Goal: Communication & Community: Participate in discussion

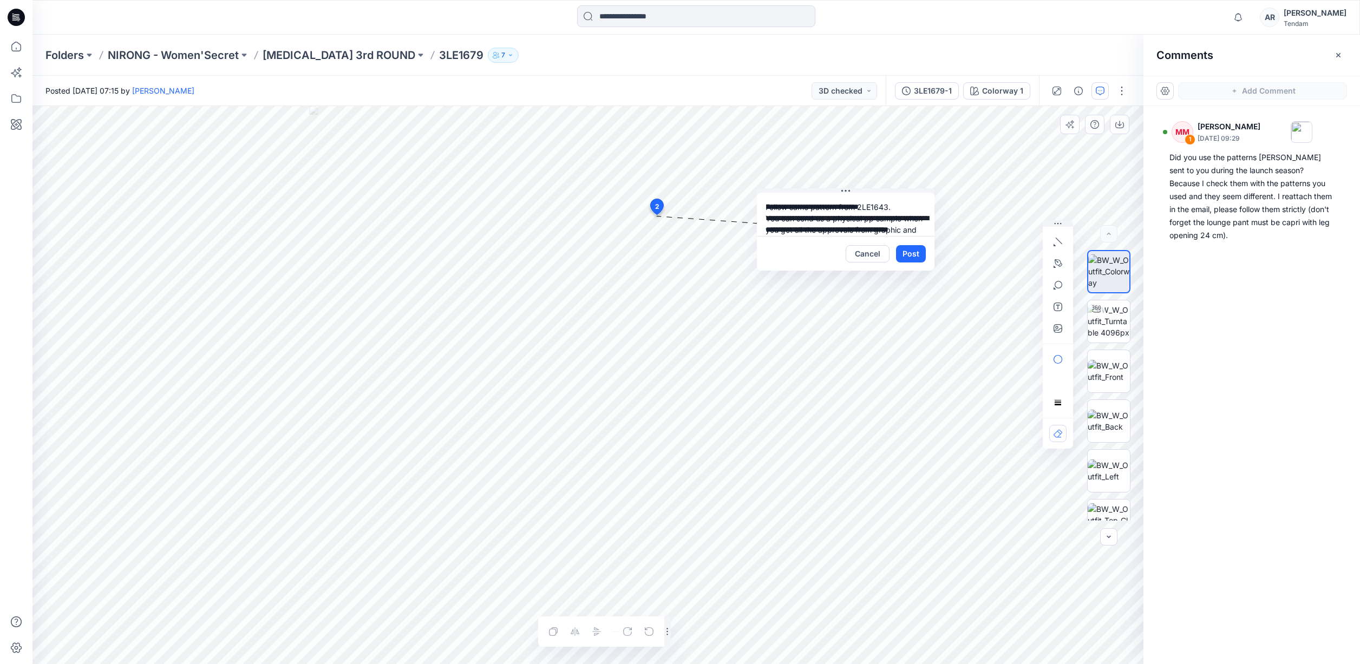
click at [872, 205] on textarea "**********" at bounding box center [846, 214] width 178 height 43
click at [840, 219] on textarea "**********" at bounding box center [846, 214] width 178 height 43
click at [810, 230] on textarea "**********" at bounding box center [846, 214] width 178 height 43
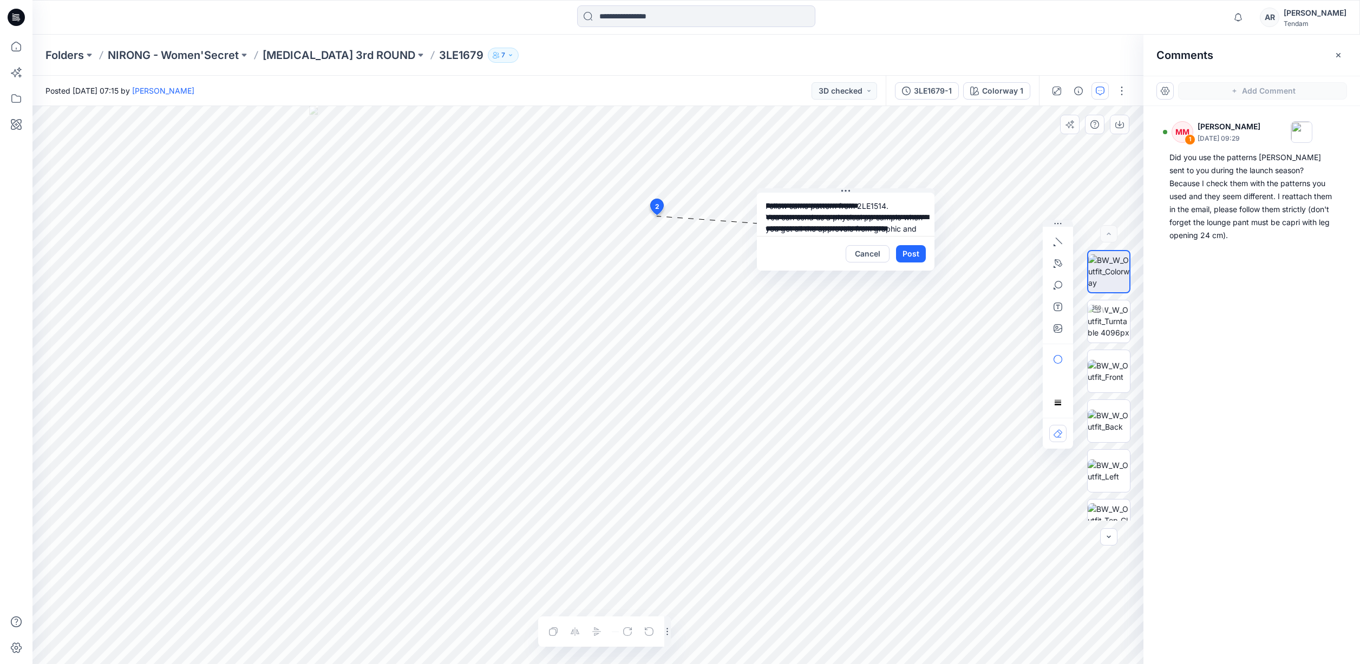
click at [780, 229] on textarea "**********" at bounding box center [846, 214] width 178 height 43
click at [853, 222] on textarea "**********" at bounding box center [846, 214] width 178 height 43
click at [869, 220] on textarea "**********" at bounding box center [846, 214] width 178 height 43
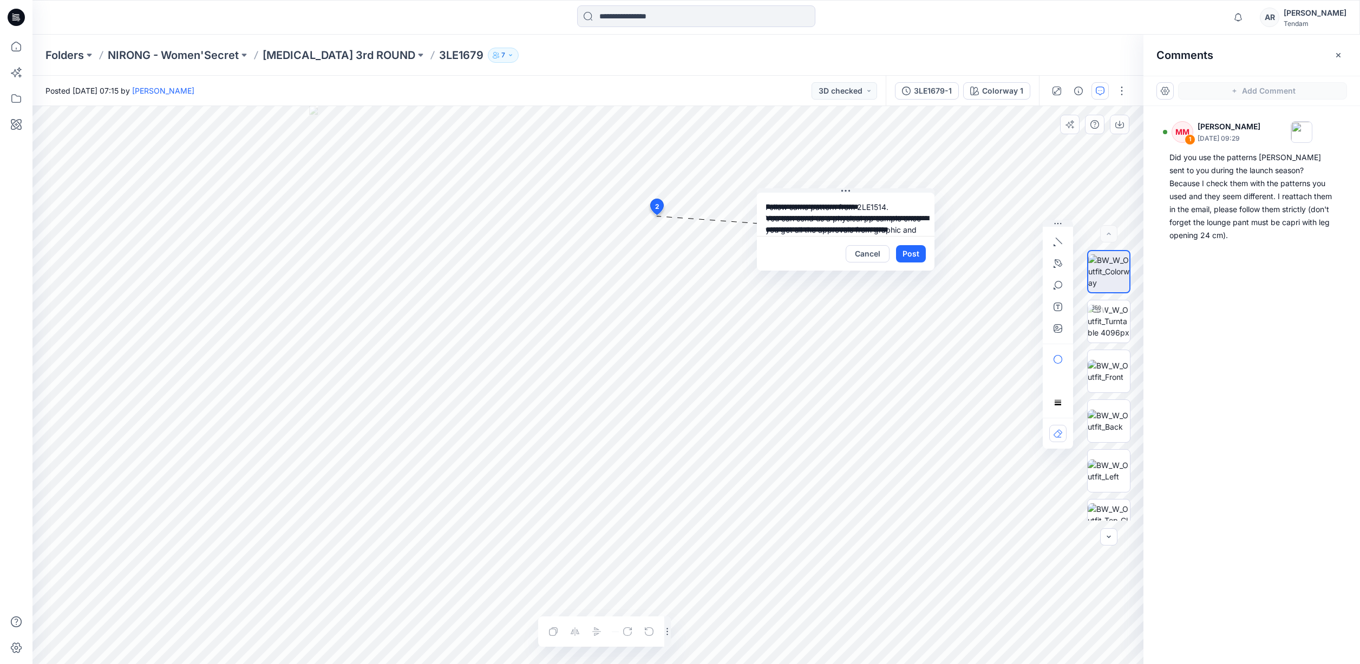
click at [866, 210] on textarea "**********" at bounding box center [846, 214] width 178 height 43
drag, startPoint x: 797, startPoint y: 222, endPoint x: 757, endPoint y: 221, distance: 40.1
click at [757, 221] on textarea "**********" at bounding box center [846, 214] width 178 height 43
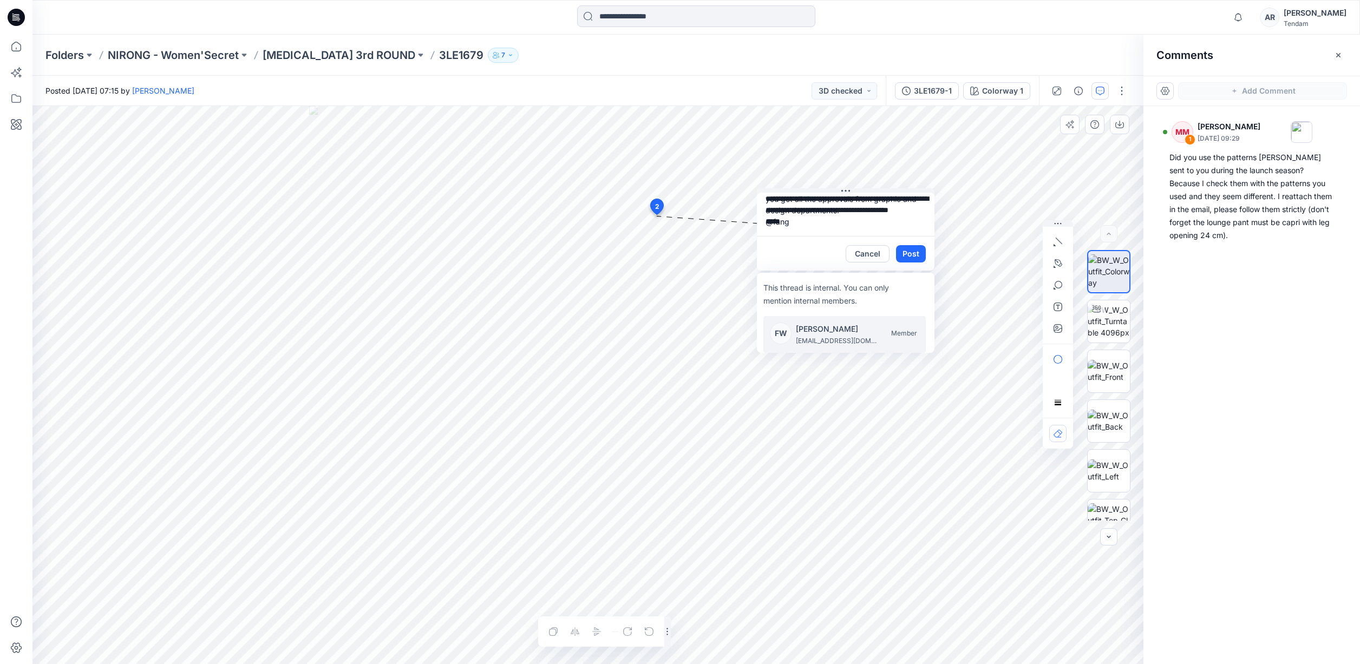
click at [841, 338] on p "wangfang@nironghz.com" at bounding box center [836, 341] width 81 height 11
drag, startPoint x: 765, startPoint y: 206, endPoint x: 916, endPoint y: 236, distance: 154.1
click at [916, 236] on div "**********" at bounding box center [846, 232] width 178 height 78
click at [908, 224] on textarea "**********" at bounding box center [846, 214] width 178 height 43
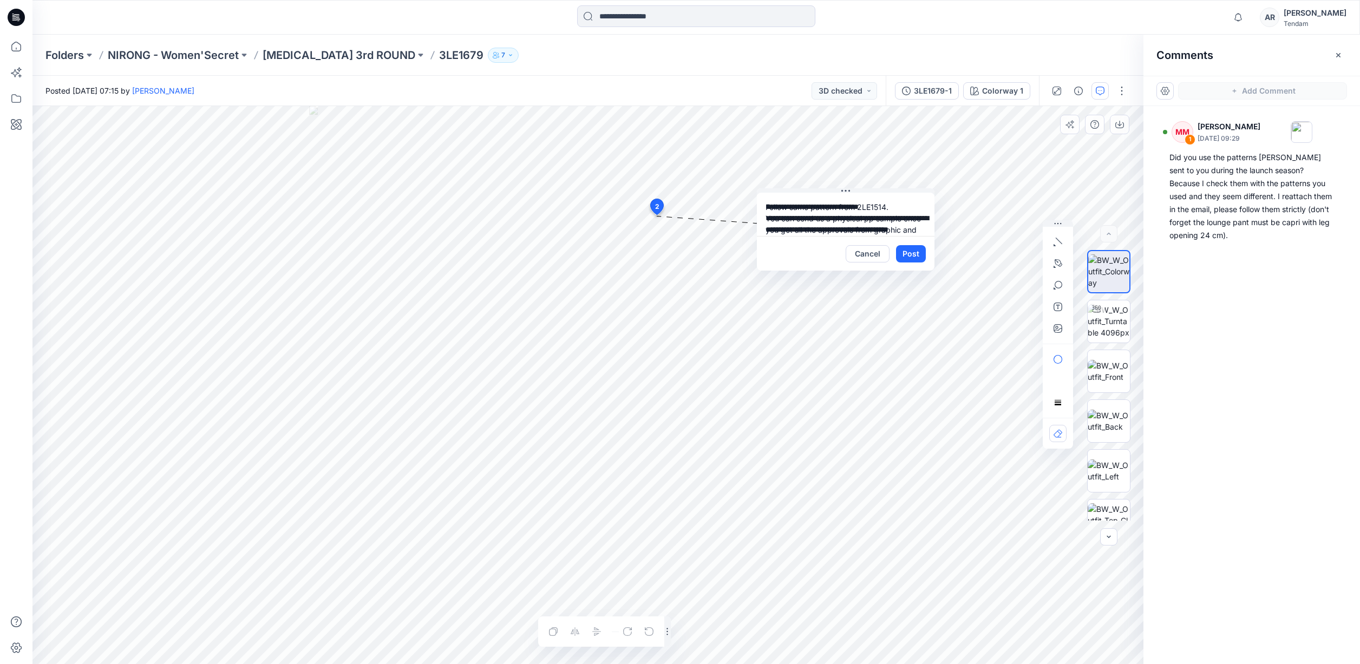
click at [886, 207] on textarea "**********" at bounding box center [846, 214] width 178 height 43
drag, startPoint x: 833, startPoint y: 208, endPoint x: 838, endPoint y: 207, distance: 5.4
click at [833, 208] on textarea "**********" at bounding box center [846, 214] width 178 height 43
click at [838, 207] on textarea "**********" at bounding box center [846, 214] width 178 height 43
type textarea "**********"
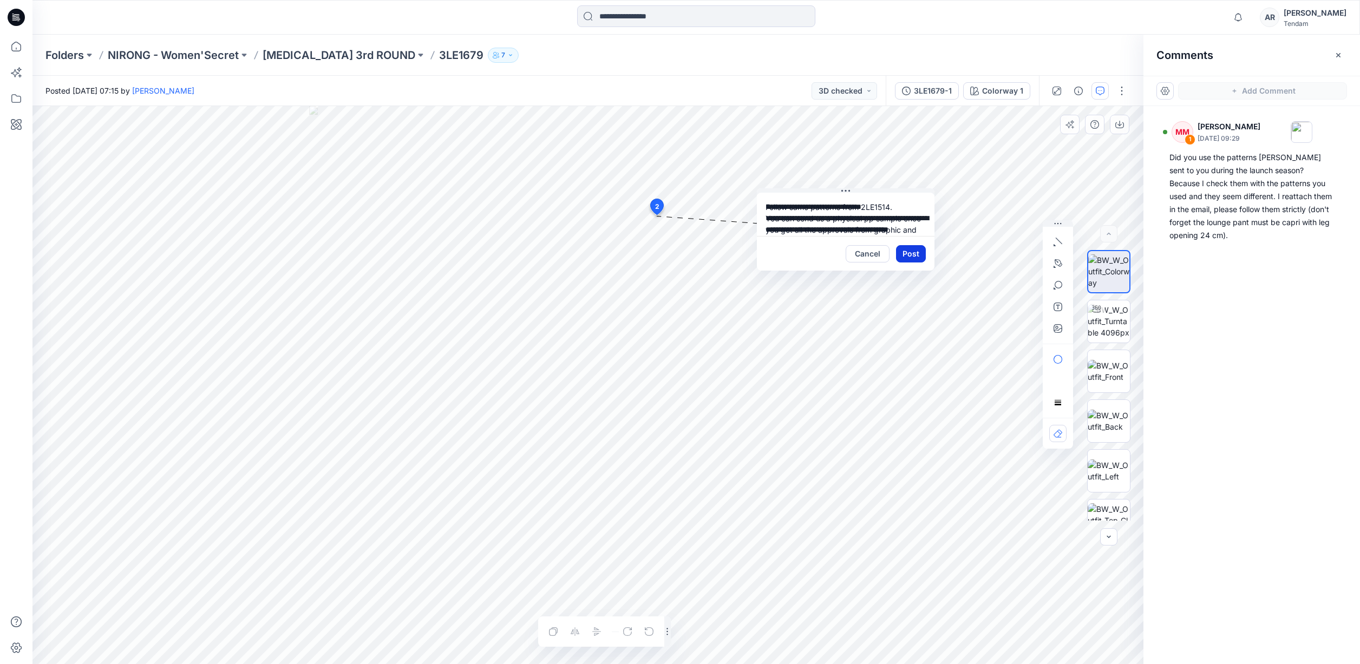
click at [915, 254] on button "Post" at bounding box center [911, 253] width 30 height 17
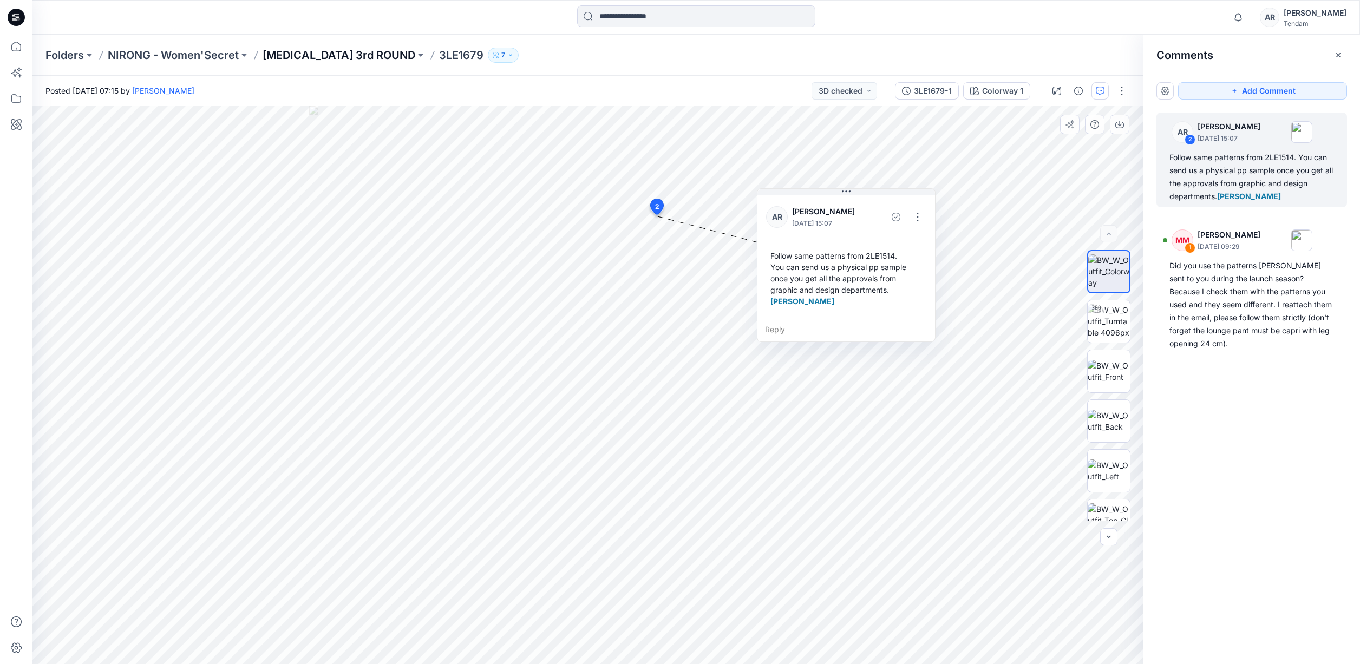
click at [276, 56] on p "[MEDICAL_DATA] 3rd ROUND" at bounding box center [339, 55] width 153 height 15
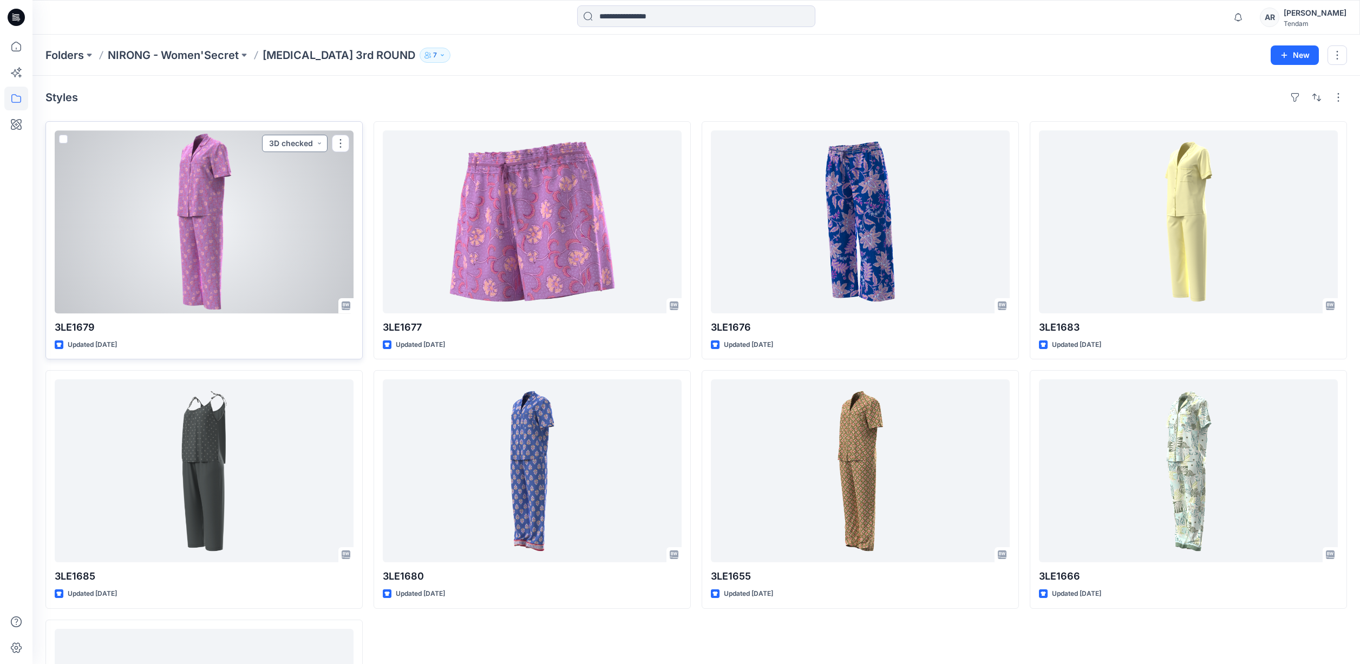
click at [320, 146] on button "3D checked" at bounding box center [295, 143] width 66 height 17
click at [284, 230] on p "Approval 1" at bounding box center [272, 231] width 38 height 14
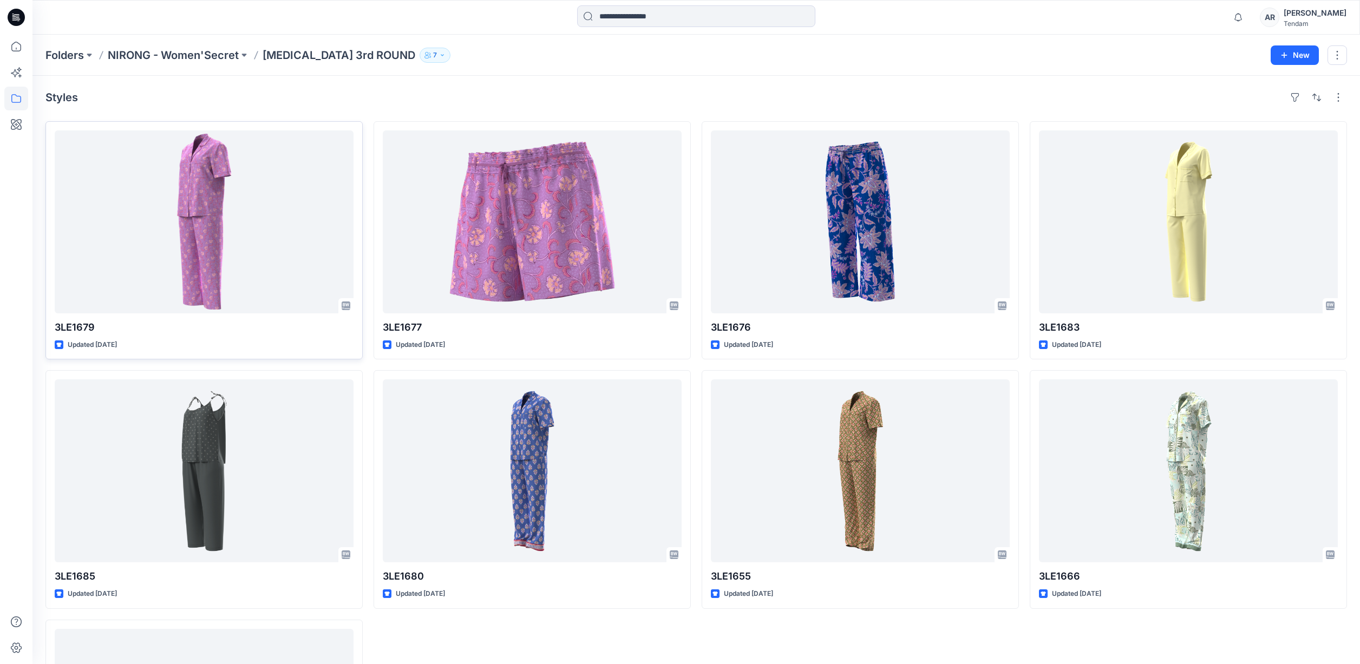
click at [589, 59] on div "Folders NIRONG - Women'Secret T3 3rd ROUND 7" at bounding box center [653, 55] width 1217 height 15
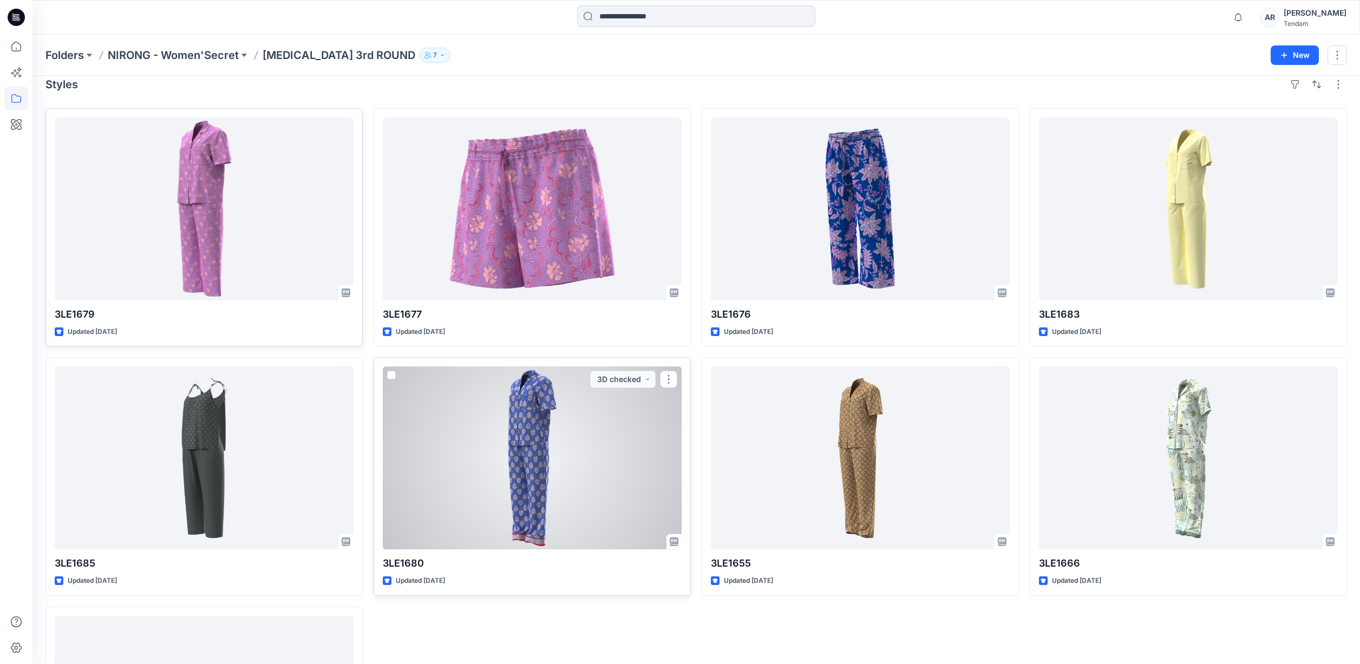
scroll to position [14, 0]
click at [601, 435] on div at bounding box center [532, 457] width 299 height 183
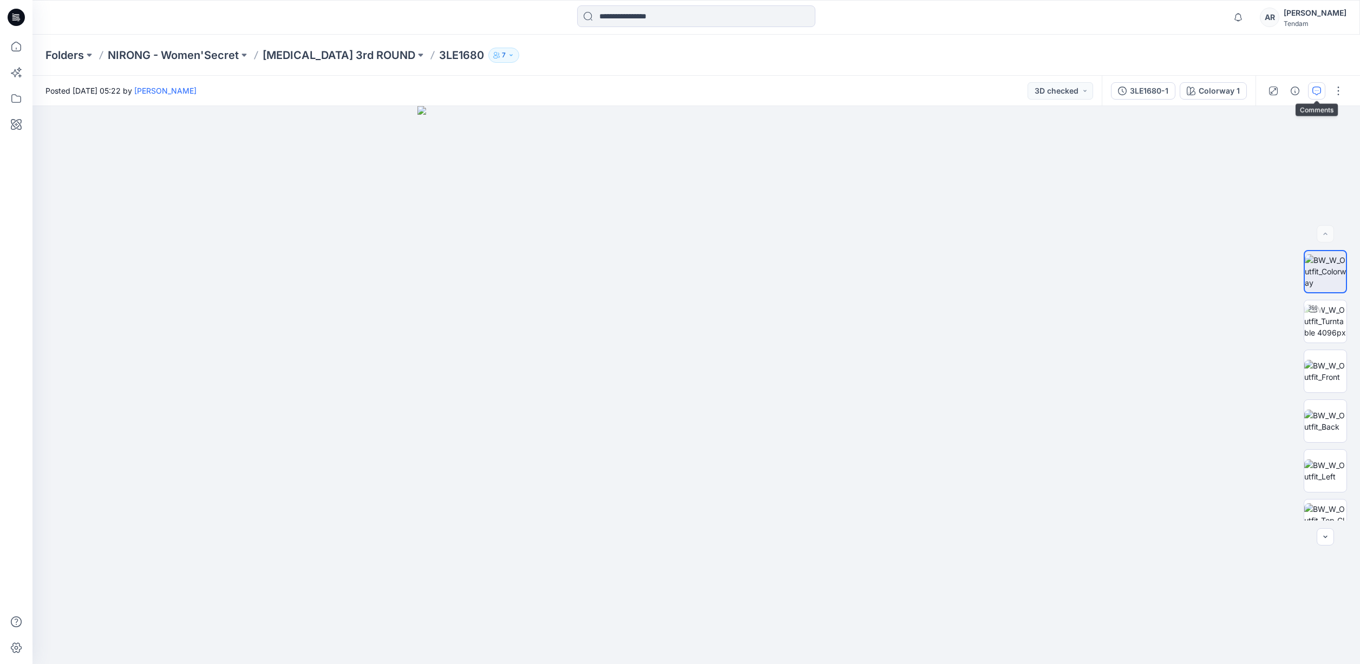
click at [1320, 93] on icon "button" at bounding box center [1317, 91] width 9 height 9
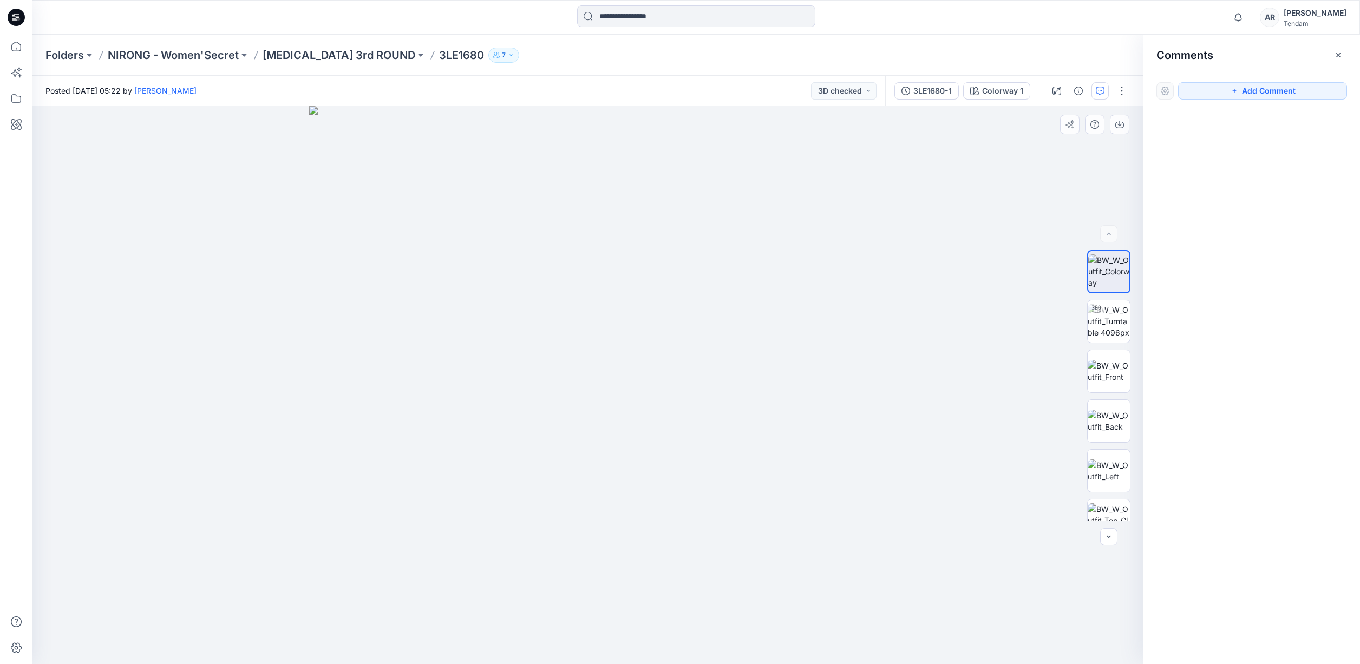
click at [630, 256] on img at bounding box center [588, 385] width 558 height 558
click at [1236, 100] on div "Add Comment" at bounding box center [1252, 91] width 217 height 30
click at [1209, 97] on button "Add Comment" at bounding box center [1262, 90] width 169 height 17
click at [635, 261] on div "1" at bounding box center [587, 385] width 1111 height 558
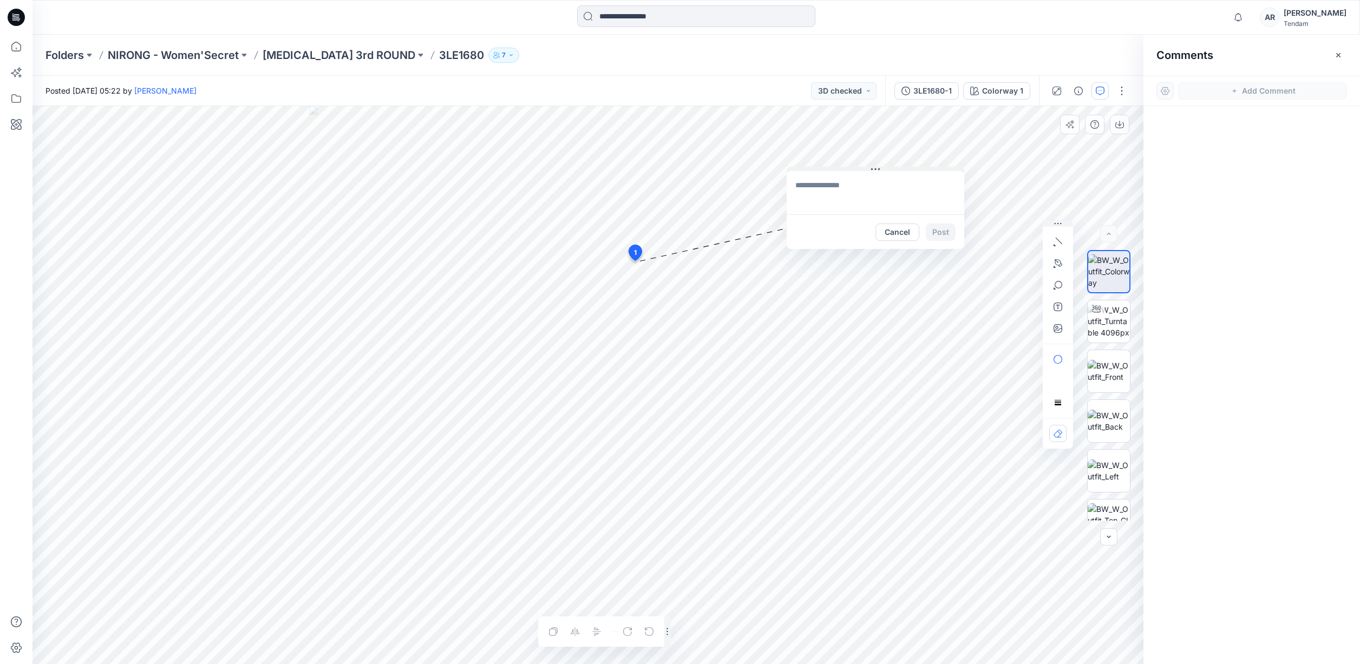
drag, startPoint x: 708, startPoint y: 268, endPoint x: 876, endPoint y: 168, distance: 195.7
click at [876, 168] on icon at bounding box center [875, 169] width 9 height 9
click at [863, 186] on textarea at bounding box center [876, 192] width 178 height 43
paste textarea "**********"
click at [905, 182] on textarea "**********" at bounding box center [876, 192] width 178 height 43
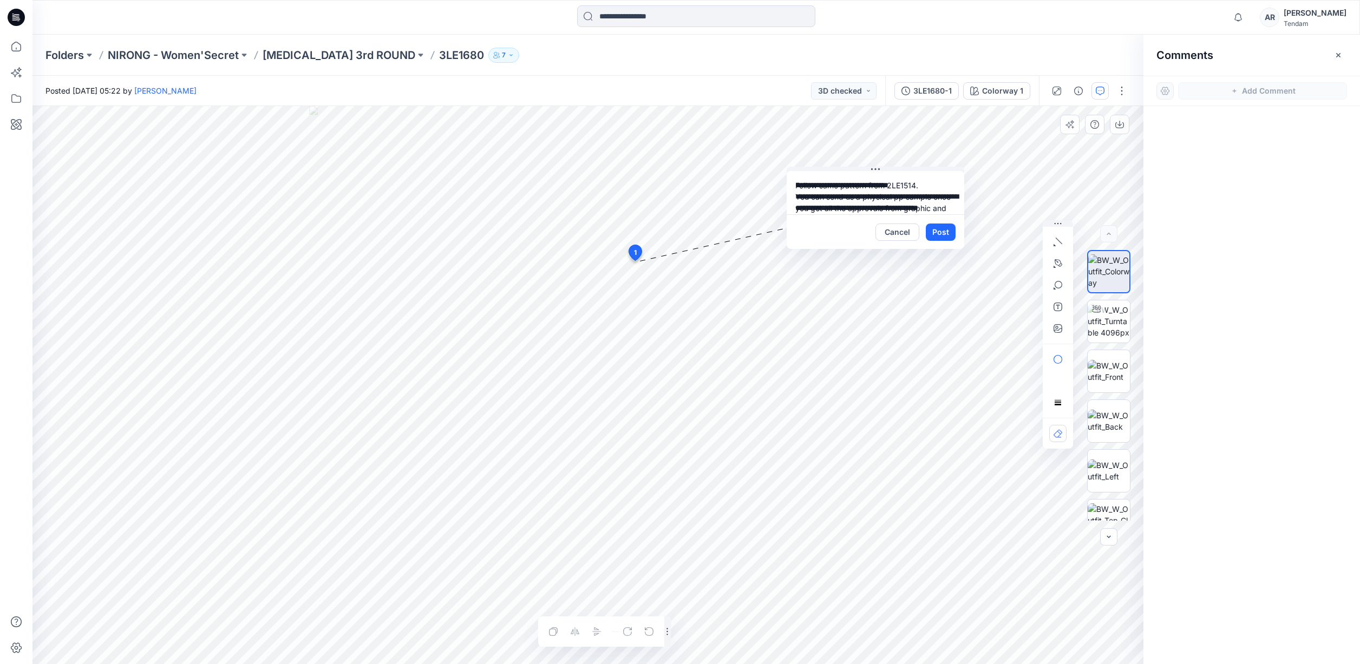
click at [905, 182] on textarea "**********" at bounding box center [876, 192] width 178 height 43
click at [917, 182] on textarea "**********" at bounding box center [876, 192] width 178 height 43
type textarea "**********"
click at [937, 231] on button "Post" at bounding box center [941, 232] width 30 height 17
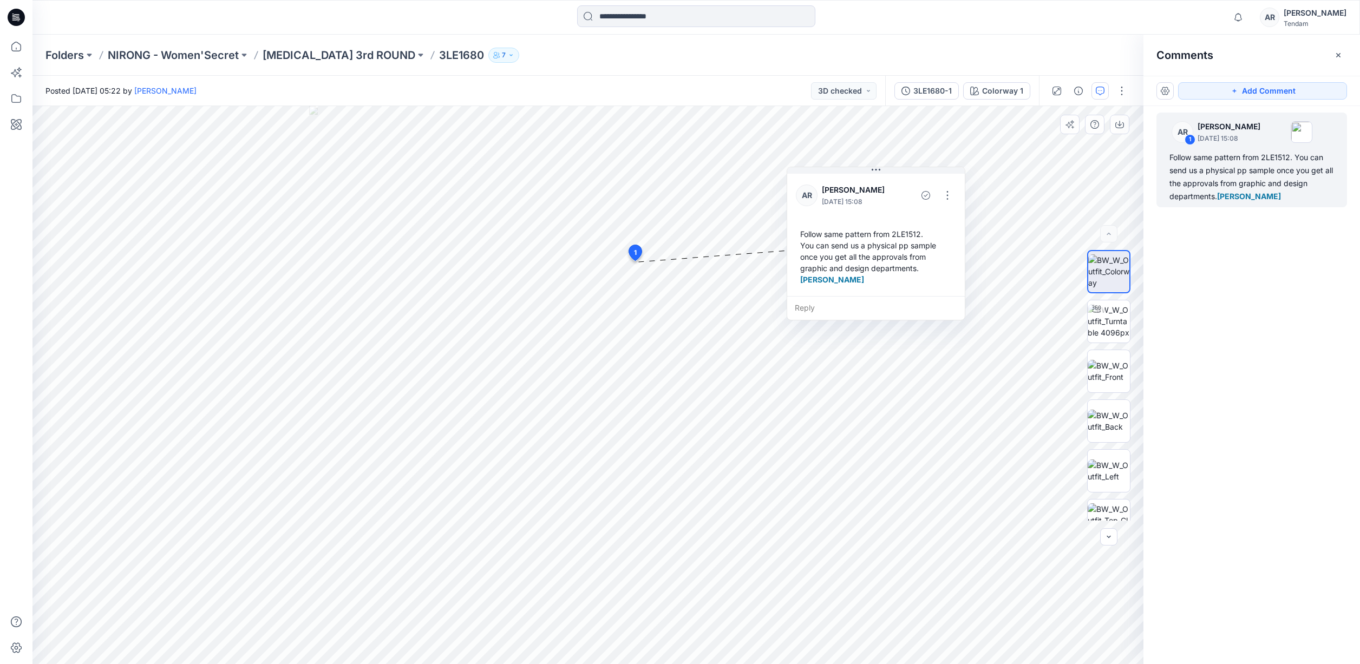
click at [643, 74] on div "Folders NIRONG - Women'Secret T3 3rd ROUND 3LE1680 7" at bounding box center [696, 55] width 1328 height 41
click at [79, 52] on p "Folders" at bounding box center [64, 55] width 38 height 15
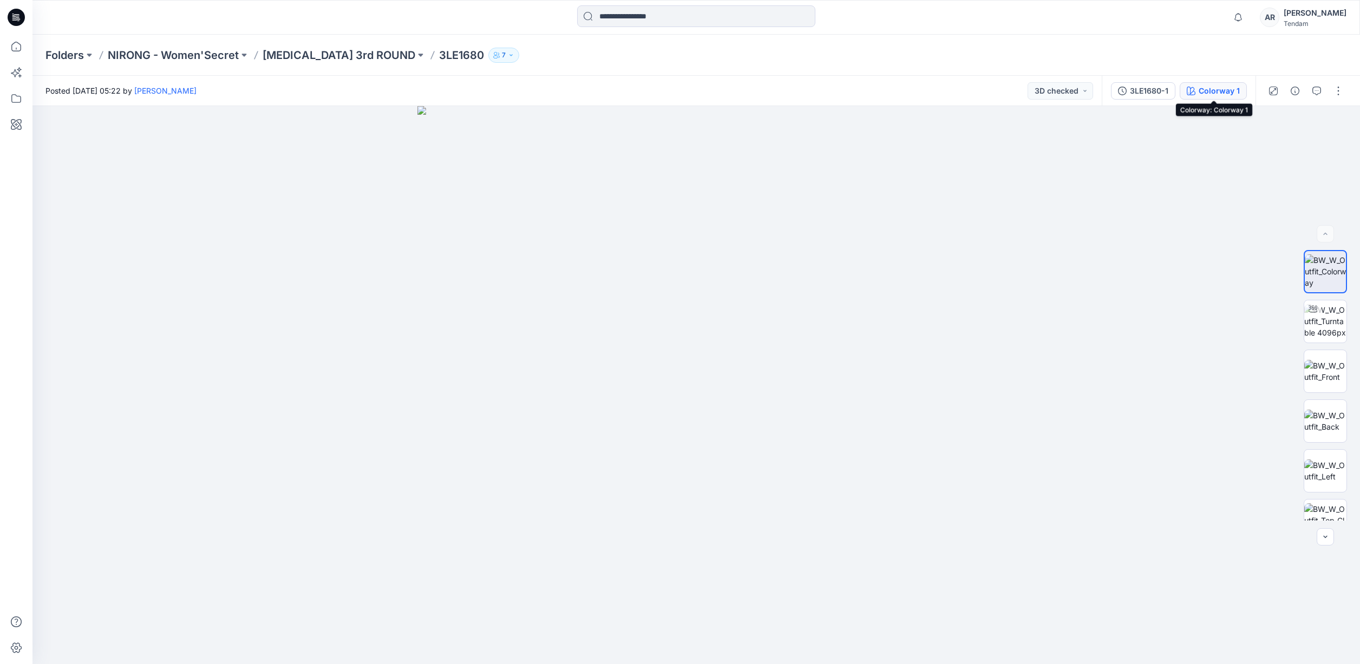
click at [1214, 88] on div "Colorway 1" at bounding box center [1219, 91] width 41 height 12
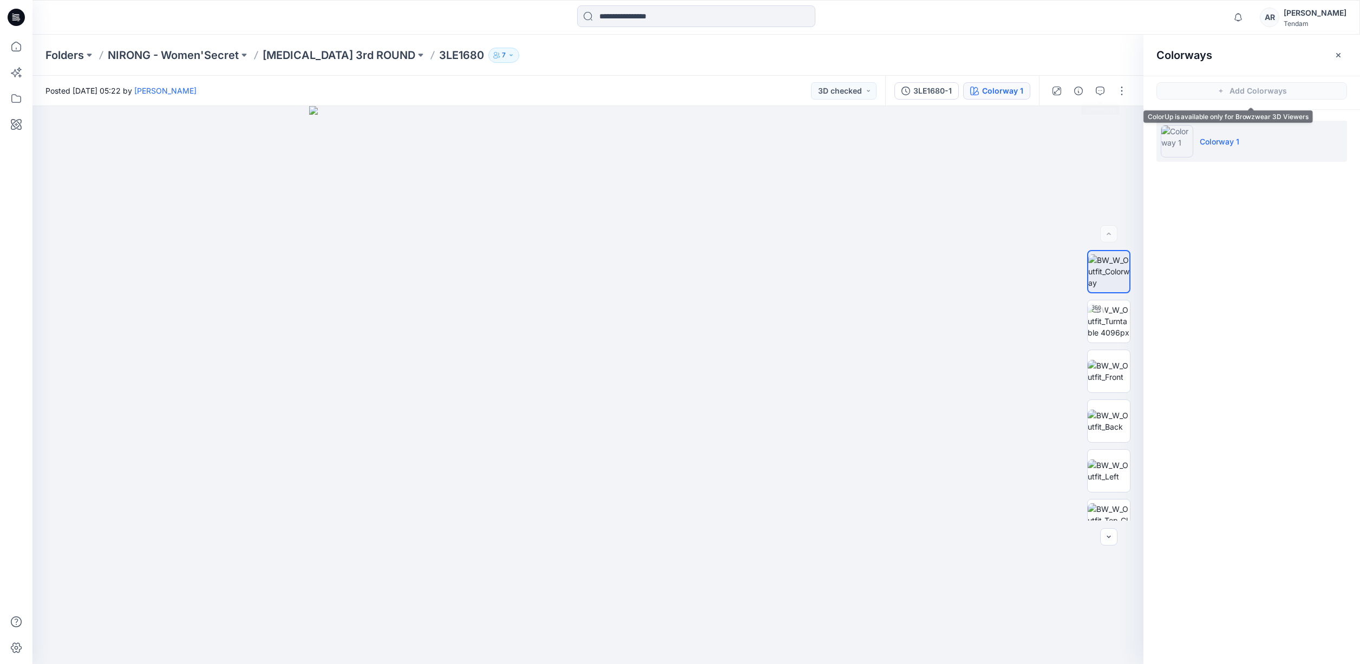
click at [930, 61] on div "Folders NIRONG - Women'Secret T3 3rd ROUND 3LE1680 7" at bounding box center [653, 55] width 1217 height 15
click at [840, 89] on button "3D checked" at bounding box center [844, 90] width 66 height 17
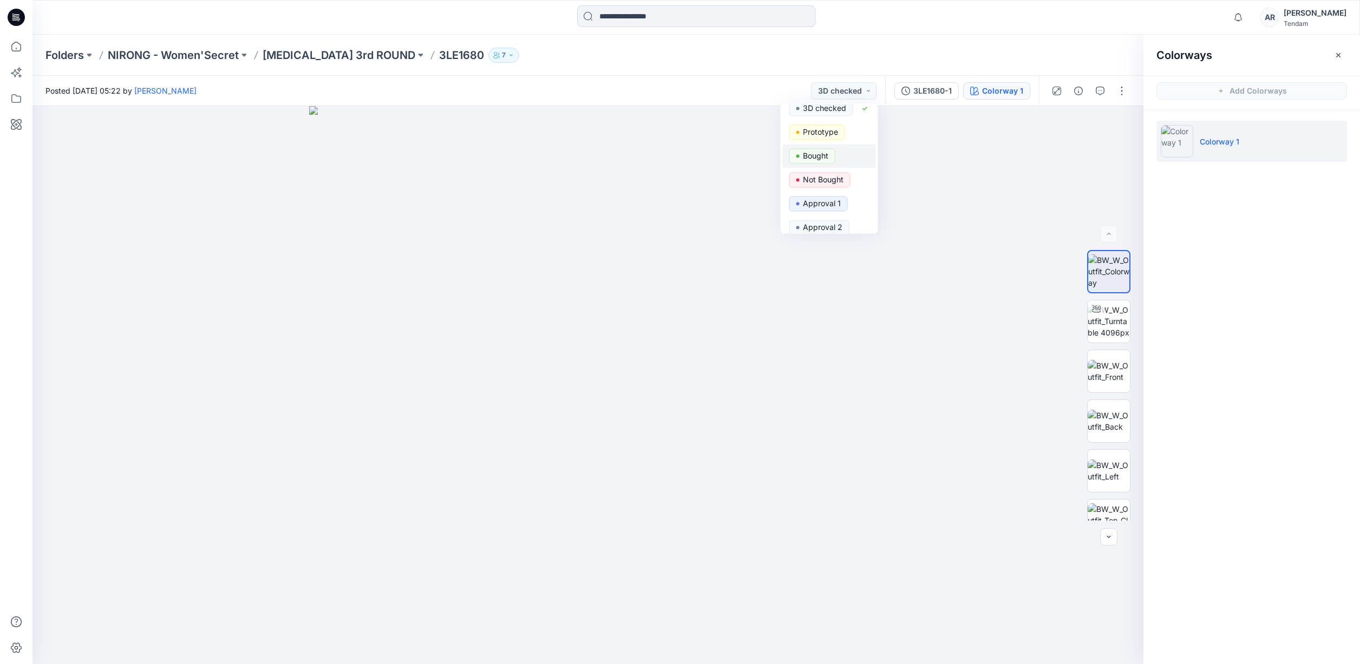
scroll to position [44, 0]
click at [817, 197] on p "Approval 1" at bounding box center [822, 193] width 38 height 14
click at [798, 69] on div "Folders NIRONG - Women'Secret T3 3rd ROUND 3LE1680 7" at bounding box center [696, 55] width 1328 height 41
click at [60, 58] on p "Folders" at bounding box center [64, 55] width 38 height 15
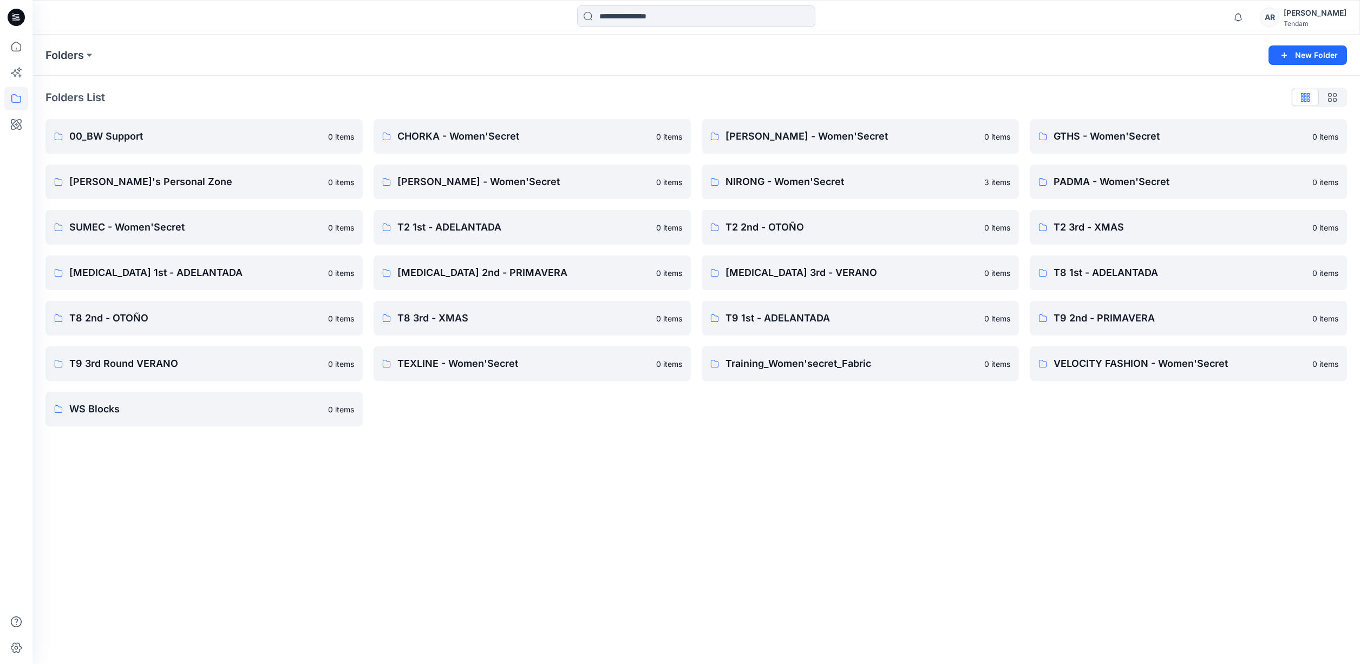
click at [353, 62] on div "Folders" at bounding box center [653, 55] width 1217 height 15
click at [1042, 151] on link "GTHS - Women'Secret" at bounding box center [1188, 136] width 317 height 35
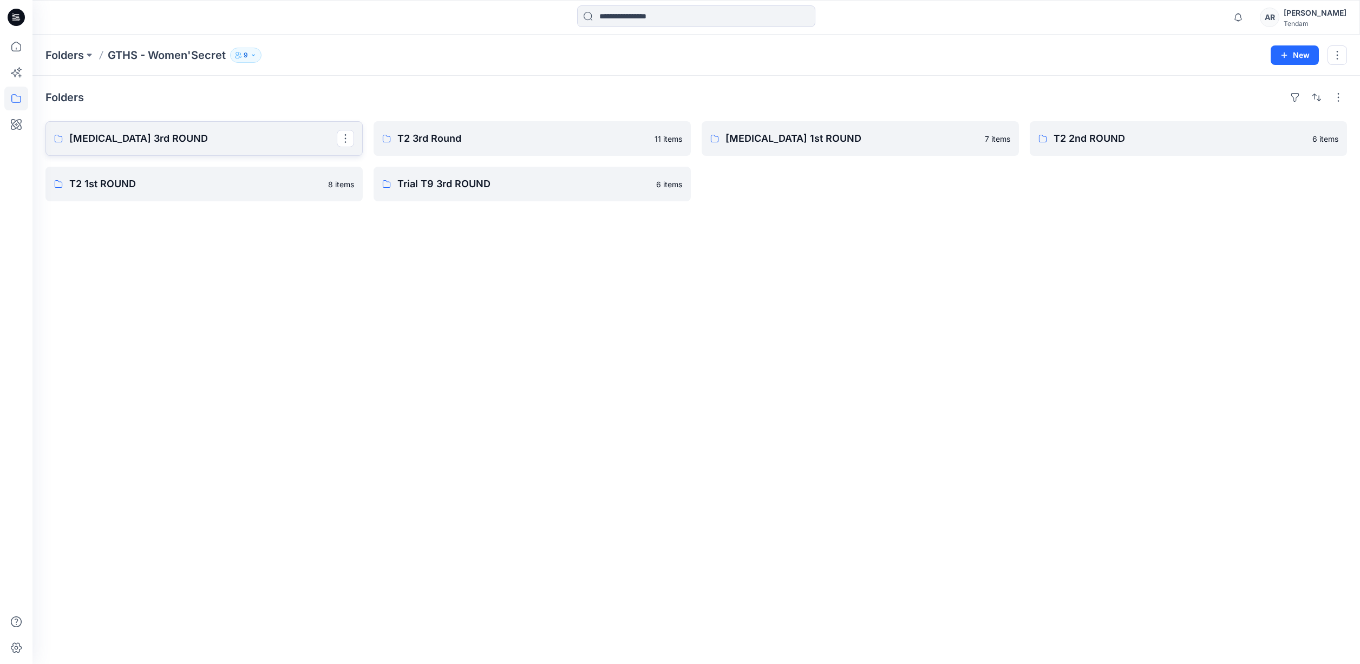
click at [202, 126] on link "[MEDICAL_DATA] 3rd ROUND" at bounding box center [203, 138] width 317 height 35
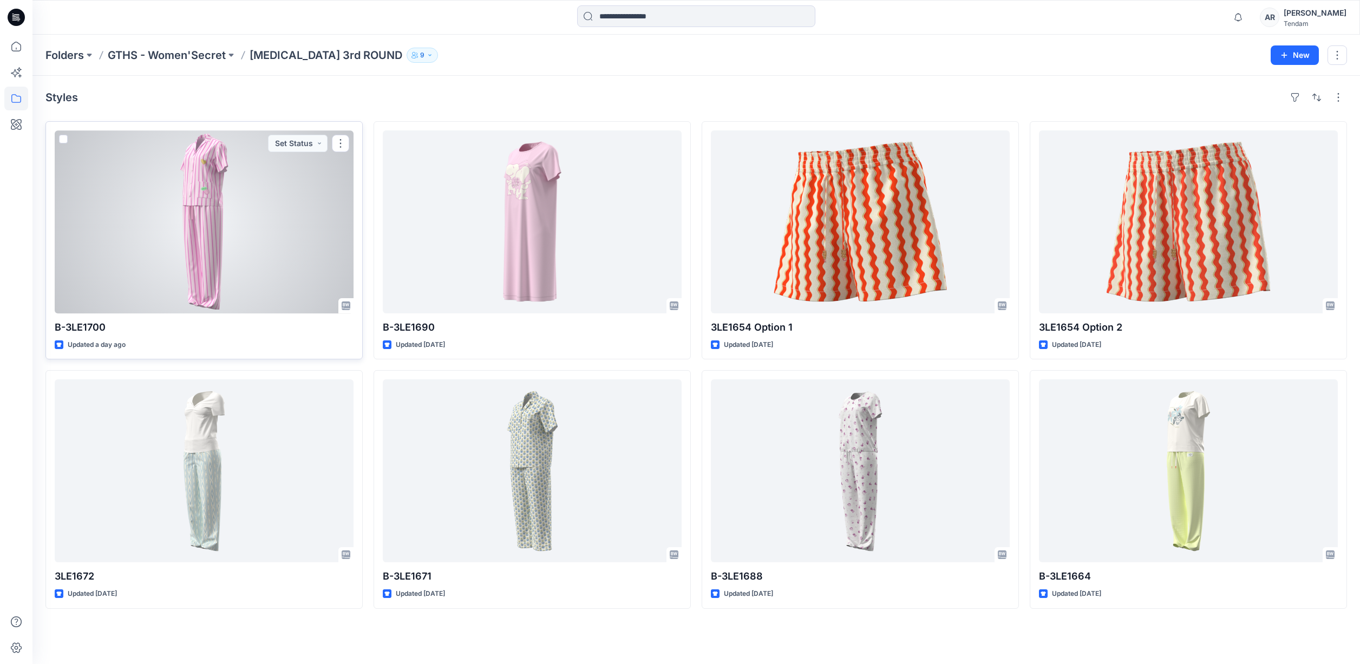
click at [321, 190] on div at bounding box center [204, 222] width 299 height 183
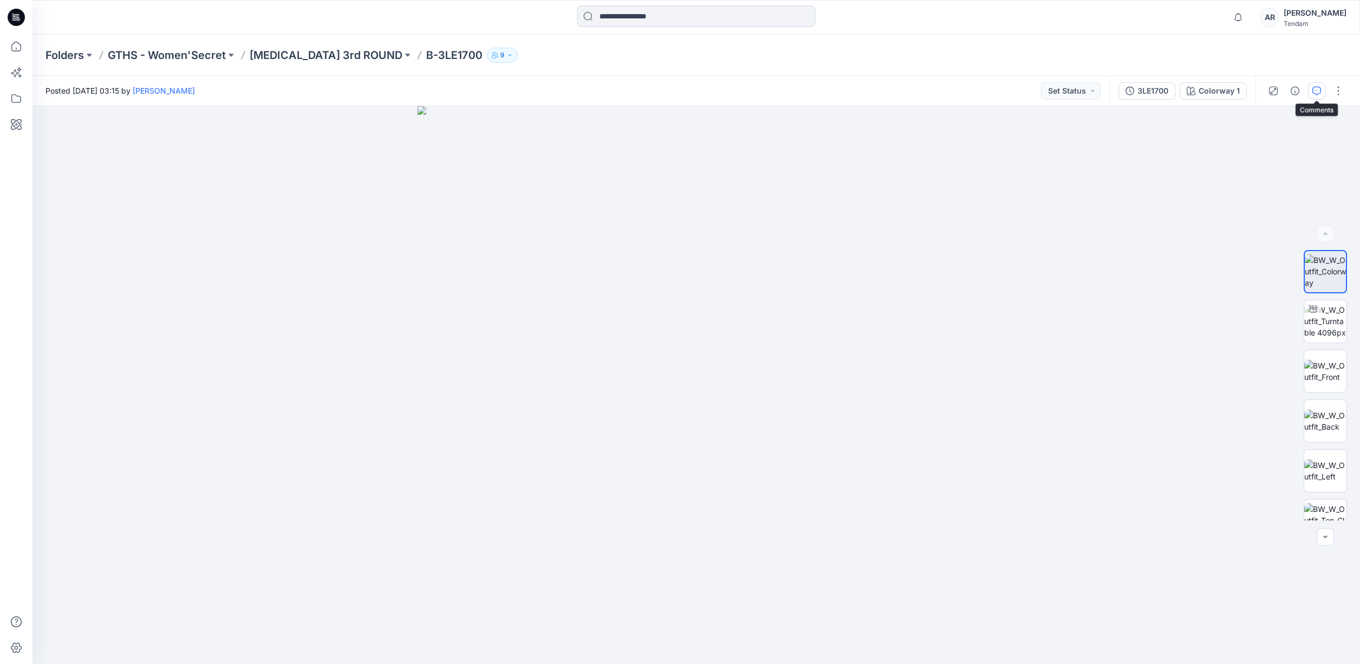
click at [1312, 92] on button "button" at bounding box center [1316, 90] width 17 height 17
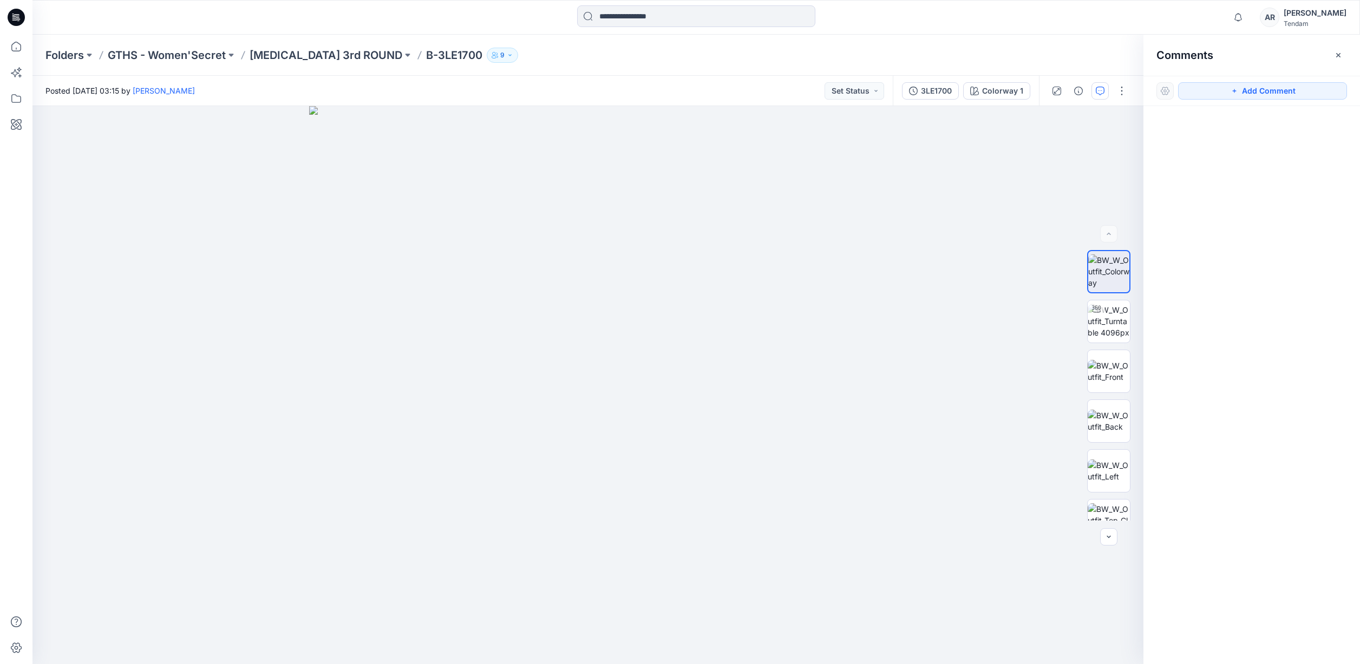
click at [1312, 92] on button "Add Comment" at bounding box center [1262, 90] width 169 height 17
click at [638, 254] on div "1" at bounding box center [587, 385] width 1111 height 558
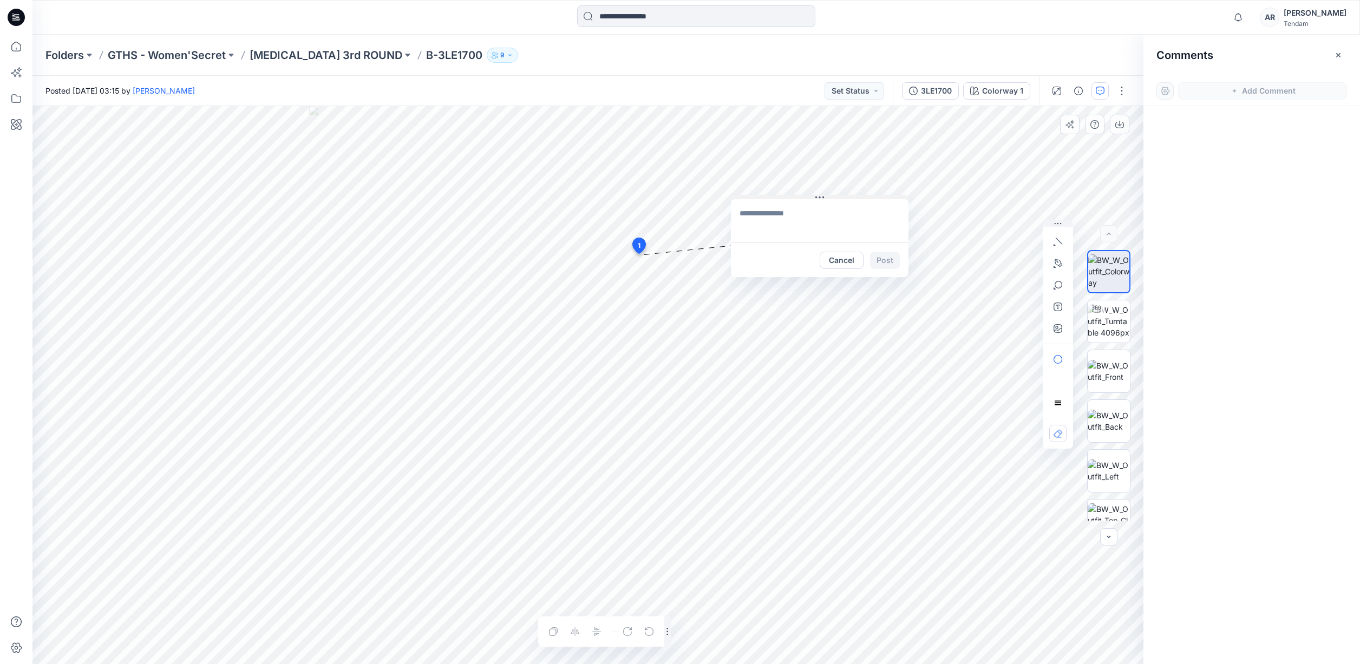
drag, startPoint x: 711, startPoint y: 259, endPoint x: 820, endPoint y: 194, distance: 126.8
click at [820, 194] on icon at bounding box center [820, 197] width 9 height 9
click at [819, 224] on textarea at bounding box center [820, 220] width 178 height 43
drag, startPoint x: 819, startPoint y: 224, endPoint x: 736, endPoint y: 28, distance: 212.1
click at [824, 217] on textarea "**********" at bounding box center [820, 220] width 178 height 43
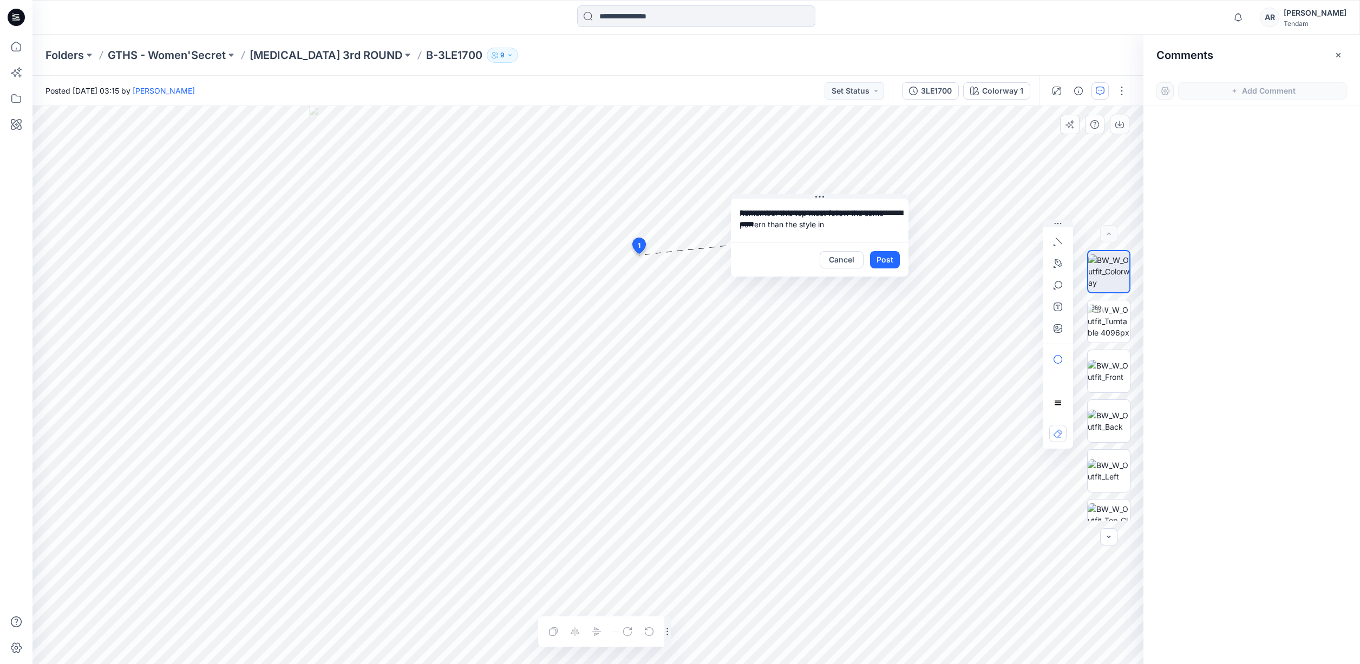
click at [847, 228] on textarea "**********" at bounding box center [820, 220] width 178 height 43
click at [809, 226] on textarea "**********" at bounding box center [820, 220] width 178 height 43
click at [876, 229] on textarea "**********" at bounding box center [820, 220] width 178 height 43
click at [837, 223] on textarea "**********" at bounding box center [820, 220] width 178 height 43
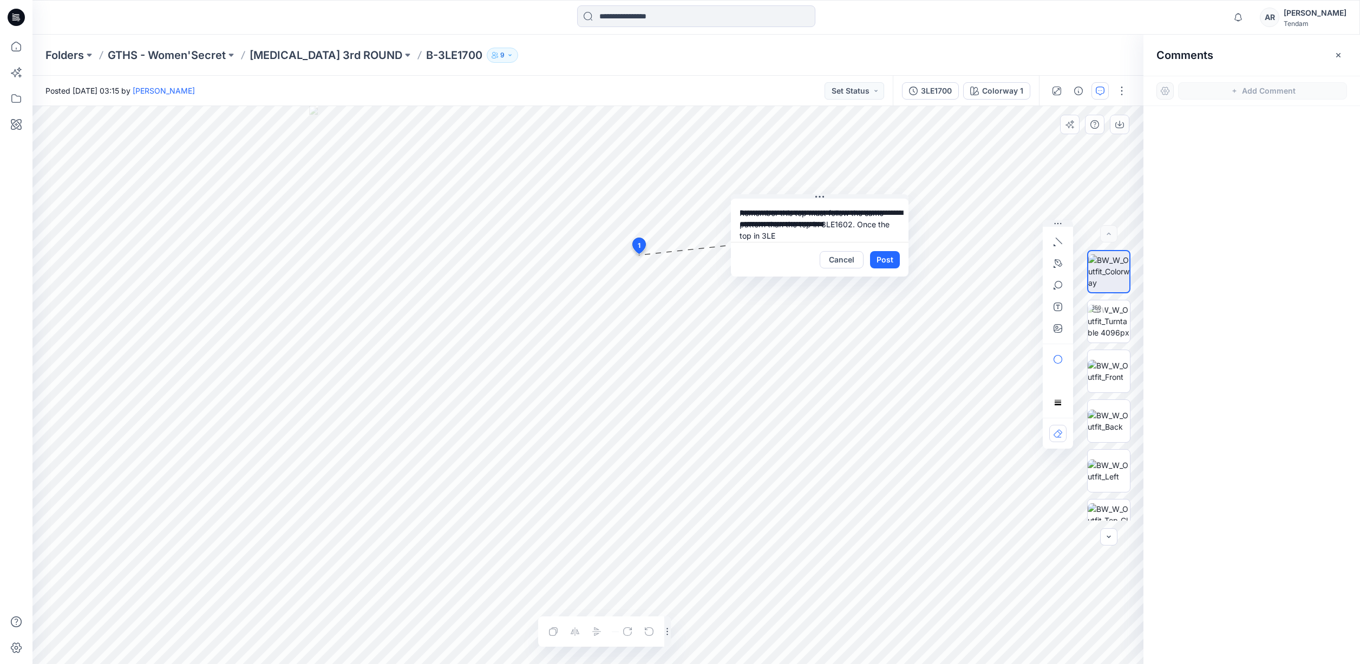
click at [837, 223] on textarea "**********" at bounding box center [820, 220] width 178 height 43
click at [767, 236] on textarea "**********" at bounding box center [820, 220] width 178 height 43
paste textarea "****"
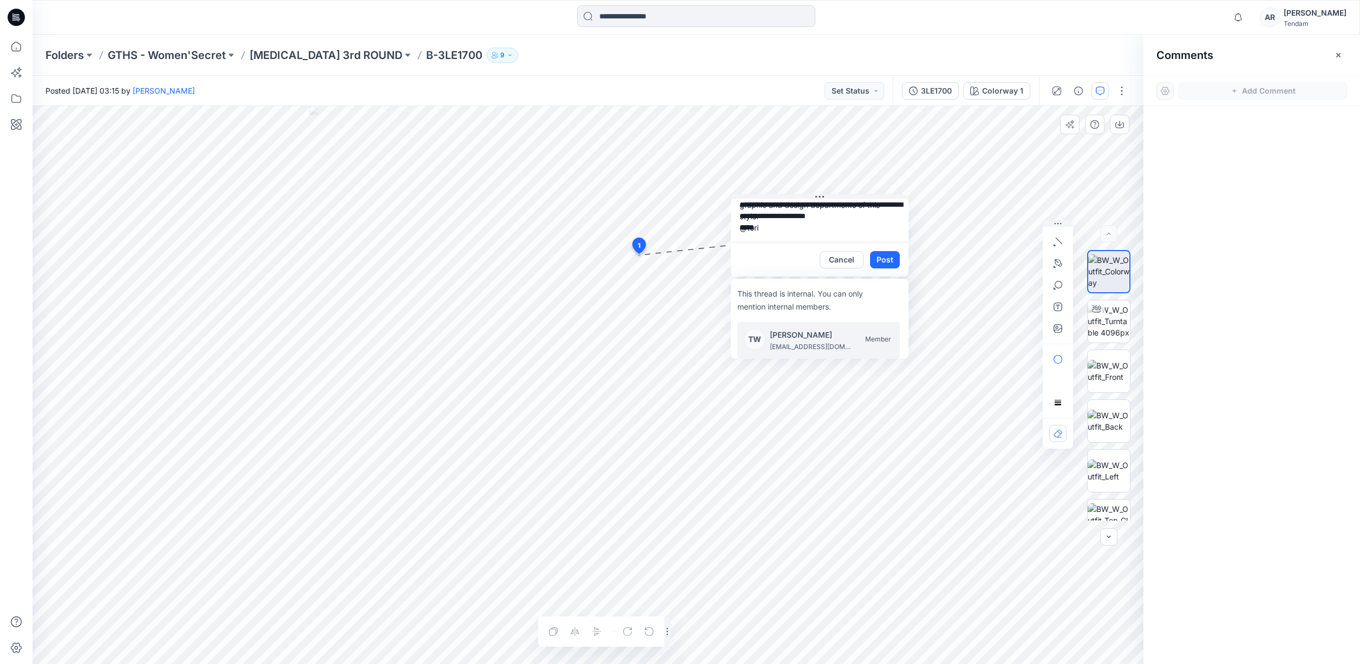
click at [793, 345] on p "toriwang@gths.cn" at bounding box center [810, 347] width 81 height 11
type textarea "**********"
click at [810, 238] on textarea "**********" at bounding box center [820, 220] width 178 height 43
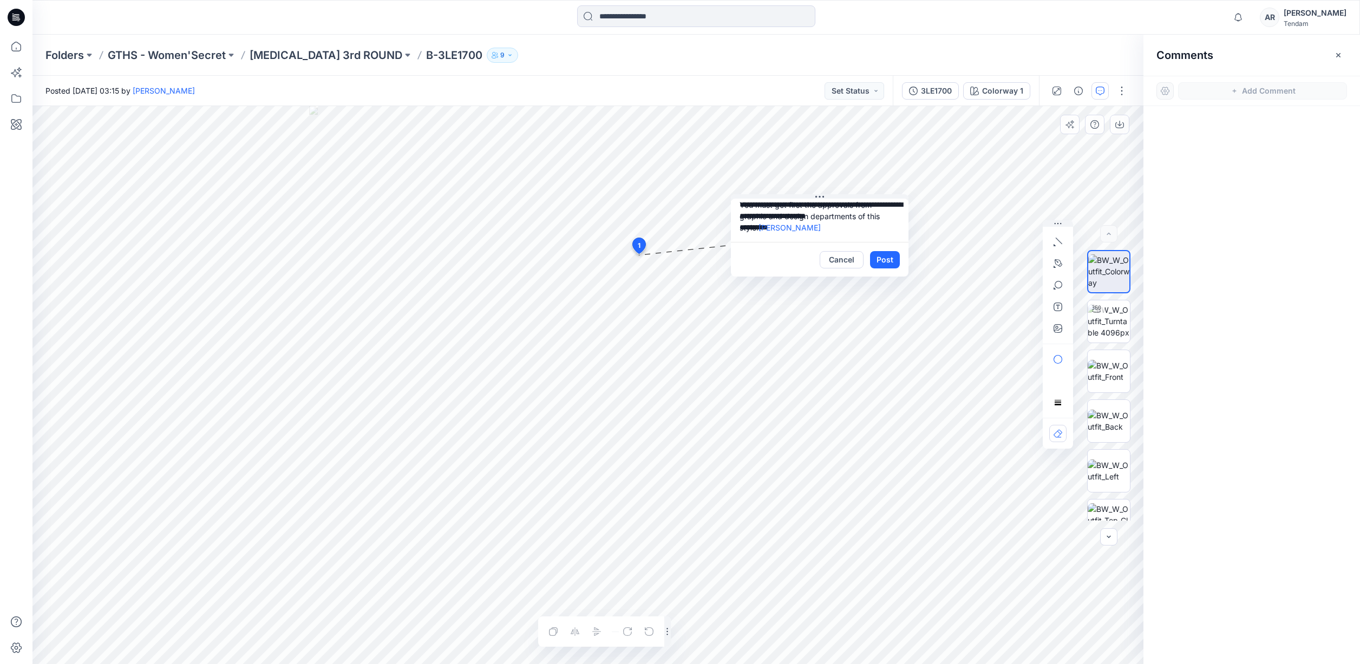
scroll to position [0, 0]
click at [703, 194] on div "**********" at bounding box center [587, 385] width 1111 height 558
click at [895, 259] on button "Post" at bounding box center [885, 259] width 30 height 17
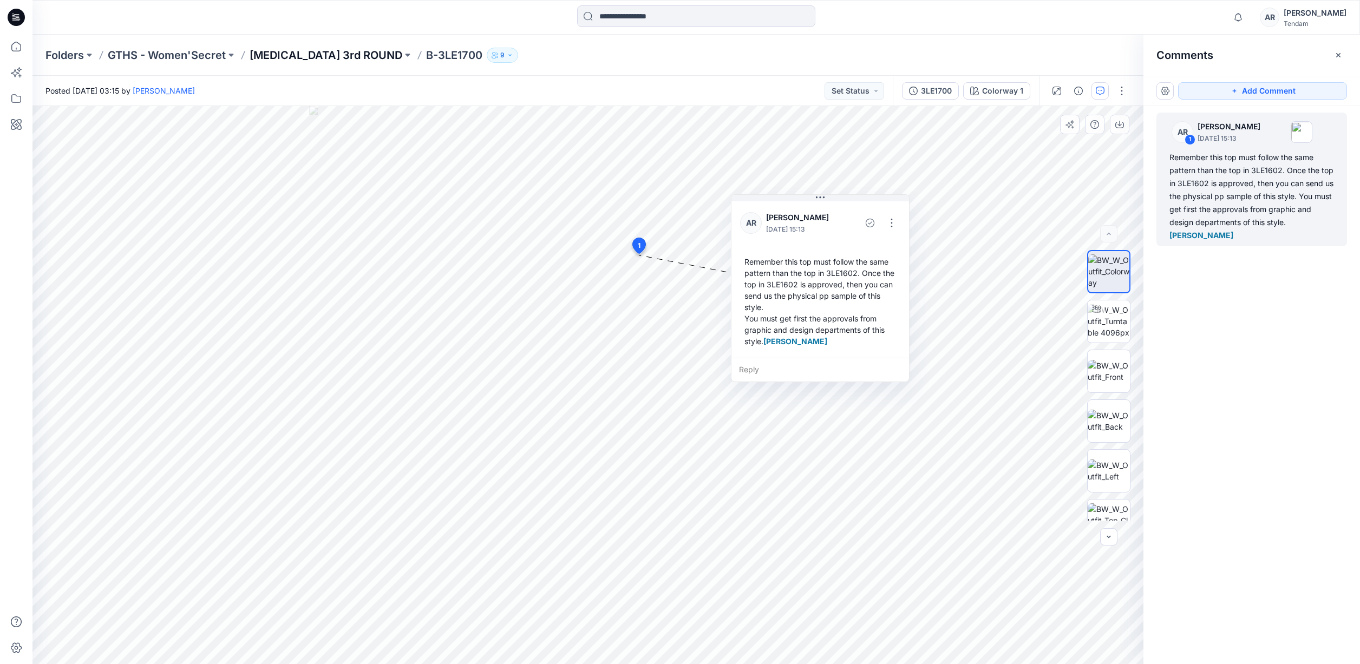
click at [275, 54] on p "[MEDICAL_DATA] 3rd ROUND" at bounding box center [326, 55] width 153 height 15
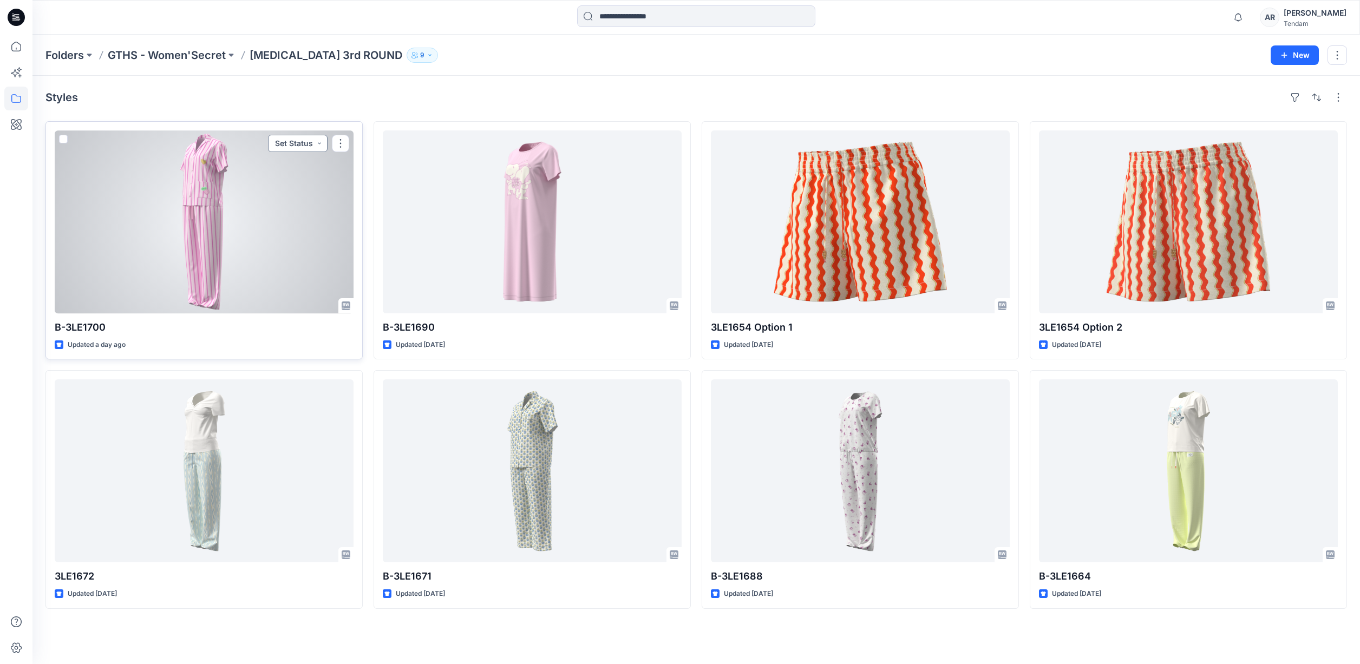
click at [290, 145] on button "Set Status" at bounding box center [298, 143] width 60 height 17
click at [282, 270] on p "Approval 1" at bounding box center [271, 270] width 38 height 14
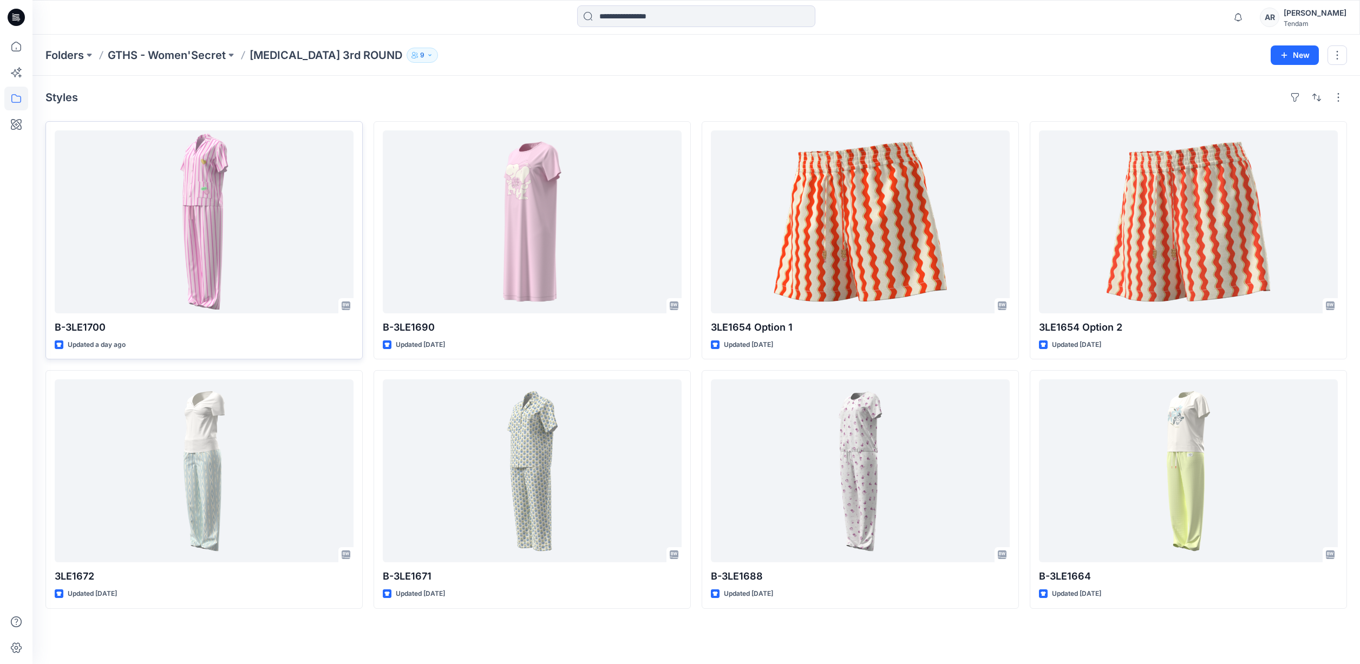
click at [475, 105] on div "Styles" at bounding box center [696, 97] width 1302 height 17
click at [546, 70] on div "Folders GTHS - Women'Secret T3 3rd ROUND 9 New" at bounding box center [696, 55] width 1328 height 41
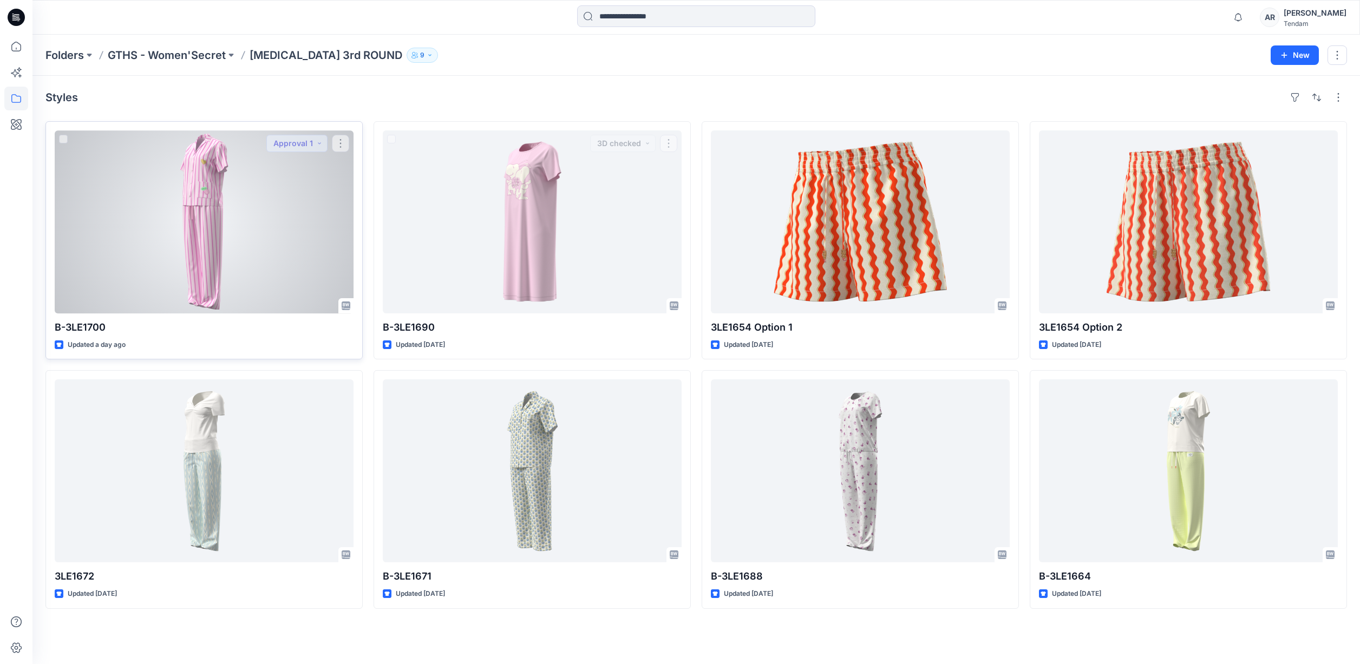
click at [123, 217] on div at bounding box center [204, 222] width 299 height 183
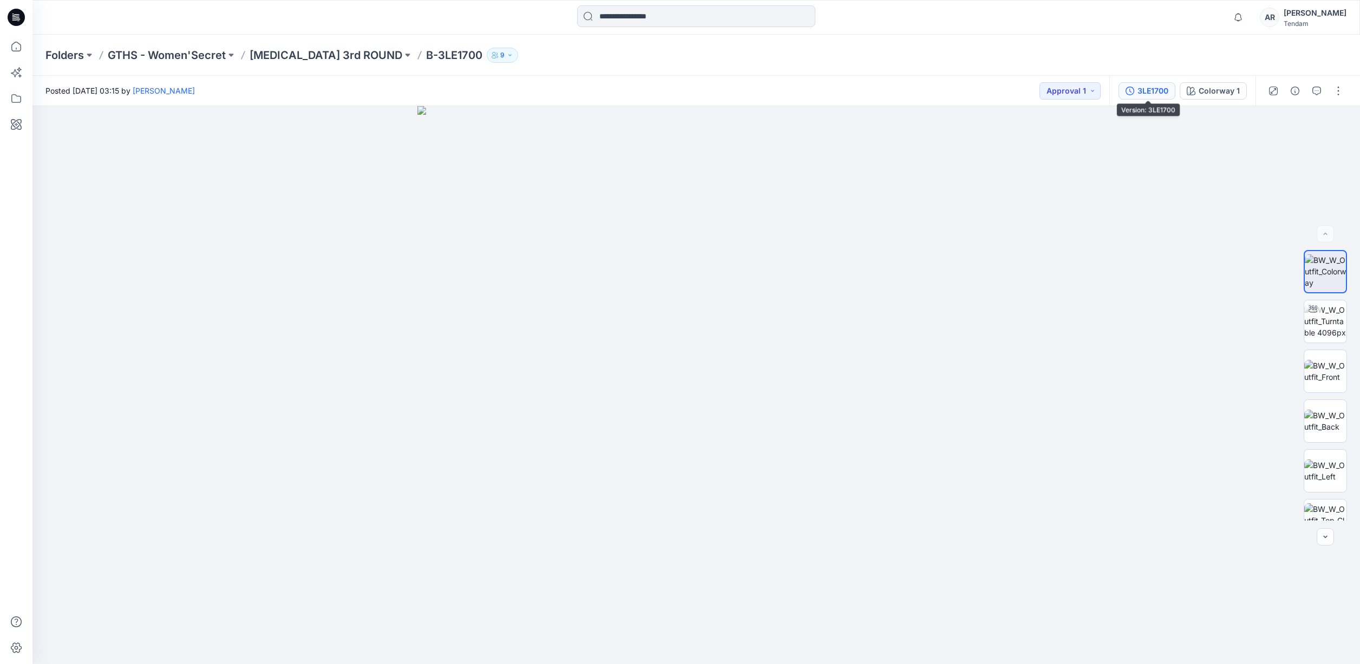
click at [1145, 91] on div "3LE1700" at bounding box center [1153, 91] width 31 height 12
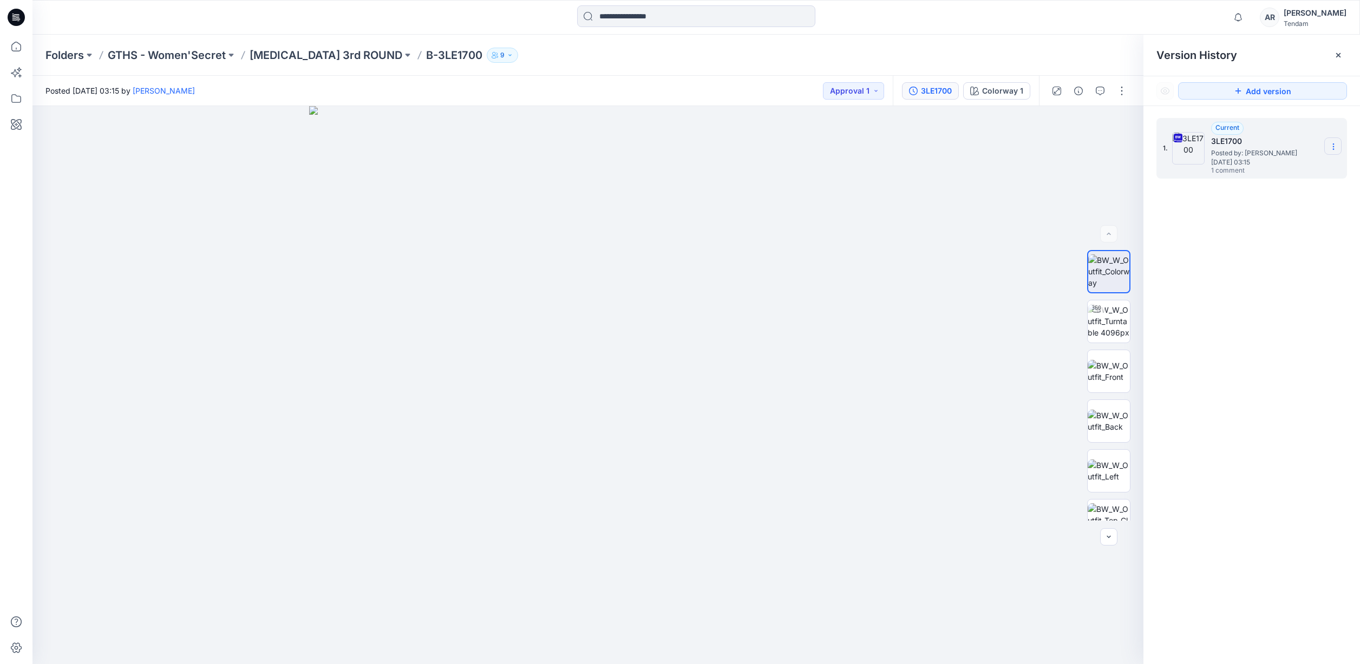
click at [1334, 145] on icon at bounding box center [1333, 146] width 9 height 9
click at [1285, 212] on span "Rename Version" at bounding box center [1262, 211] width 57 height 13
click at [1335, 145] on icon at bounding box center [1333, 146] width 9 height 9
click at [1257, 165] on span "Download Source BW File" at bounding box center [1279, 167] width 91 height 13
click at [182, 51] on p "GTHS - Women'Secret" at bounding box center [167, 55] width 118 height 15
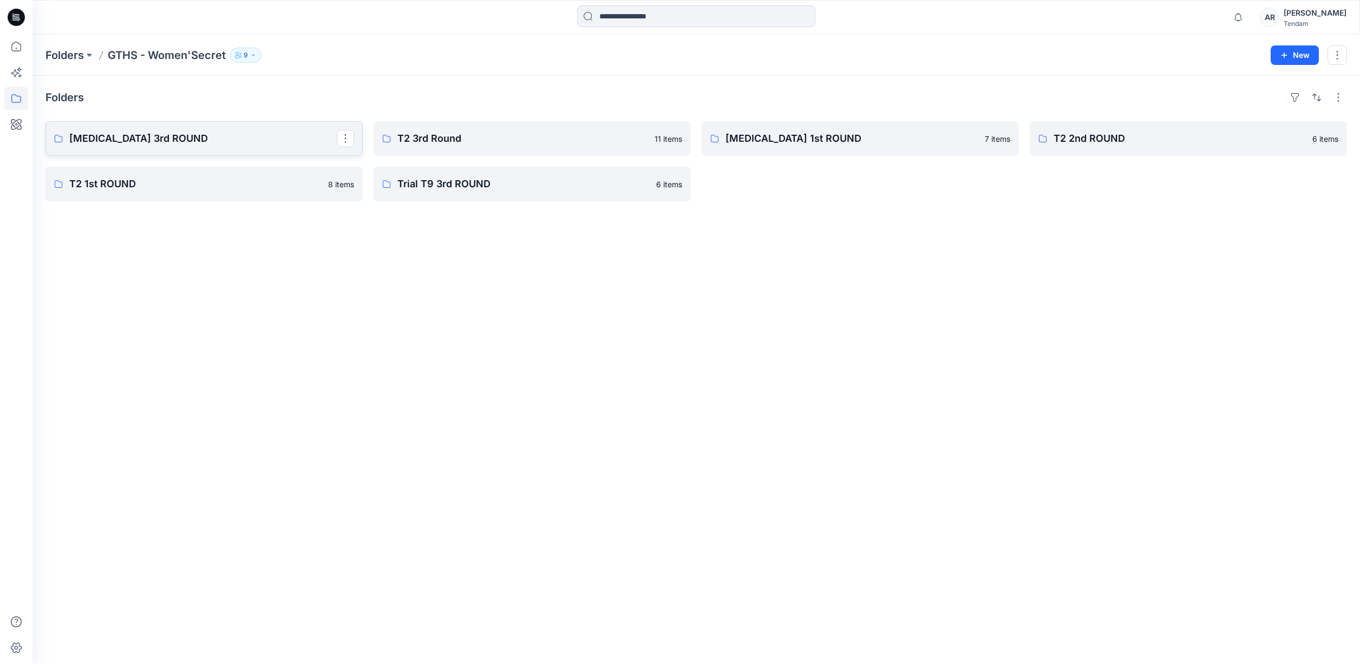
click at [188, 146] on link "[MEDICAL_DATA] 3rd ROUND" at bounding box center [203, 138] width 317 height 35
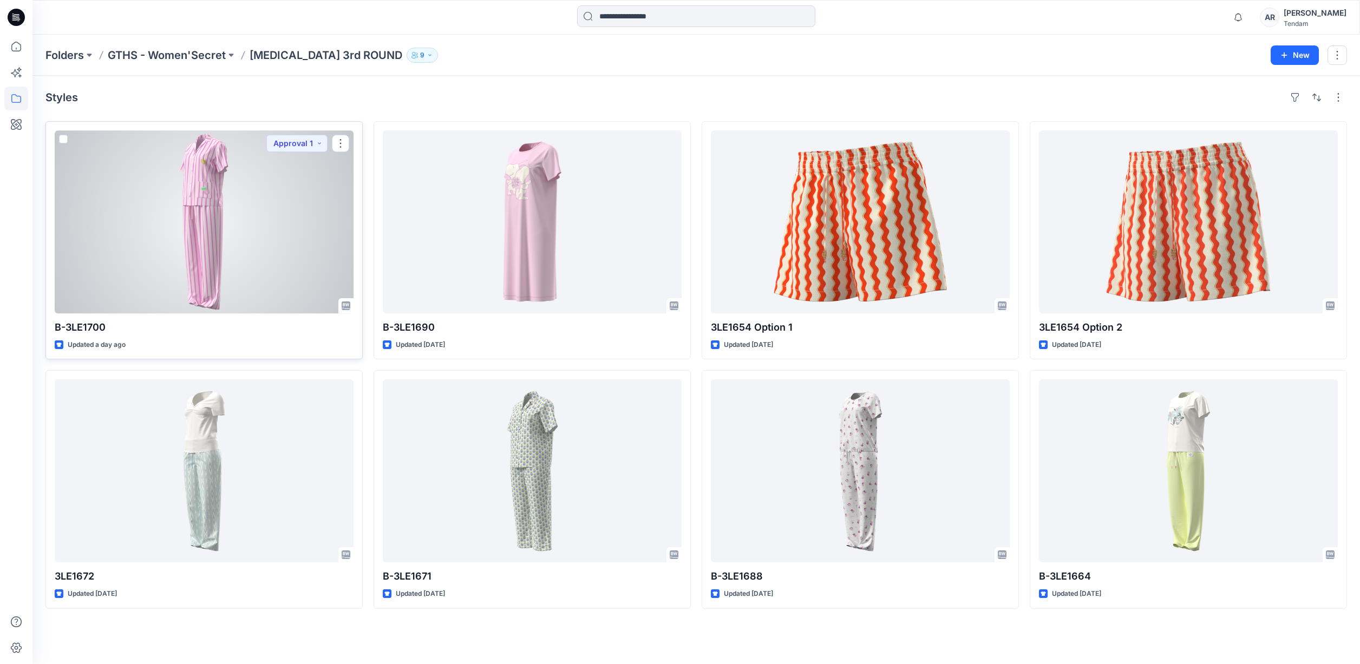
click at [177, 222] on div at bounding box center [204, 222] width 299 height 183
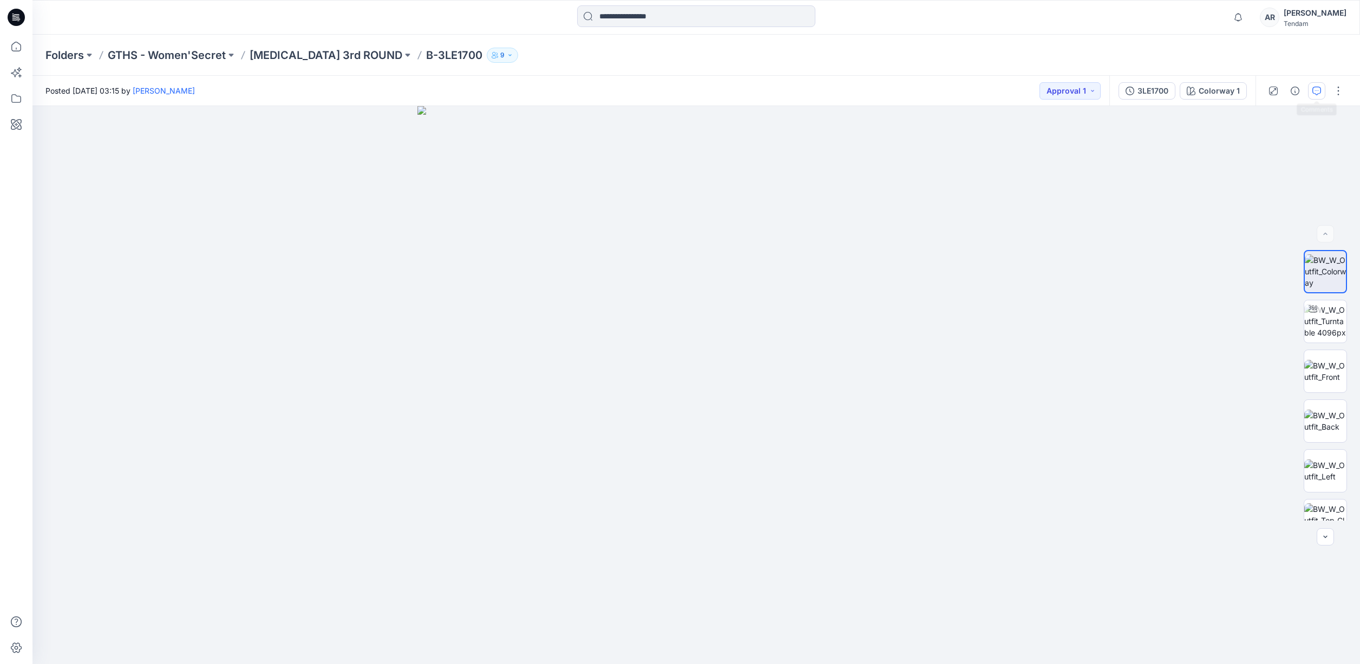
click at [1316, 92] on icon "button" at bounding box center [1317, 91] width 9 height 9
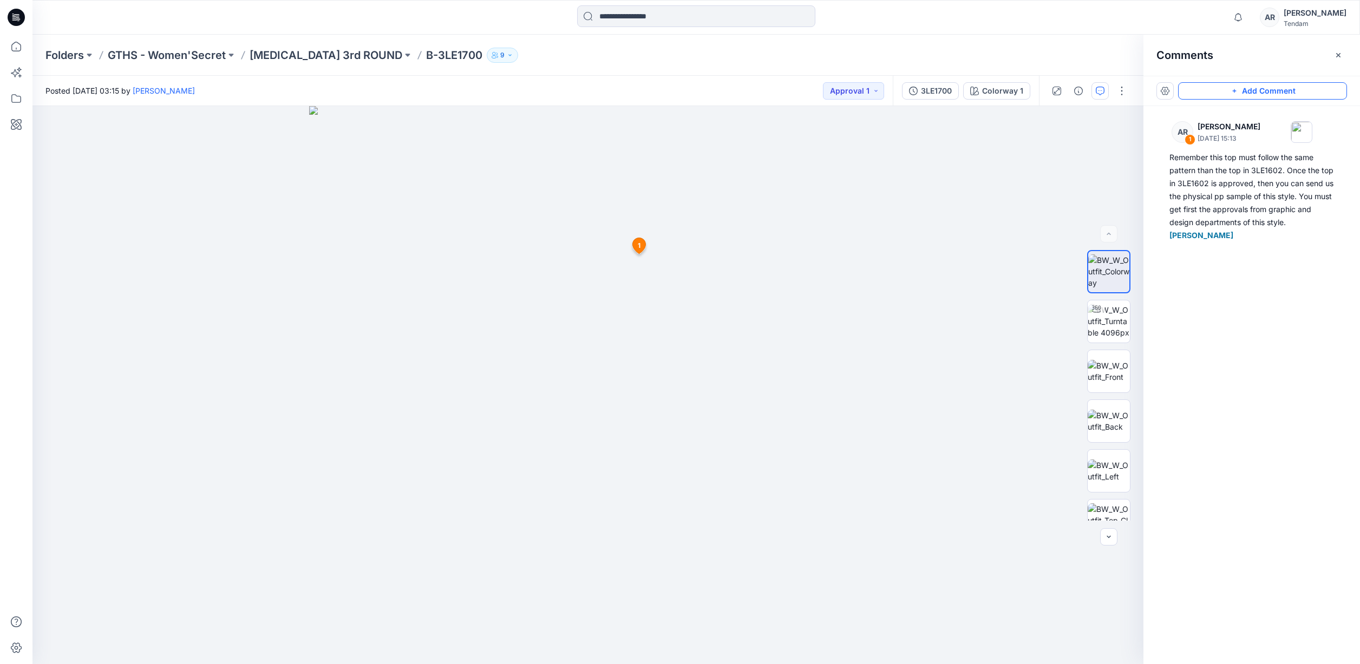
click at [1299, 92] on button "Add Comment" at bounding box center [1262, 90] width 169 height 17
click at [812, 314] on div "2 1 AR Ana Ruedabone October 15, 2025 15:13 Remember this top must follow the s…" at bounding box center [587, 385] width 1111 height 558
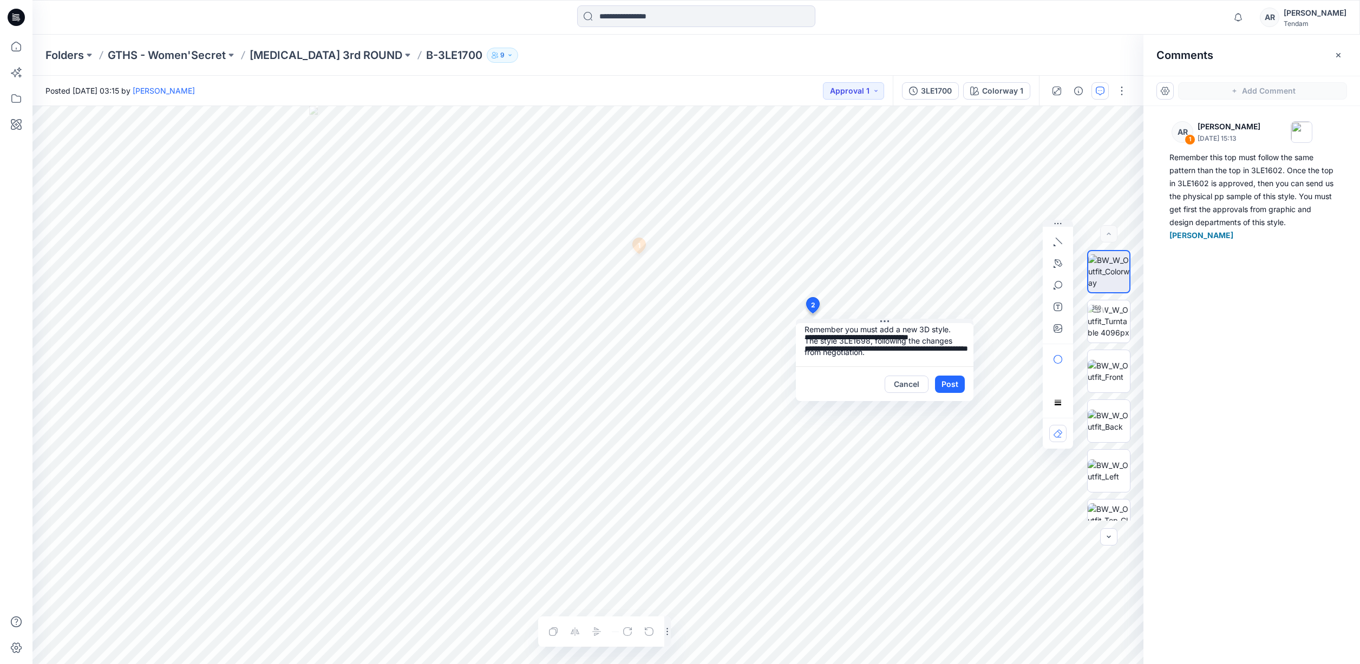
type textarea "**********"
click at [1059, 329] on icon "button" at bounding box center [1058, 328] width 9 height 9
type input"] "**********"
click at [949, 337] on textarea "**********" at bounding box center [885, 344] width 178 height 43
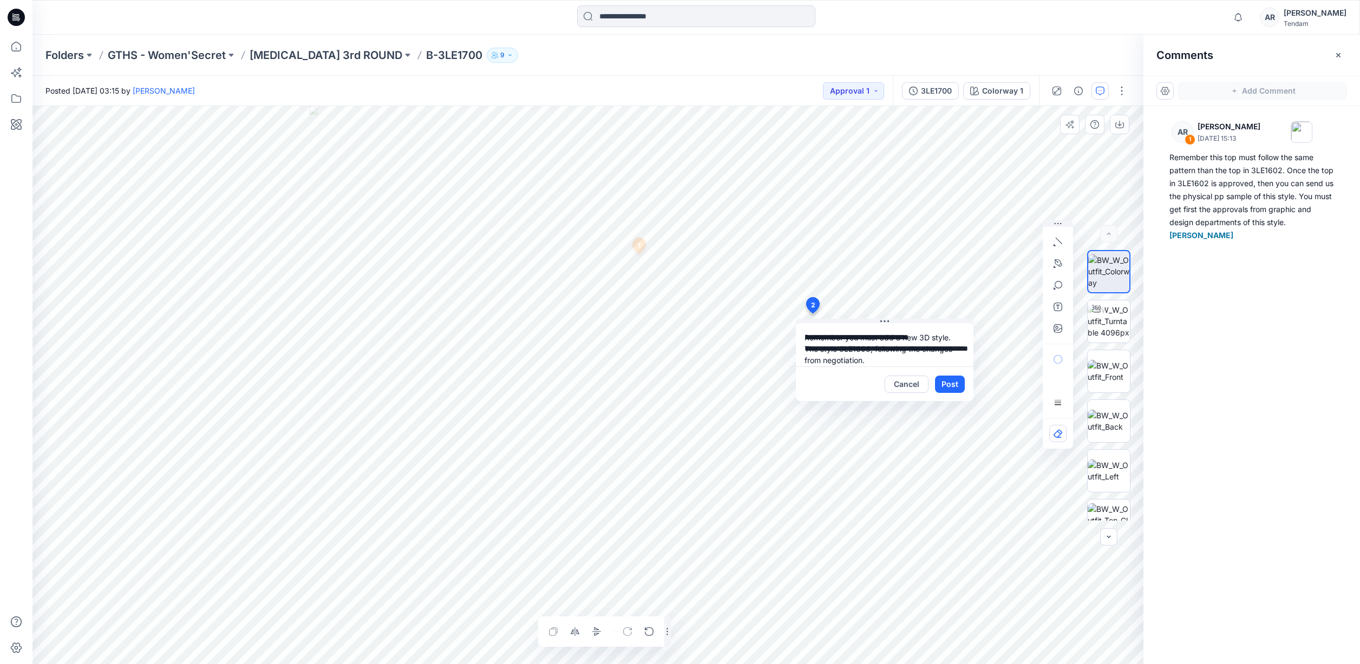
click at [951, 337] on textarea "**********" at bounding box center [885, 344] width 178 height 43
drag, startPoint x: 809, startPoint y: 346, endPoint x: 801, endPoint y: 346, distance: 8.1
click at [801, 346] on textarea "**********" at bounding box center [885, 344] width 178 height 43
click at [871, 351] on textarea "**********" at bounding box center [885, 344] width 178 height 43
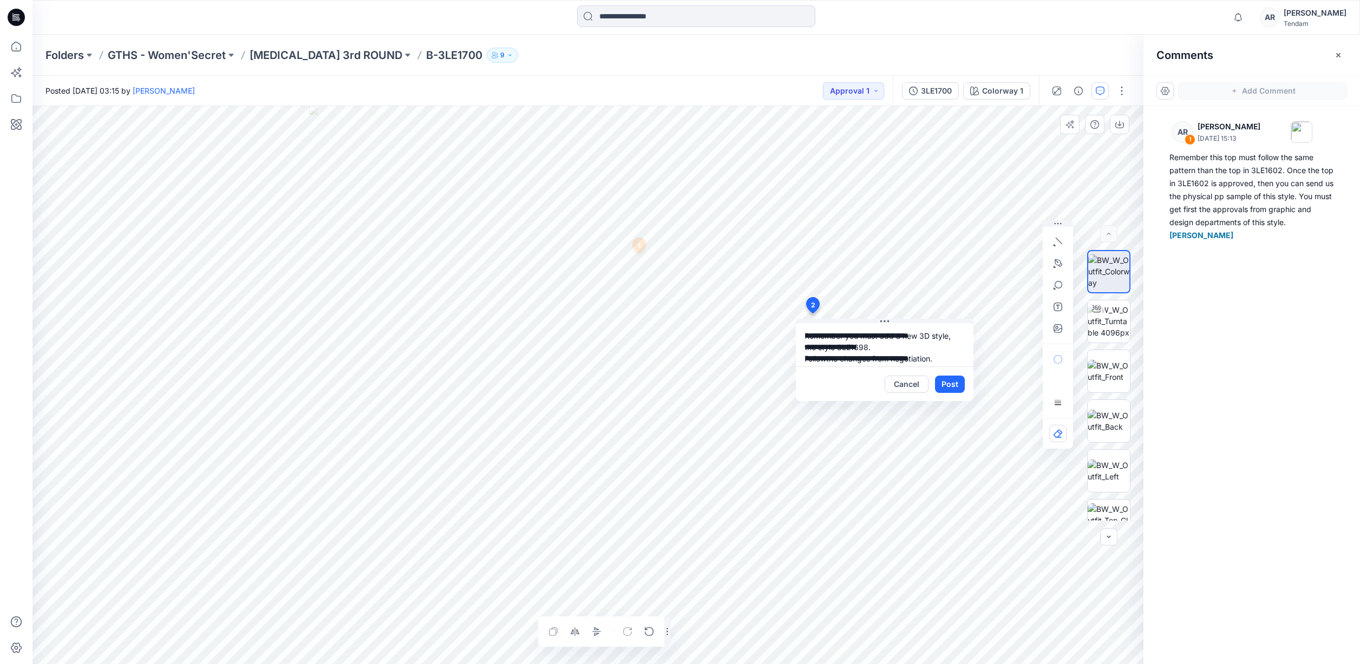
click at [860, 358] on textarea "**********" at bounding box center [885, 344] width 178 height 43
click at [949, 354] on textarea "**********" at bounding box center [885, 344] width 178 height 43
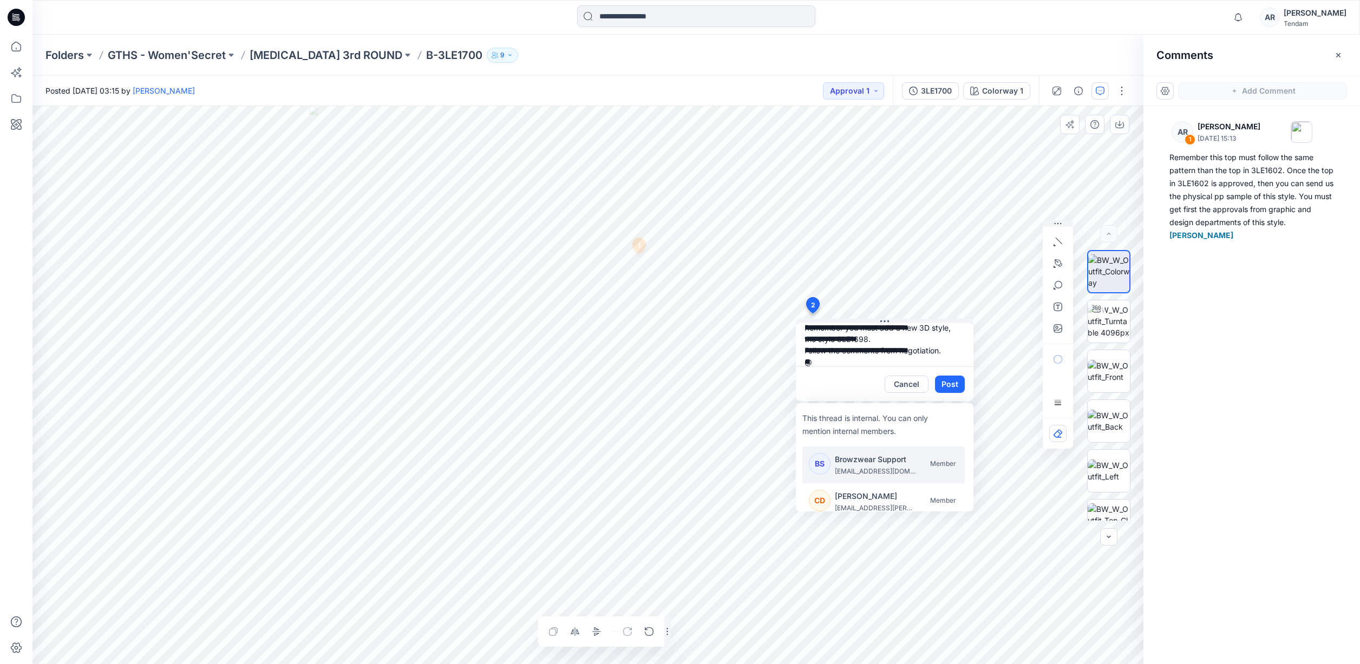
click at [956, 349] on textarea "**********" at bounding box center [885, 344] width 178 height 43
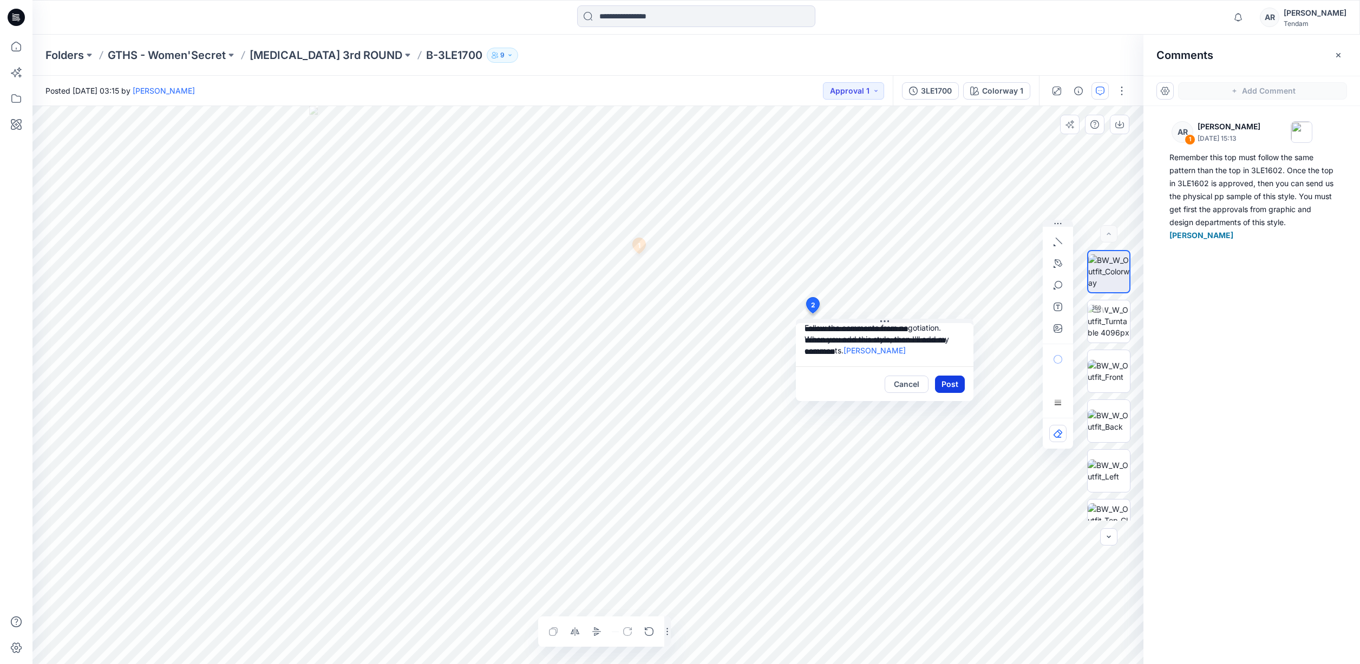
type textarea "**********"
click at [942, 383] on button "Post" at bounding box center [950, 384] width 30 height 17
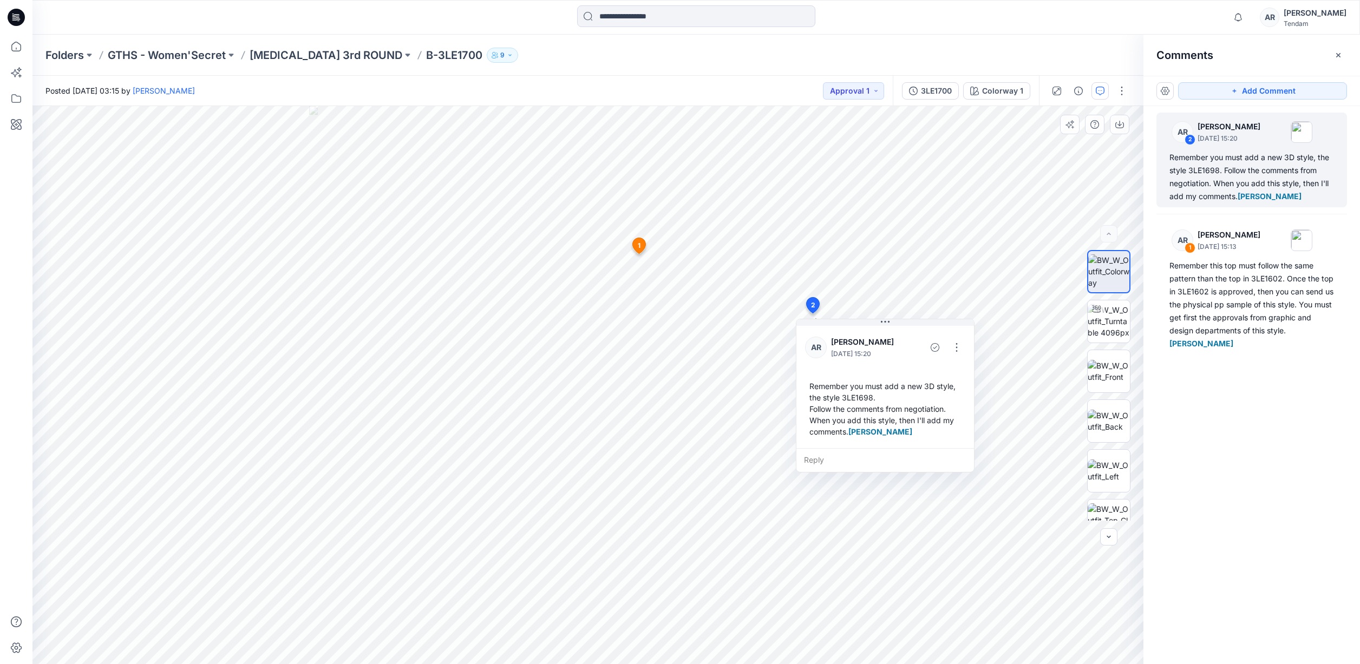
drag, startPoint x: 695, startPoint y: 82, endPoint x: 680, endPoint y: 81, distance: 14.7
click at [694, 82] on div "Posted Tuesday, October 14, 2025 03:15 by Tori Wang Approval 1" at bounding box center [462, 91] width 860 height 30
click at [74, 48] on p "Folders" at bounding box center [64, 55] width 38 height 15
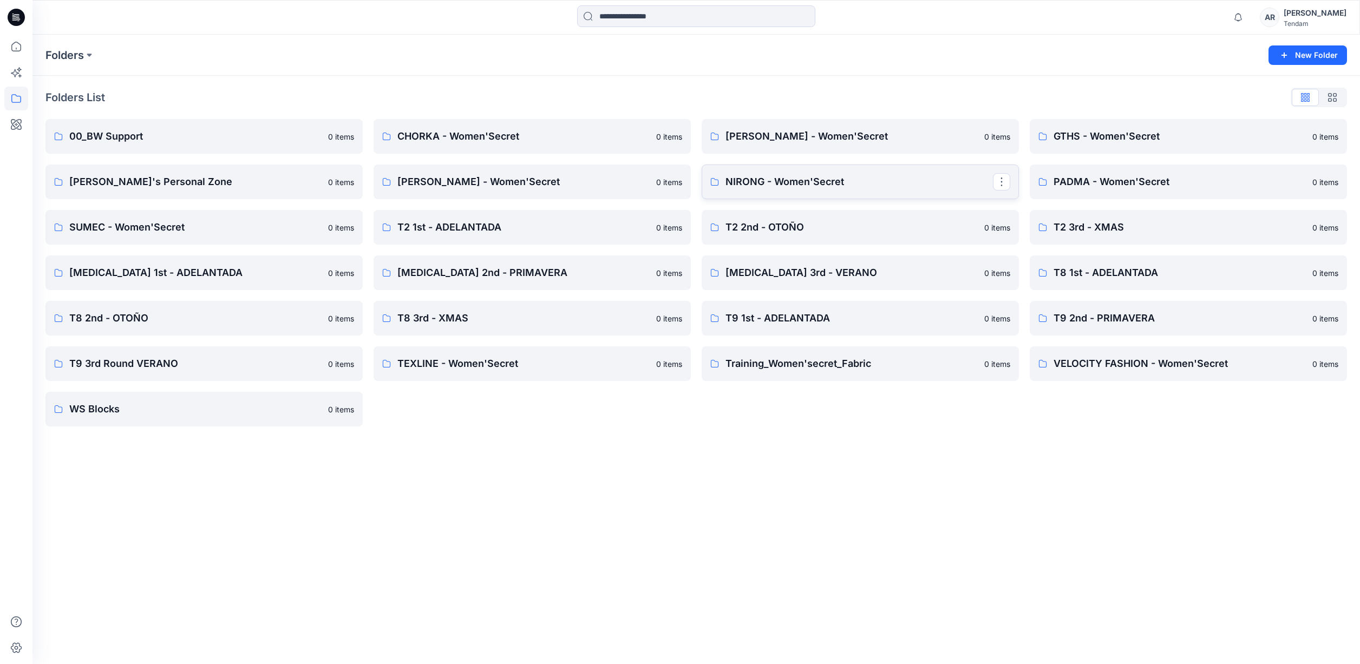
click at [856, 172] on link "NIRONG - Women'Secret" at bounding box center [860, 182] width 317 height 35
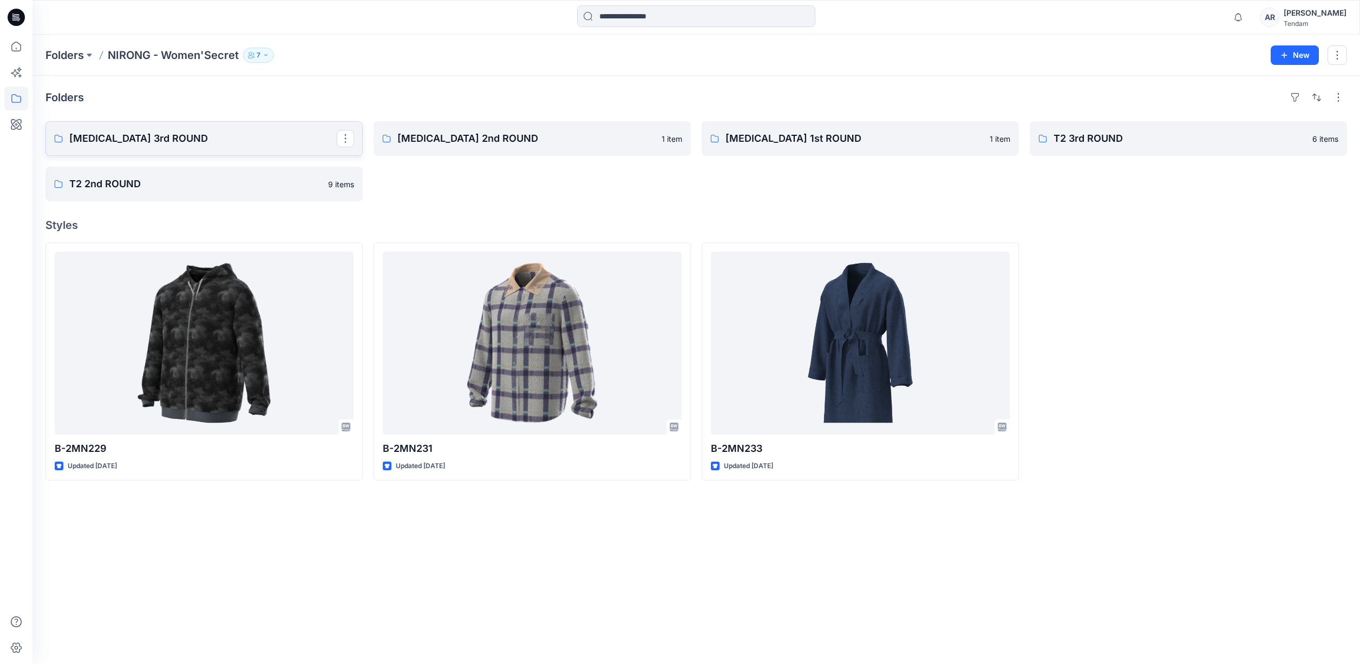
click at [140, 146] on p "[MEDICAL_DATA] 3rd ROUND" at bounding box center [203, 138] width 268 height 15
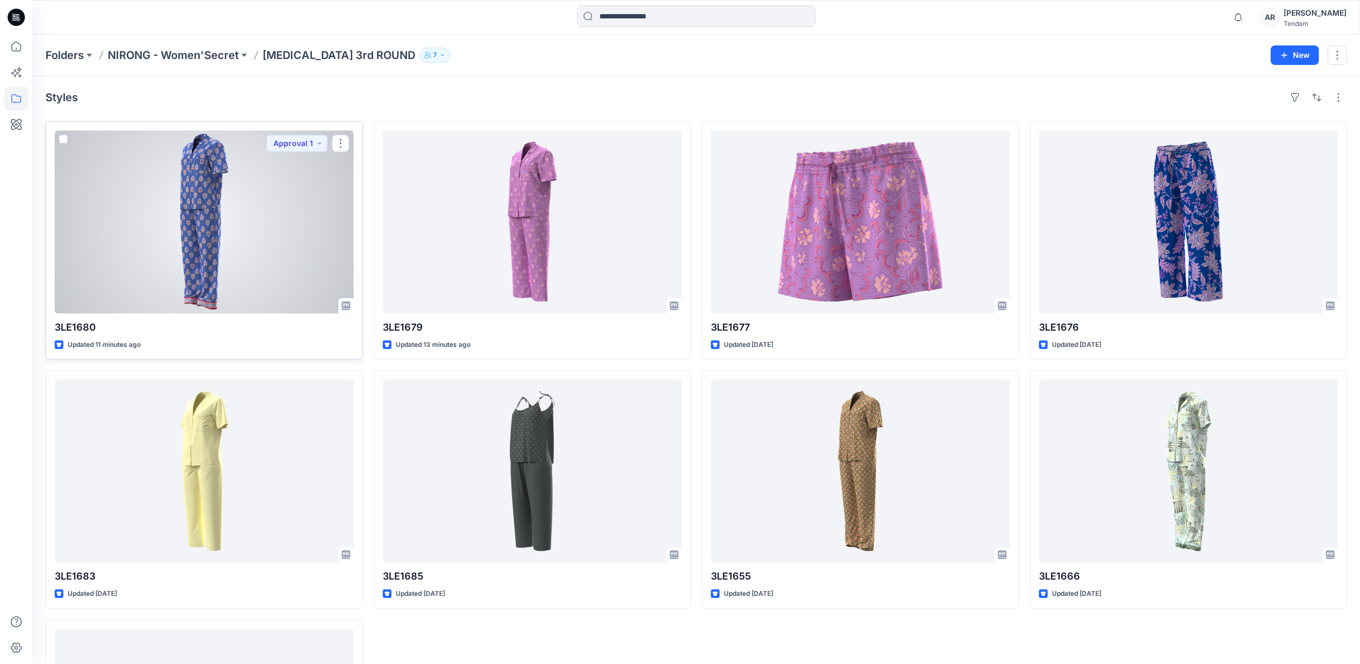
click at [292, 207] on div at bounding box center [204, 222] width 299 height 183
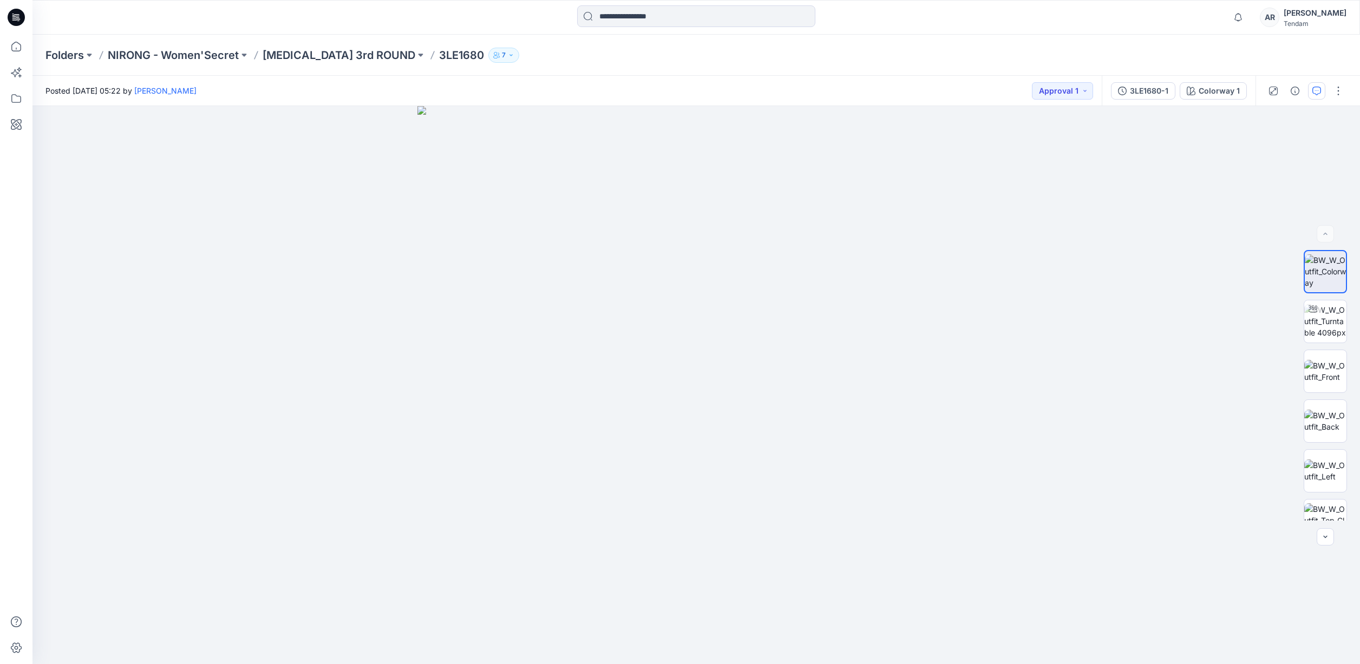
click at [1313, 89] on icon "button" at bounding box center [1317, 91] width 9 height 9
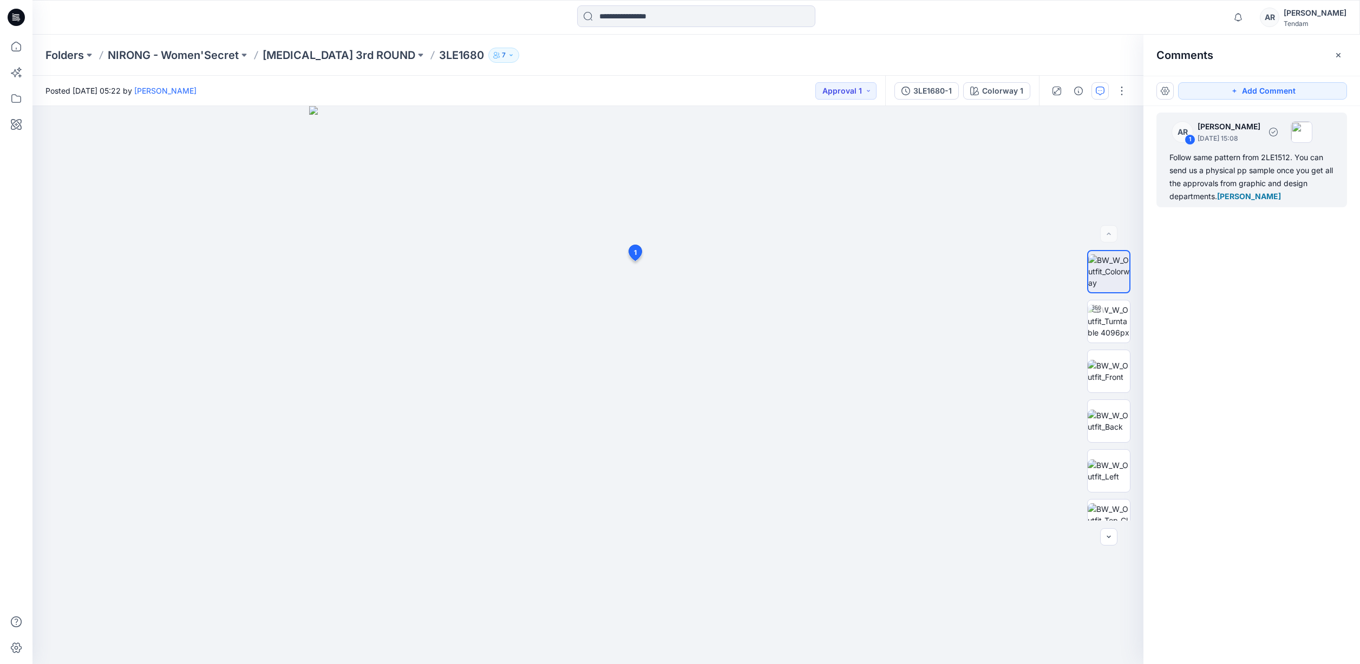
click at [1270, 167] on div "Follow same pattern from 2LE1512. You can send us a physical pp sample once you…" at bounding box center [1252, 177] width 165 height 52
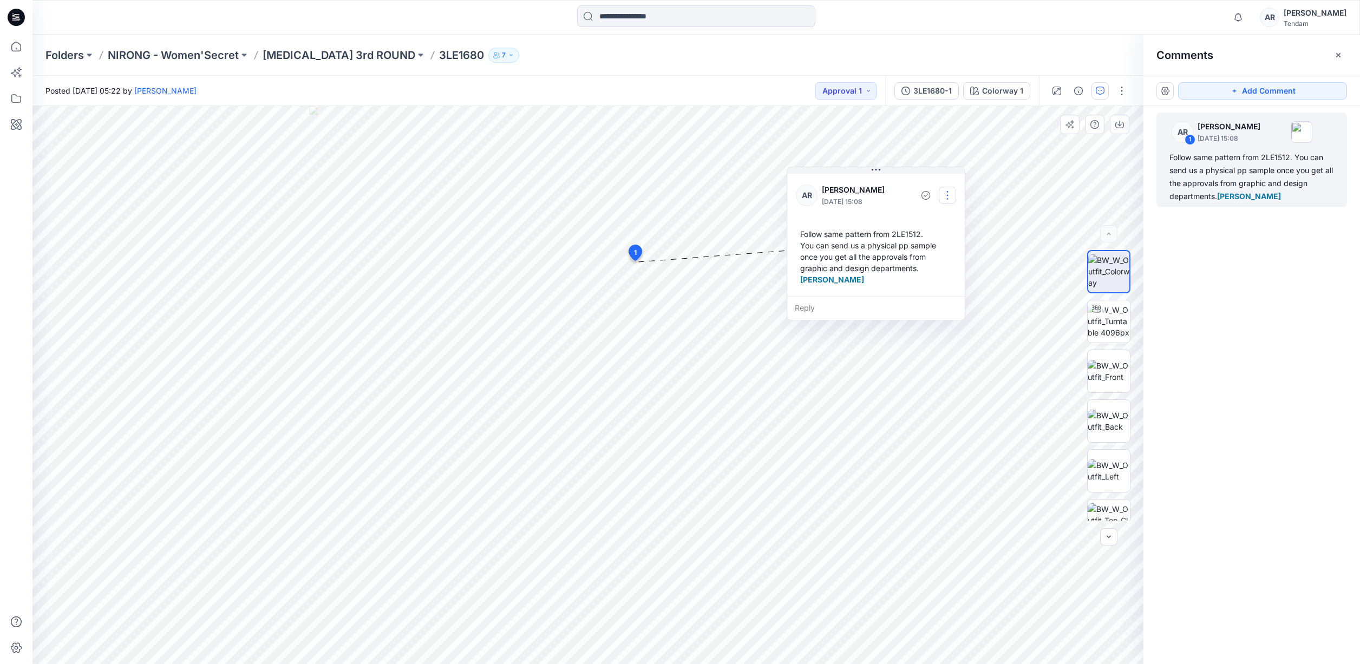
click at [948, 193] on button "button" at bounding box center [947, 195] width 17 height 17
click at [929, 217] on p "Edit comment" at bounding box center [950, 220] width 49 height 11
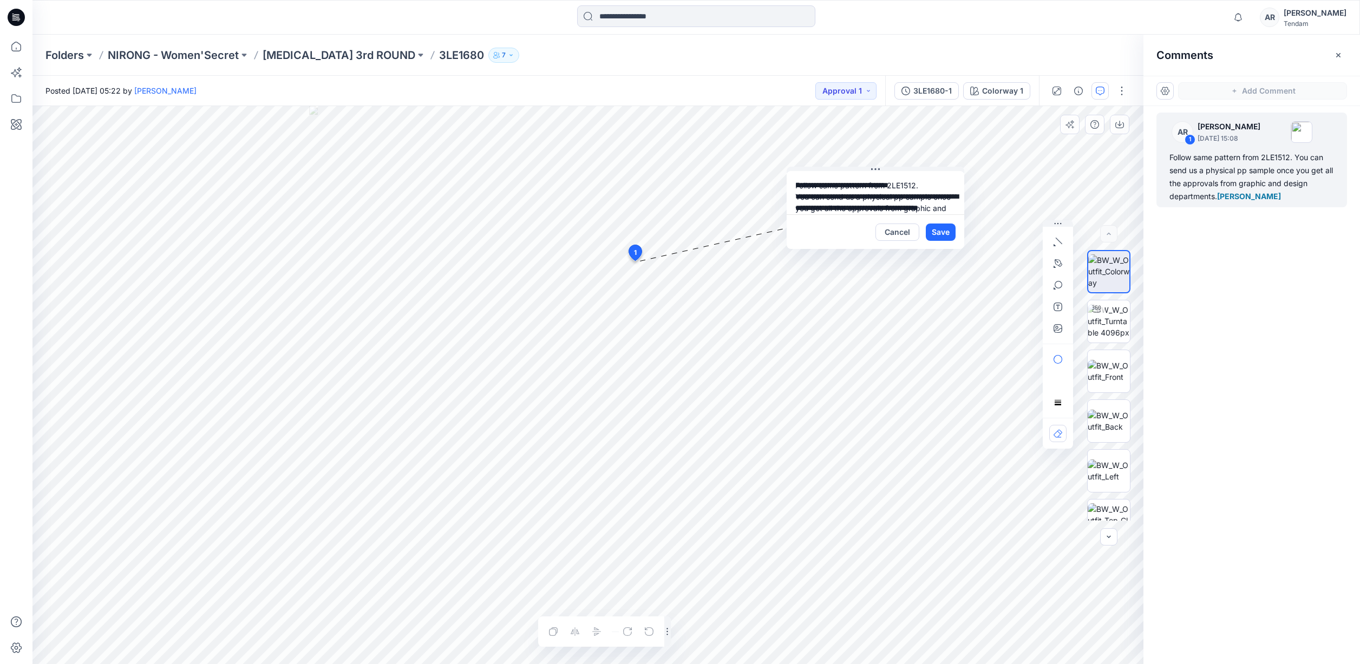
click at [742, 139] on div "**********" at bounding box center [587, 385] width 1111 height 558
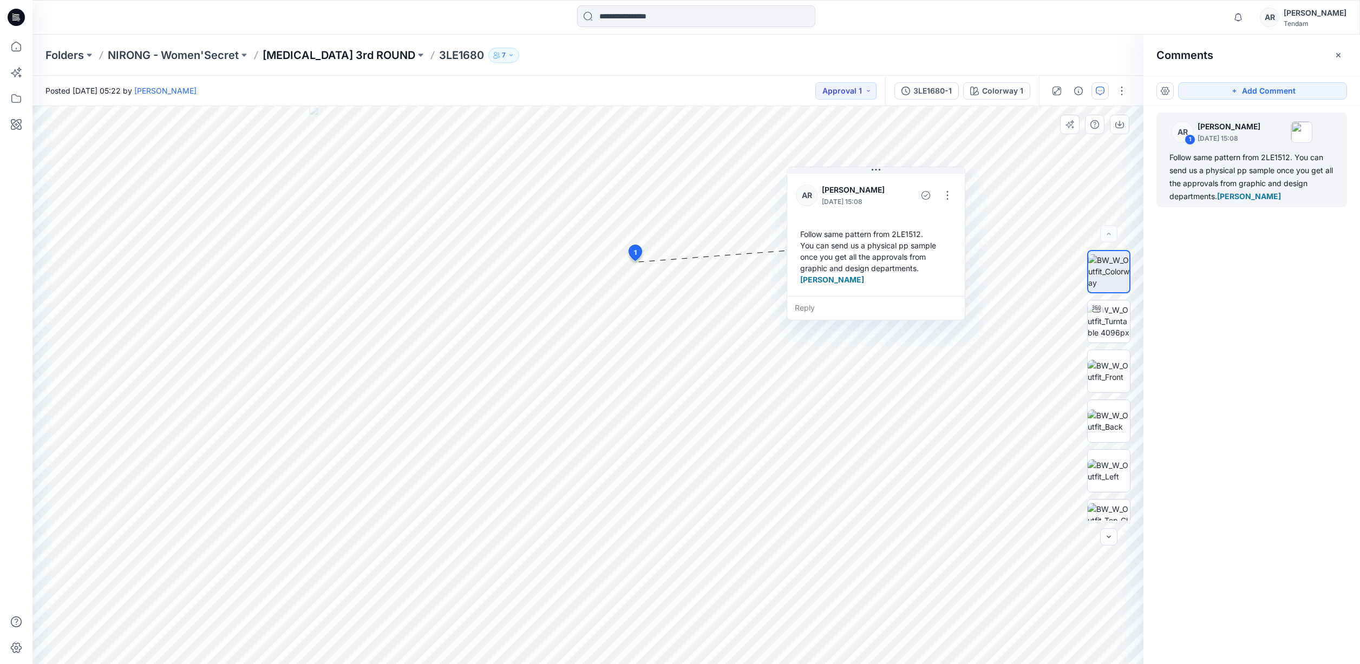
click at [297, 56] on p "[MEDICAL_DATA] 3rd ROUND" at bounding box center [339, 55] width 153 height 15
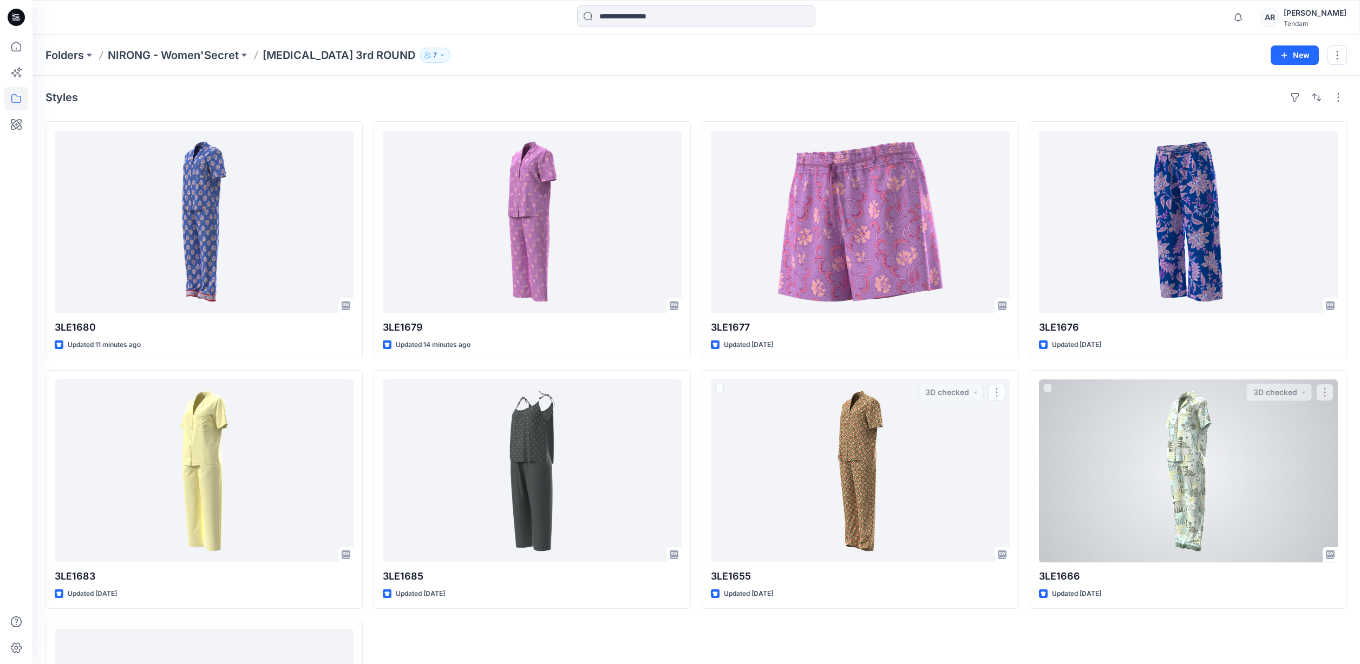
click at [1227, 477] on div at bounding box center [1188, 471] width 299 height 183
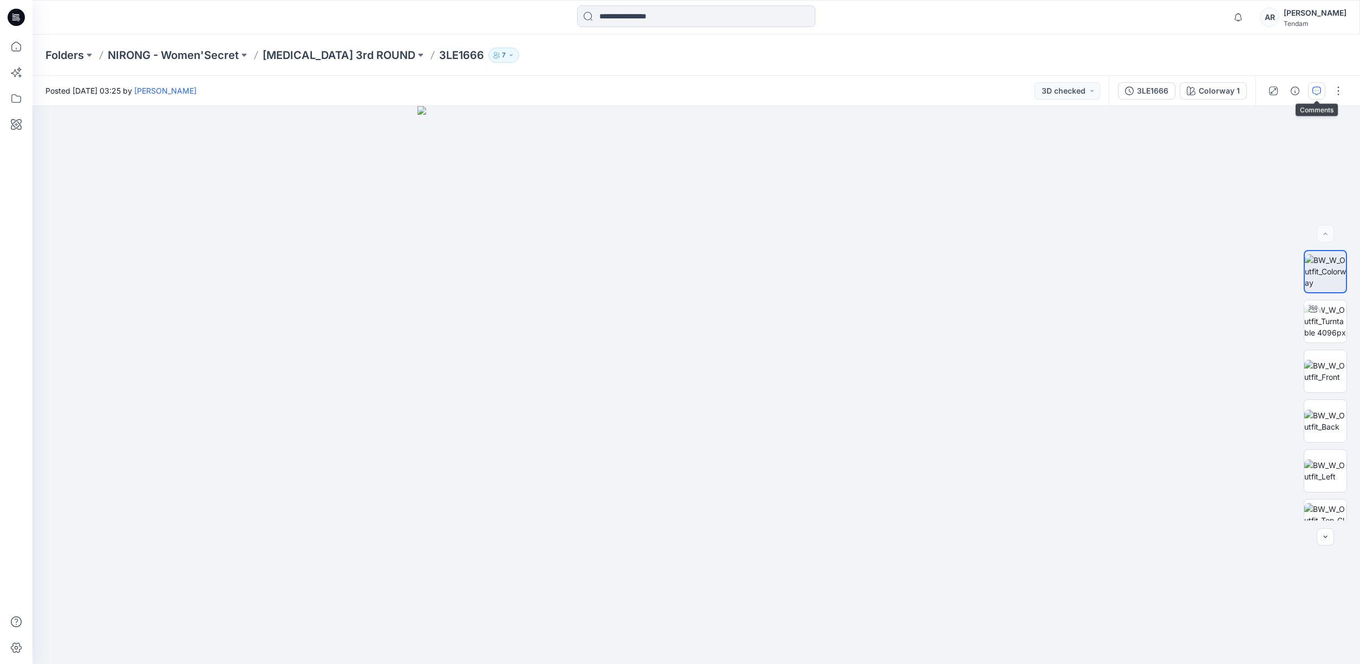
click at [1319, 93] on icon "button" at bounding box center [1317, 91] width 9 height 9
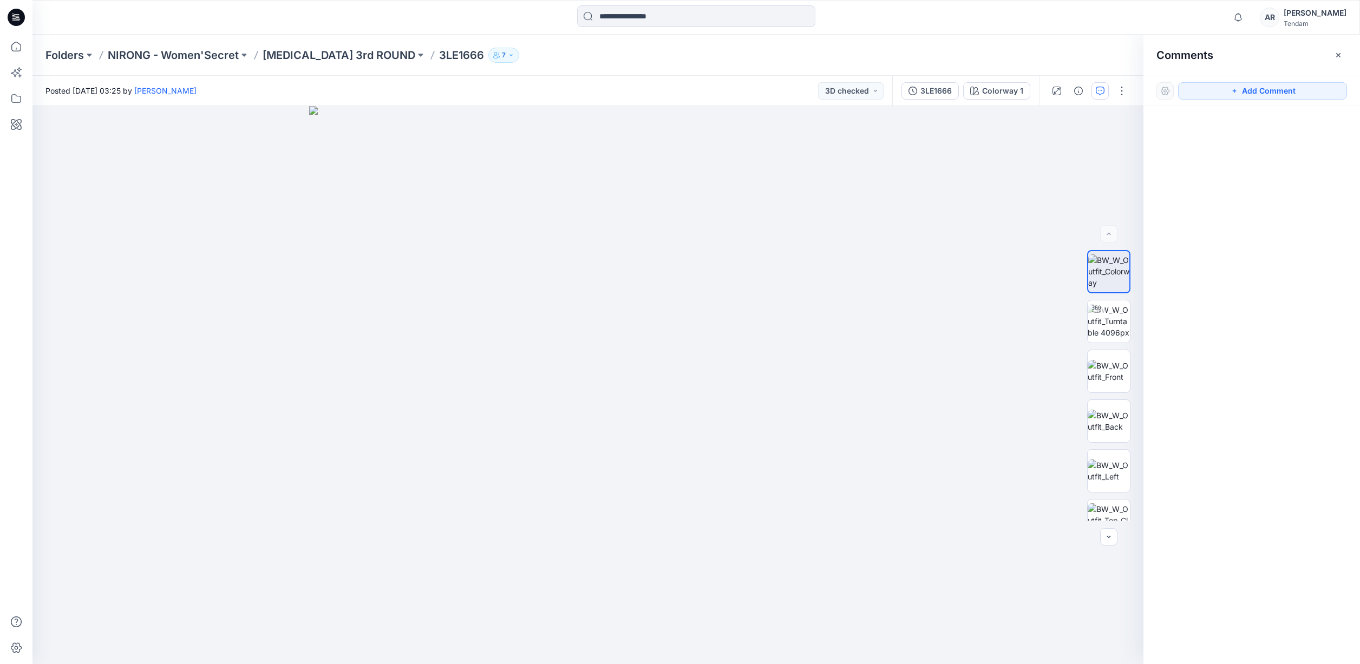
drag, startPoint x: 1237, startPoint y: 92, endPoint x: 1223, endPoint y: 102, distance: 17.9
click at [1237, 92] on icon "button" at bounding box center [1234, 91] width 9 height 9
click at [621, 257] on div "1" at bounding box center [587, 385] width 1111 height 558
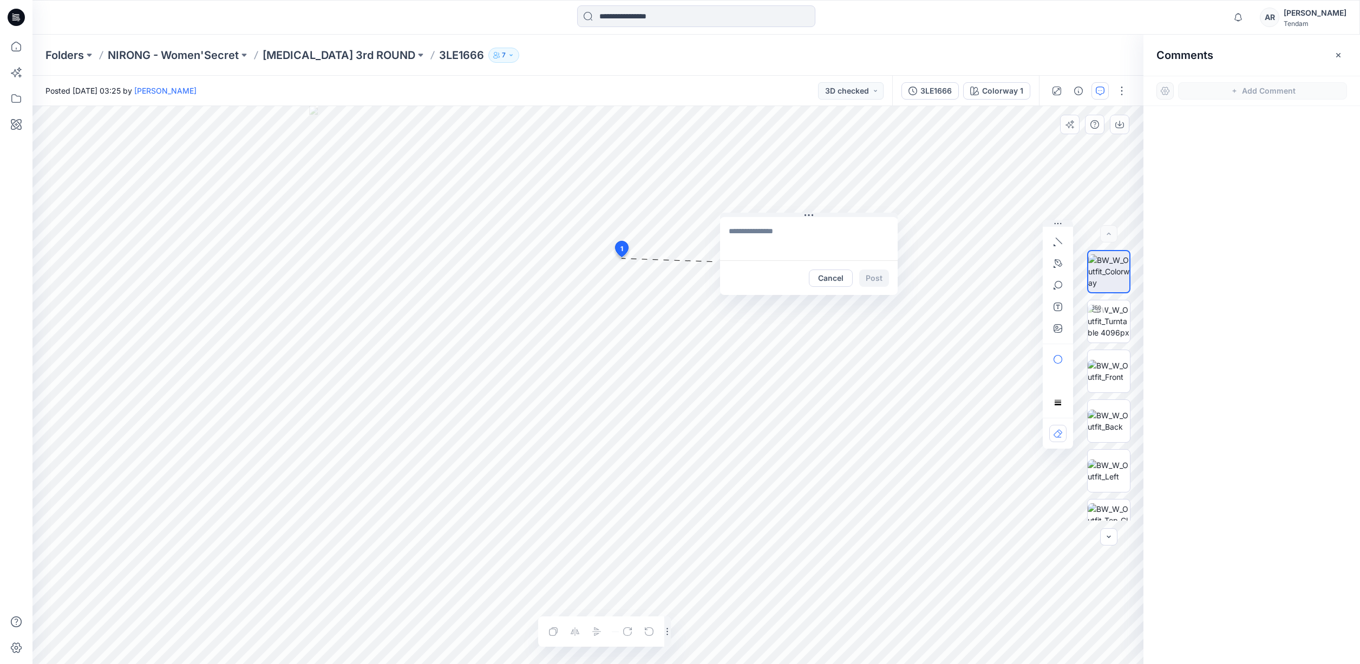
drag, startPoint x: 699, startPoint y: 265, endPoint x: 848, endPoint y: 194, distance: 164.7
click at [855, 213] on button at bounding box center [809, 216] width 178 height 6
click at [841, 216] on textarea at bounding box center [849, 208] width 178 height 43
paste textarea "**********"
type textarea "**********"
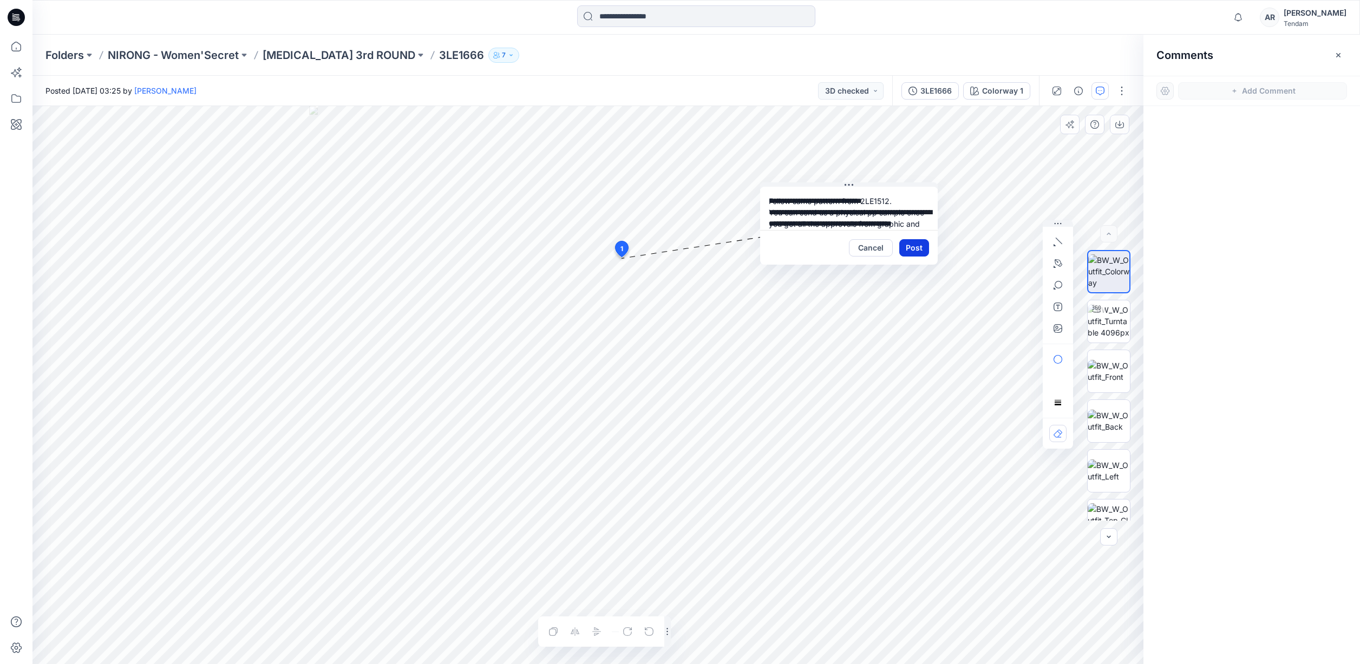
click at [914, 249] on button "Post" at bounding box center [914, 247] width 30 height 17
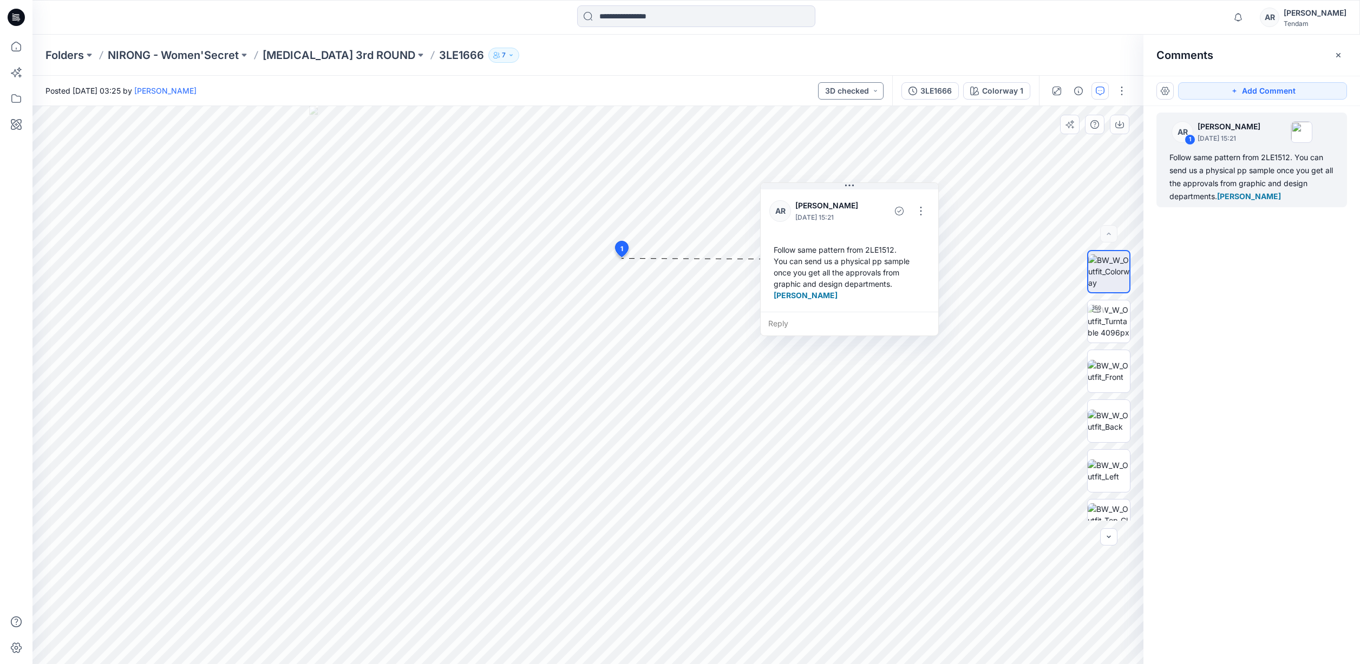
click at [863, 93] on button "3D checked" at bounding box center [851, 90] width 66 height 17
click at [835, 227] on button "Approval 1" at bounding box center [836, 237] width 93 height 24
click at [285, 53] on p "[MEDICAL_DATA] 3rd ROUND" at bounding box center [339, 55] width 153 height 15
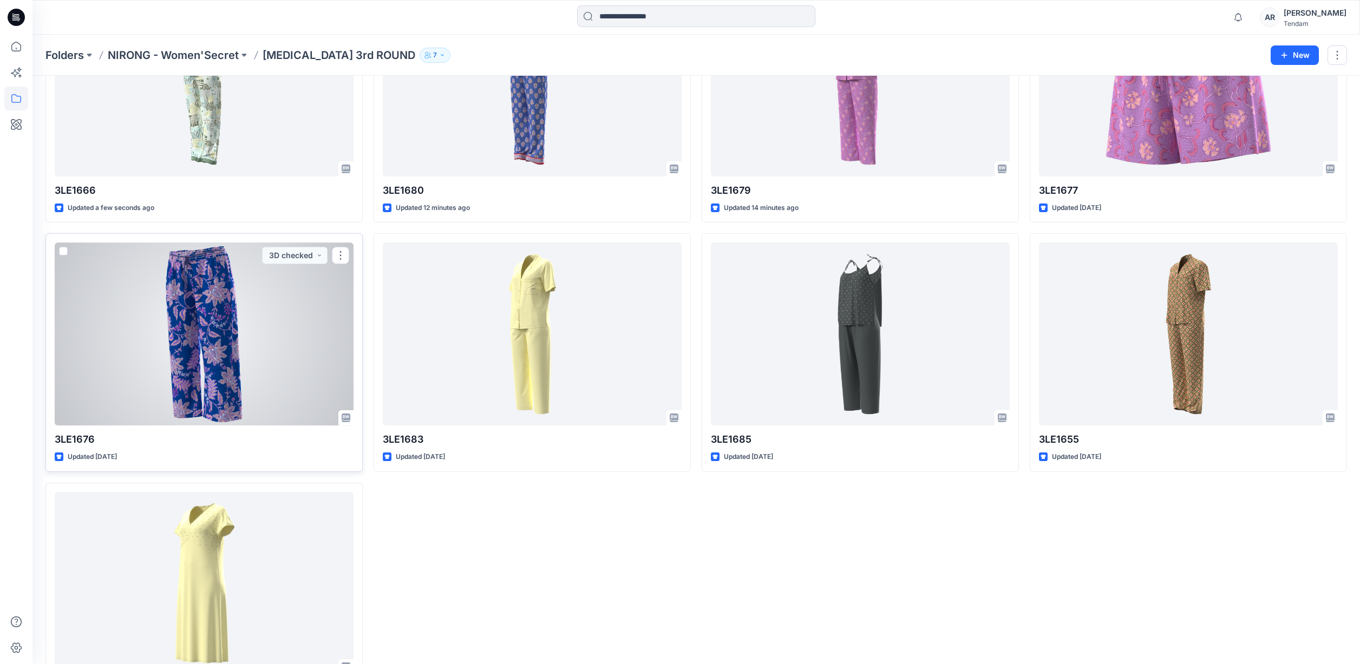
scroll to position [207, 0]
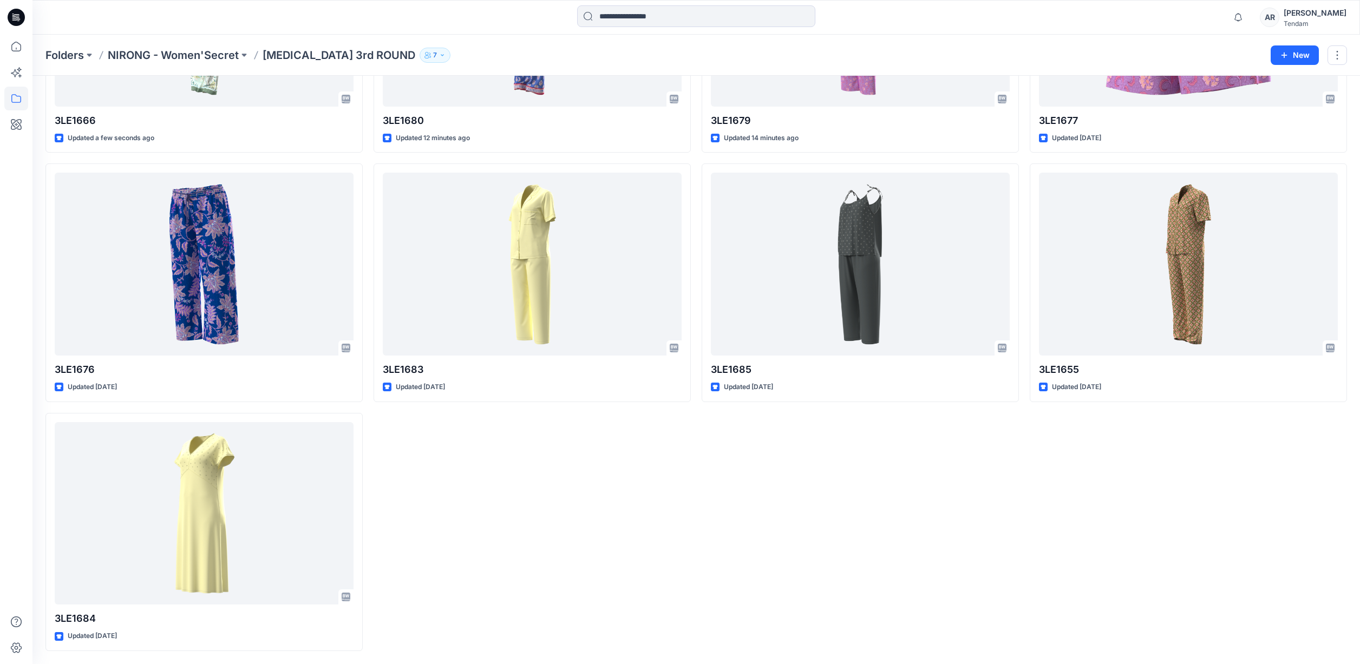
click at [493, 480] on div "3LE1680 Updated 12 minutes ago 3LE1683 Updated 2 months ago" at bounding box center [532, 282] width 317 height 737
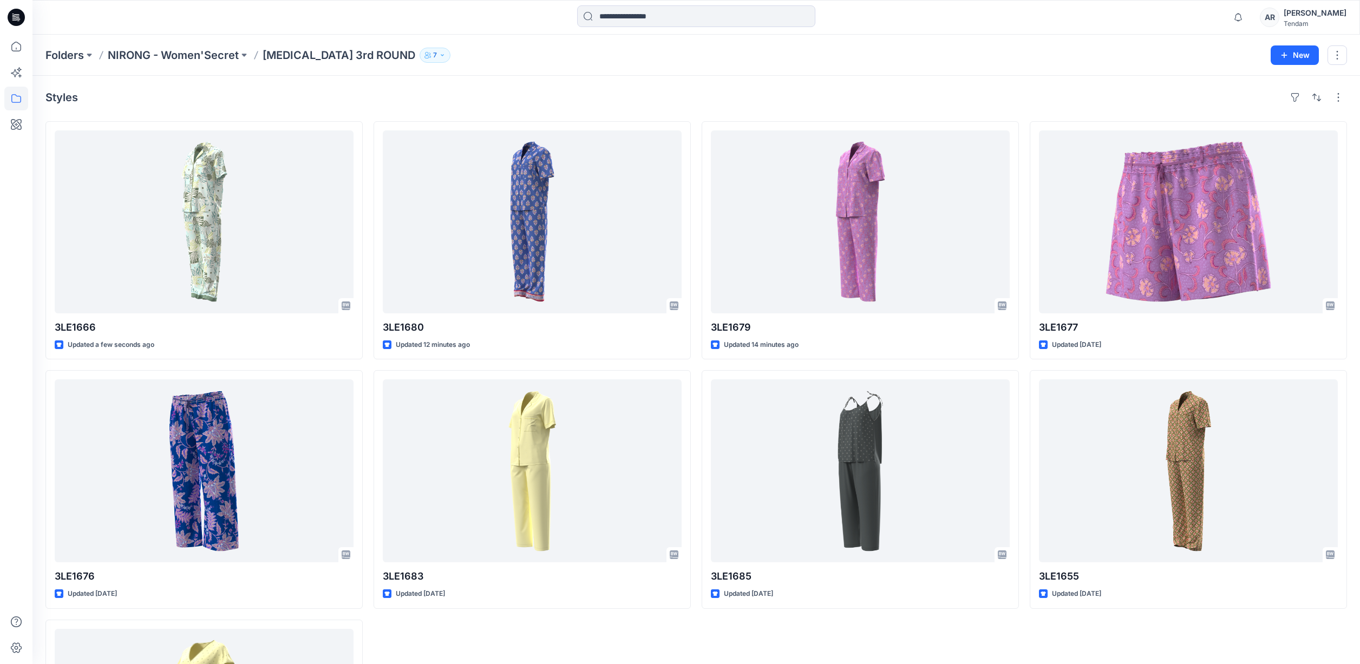
click at [459, 108] on div "Styles 3LE1666 Updated a few seconds ago 3LE1676 Updated 2 months ago 3LE1684 U…" at bounding box center [696, 474] width 1328 height 796
drag, startPoint x: 469, startPoint y: 59, endPoint x: 314, endPoint y: 45, distance: 155.5
click at [468, 59] on div "Folders NIRONG - Women'Secret T3 3rd ROUND 7" at bounding box center [653, 55] width 1217 height 15
click at [184, 55] on p "NIRONG - Women'Secret" at bounding box center [173, 55] width 131 height 15
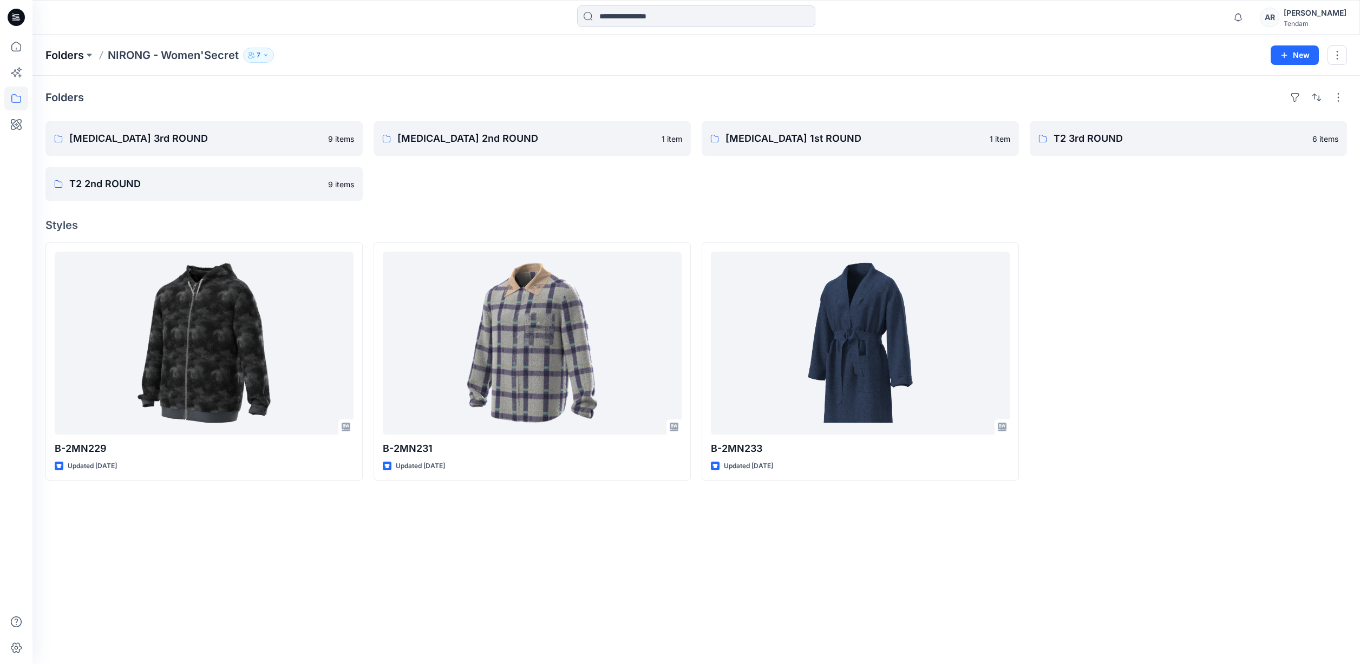
click at [66, 53] on p "Folders" at bounding box center [64, 55] width 38 height 15
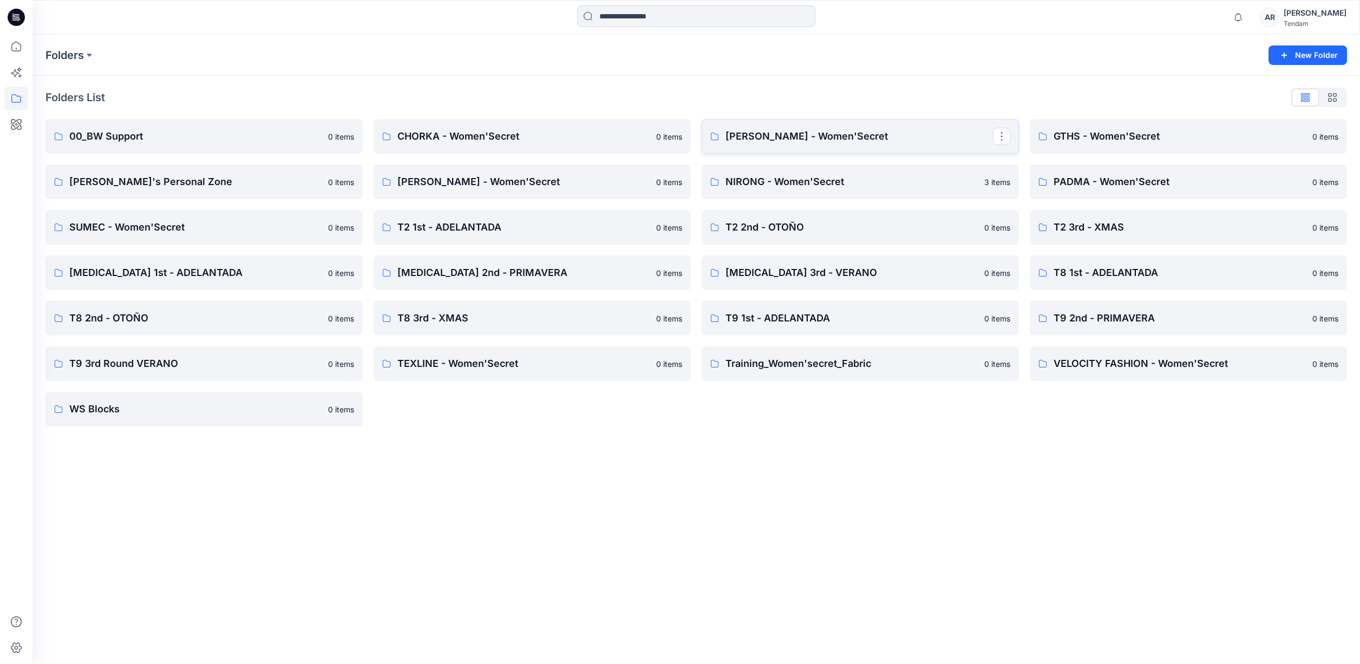
click at [869, 149] on link "[PERSON_NAME] - Women'Secret" at bounding box center [860, 136] width 317 height 35
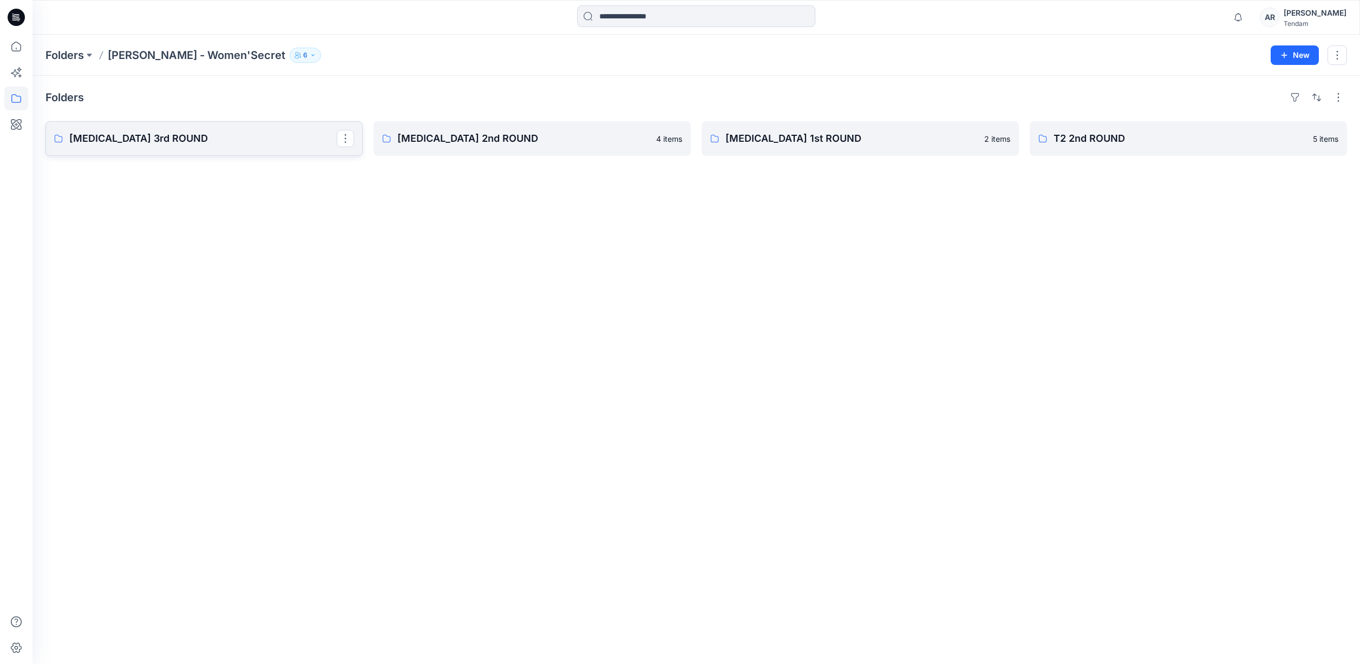
click at [125, 149] on link "[MEDICAL_DATA] 3rd ROUND" at bounding box center [203, 138] width 317 height 35
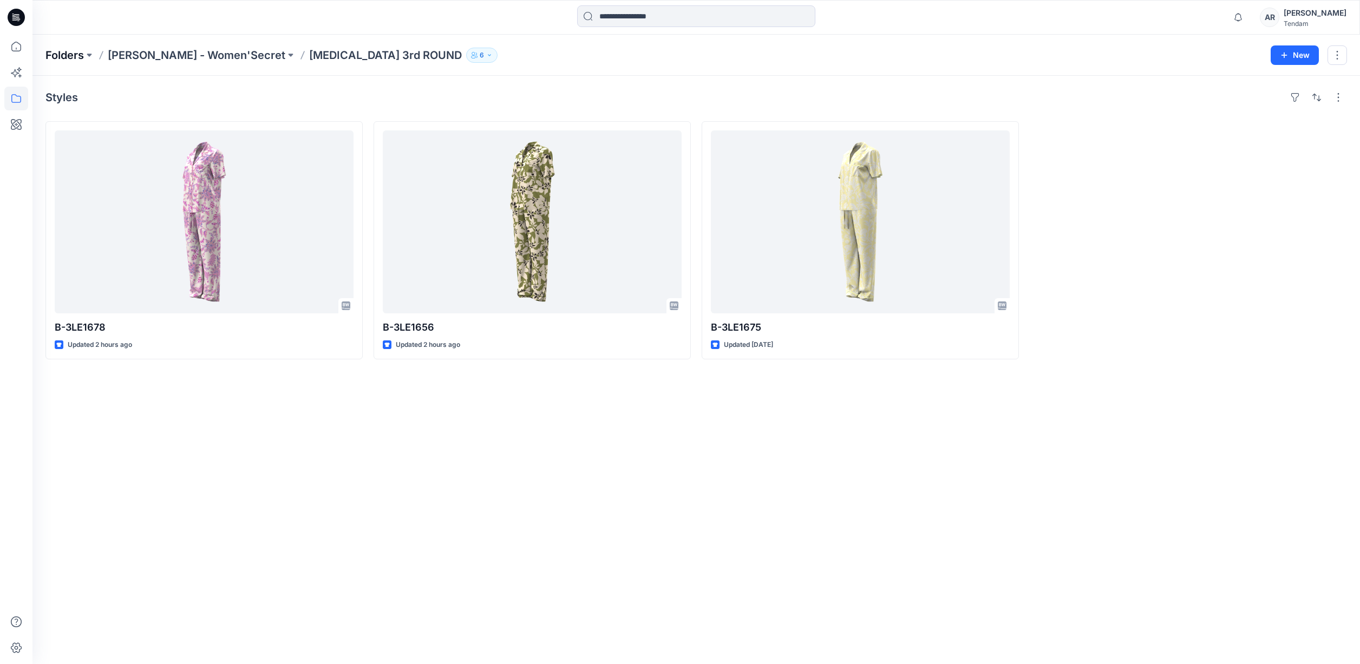
click at [80, 54] on p "Folders" at bounding box center [64, 55] width 38 height 15
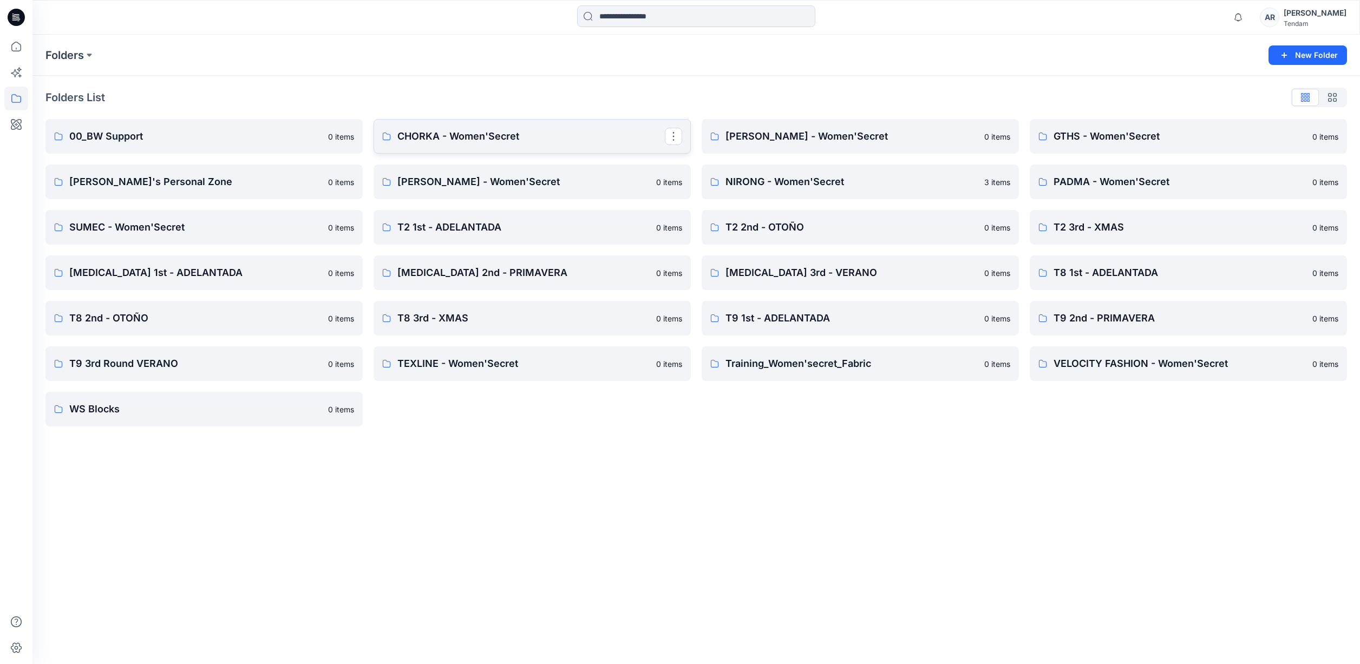
click at [431, 132] on p "CHORKA - Women'Secret" at bounding box center [531, 136] width 268 height 15
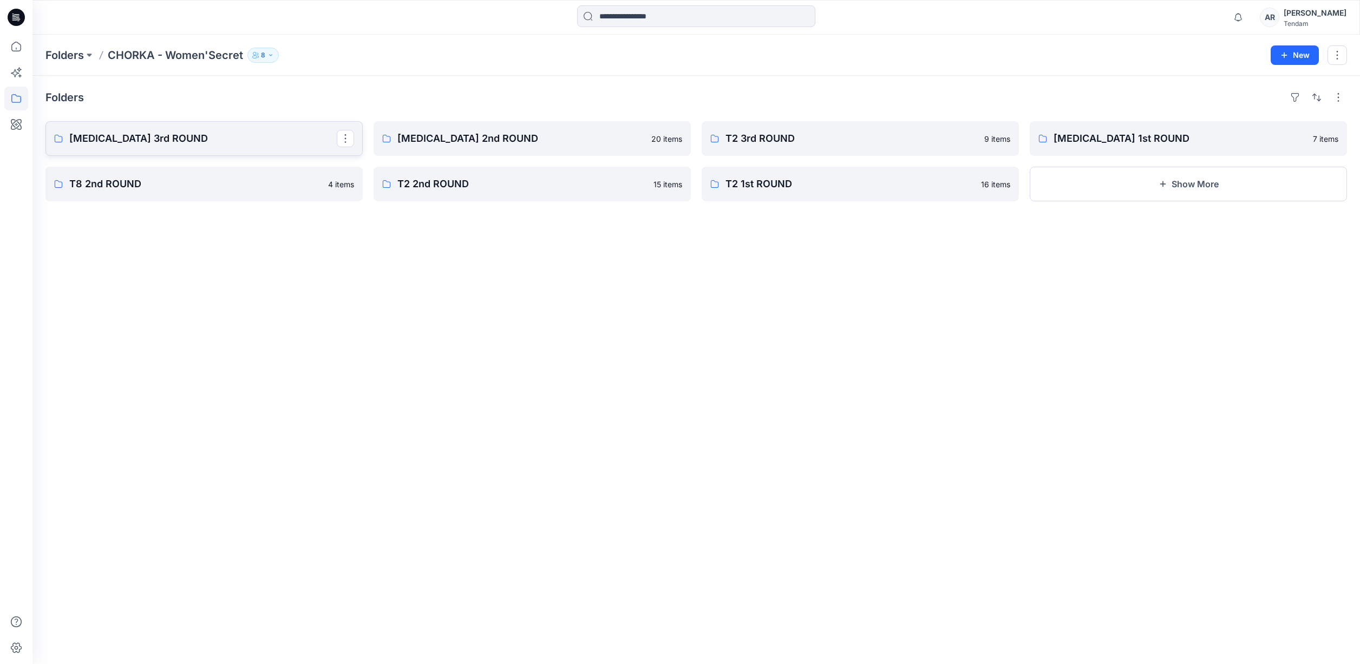
click at [224, 148] on link "[MEDICAL_DATA] 3rd ROUND" at bounding box center [203, 138] width 317 height 35
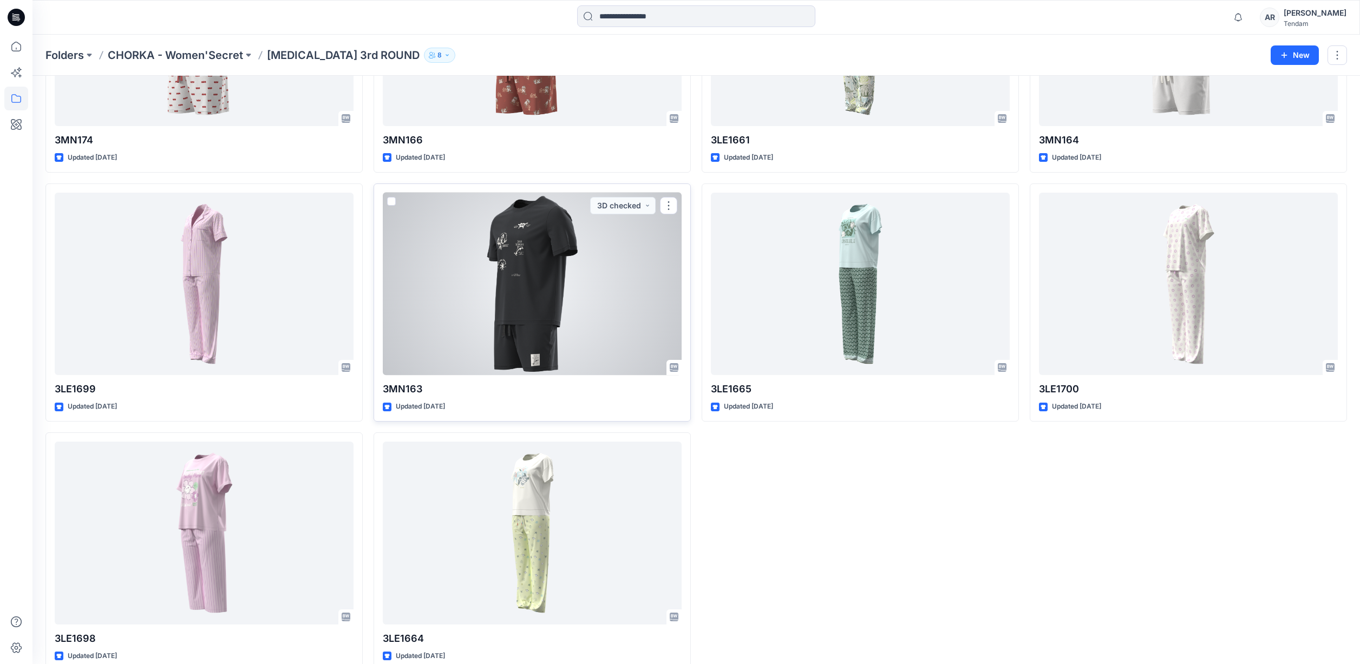
scroll to position [456, 0]
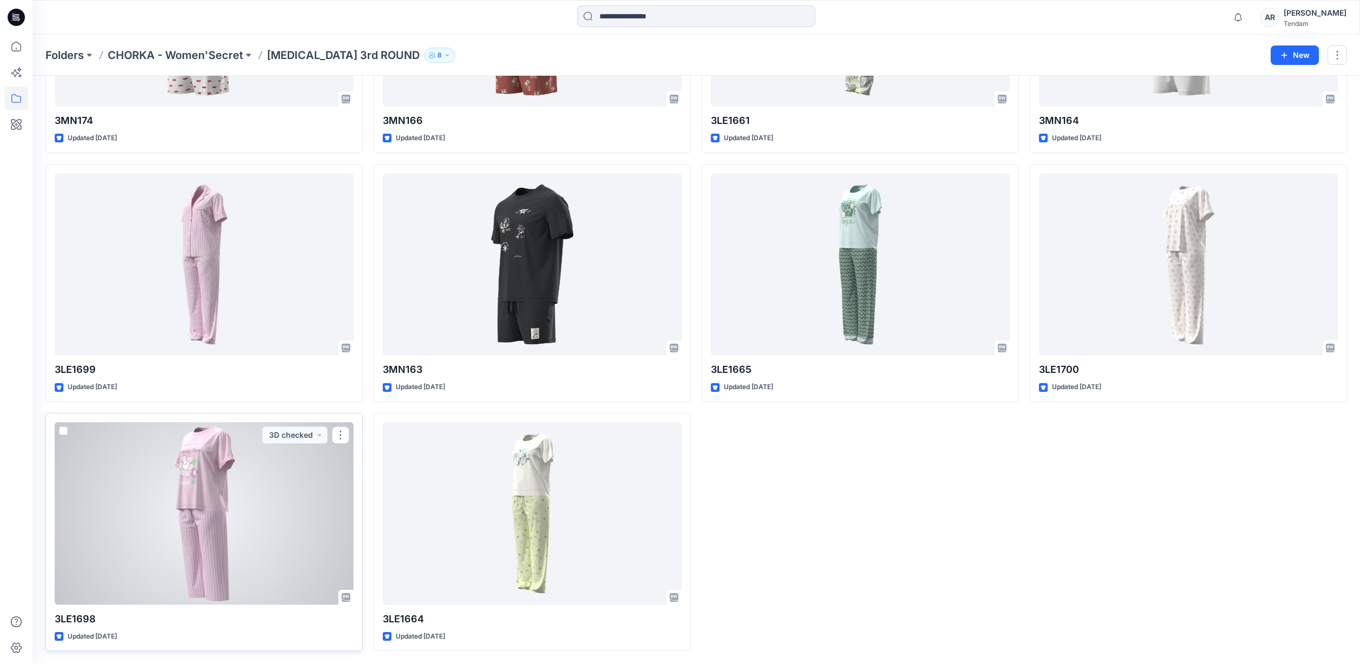
click at [189, 451] on div at bounding box center [204, 513] width 299 height 183
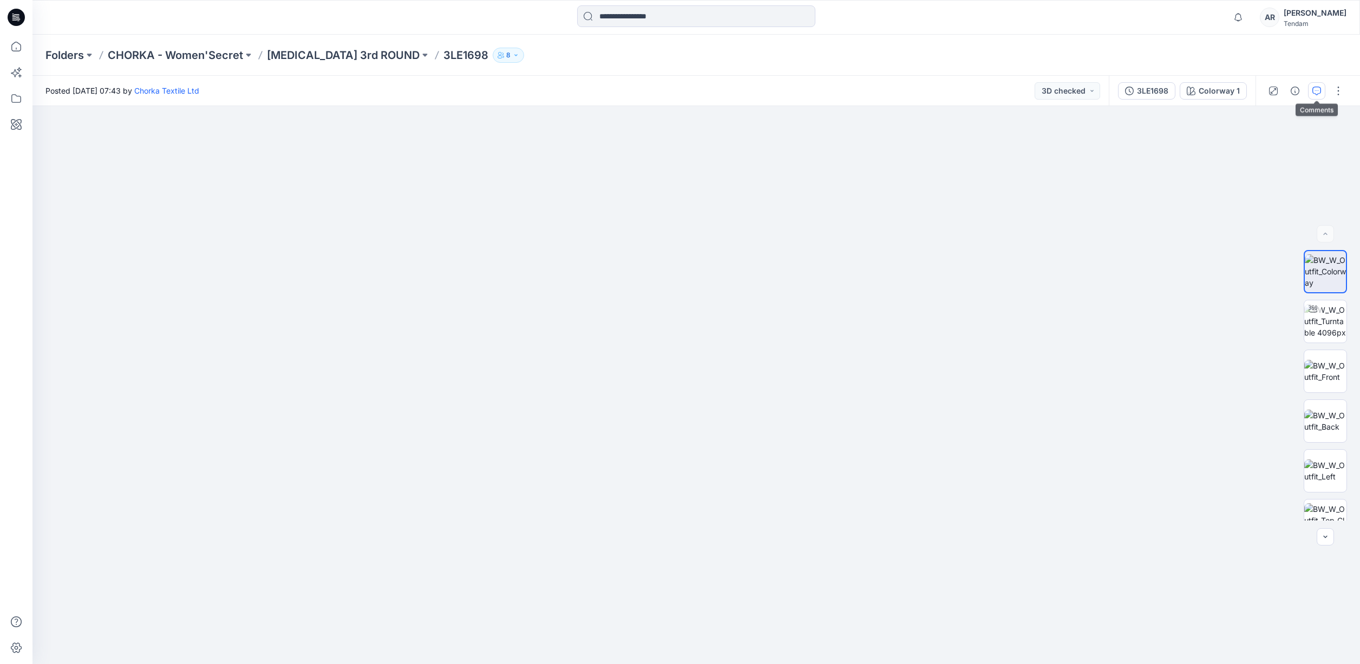
click at [1309, 92] on button "button" at bounding box center [1316, 90] width 17 height 17
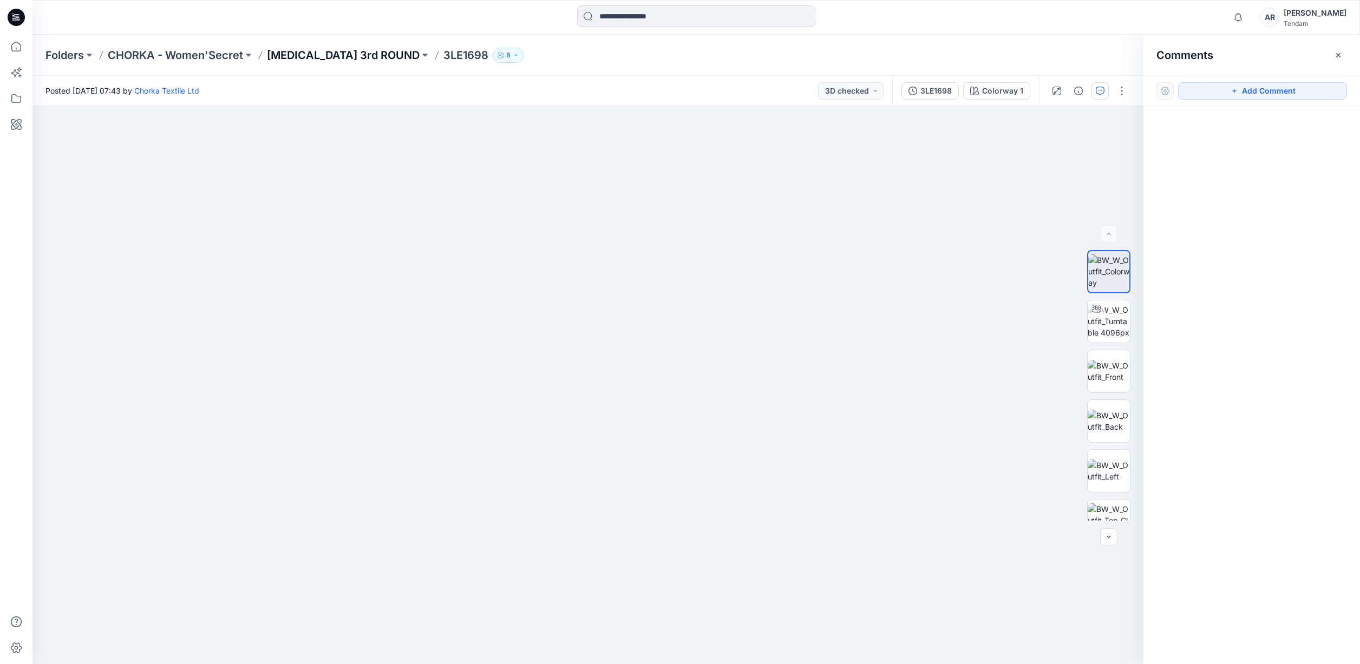
click at [302, 53] on p "[MEDICAL_DATA] 3rd ROUND" at bounding box center [343, 55] width 153 height 15
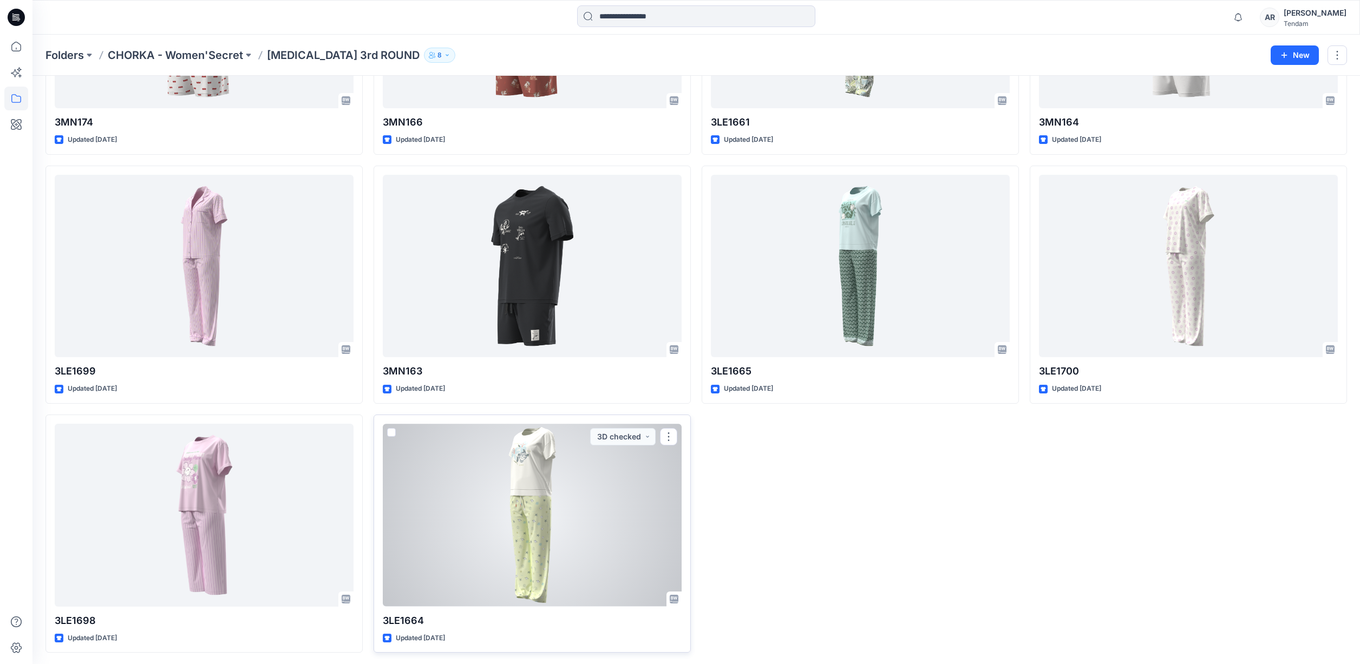
scroll to position [456, 0]
click at [600, 440] on button "3D checked" at bounding box center [623, 435] width 66 height 17
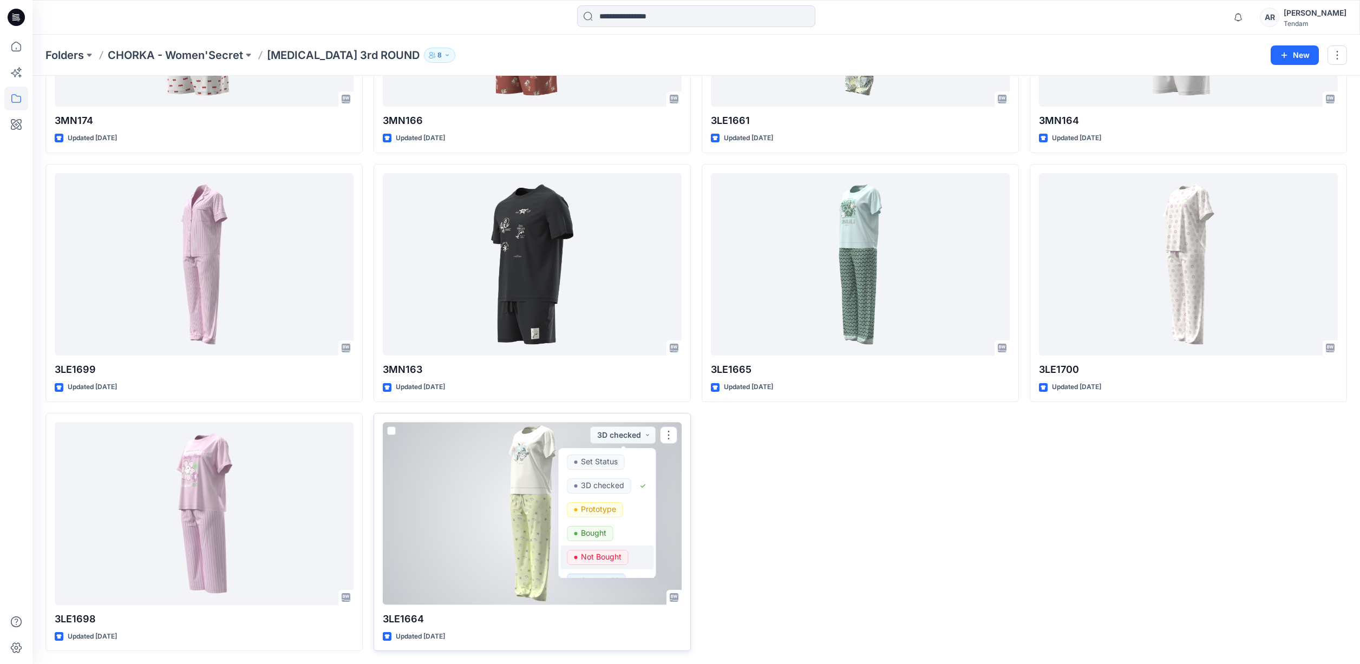
click at [611, 561] on p "Not Bought" at bounding box center [601, 557] width 41 height 14
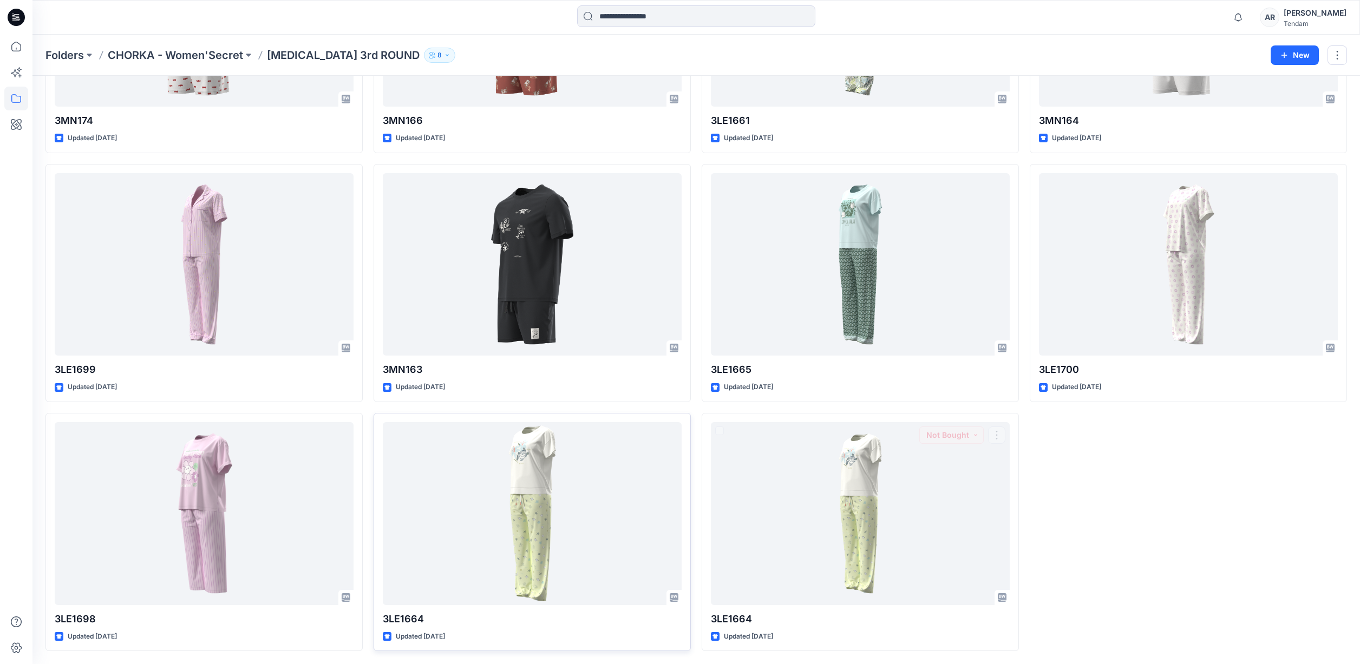
click at [1160, 492] on div "3MN170 Opt. 1 Updated 8 days ago 3MN164 Updated 2 months ago 3LE1700 Updated 2 …" at bounding box center [1188, 158] width 317 height 986
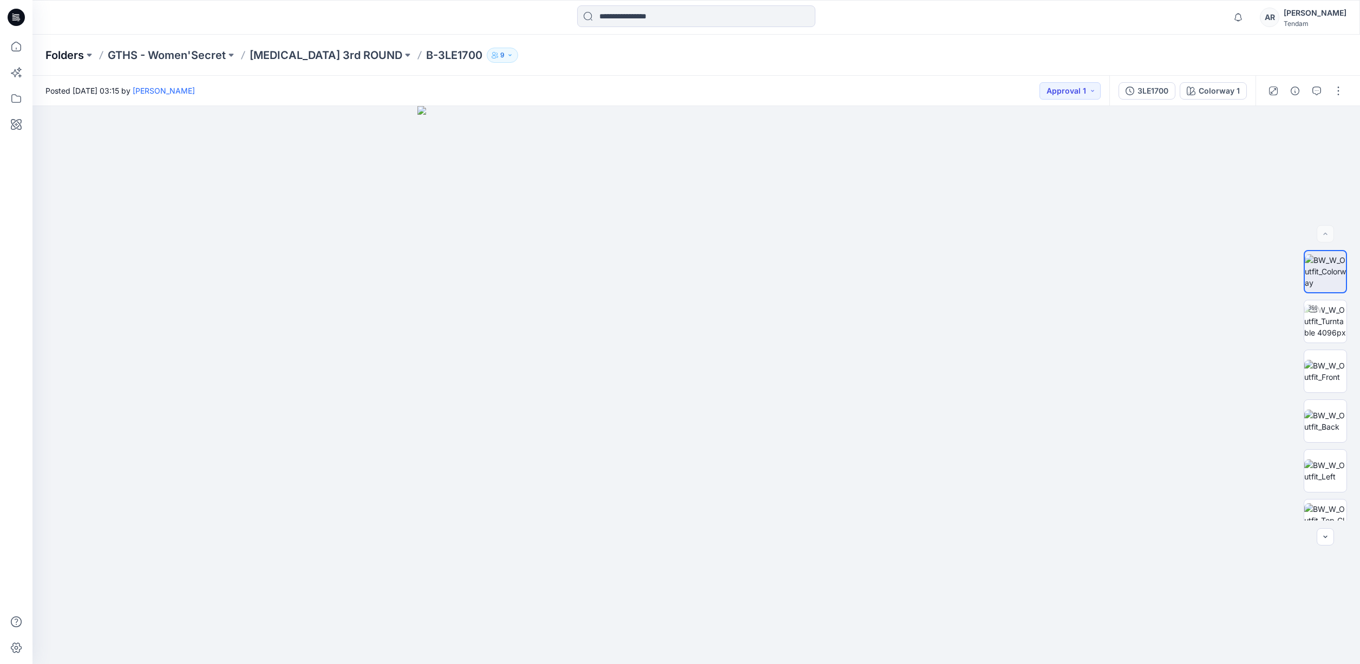
click at [65, 50] on p "Folders" at bounding box center [64, 55] width 38 height 15
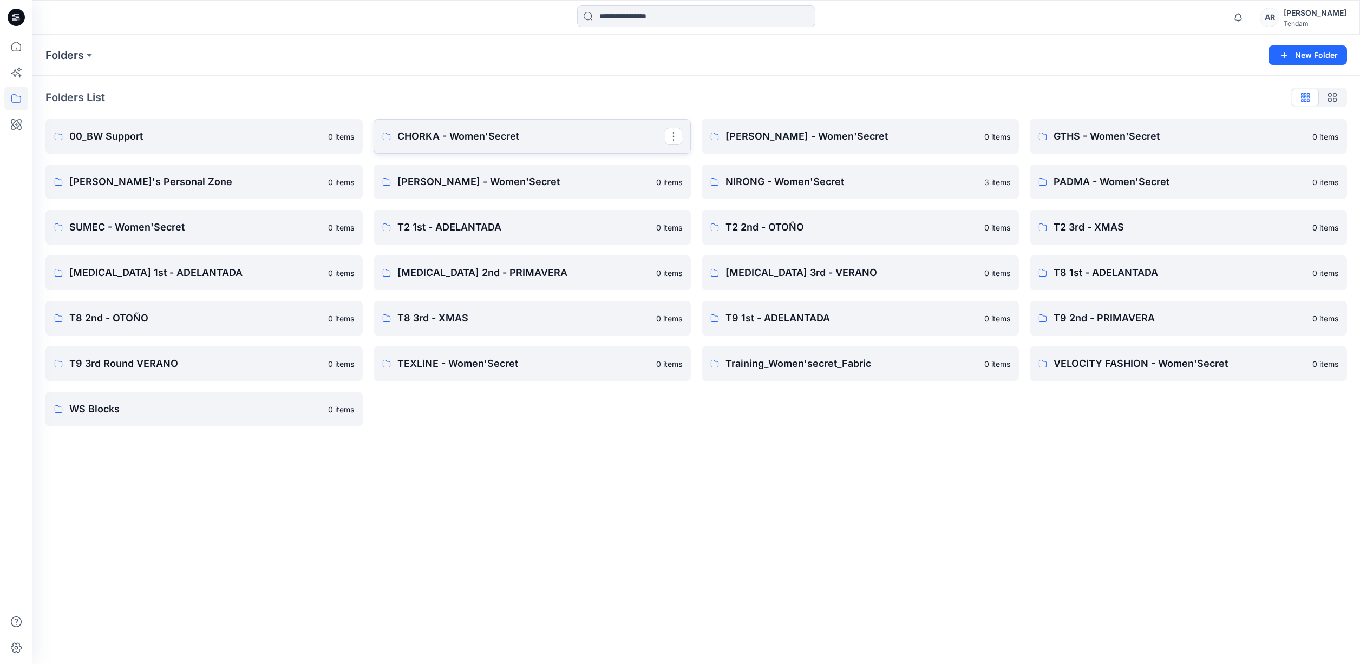
click at [422, 140] on p "CHORKA - Women'Secret" at bounding box center [531, 136] width 268 height 15
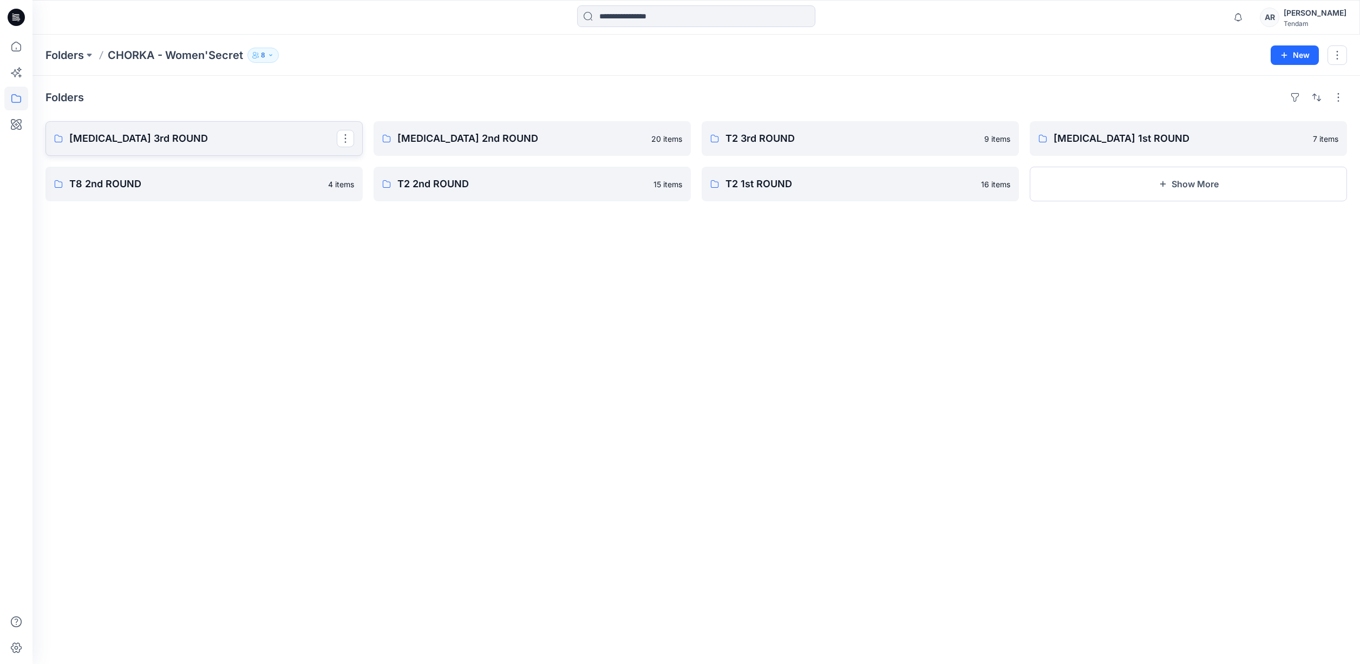
click at [163, 136] on p "[MEDICAL_DATA] 3rd ROUND" at bounding box center [203, 138] width 268 height 15
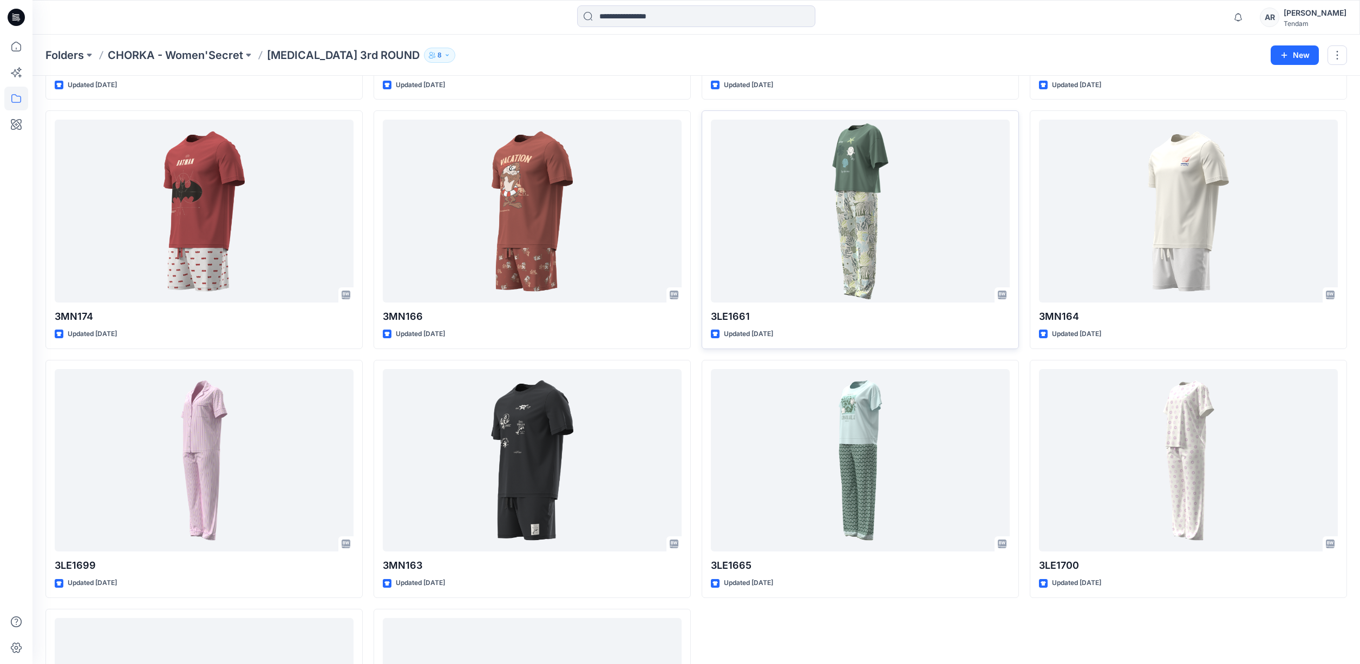
scroll to position [304, 0]
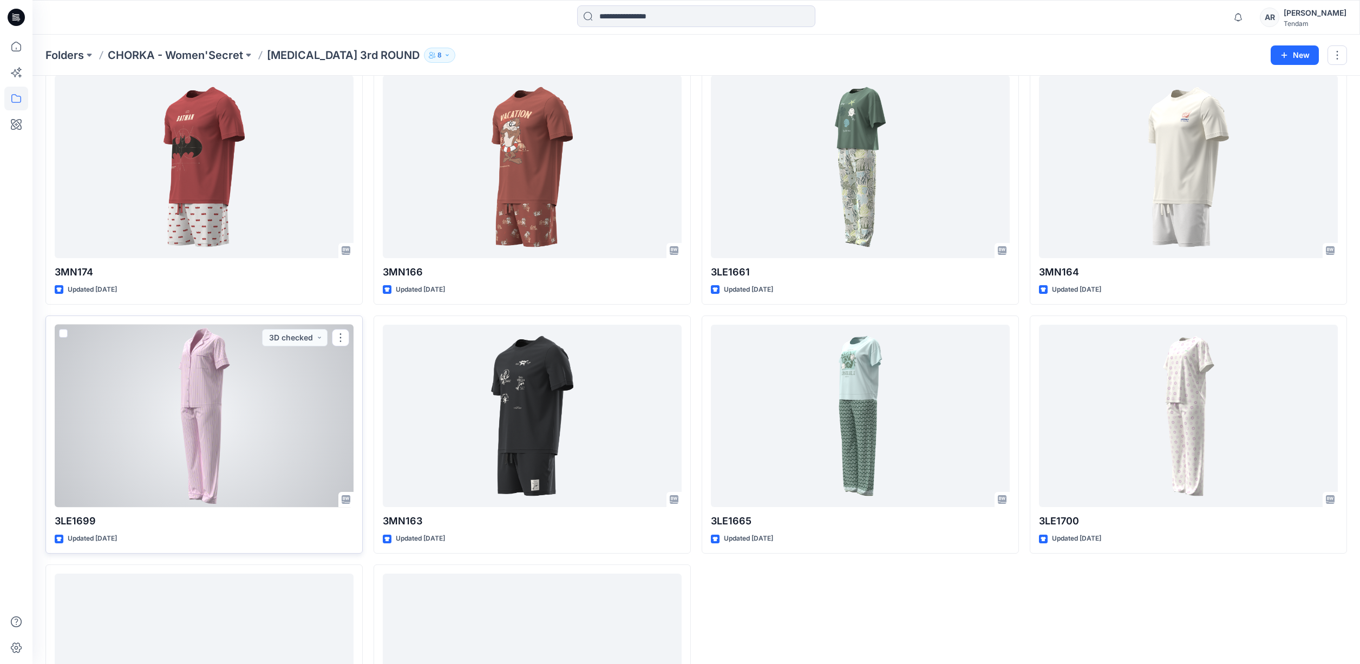
click at [251, 386] on div at bounding box center [204, 416] width 299 height 183
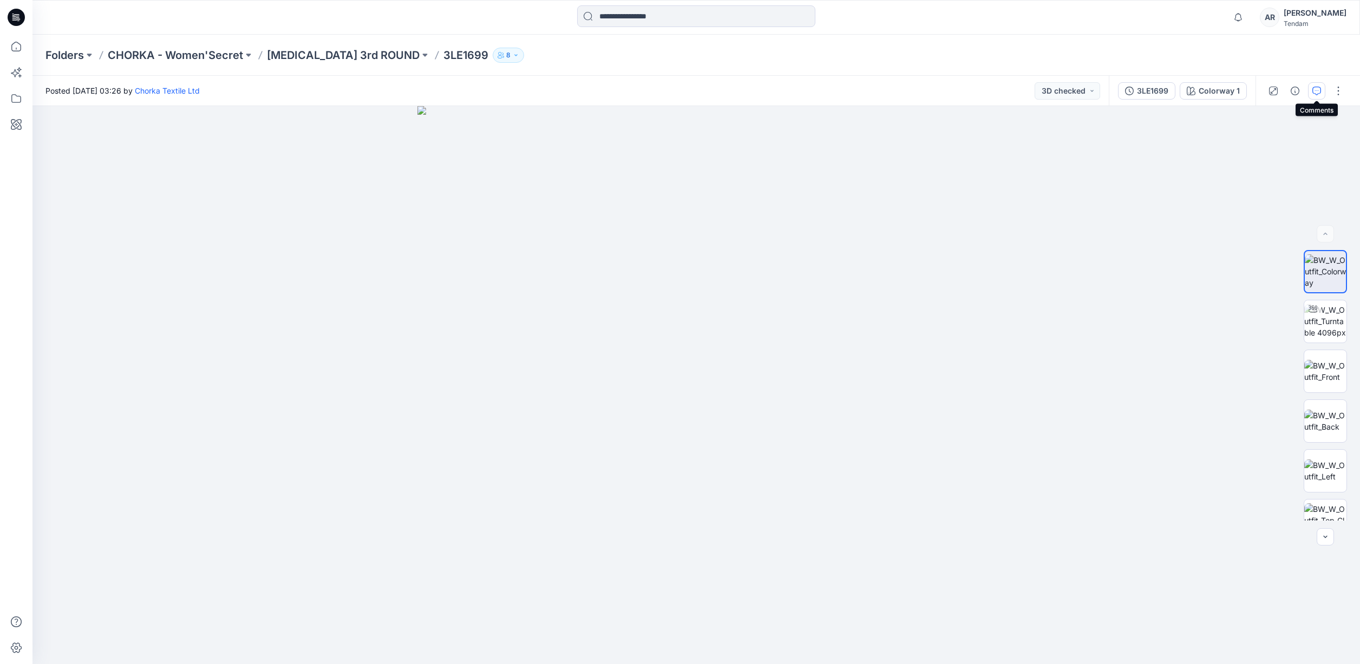
click at [1315, 90] on icon "button" at bounding box center [1317, 91] width 9 height 9
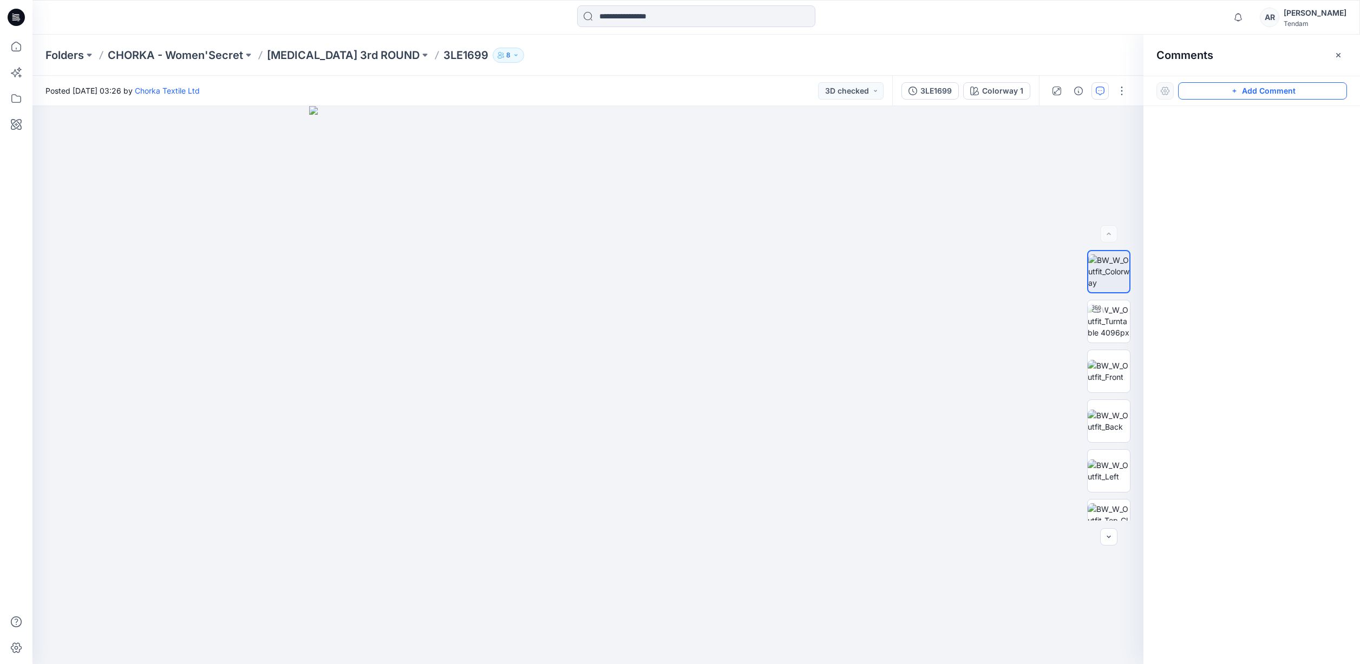
click at [1267, 89] on button "Add Comment" at bounding box center [1262, 90] width 169 height 17
click at [625, 233] on div "1" at bounding box center [587, 385] width 1111 height 558
drag, startPoint x: 699, startPoint y: 239, endPoint x: 884, endPoint y: 142, distance: 209.8
click at [884, 142] on icon at bounding box center [883, 143] width 9 height 9
click at [868, 169] on textarea at bounding box center [883, 166] width 178 height 43
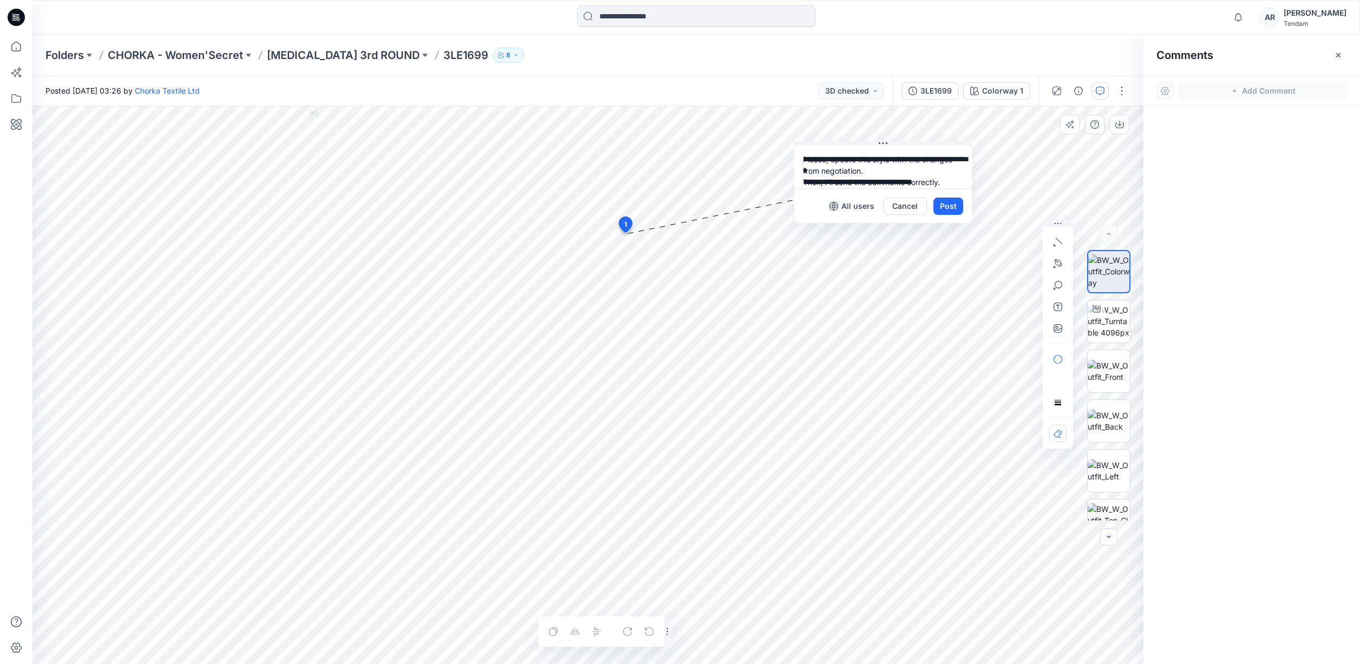
click at [871, 180] on textarea "**********" at bounding box center [883, 166] width 178 height 43
click at [869, 180] on textarea "**********" at bounding box center [883, 166] width 178 height 43
click at [958, 182] on textarea "**********" at bounding box center [883, 166] width 178 height 43
click at [848, 237] on p "Chorka Textile Ltd" at bounding box center [873, 238] width 81 height 13
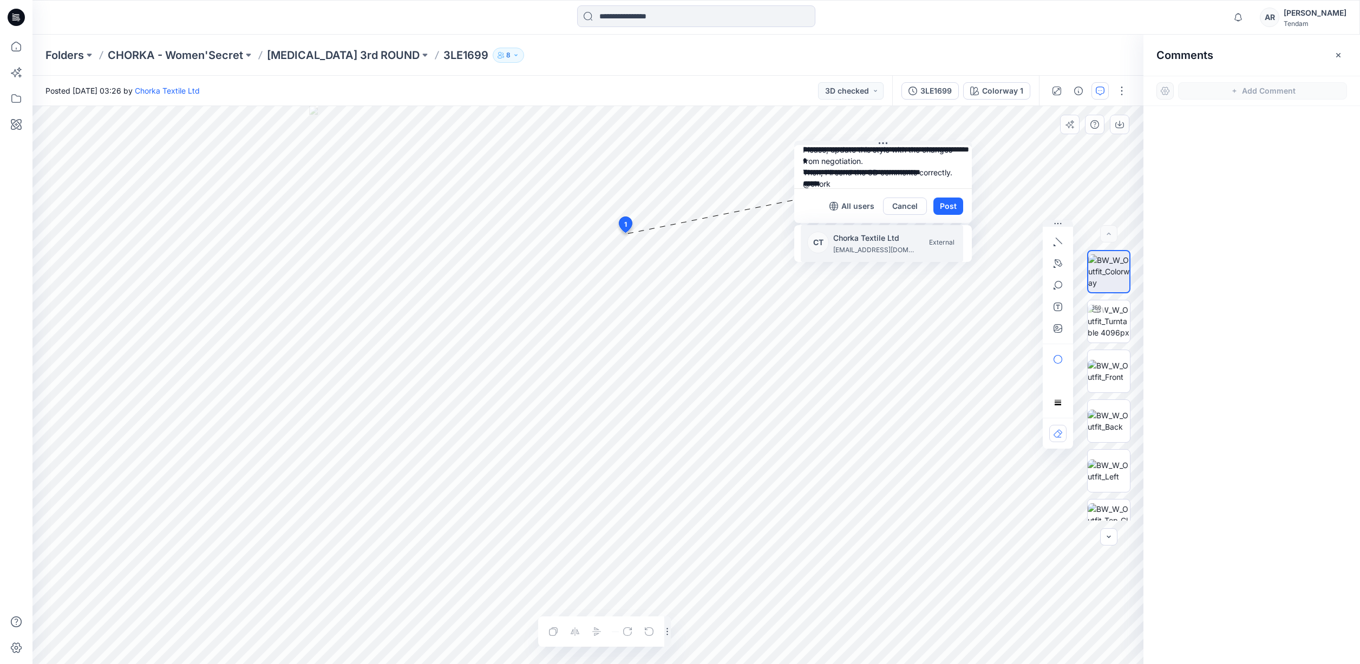
type textarea "**********"
click at [1054, 329] on icon "button" at bounding box center [1058, 328] width 9 height 9
type input"] "**********"
click at [942, 207] on button "Post" at bounding box center [949, 206] width 30 height 17
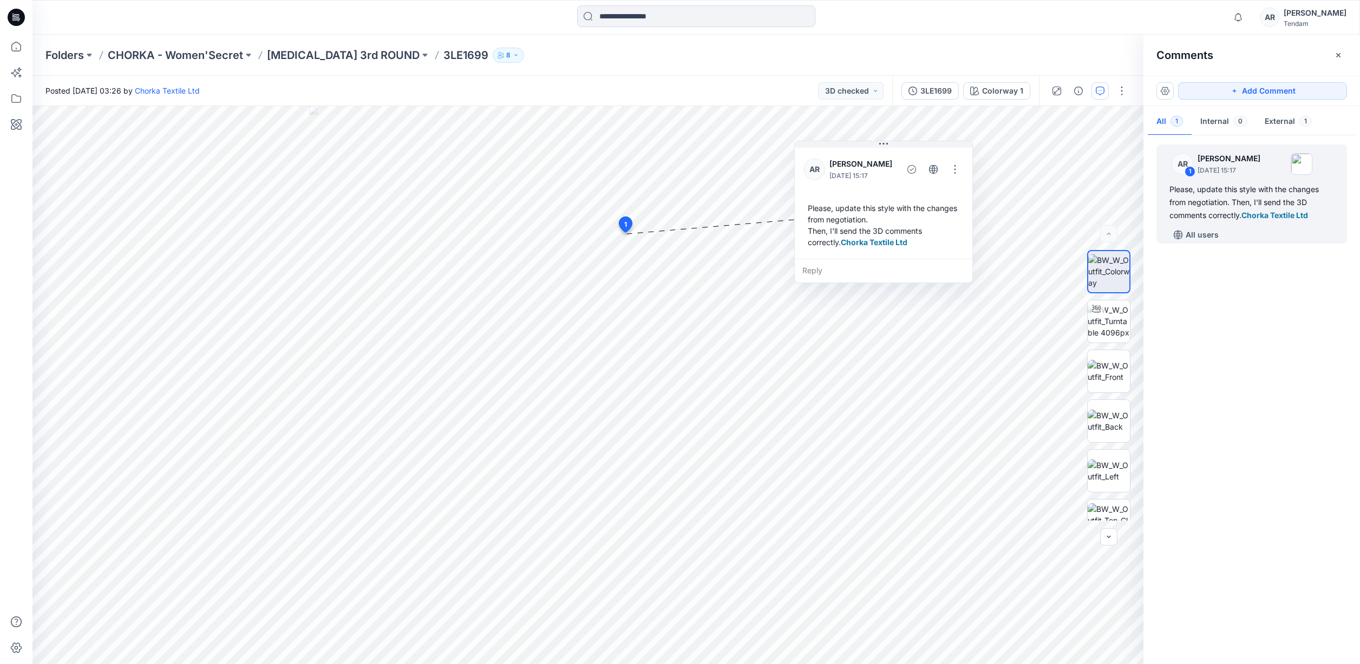
click at [447, 9] on div at bounding box center [696, 17] width 664 height 24
click at [474, 58] on div "Folders CHORKA - Women'Secret T3 3rd ROUND 3LE1699 8" at bounding box center [653, 55] width 1217 height 15
click at [524, 39] on div "Folders CHORKA - Women'Secret T3 3rd ROUND 3LE1699 8" at bounding box center [696, 55] width 1328 height 41
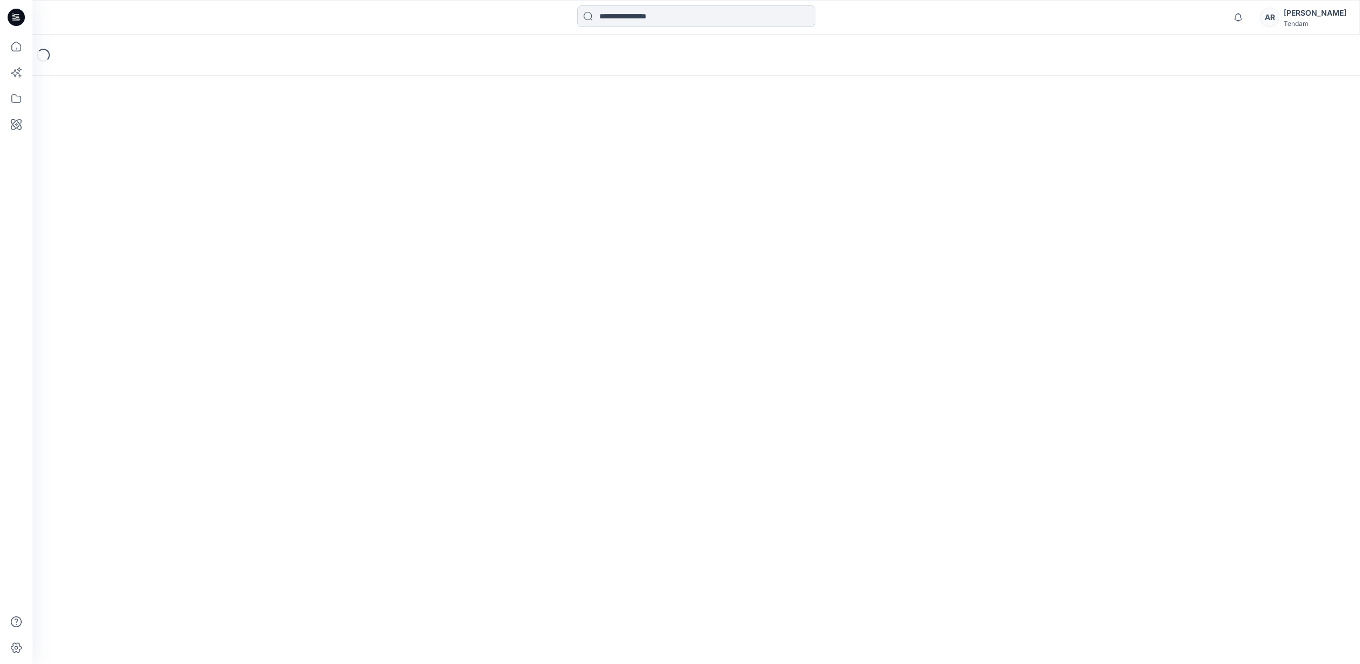
click at [693, 8] on input at bounding box center [696, 16] width 238 height 22
click at [633, 15] on input at bounding box center [696, 16] width 238 height 22
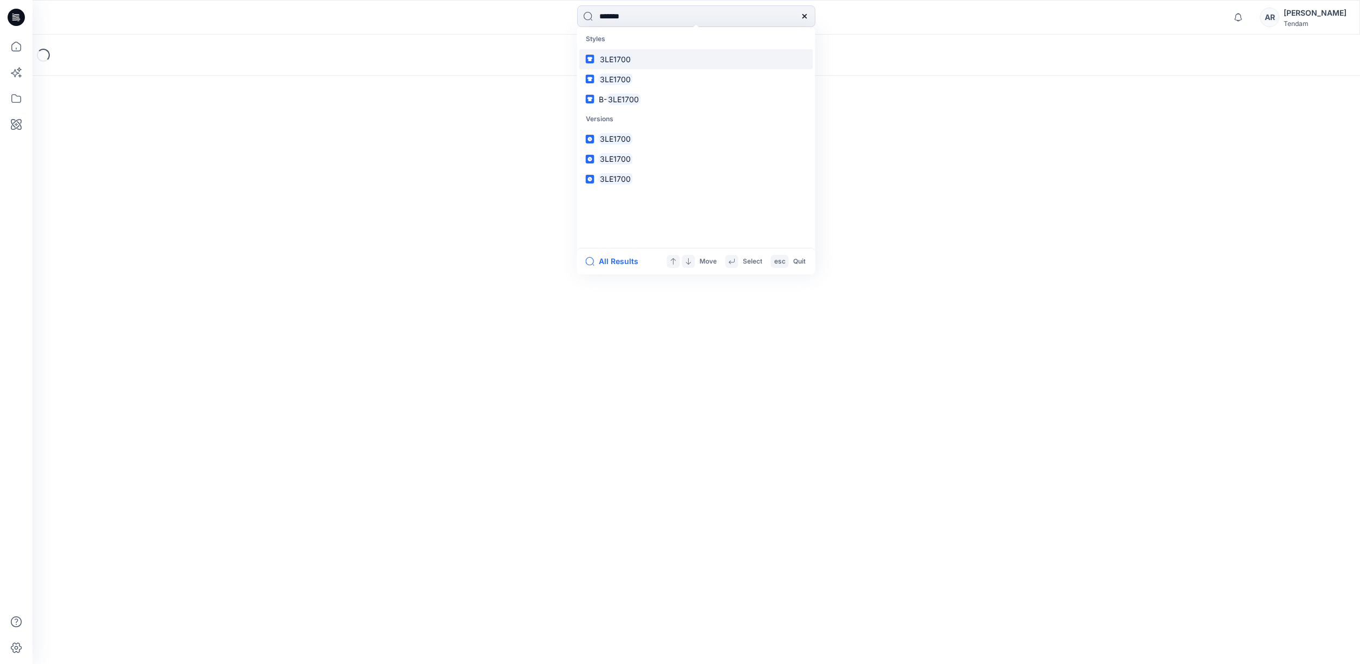
type input "*******"
click at [601, 62] on mark "3LE1700" at bounding box center [616, 59] width 34 height 12
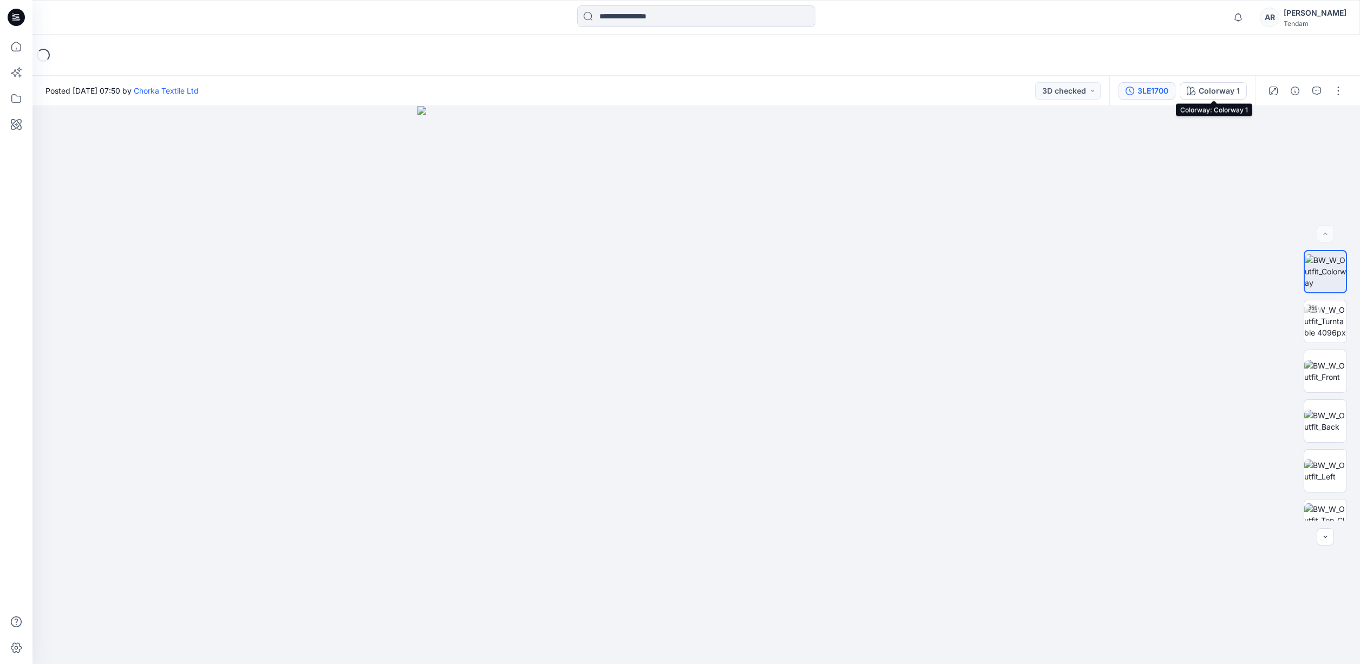
click at [1162, 92] on div "3LE1700" at bounding box center [1153, 91] width 31 height 12
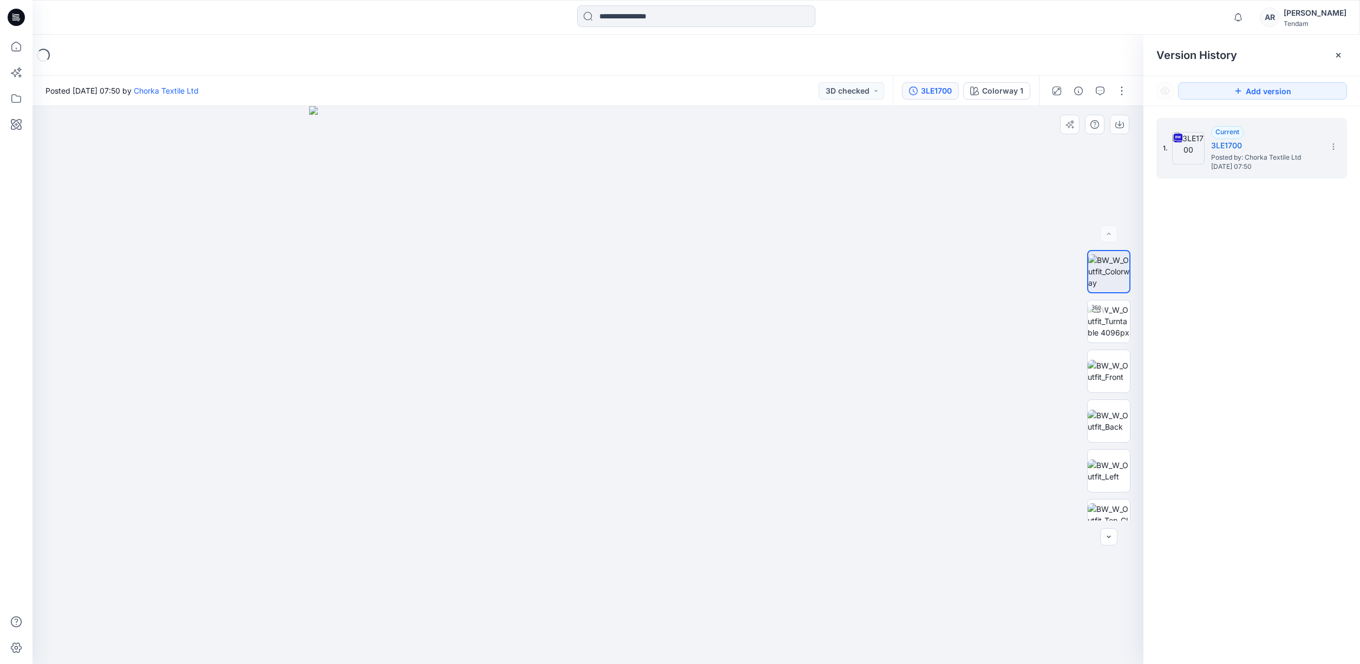
click at [943, 182] on div at bounding box center [587, 385] width 1111 height 558
click at [16, 99] on icon at bounding box center [16, 99] width 24 height 24
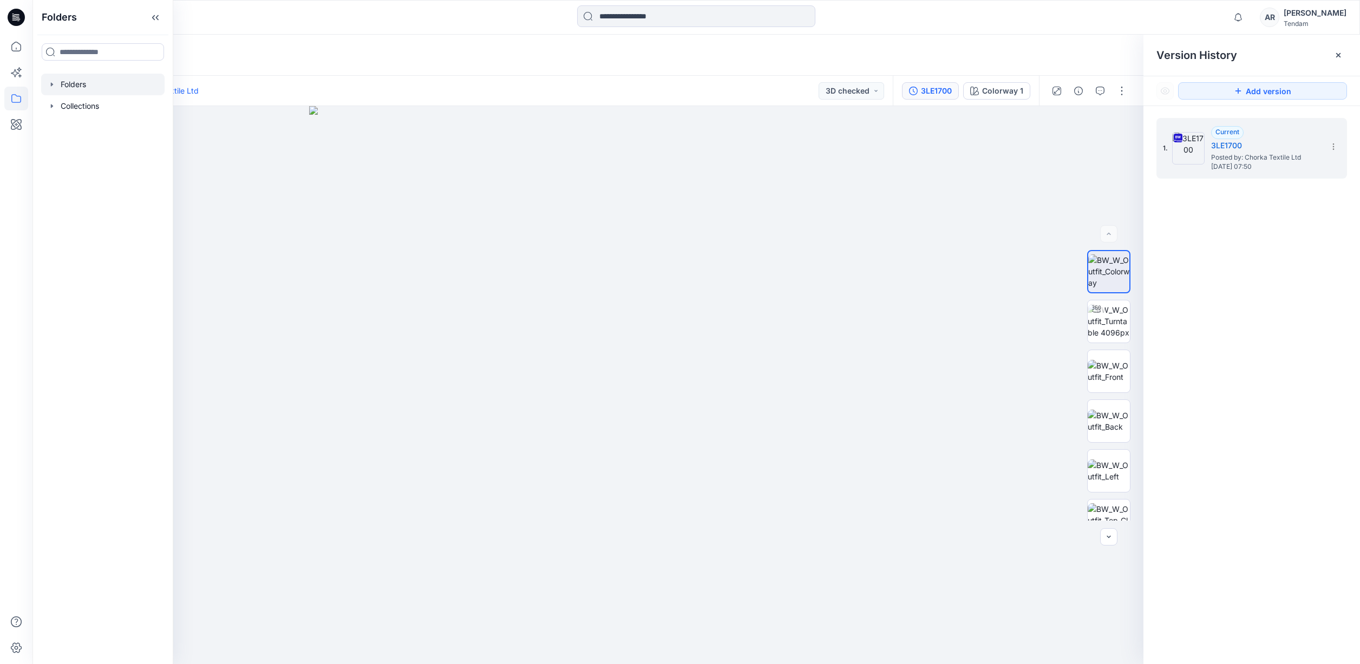
click at [80, 88] on div at bounding box center [102, 85] width 123 height 22
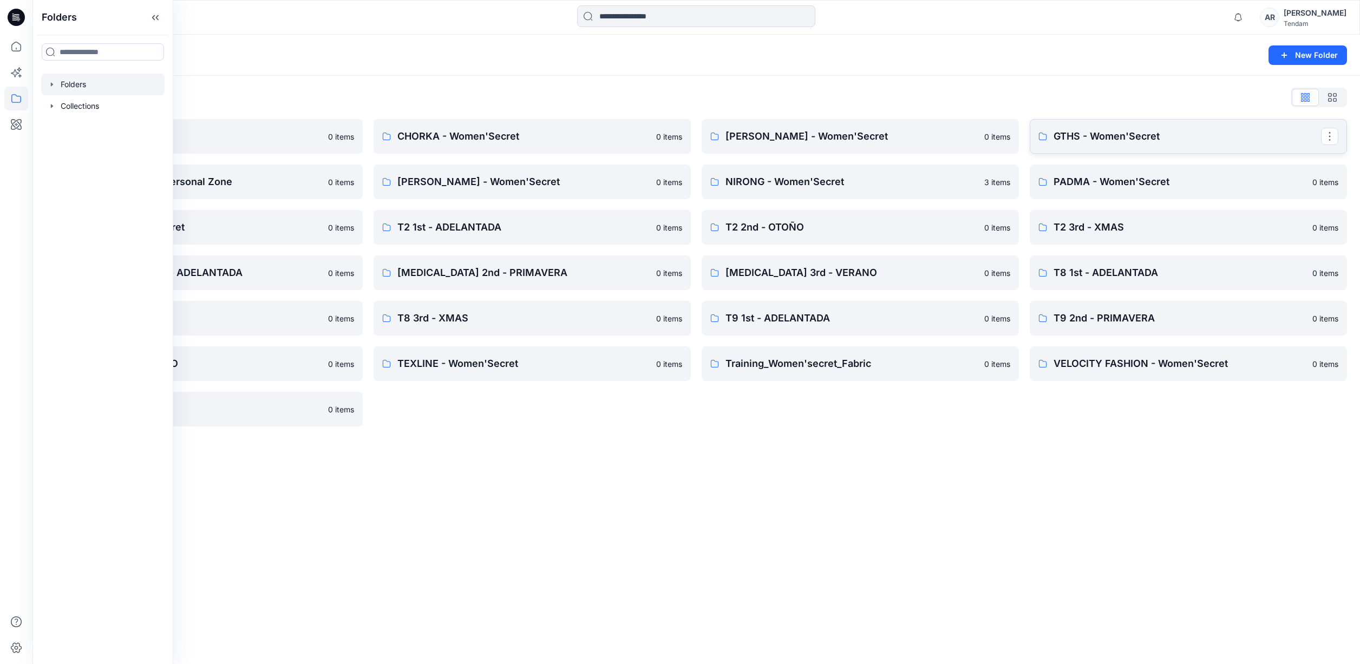
click at [1145, 121] on link "GTHS - Women'Secret" at bounding box center [1188, 136] width 317 height 35
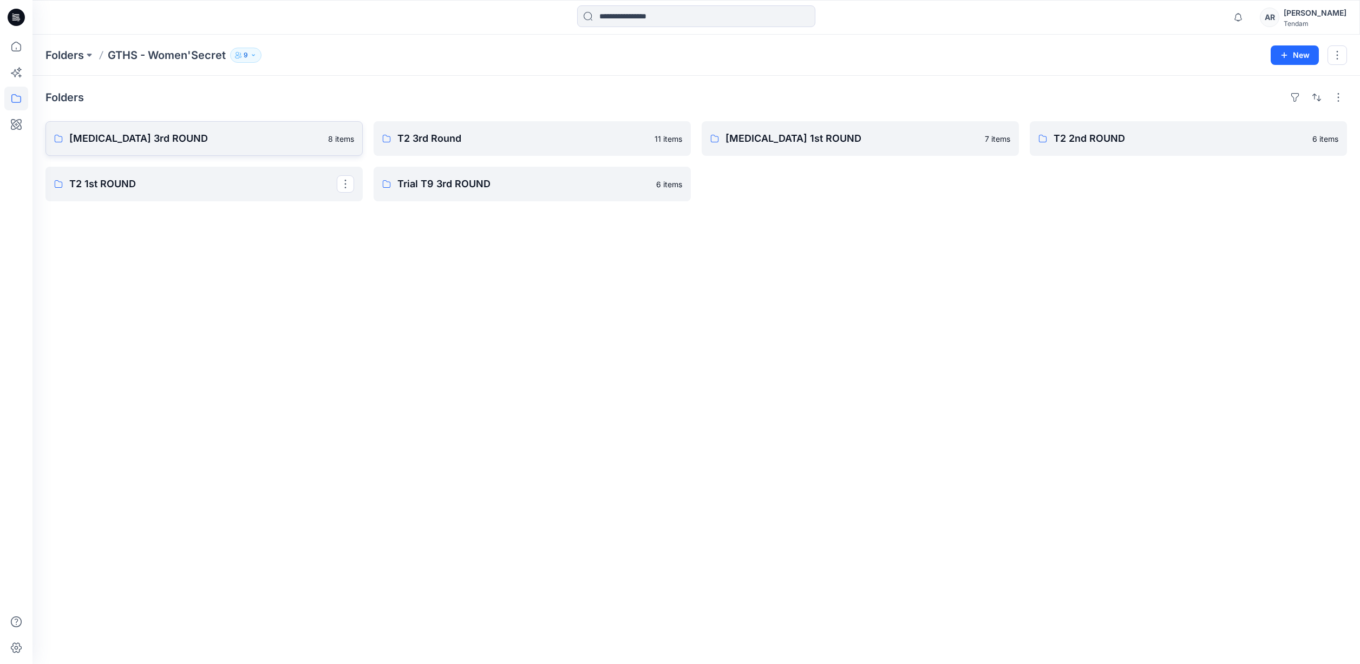
click at [218, 142] on p "[MEDICAL_DATA] 3rd ROUND" at bounding box center [195, 138] width 252 height 15
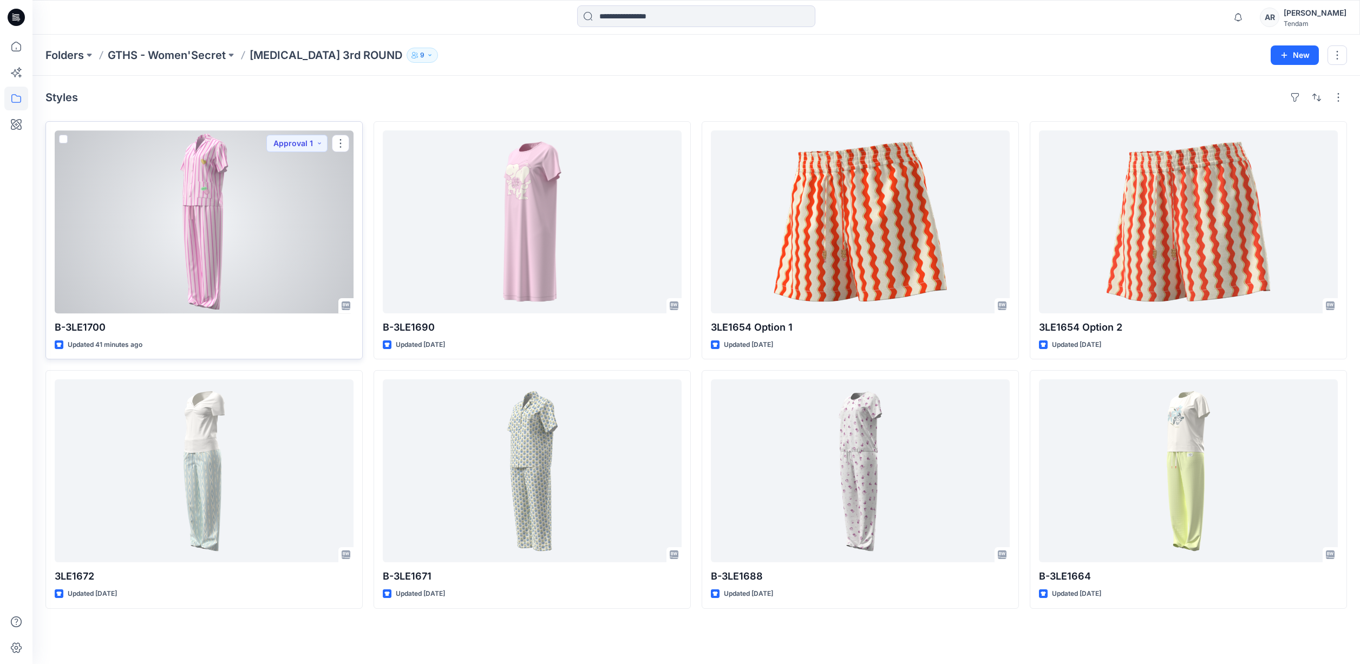
click at [214, 181] on div at bounding box center [204, 222] width 299 height 183
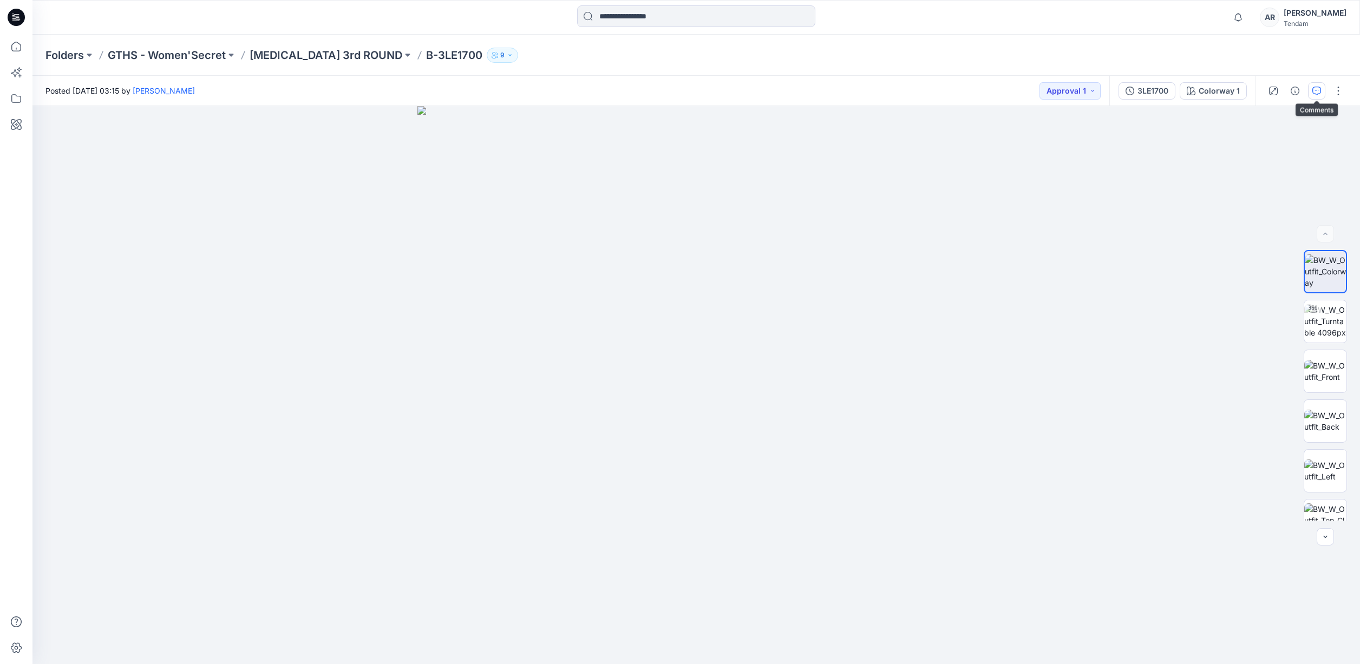
click at [1311, 92] on button "button" at bounding box center [1316, 90] width 17 height 17
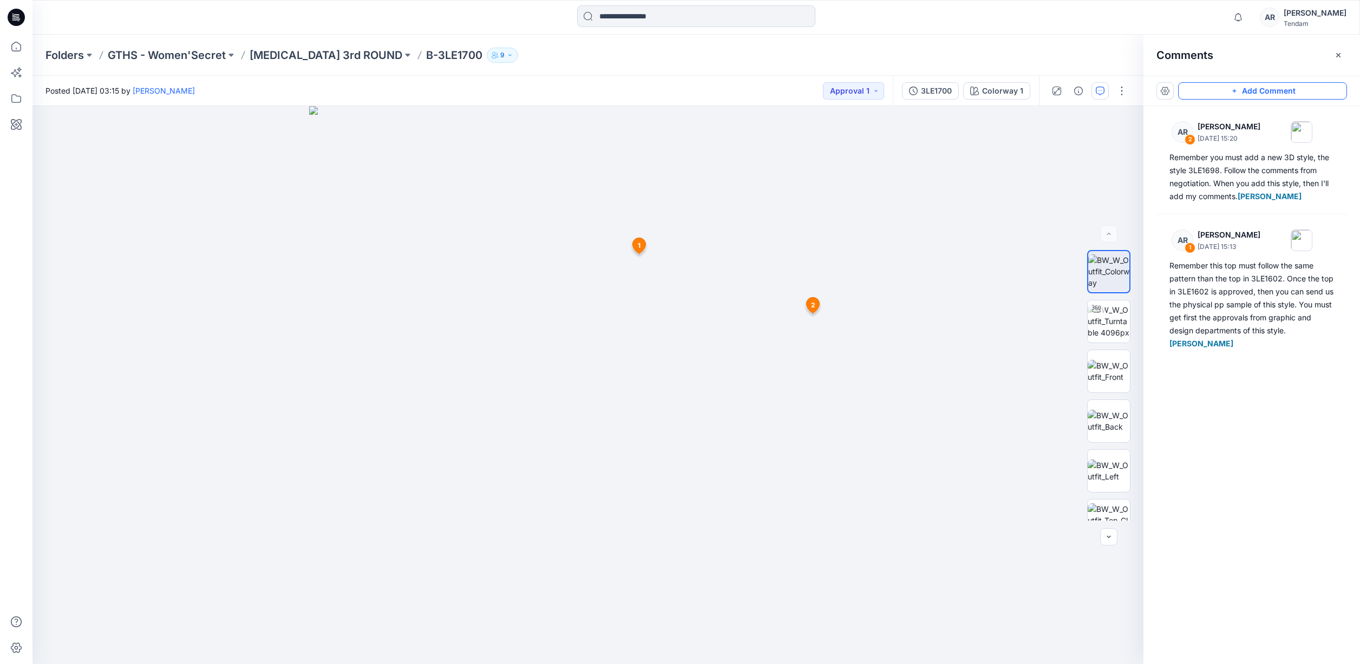
click at [1269, 92] on button "Add Comment" at bounding box center [1262, 90] width 169 height 17
click at [599, 429] on div "3 1 AR Ana Ruedabone October 15, 2025 15:13 Remember this top must follow the s…" at bounding box center [587, 385] width 1111 height 558
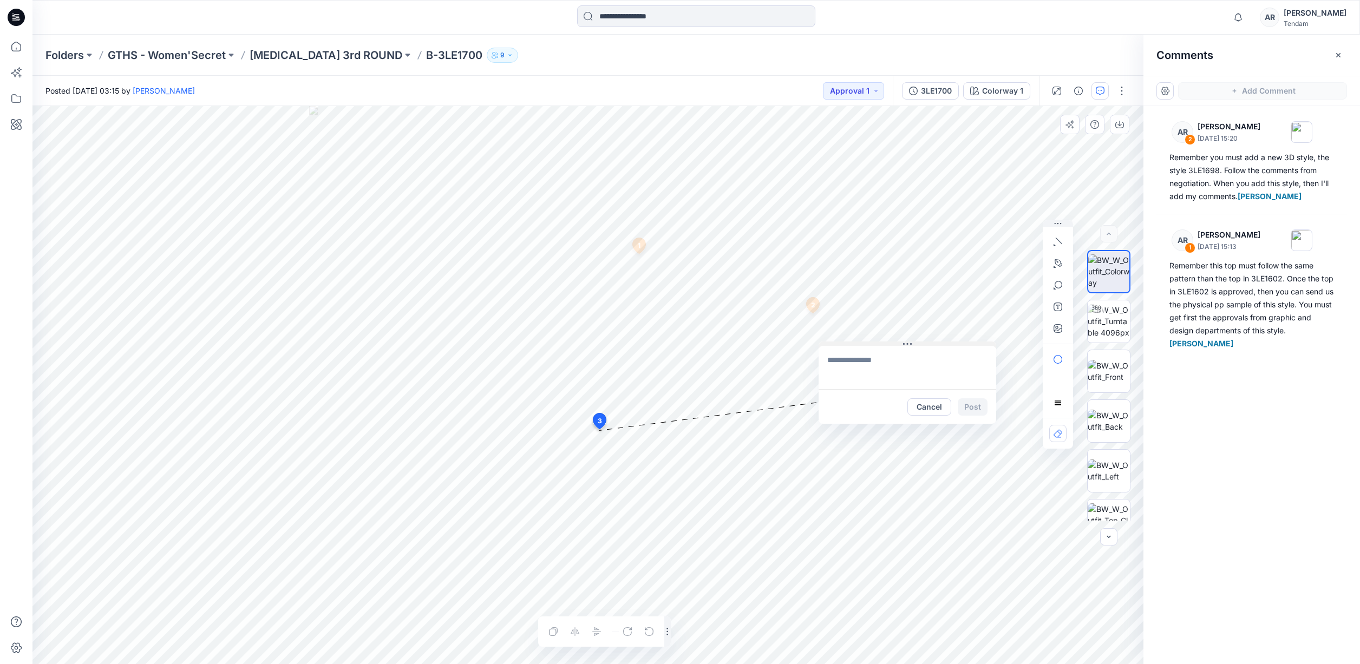
drag, startPoint x: 679, startPoint y: 436, endPoint x: 684, endPoint y: 435, distance: 5.7
click at [928, 342] on button at bounding box center [908, 345] width 178 height 6
click at [911, 357] on textarea at bounding box center [921, 356] width 178 height 43
click at [931, 476] on p "[PERSON_NAME]" at bounding box center [911, 471] width 81 height 13
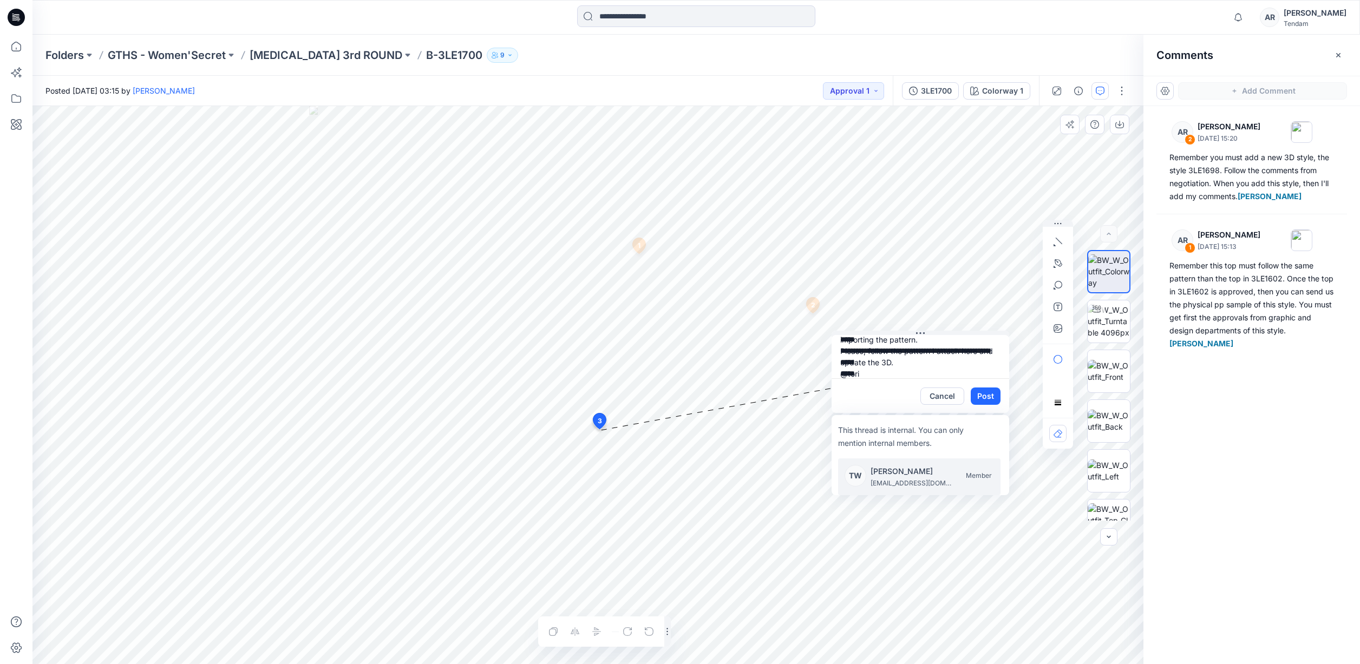
type textarea "**********"
click at [1057, 330] on icon "button" at bounding box center [1058, 328] width 9 height 9
type input"] "**********"
click at [981, 399] on button "Post" at bounding box center [986, 396] width 30 height 17
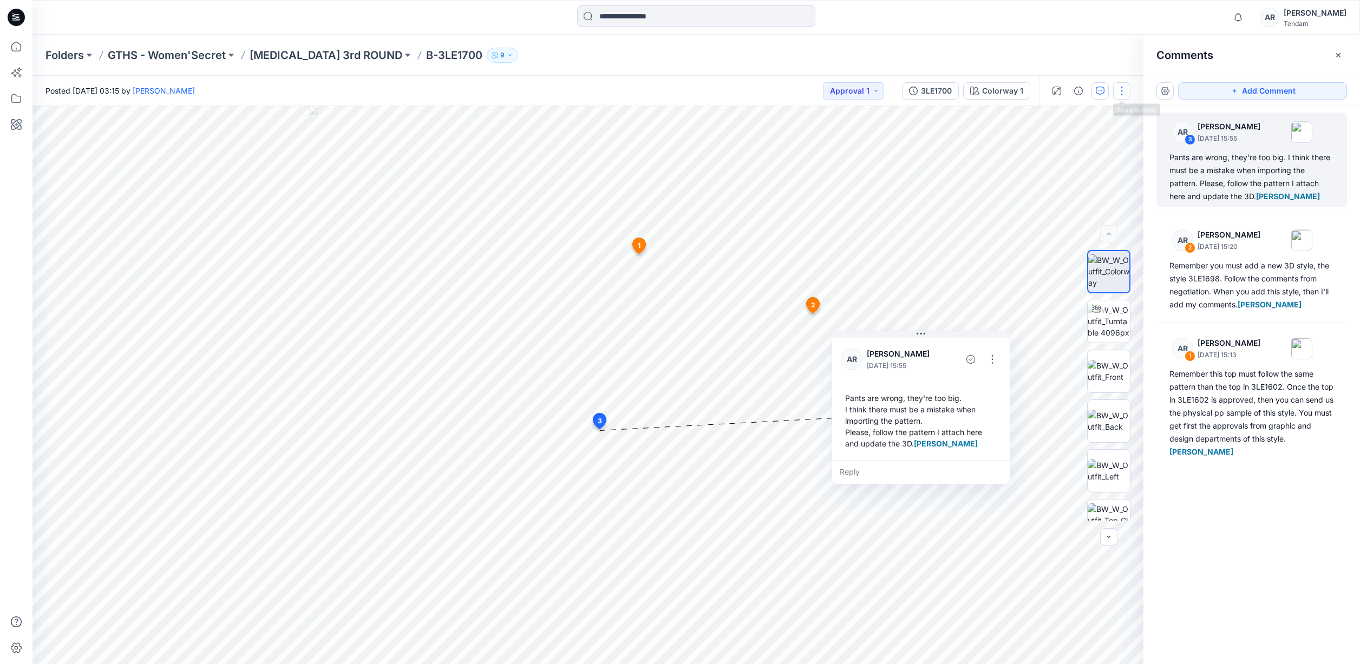
click at [1117, 90] on button "button" at bounding box center [1121, 90] width 17 height 17
click at [1065, 179] on button "Edit" at bounding box center [1077, 171] width 100 height 20
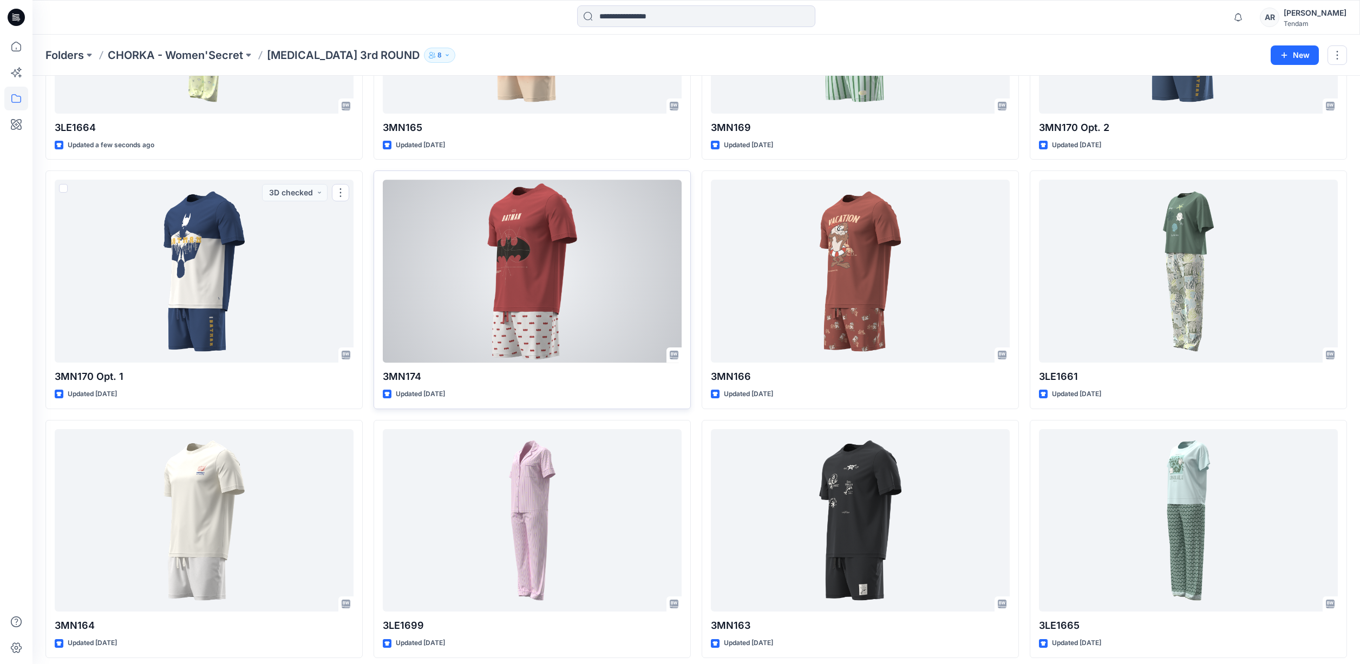
scroll to position [219, 0]
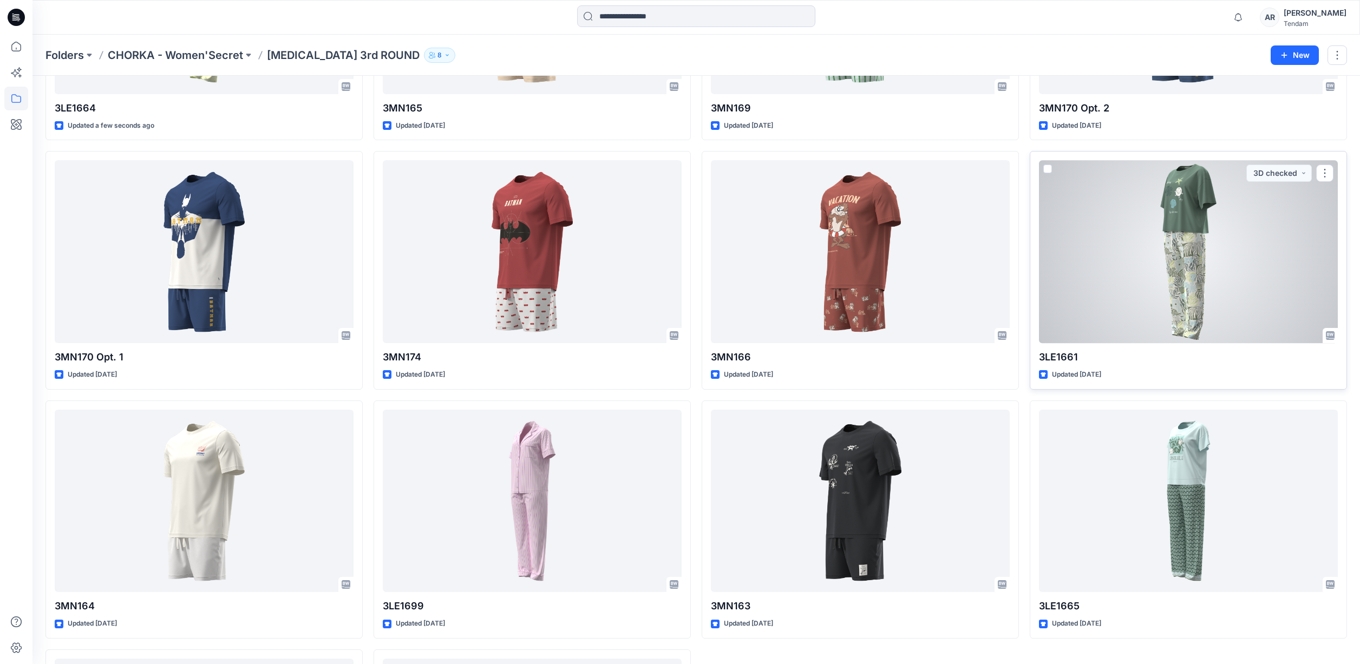
click at [1149, 289] on div at bounding box center [1188, 251] width 299 height 183
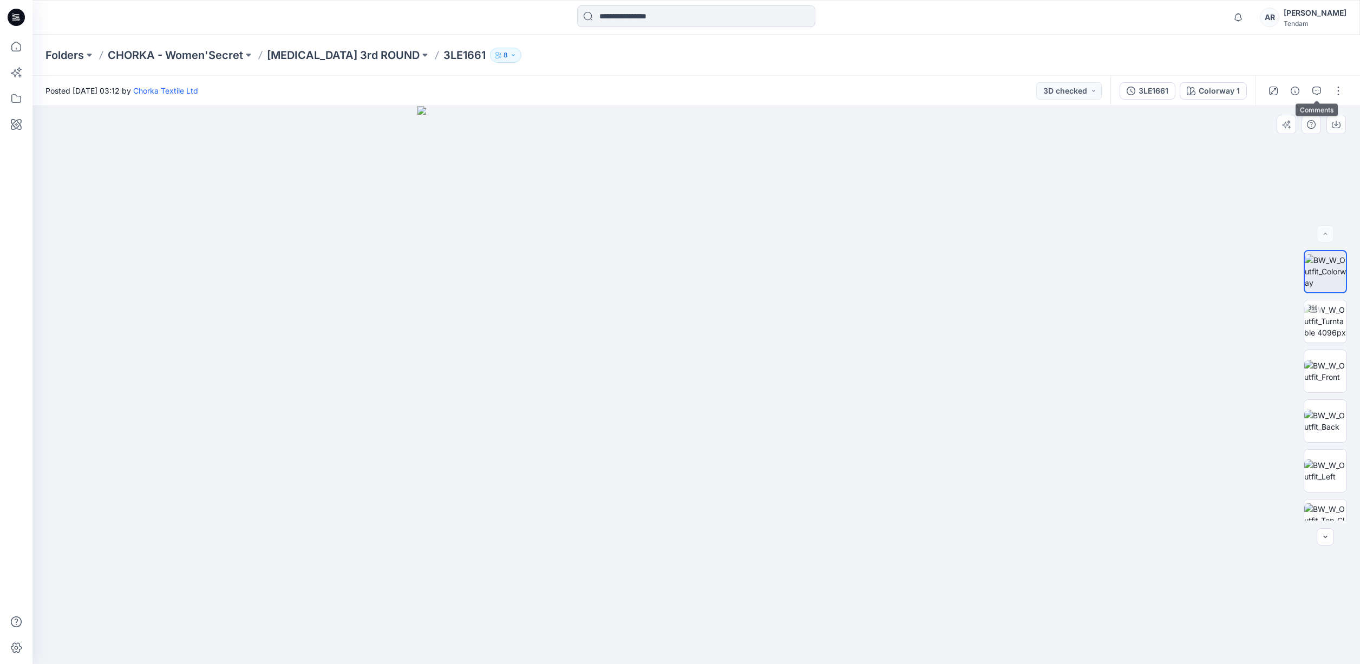
drag, startPoint x: 1319, startPoint y: 92, endPoint x: 1073, endPoint y: 165, distance: 256.3
click at [1319, 92] on icon "button" at bounding box center [1317, 91] width 9 height 9
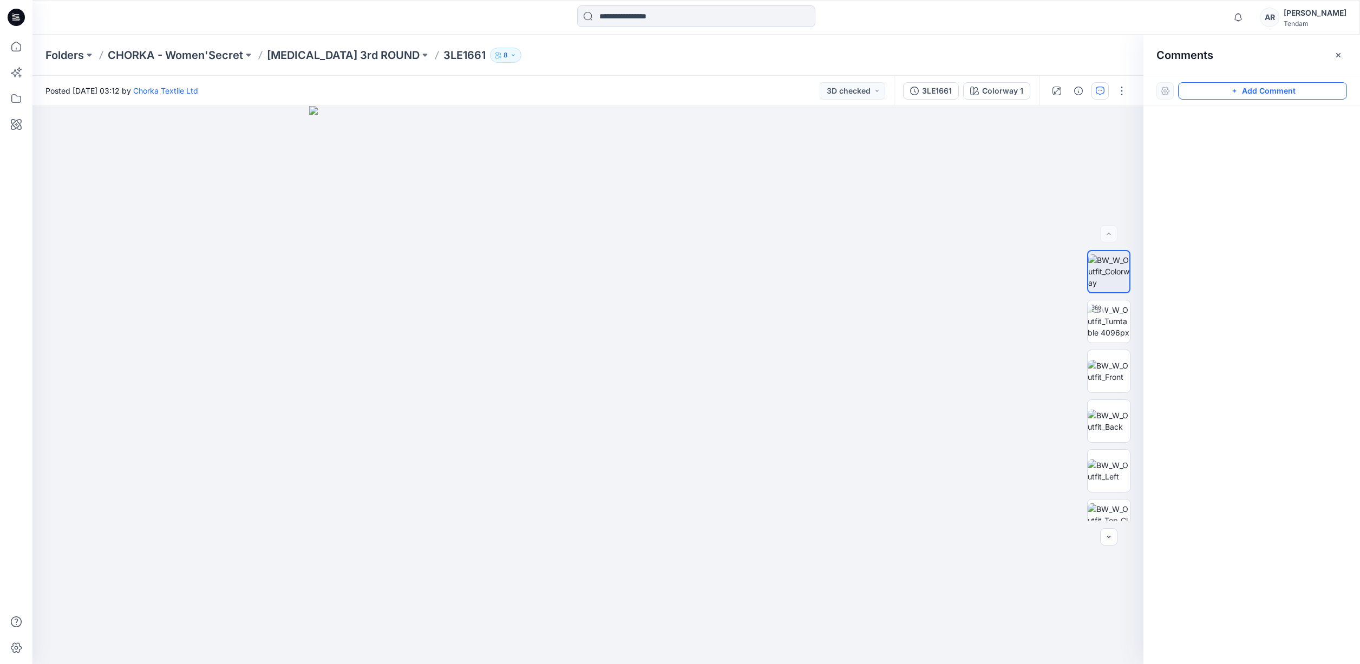
click at [1214, 88] on button "Add Comment" at bounding box center [1262, 90] width 169 height 17
click at [623, 226] on div "1" at bounding box center [587, 385] width 1111 height 558
drag, startPoint x: 699, startPoint y: 231, endPoint x: 868, endPoint y: 167, distance: 181.3
click at [852, 173] on icon at bounding box center [848, 177] width 9 height 9
click at [866, 182] on textarea at bounding box center [865, 190] width 178 height 43
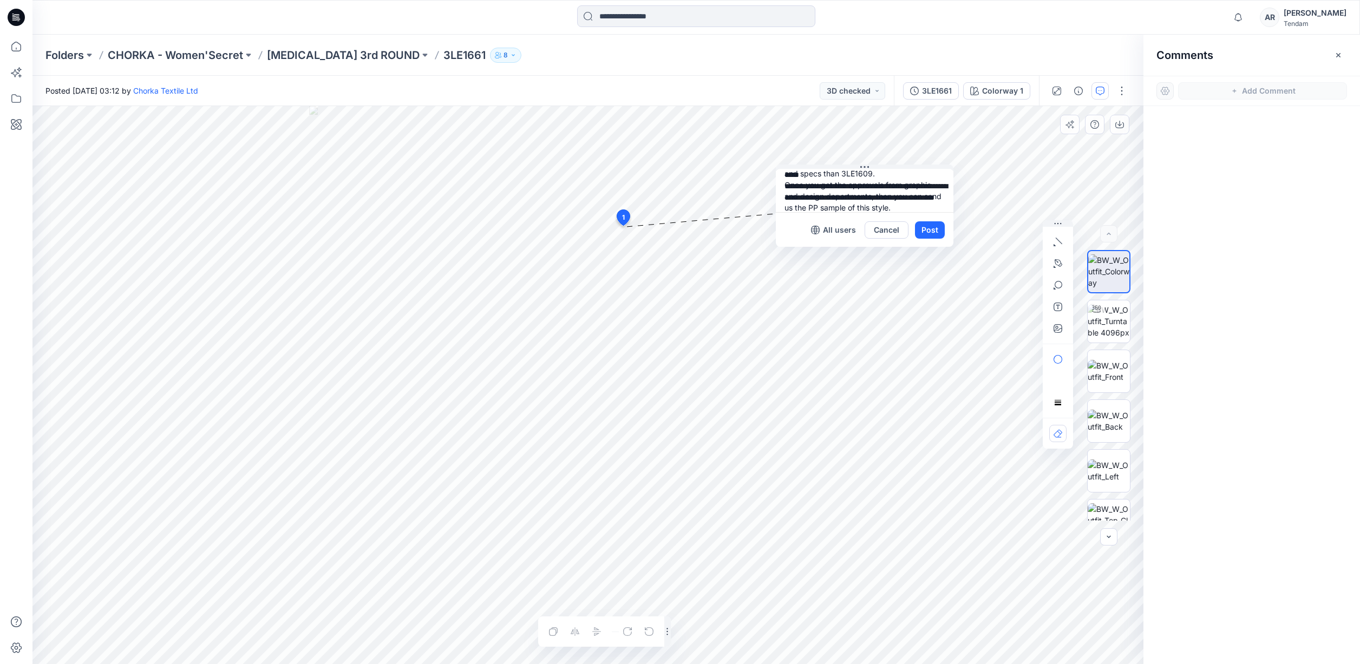
scroll to position [32, 0]
click at [857, 258] on p "Chorka Textile Ltd" at bounding box center [855, 262] width 81 height 13
type textarea "**********"
click at [942, 223] on button "Post" at bounding box center [930, 229] width 30 height 17
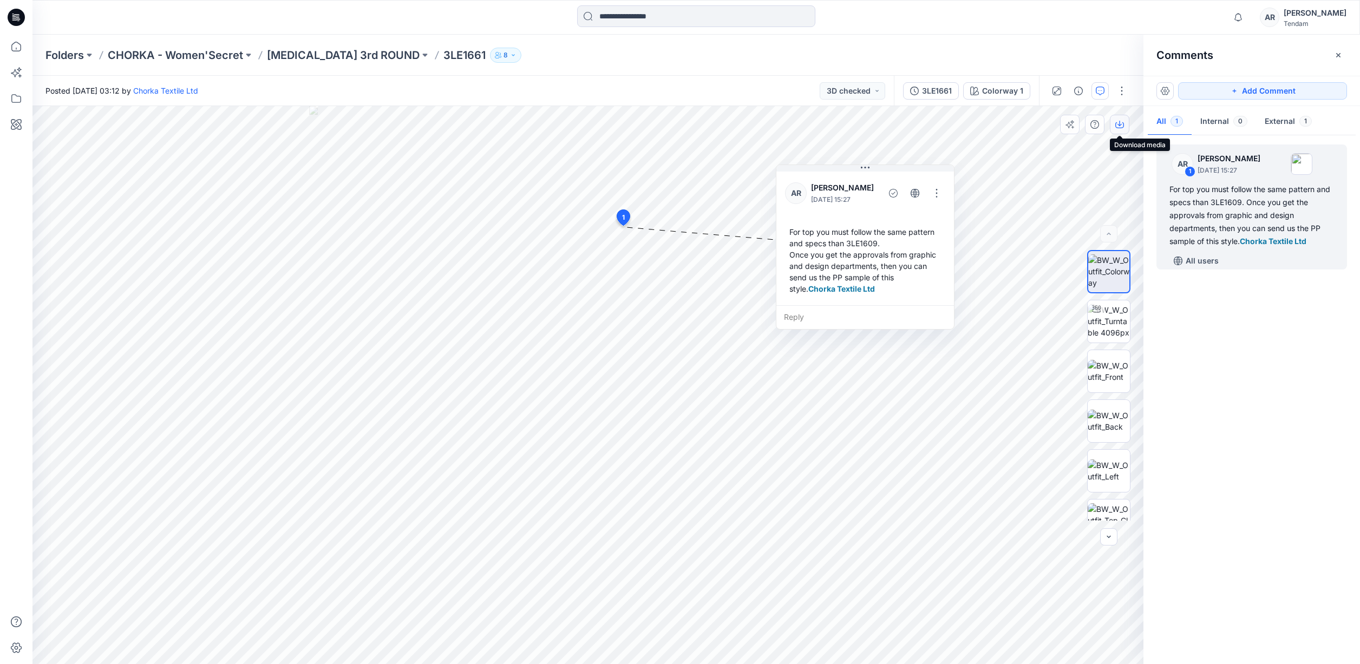
click at [1120, 123] on icon "button" at bounding box center [1120, 123] width 4 height 5
click at [941, 89] on div "3LE1661" at bounding box center [937, 91] width 30 height 12
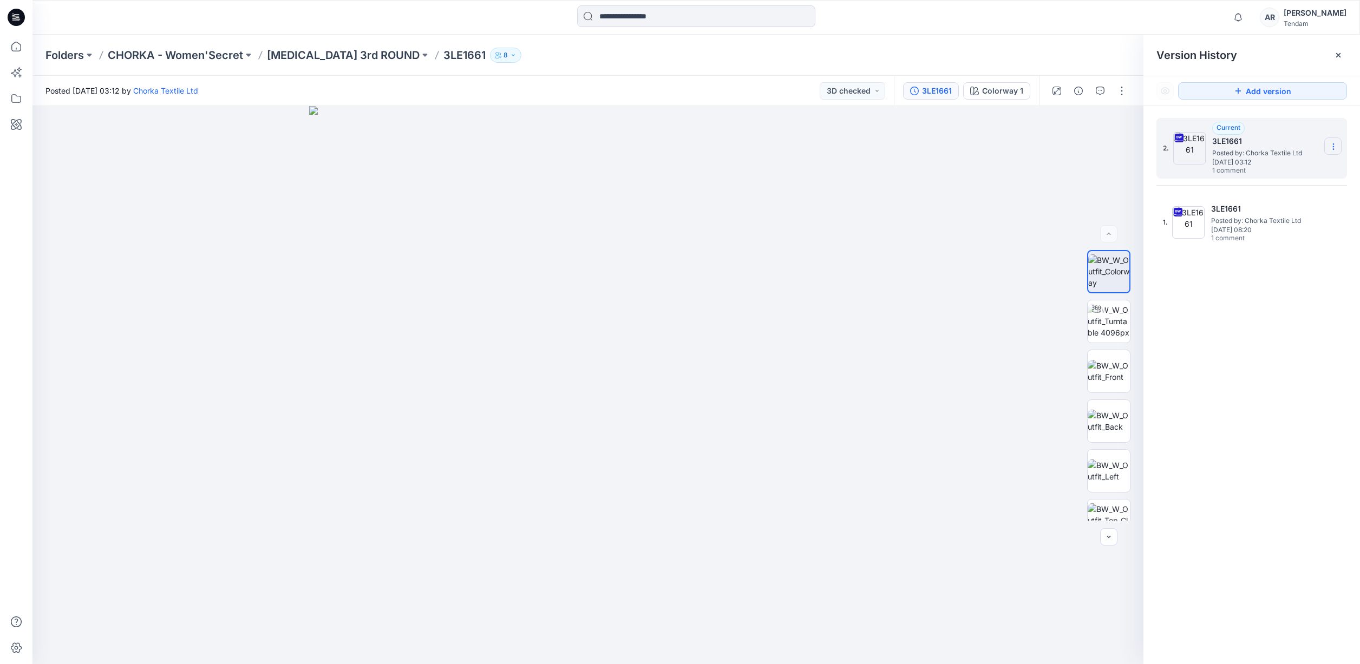
click at [1331, 143] on icon at bounding box center [1333, 146] width 9 height 9
click at [1270, 164] on span "Download Source BW File" at bounding box center [1279, 167] width 91 height 13
drag, startPoint x: 627, startPoint y: 626, endPoint x: 409, endPoint y: 603, distance: 218.9
click at [513, 636] on div at bounding box center [587, 385] width 1111 height 558
click at [420, 18] on div at bounding box center [696, 17] width 664 height 24
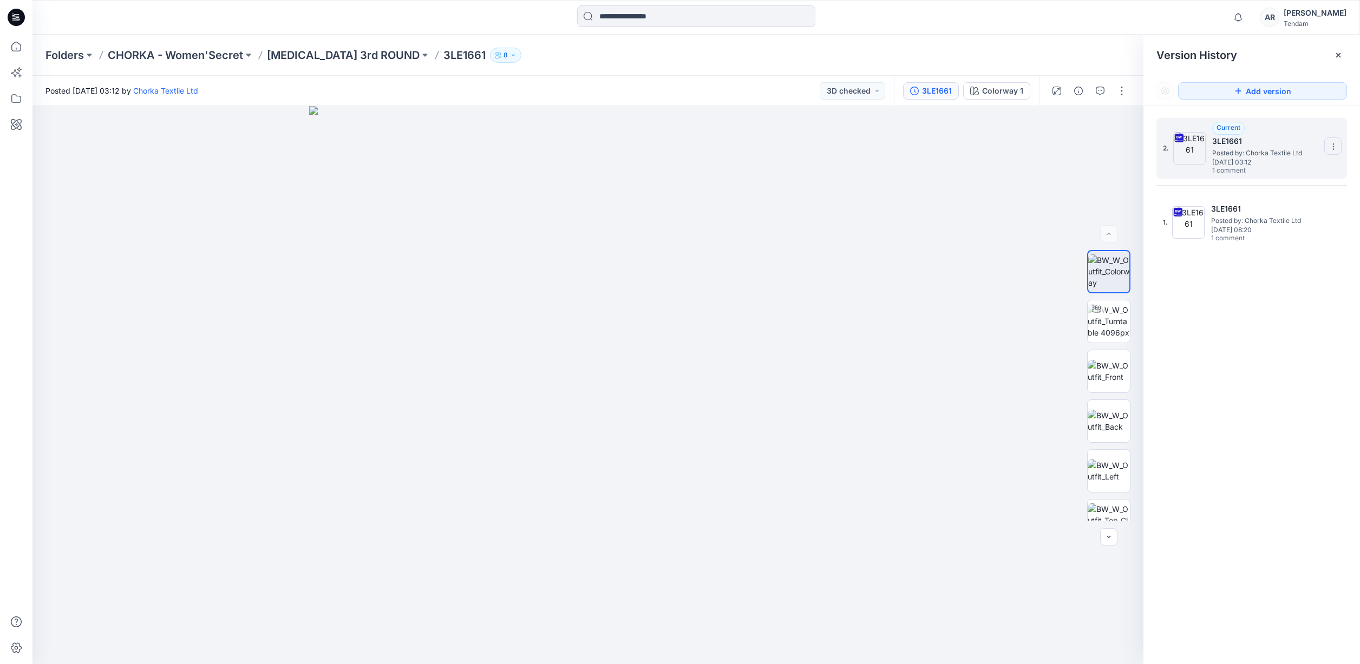
click at [1331, 146] on icon at bounding box center [1333, 146] width 9 height 9
drag, startPoint x: 1203, startPoint y: 369, endPoint x: 1177, endPoint y: 325, distance: 50.5
click at [1203, 368] on div "2. Current 3LE1661 Posted by: Chorka Textile Ltd Wednesday, August 27, 2025 03:…" at bounding box center [1252, 393] width 217 height 574
click at [1092, 93] on button "button" at bounding box center [1100, 90] width 17 height 17
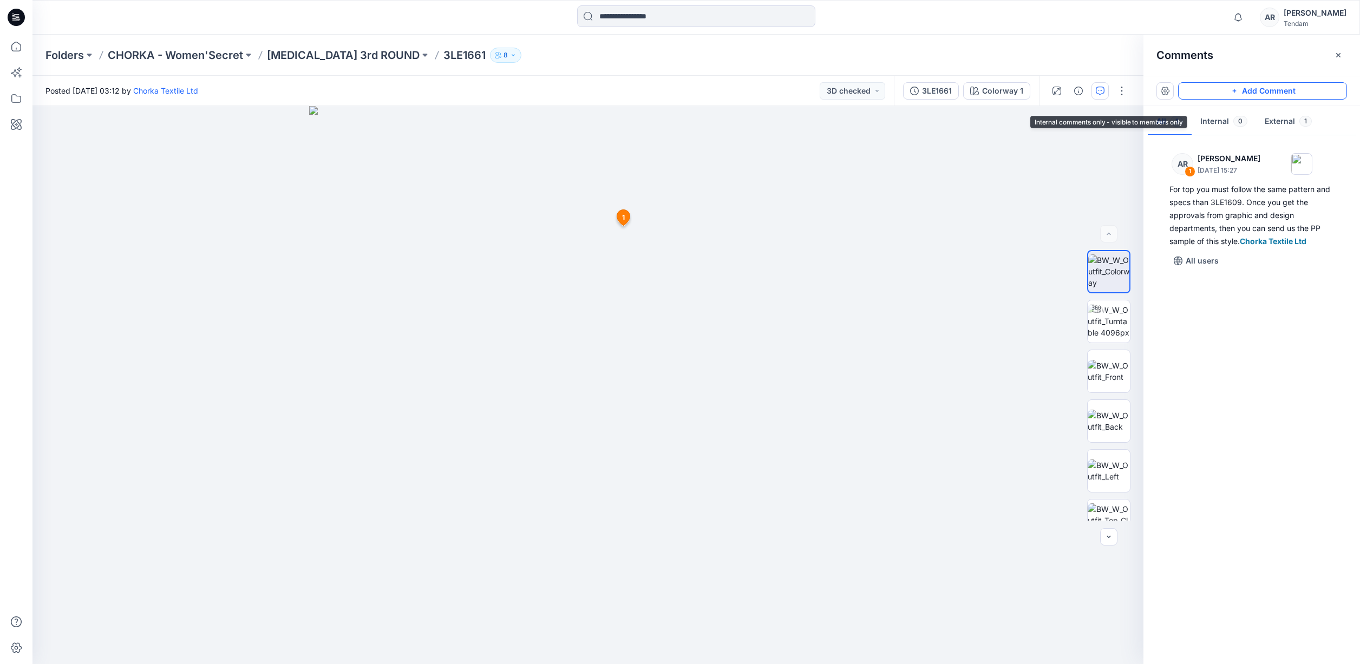
click at [1242, 95] on button "Add Comment" at bounding box center [1262, 90] width 169 height 17
click at [603, 511] on div "2 1 AR Ana Ruedabone October 15, 2025 15:27 For top you must follow the same pa…" at bounding box center [587, 385] width 1111 height 558
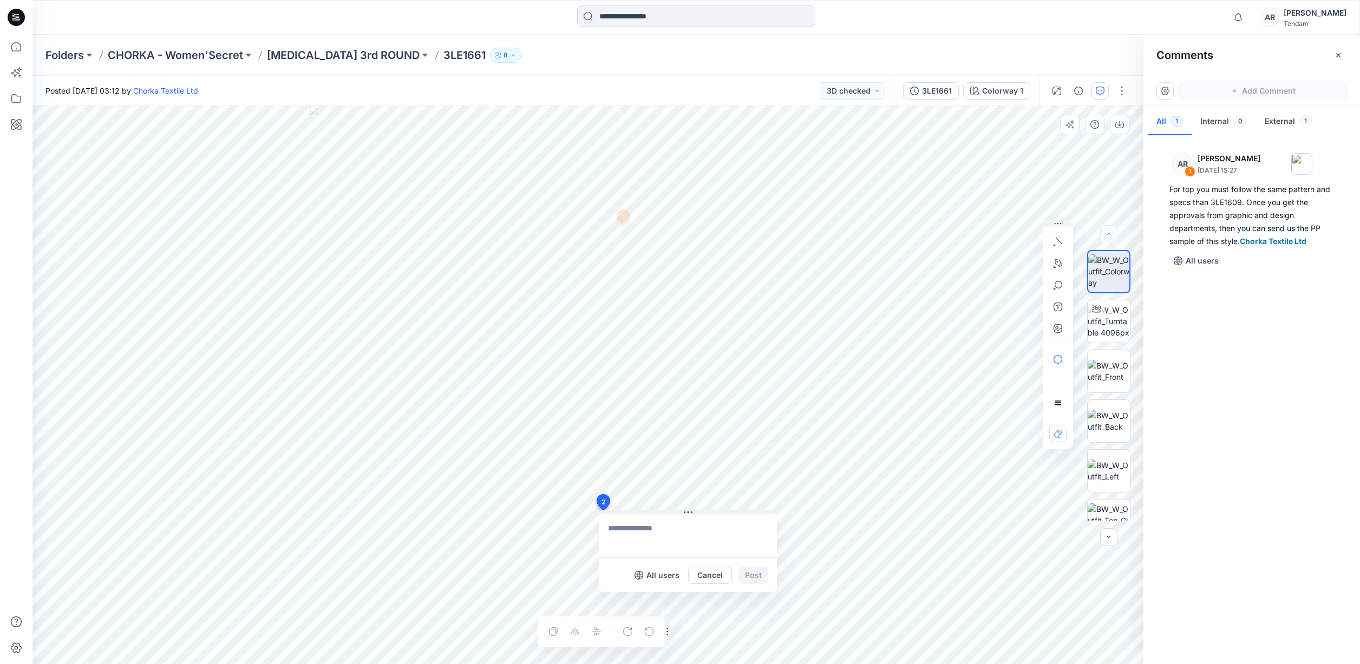
drag, startPoint x: 683, startPoint y: 519, endPoint x: 879, endPoint y: 408, distance: 225.6
click at [777, 510] on button at bounding box center [688, 513] width 178 height 6
click at [870, 422] on textarea at bounding box center [872, 429] width 178 height 43
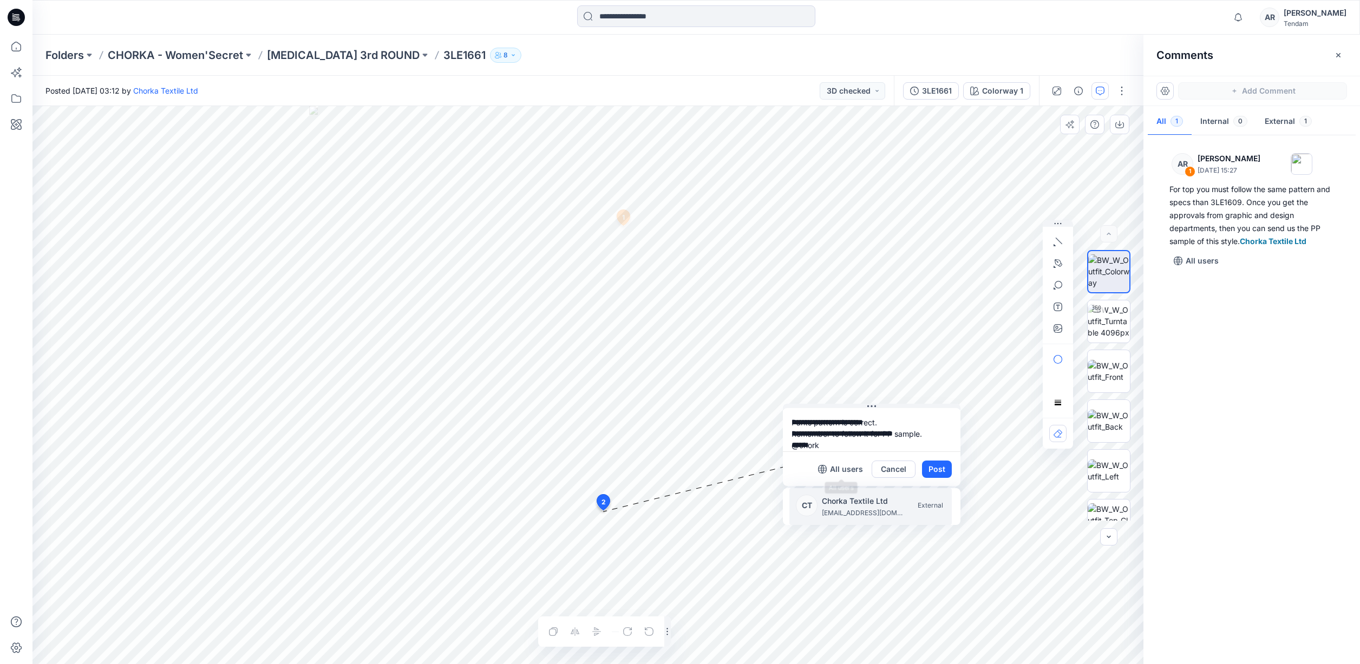
click at [858, 493] on li "CT Chorka Textile Ltd kawysar@chorkatextile.com External" at bounding box center [871, 506] width 162 height 37
type textarea "**********"
click at [935, 468] on button "Post" at bounding box center [937, 469] width 30 height 17
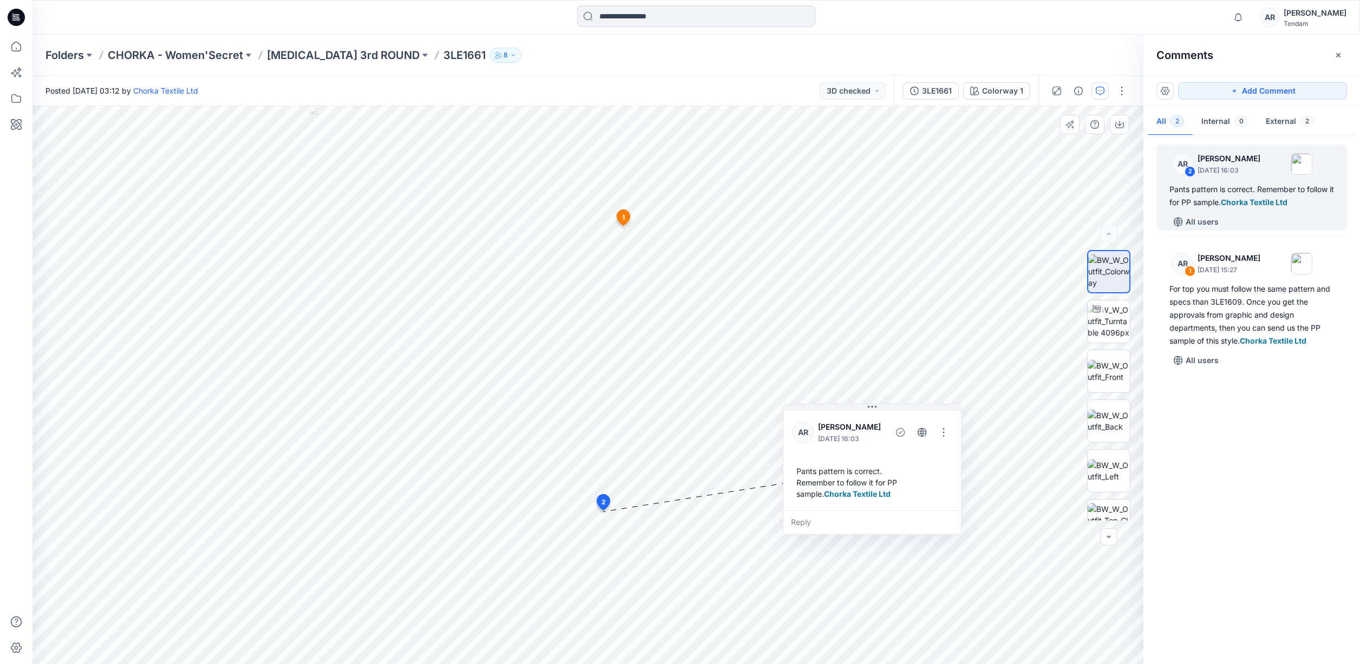
drag, startPoint x: 787, startPoint y: 69, endPoint x: 490, endPoint y: 16, distance: 301.5
click at [785, 69] on div "Folders CHORKA - Women'Secret T3 3rd ROUND 3LE1661 8" at bounding box center [696, 55] width 1328 height 41
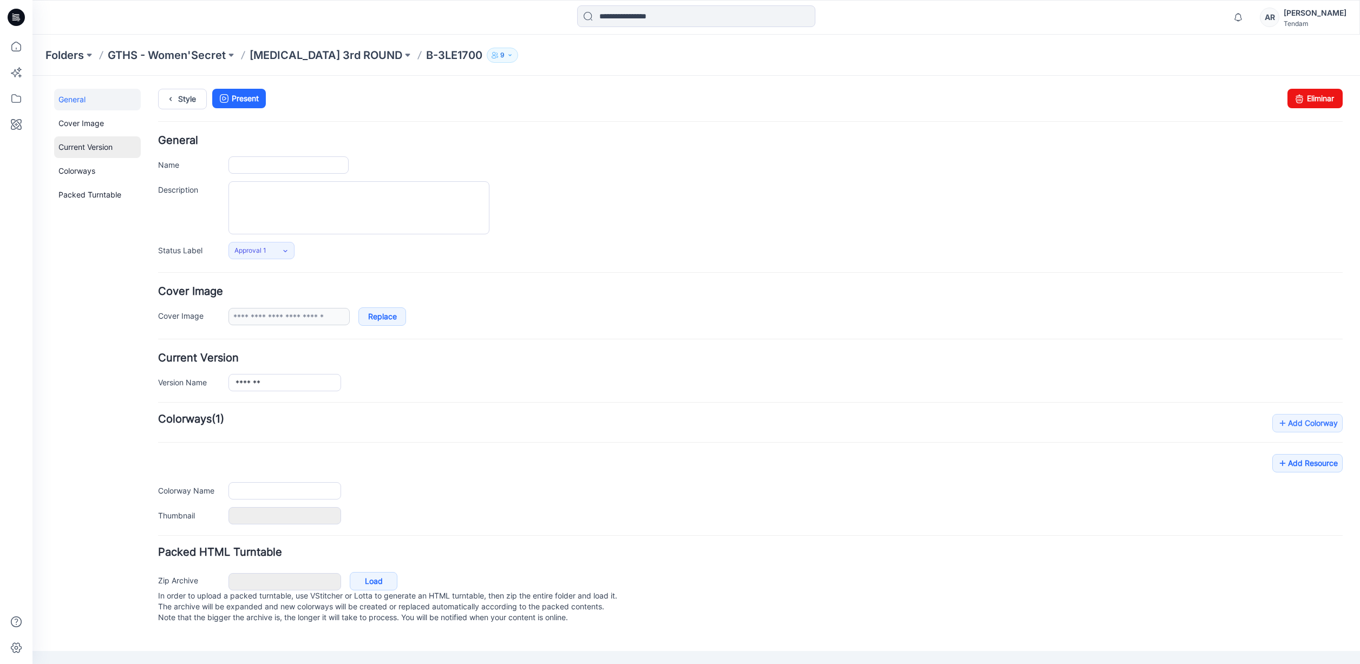
type input "*********"
type input "**********"
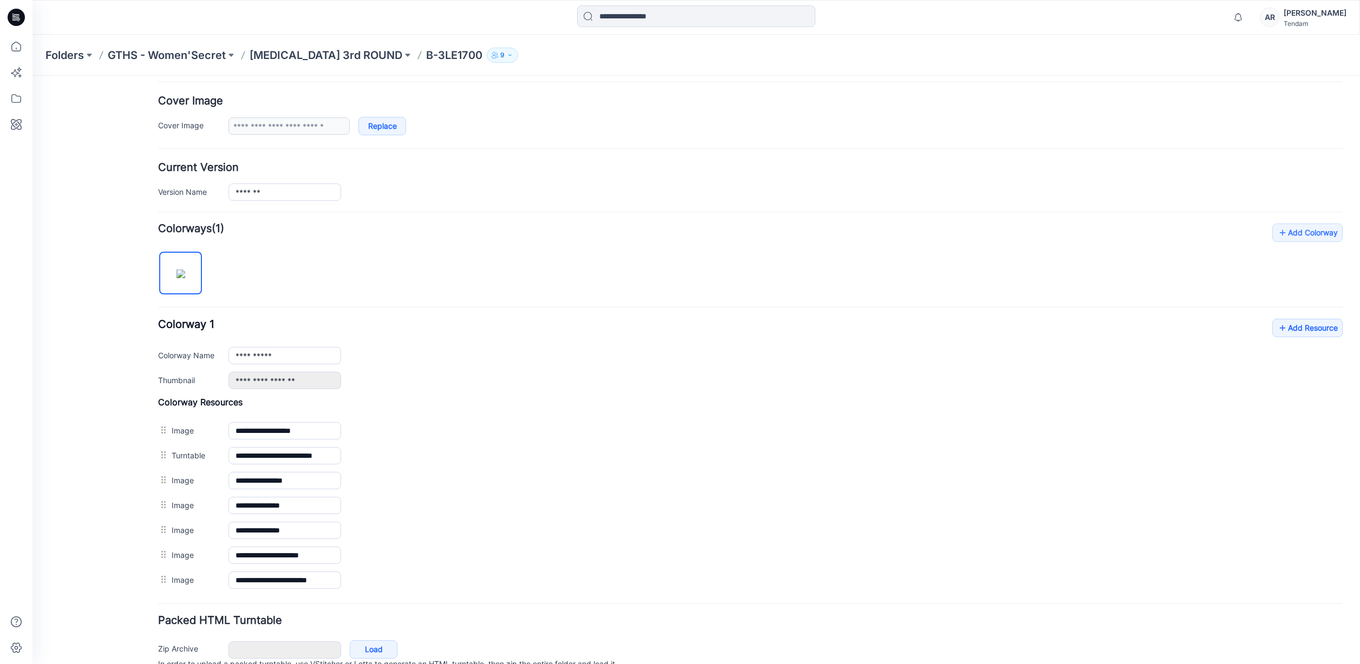
scroll to position [244, 0]
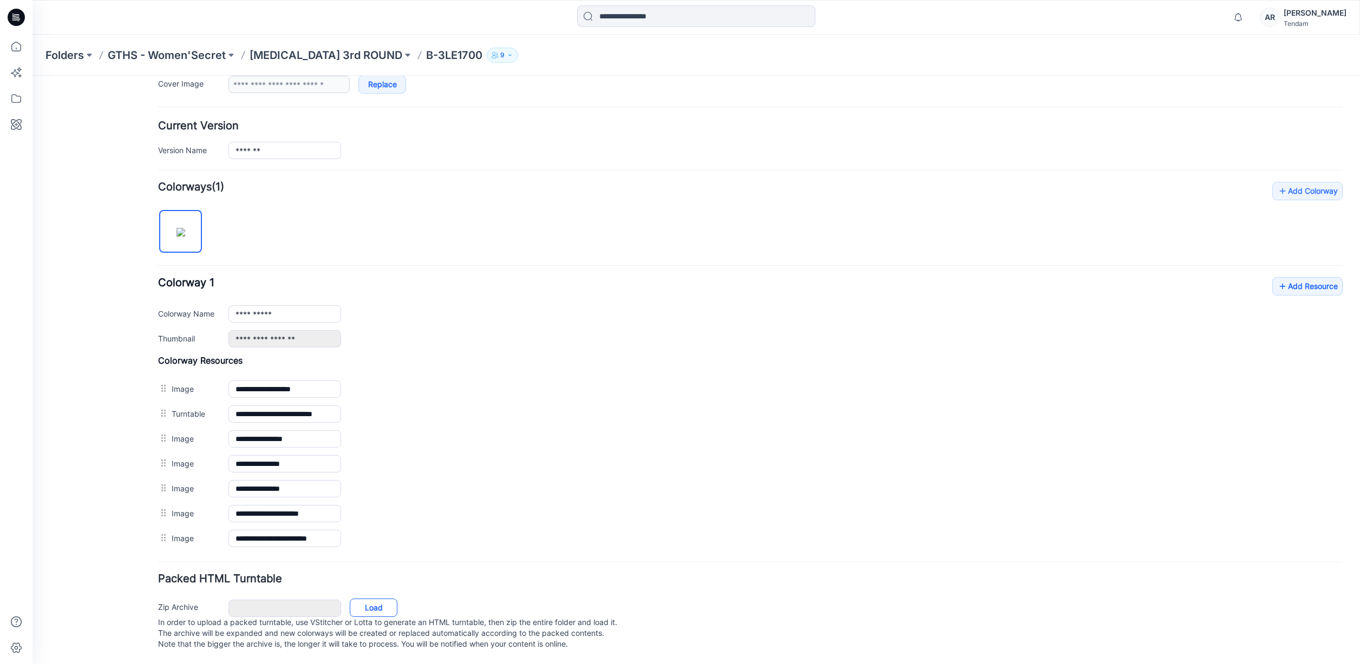
click at [376, 599] on link "Load" at bounding box center [374, 608] width 48 height 18
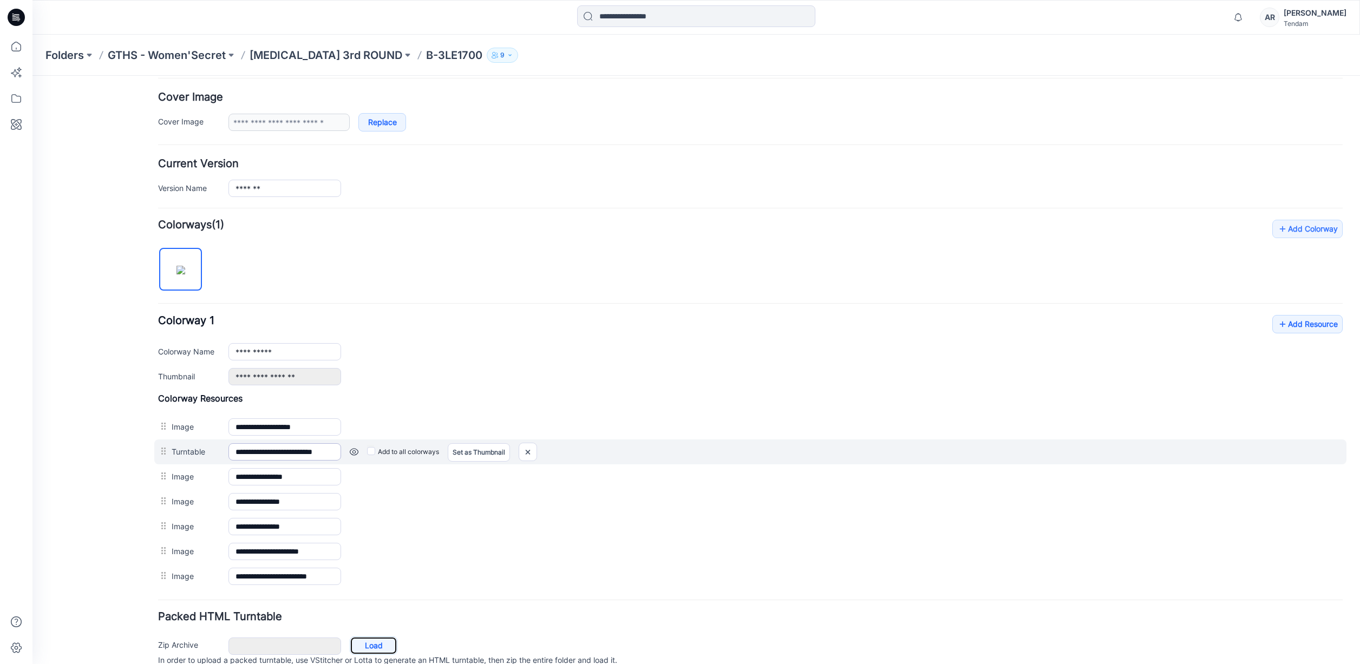
scroll to position [152, 0]
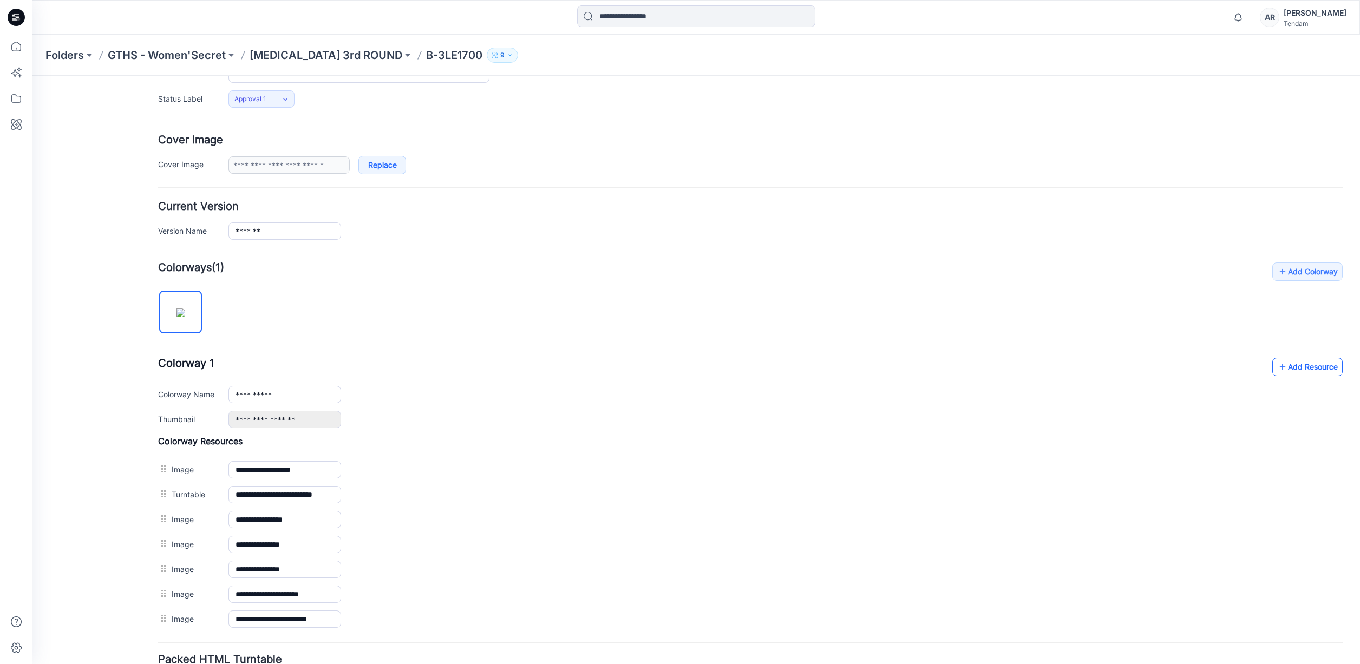
click at [1319, 358] on link "Add Resource" at bounding box center [1308, 367] width 70 height 18
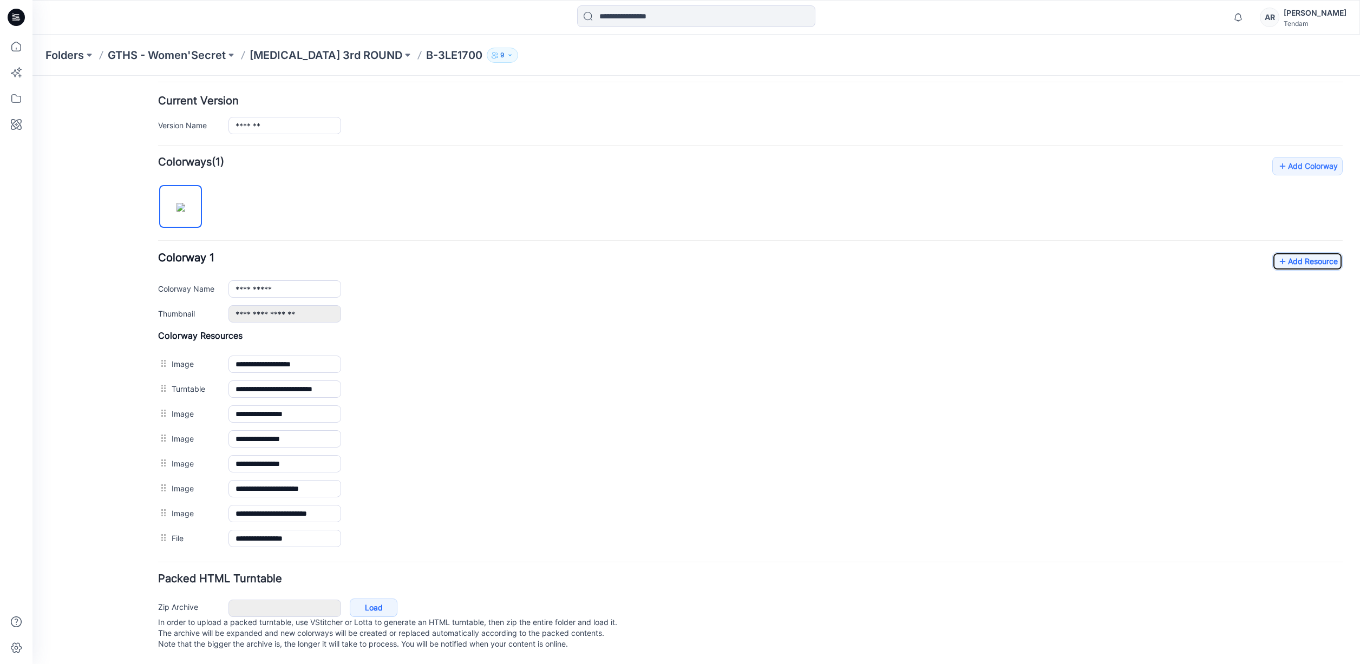
scroll to position [0, 0]
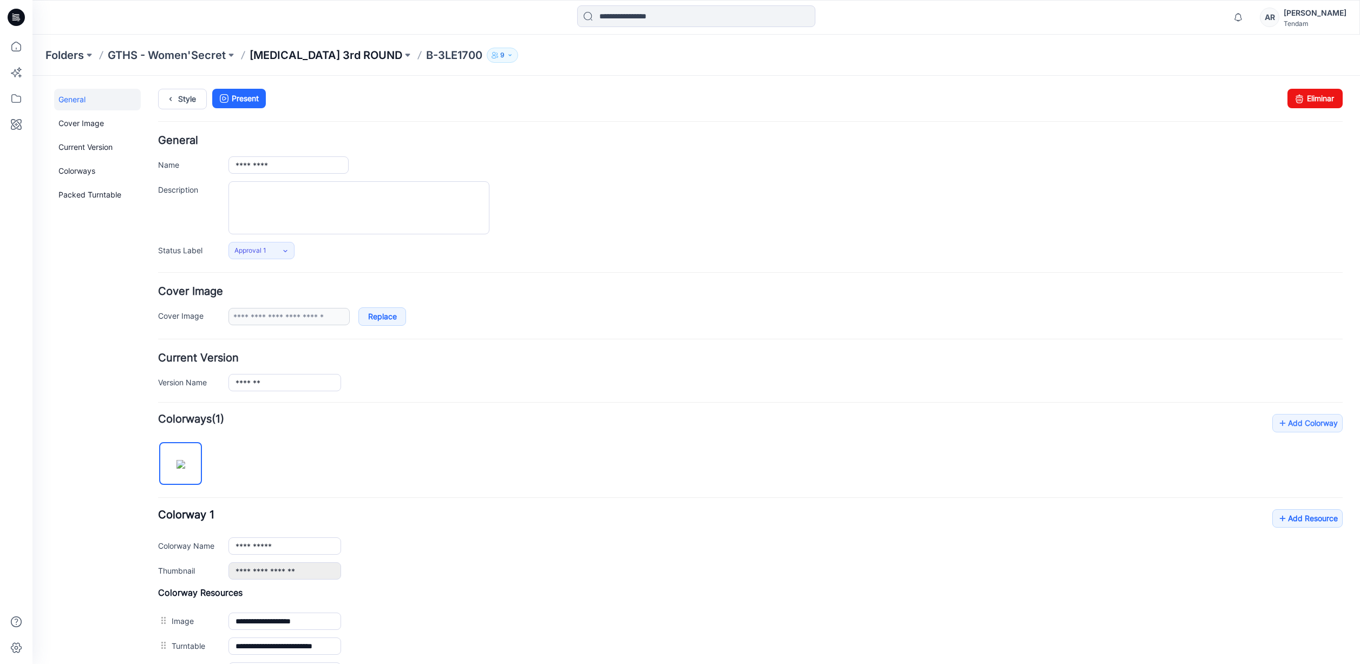
click at [273, 58] on p "[MEDICAL_DATA] 3rd ROUND" at bounding box center [326, 55] width 153 height 15
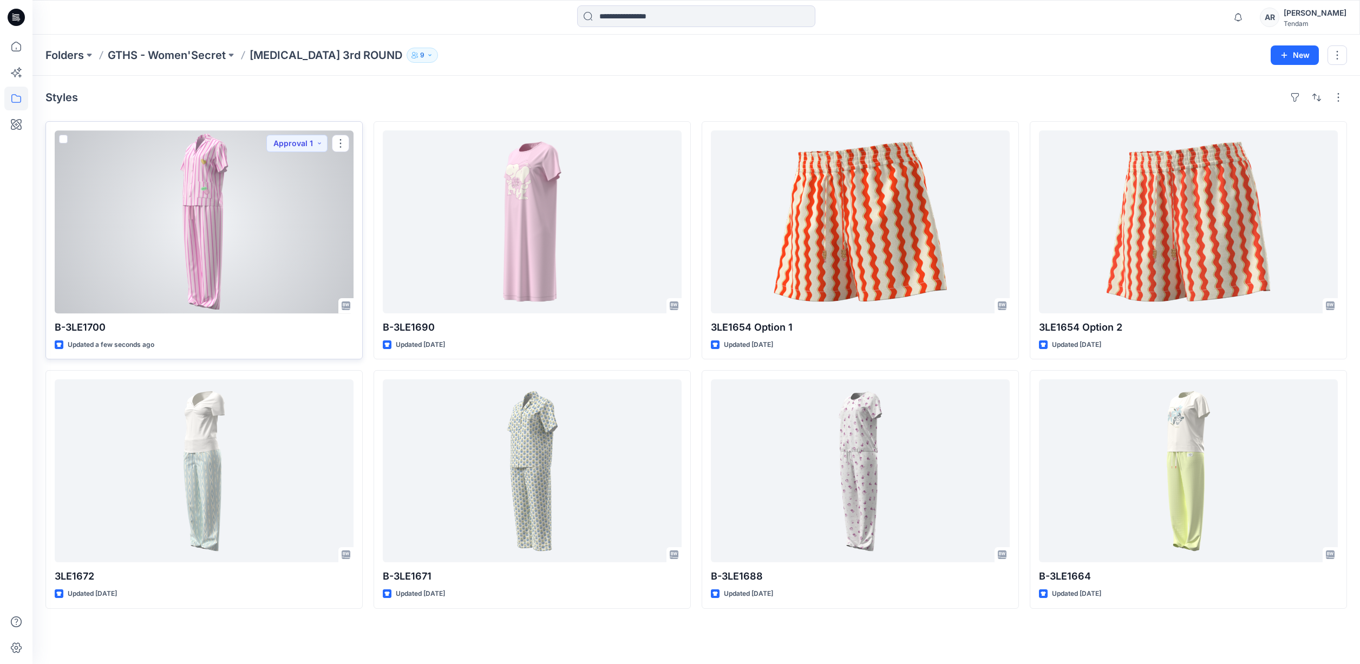
click at [237, 191] on div at bounding box center [204, 222] width 299 height 183
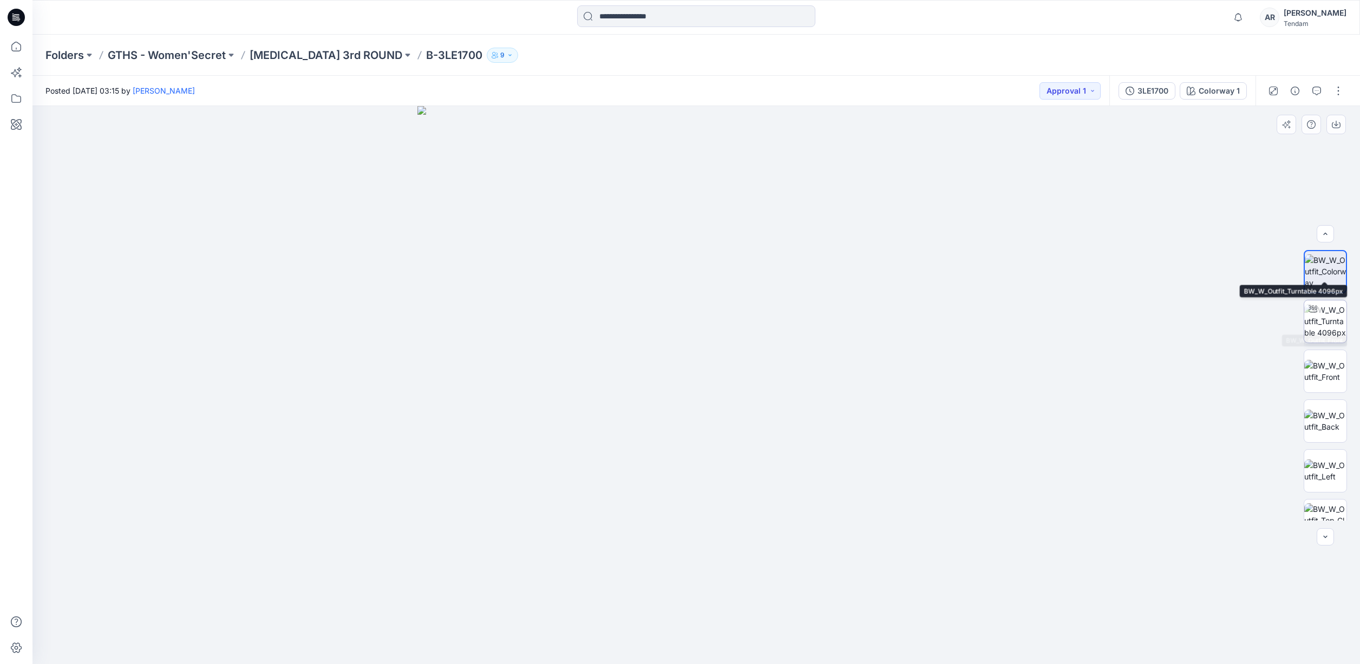
scroll to position [121, 0]
drag, startPoint x: 1072, startPoint y: 311, endPoint x: 1271, endPoint y: 164, distance: 247.7
click at [1072, 311] on div at bounding box center [696, 385] width 1328 height 558
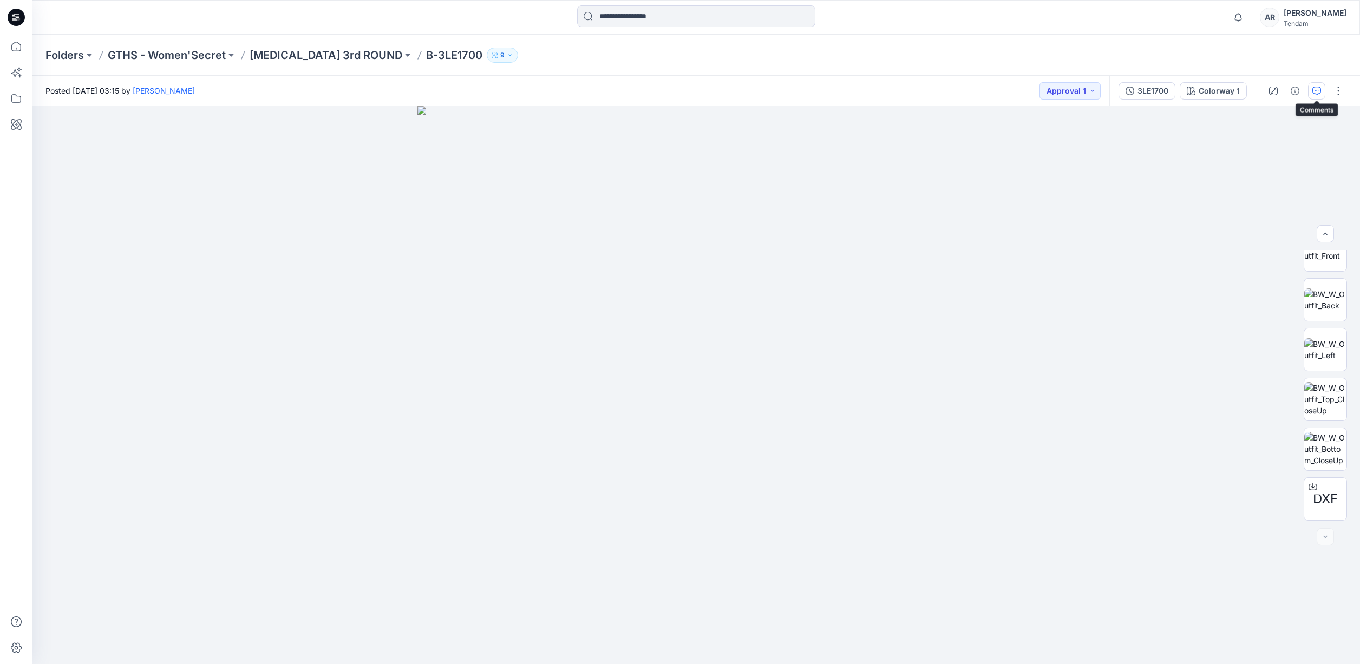
click at [1310, 94] on button "button" at bounding box center [1316, 90] width 17 height 17
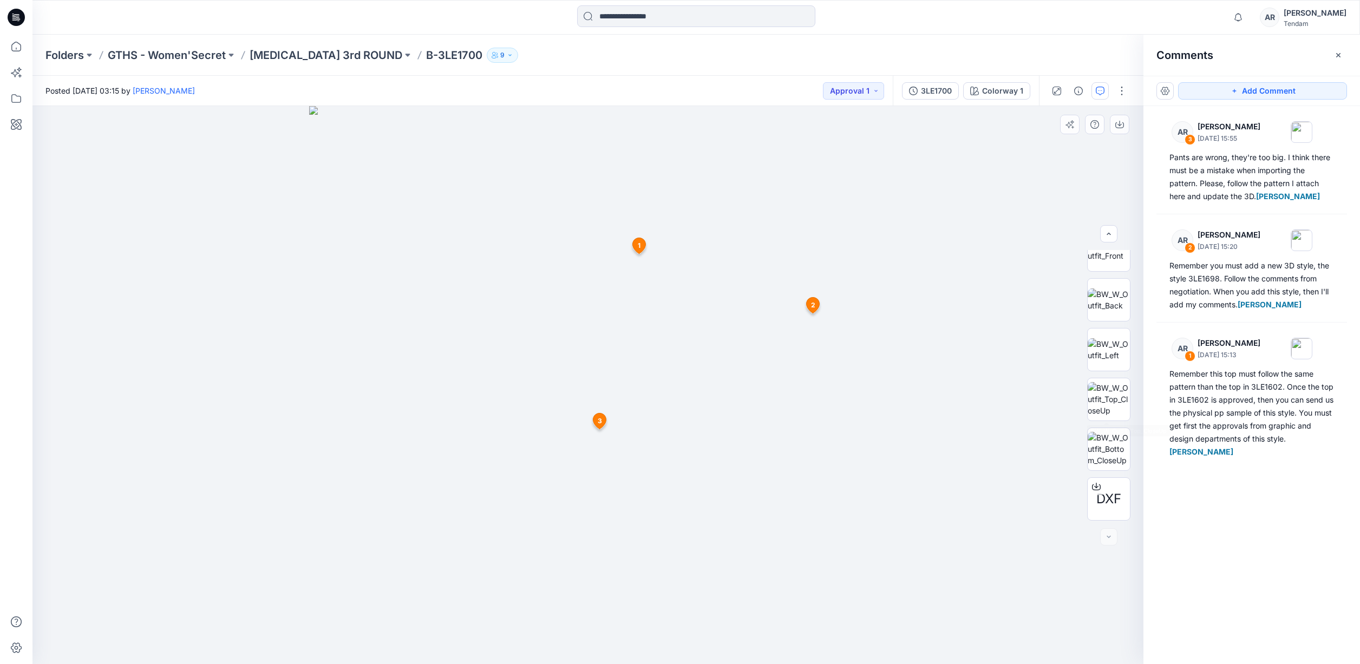
click at [871, 369] on div at bounding box center [587, 385] width 1111 height 558
click at [564, 145] on img at bounding box center [588, 385] width 558 height 558
click at [461, 1] on div "Notifications AR [PERSON_NAME] commented on 3LE1669-Style Book DV VACATION PJ F…" at bounding box center [696, 17] width 1328 height 35
click at [366, 9] on div at bounding box center [696, 17] width 664 height 24
click at [282, 55] on p "[MEDICAL_DATA] 3rd ROUND" at bounding box center [326, 55] width 153 height 15
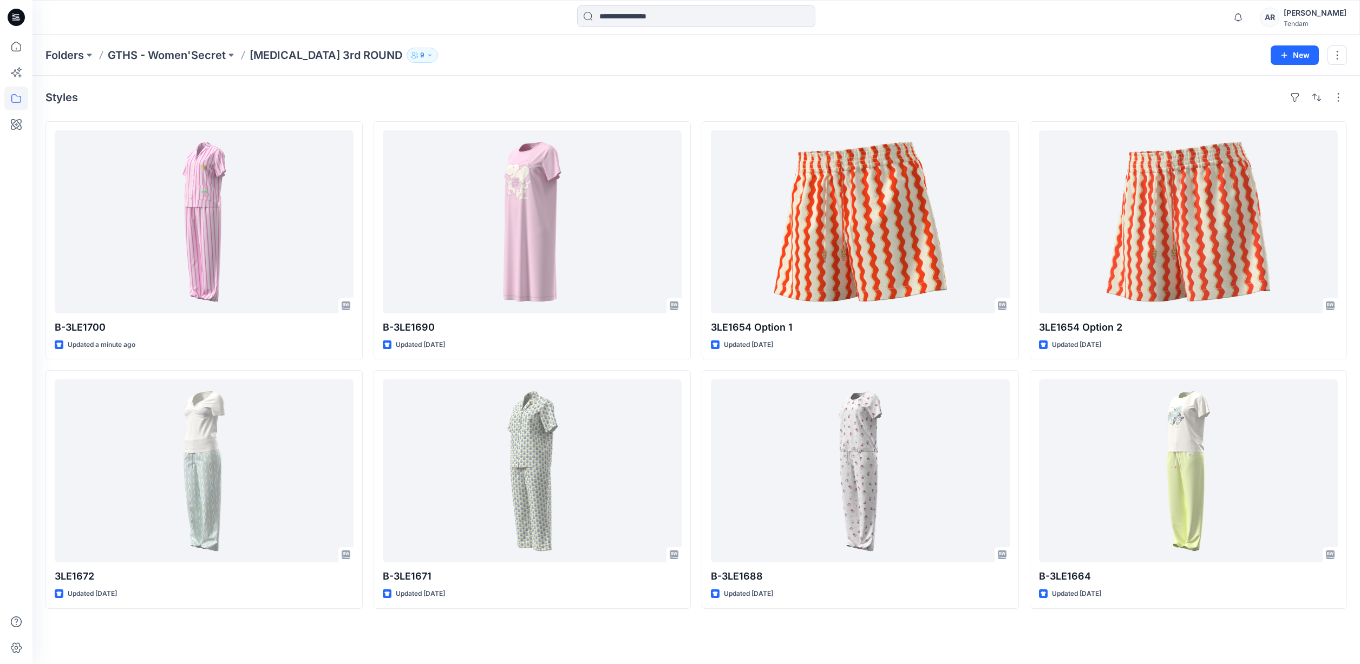
drag, startPoint x: 200, startPoint y: 56, endPoint x: 210, endPoint y: 57, distance: 9.8
click at [200, 56] on p "GTHS - Women'Secret" at bounding box center [167, 55] width 118 height 15
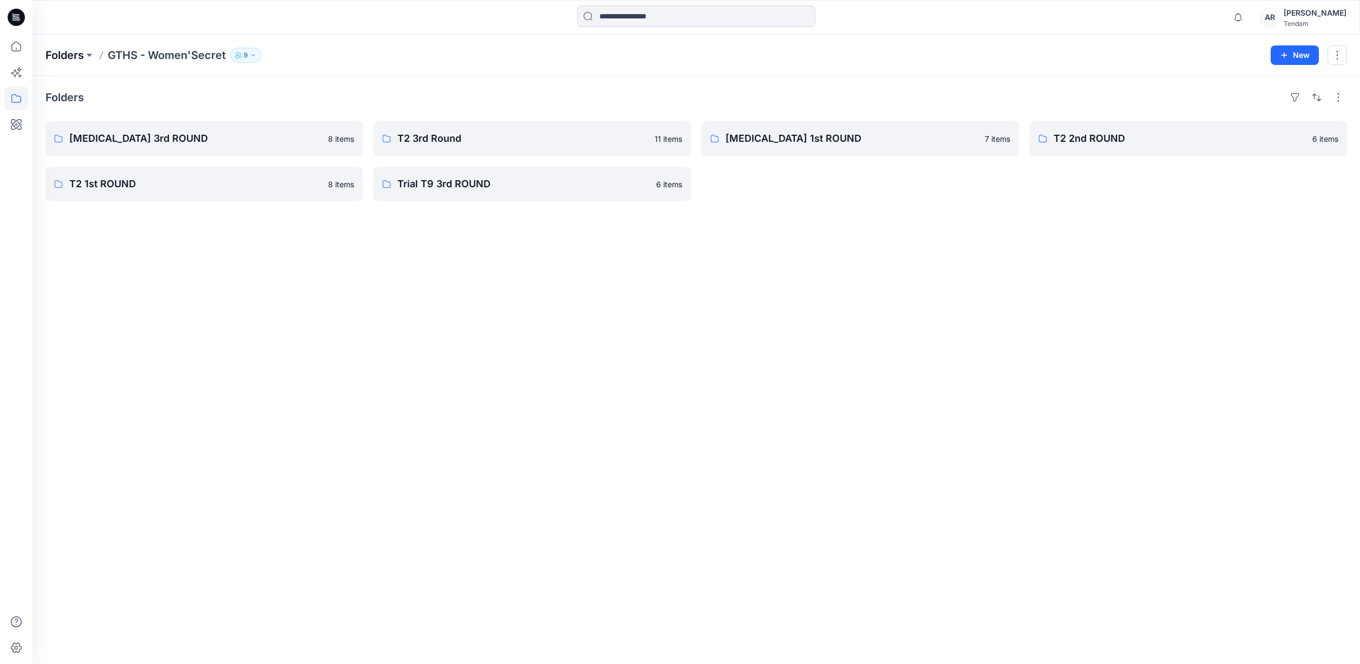
click at [75, 57] on p "Folders" at bounding box center [64, 55] width 38 height 15
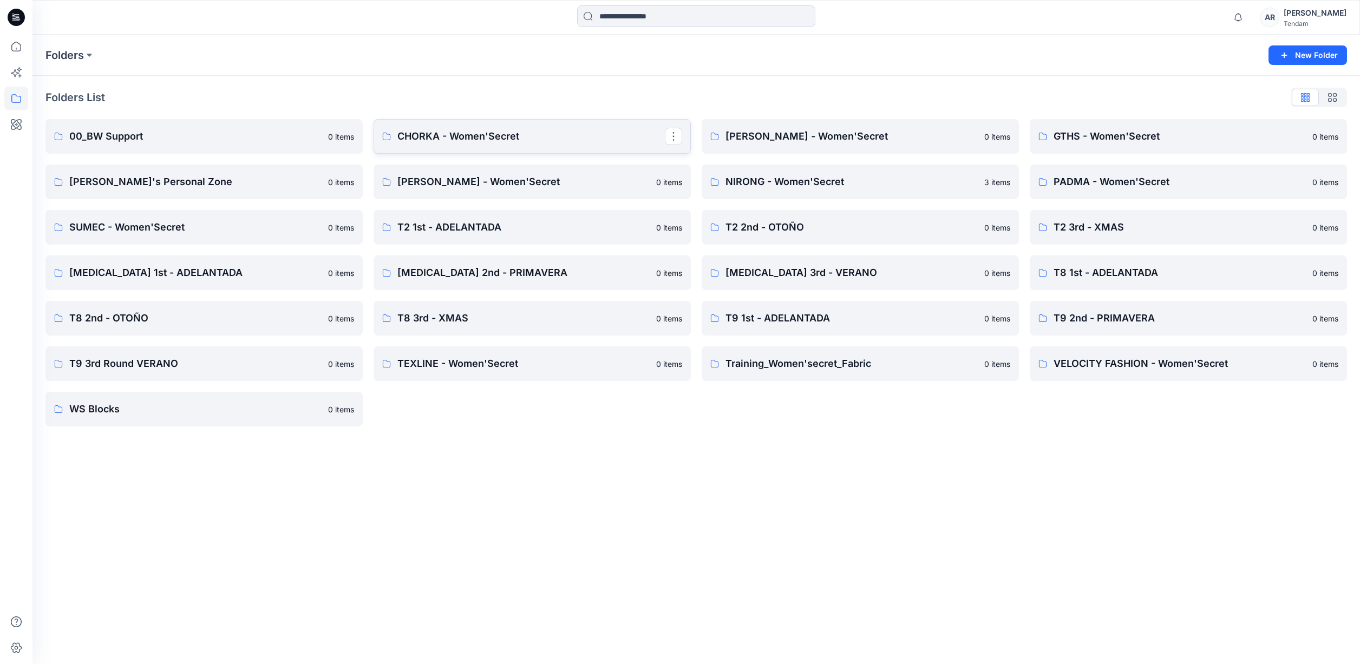
click at [487, 136] on p "CHORKA - Women'Secret" at bounding box center [531, 136] width 268 height 15
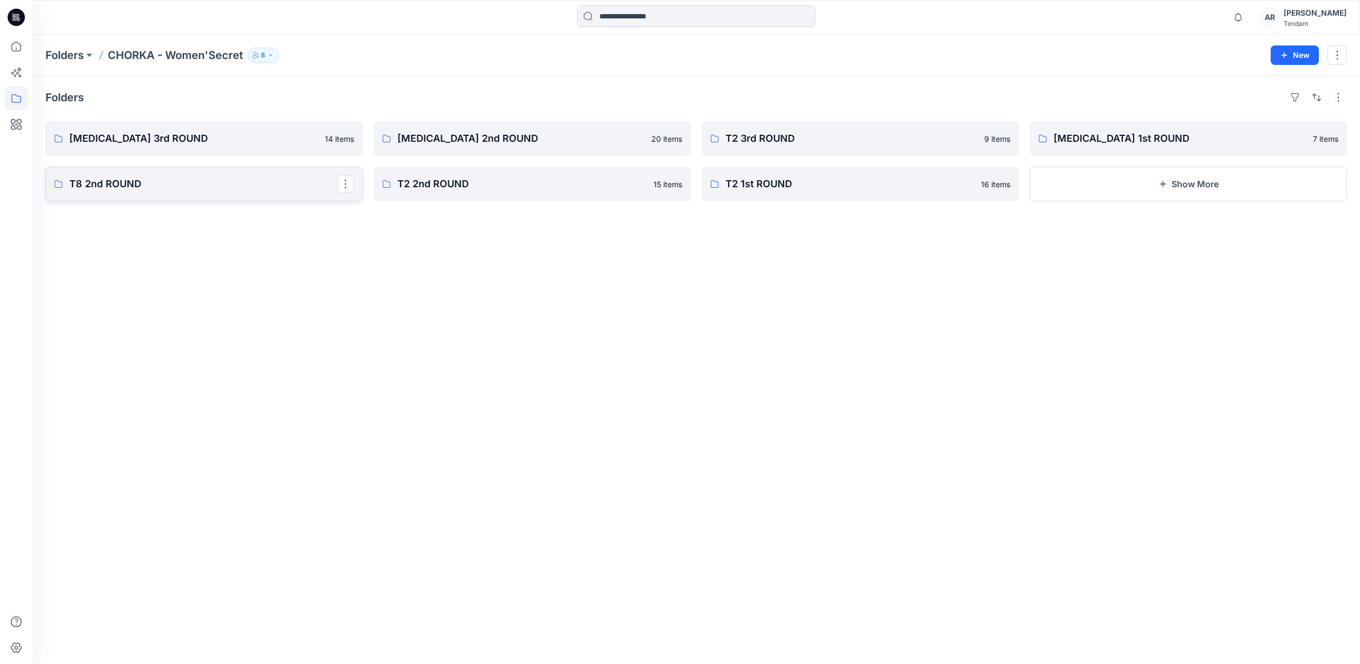
click at [238, 168] on link "T8 2nd ROUND" at bounding box center [203, 184] width 317 height 35
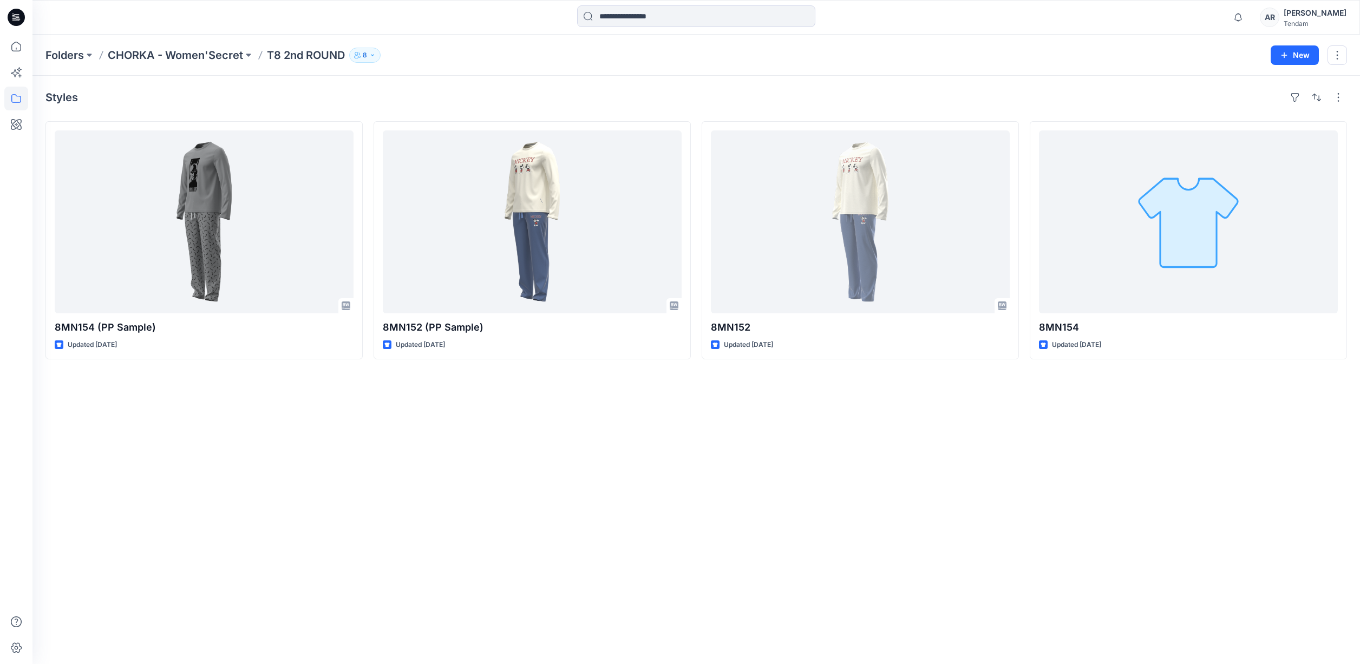
click at [194, 62] on div "Folders CHORKA - Women'Secret T8 2nd ROUND 8 New" at bounding box center [696, 55] width 1328 height 41
click at [191, 57] on p "CHORKA - Women'Secret" at bounding box center [175, 55] width 135 height 15
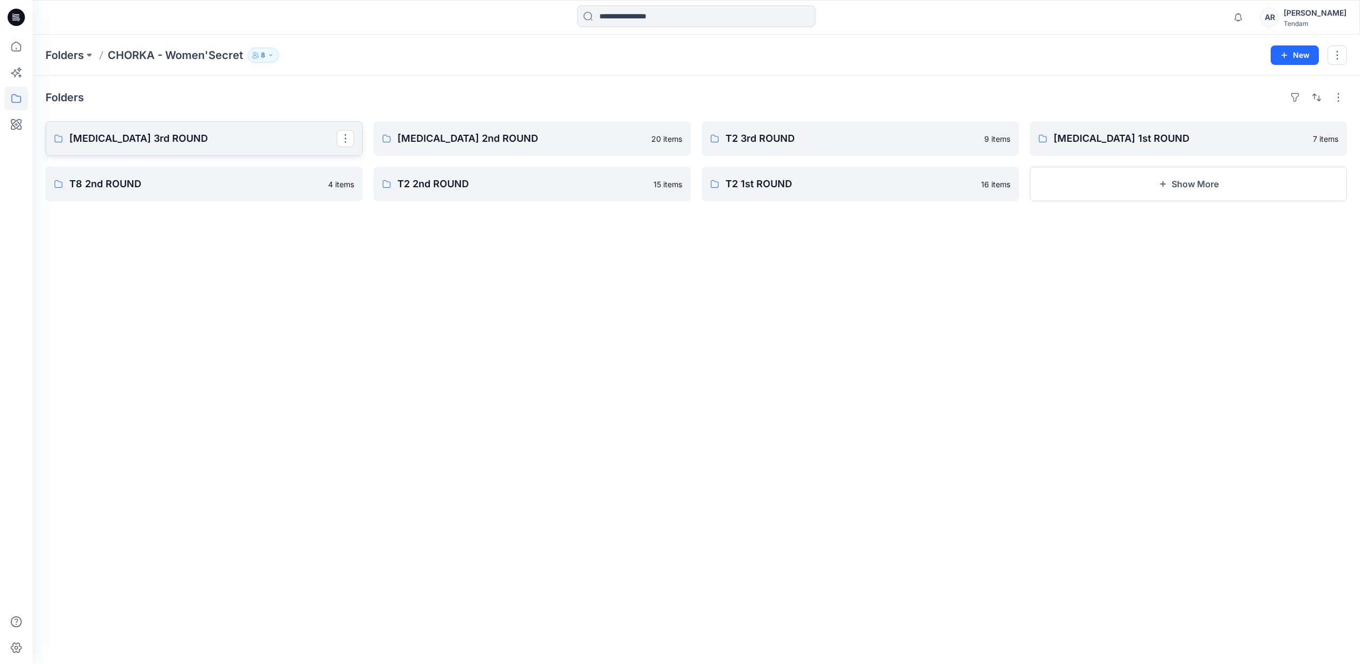
click at [180, 146] on p "[MEDICAL_DATA] 3rd ROUND" at bounding box center [203, 138] width 268 height 15
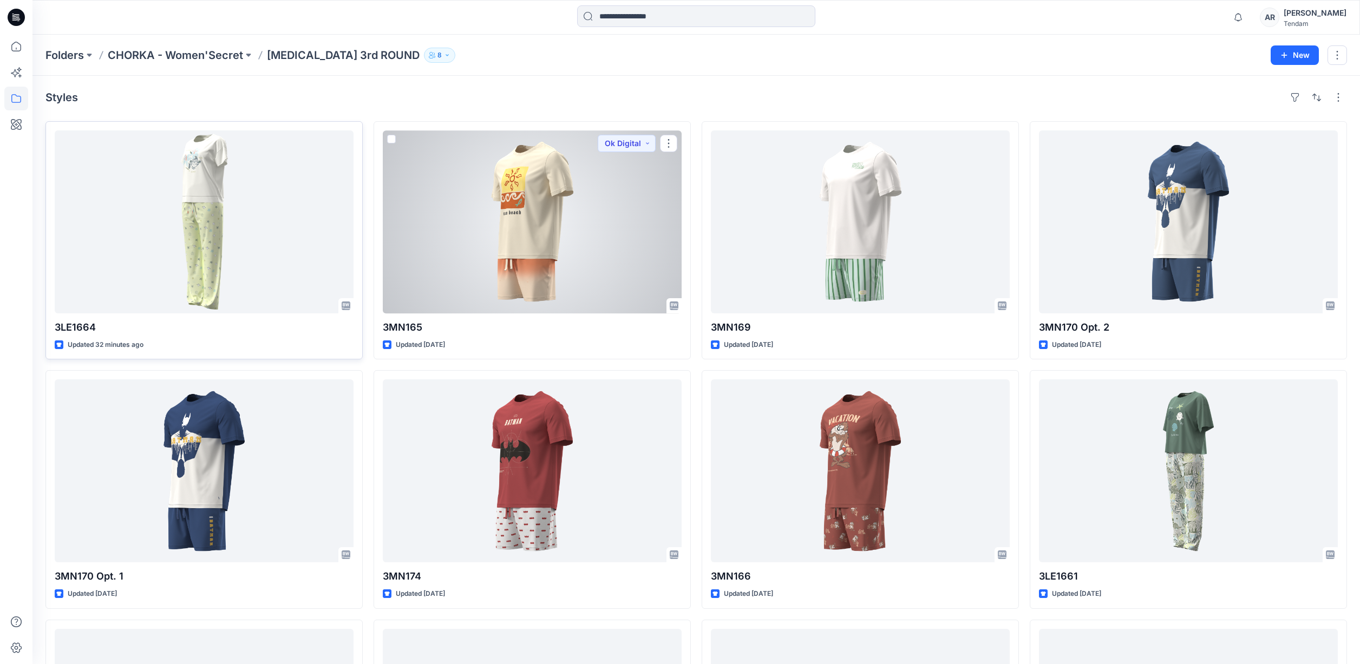
click at [362, 243] on div "3LE1664 Updated 32 minutes ago" at bounding box center [203, 240] width 317 height 238
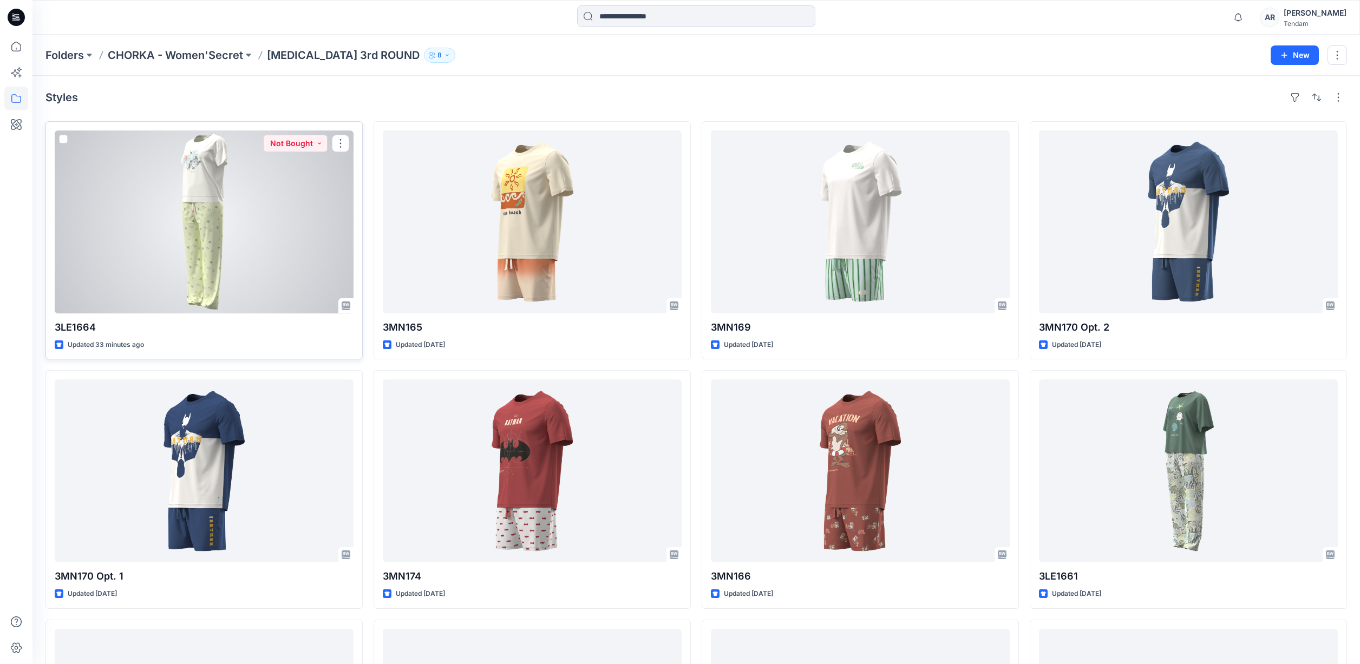
click at [325, 240] on div at bounding box center [204, 222] width 299 height 183
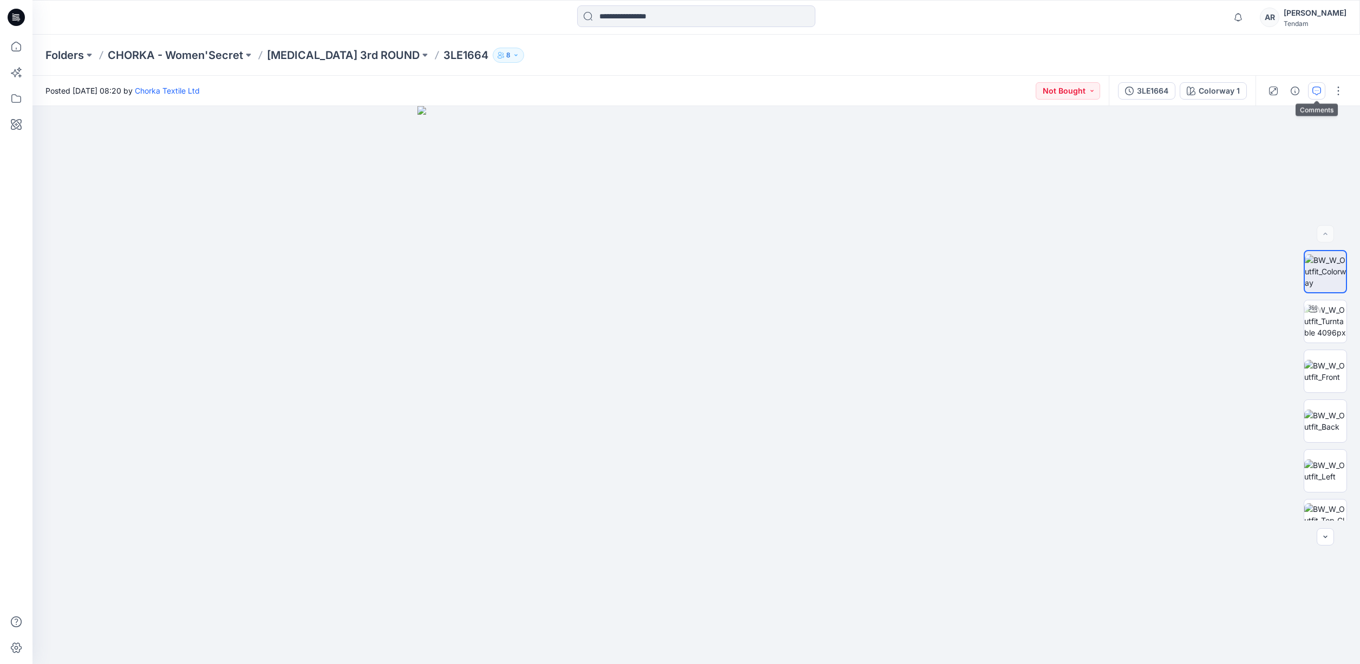
click at [1311, 92] on button "button" at bounding box center [1316, 90] width 17 height 17
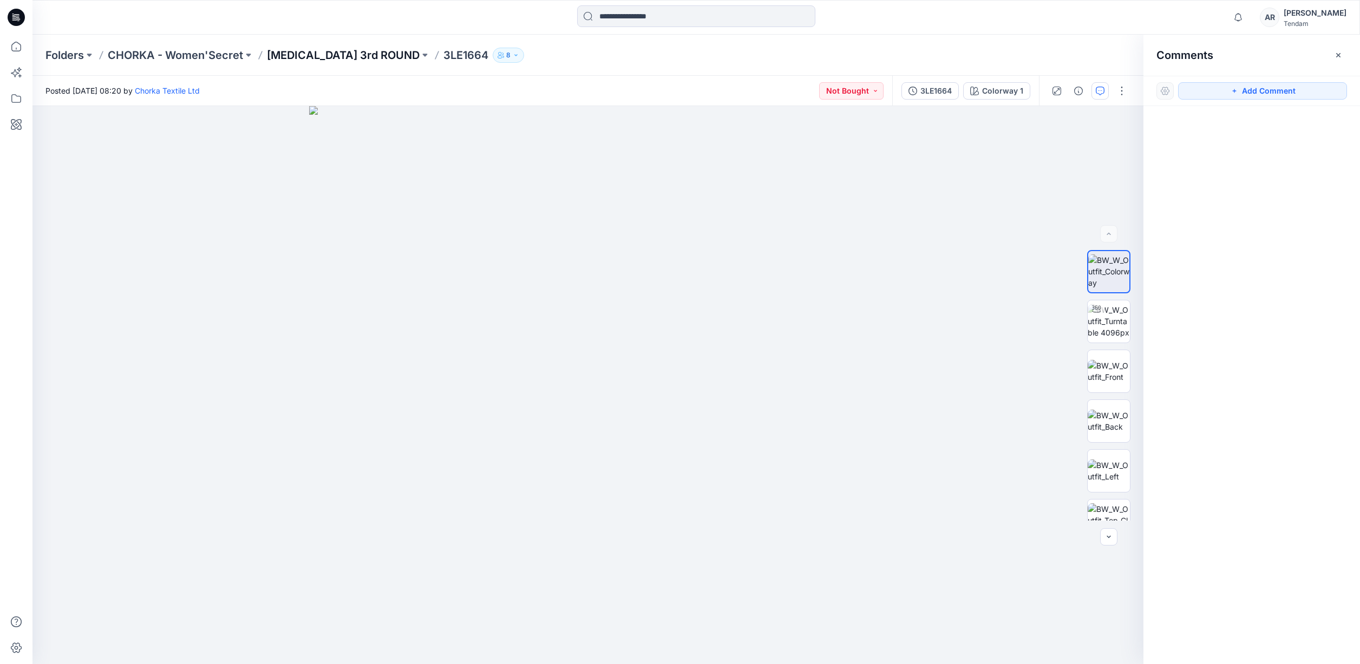
click at [290, 56] on p "[MEDICAL_DATA] 3rd ROUND" at bounding box center [343, 55] width 153 height 15
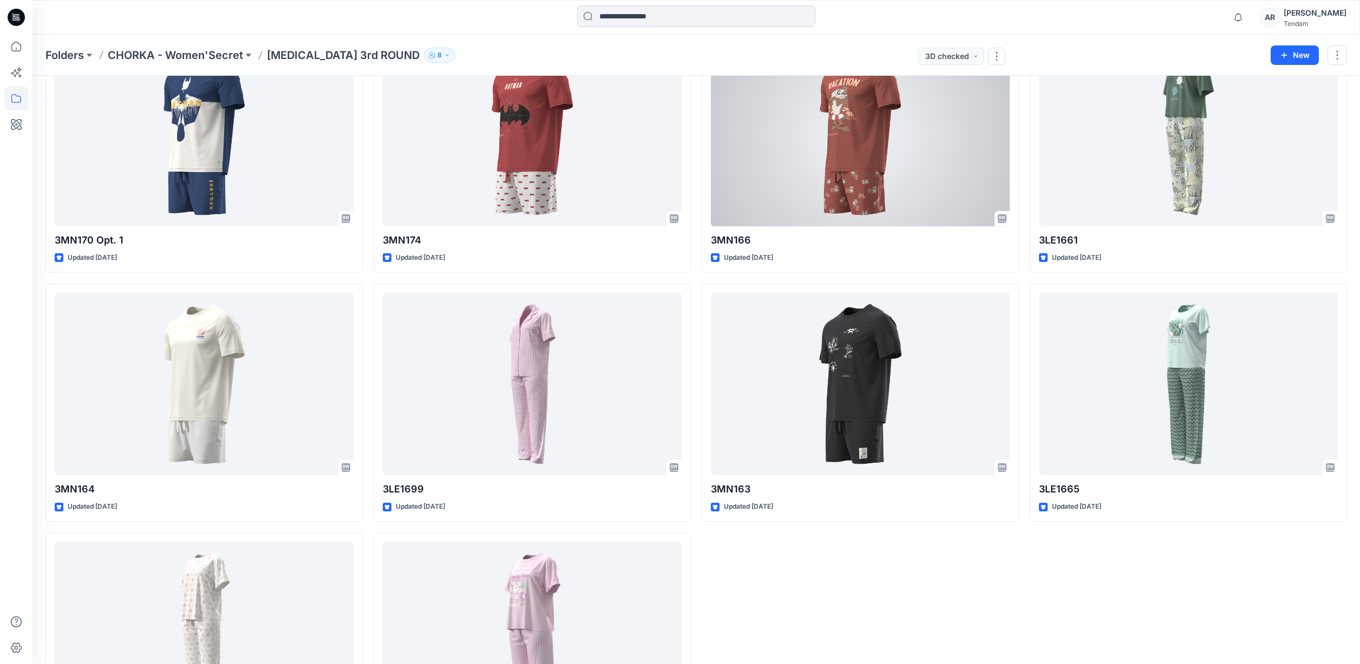
scroll to position [337, 0]
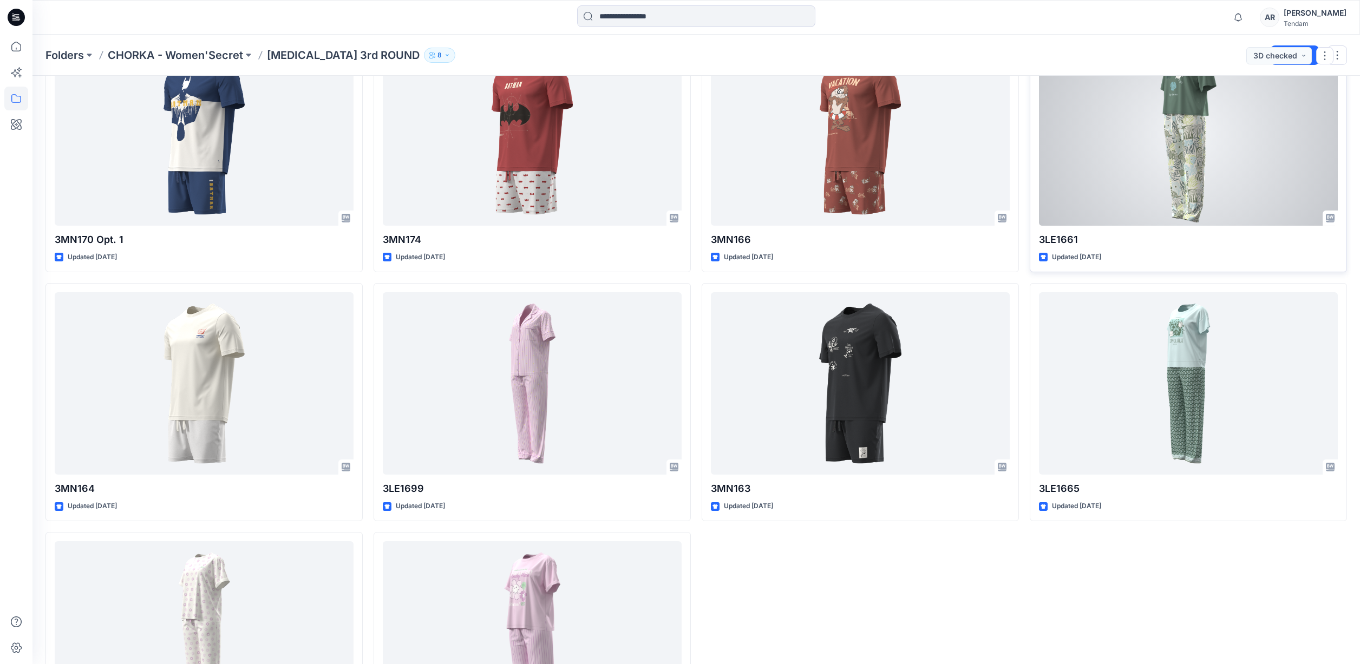
click at [1122, 168] on div at bounding box center [1188, 134] width 299 height 183
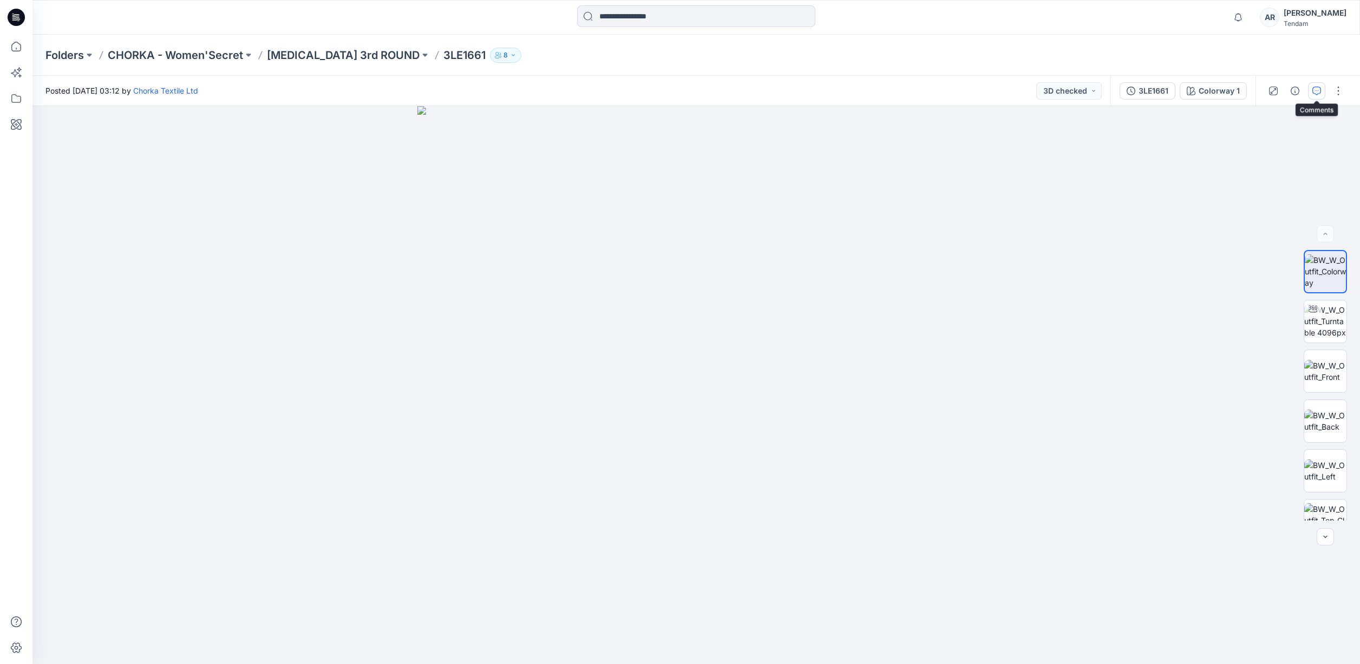
click at [1315, 94] on icon "button" at bounding box center [1317, 91] width 9 height 9
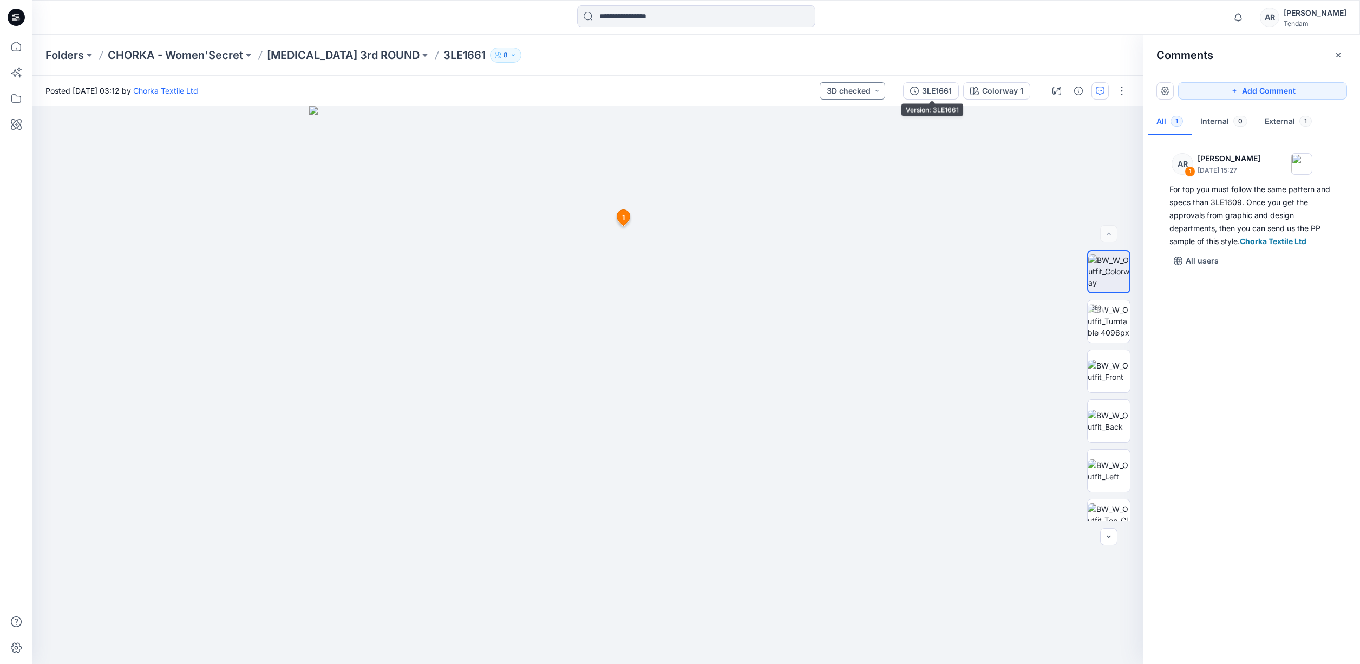
click at [856, 96] on button "3D checked" at bounding box center [853, 90] width 66 height 17
click at [842, 225] on button "Approval 1" at bounding box center [837, 237] width 93 height 24
click at [1086, 206] on div at bounding box center [587, 385] width 1111 height 558
click at [312, 60] on p "[MEDICAL_DATA] 3rd ROUND" at bounding box center [343, 55] width 153 height 15
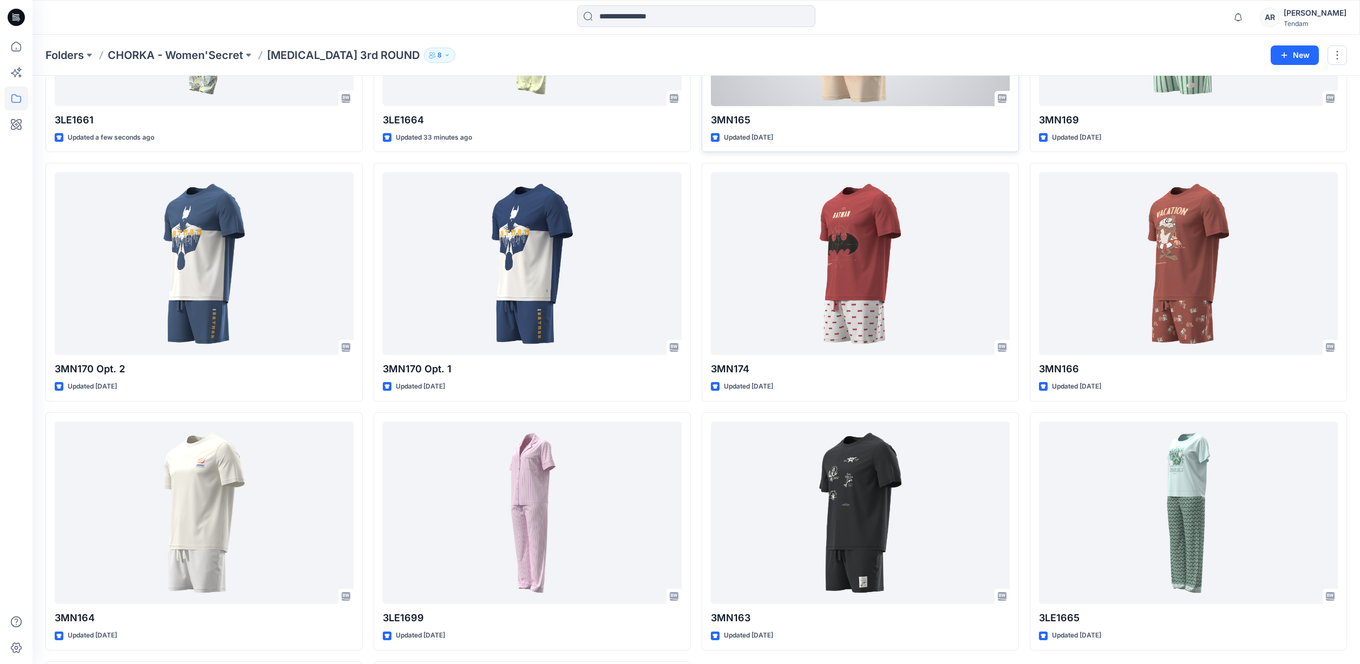
scroll to position [456, 0]
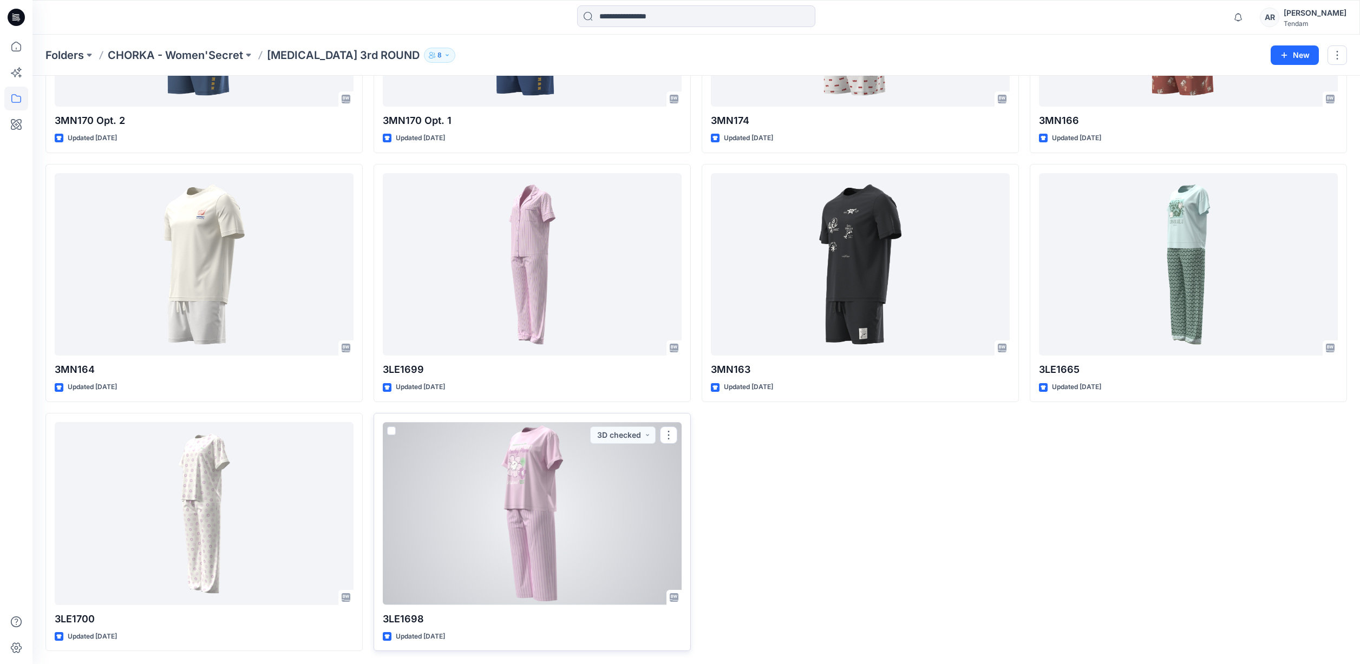
click at [581, 533] on div at bounding box center [532, 513] width 299 height 183
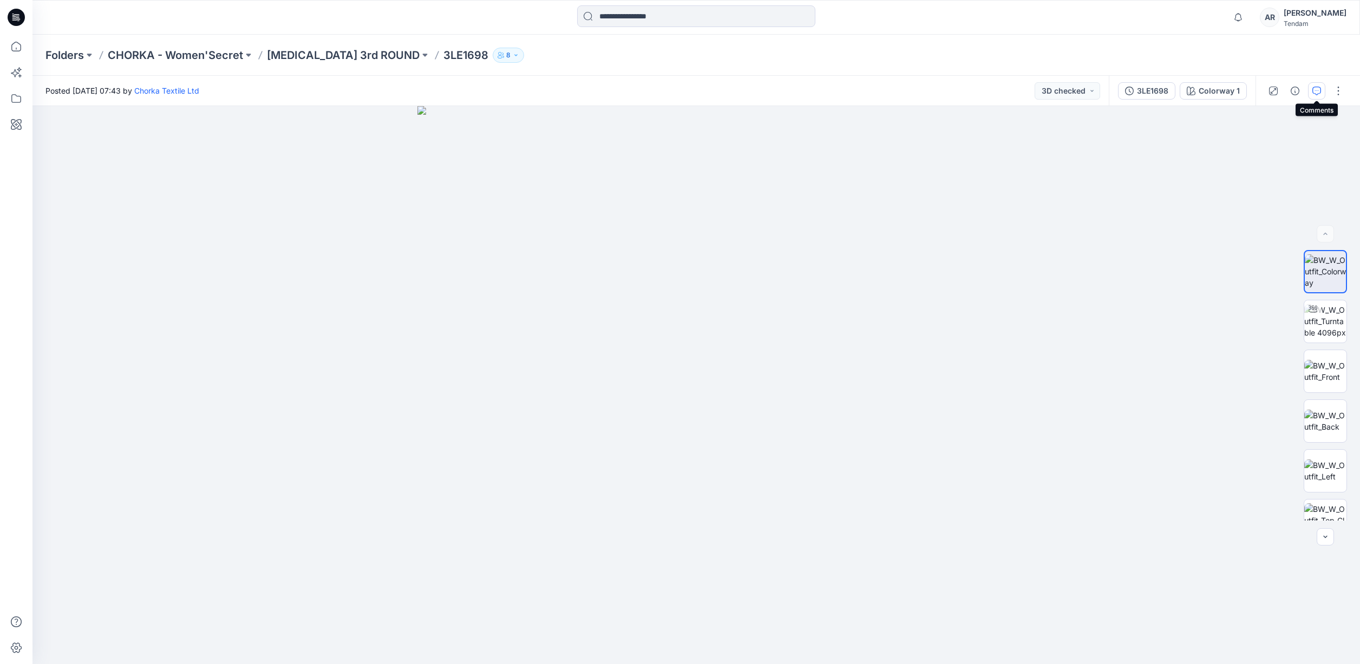
click at [1309, 96] on button "button" at bounding box center [1316, 90] width 17 height 17
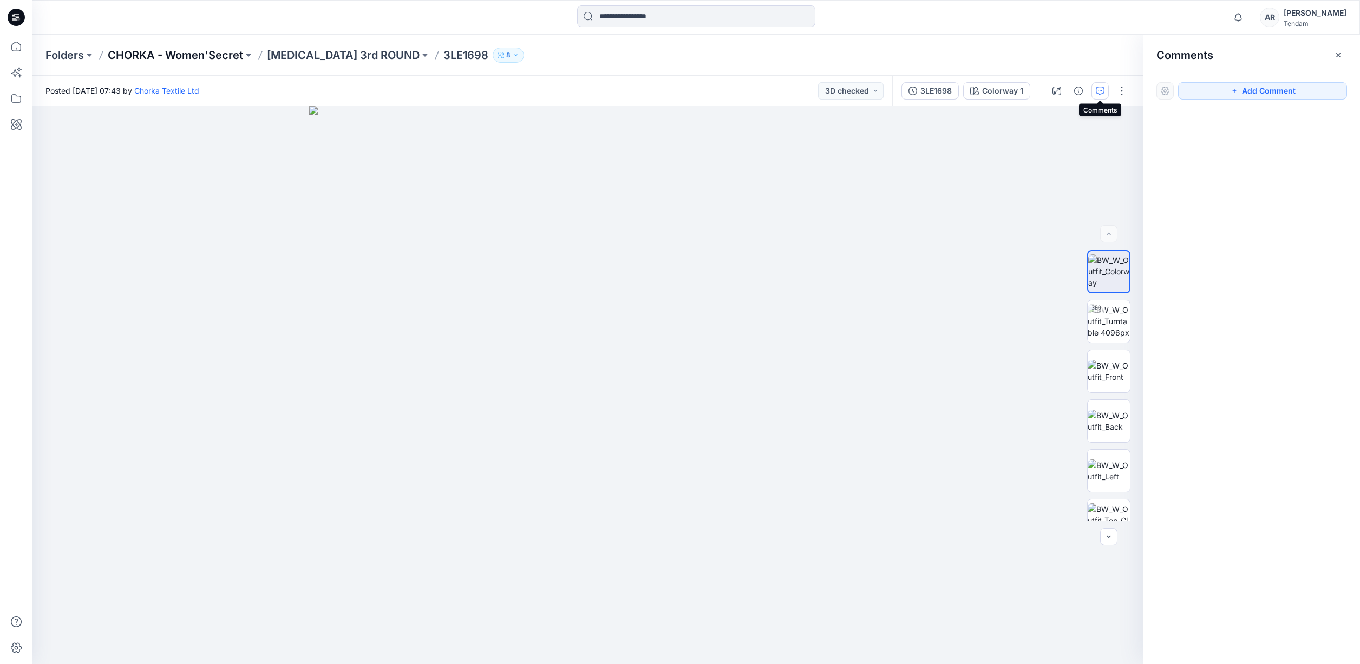
click at [197, 57] on p "CHORKA - Women'Secret" at bounding box center [175, 55] width 135 height 15
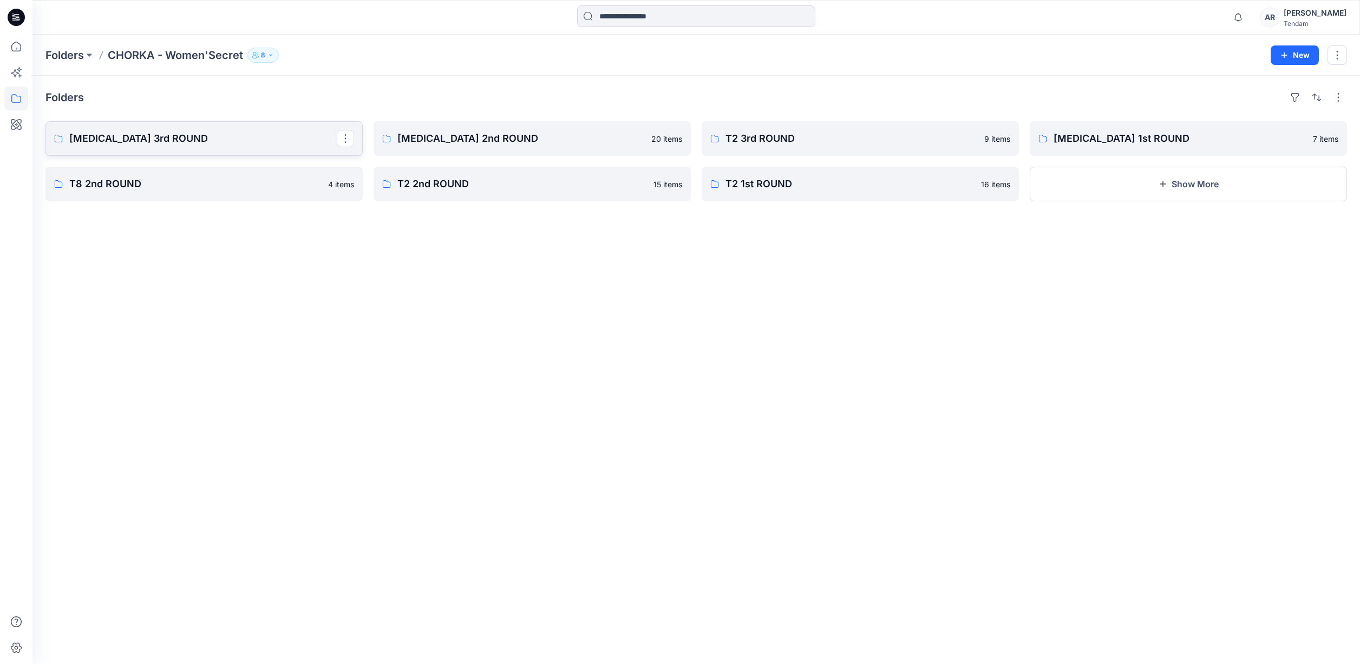
click at [177, 139] on p "[MEDICAL_DATA] 3rd ROUND" at bounding box center [203, 138] width 268 height 15
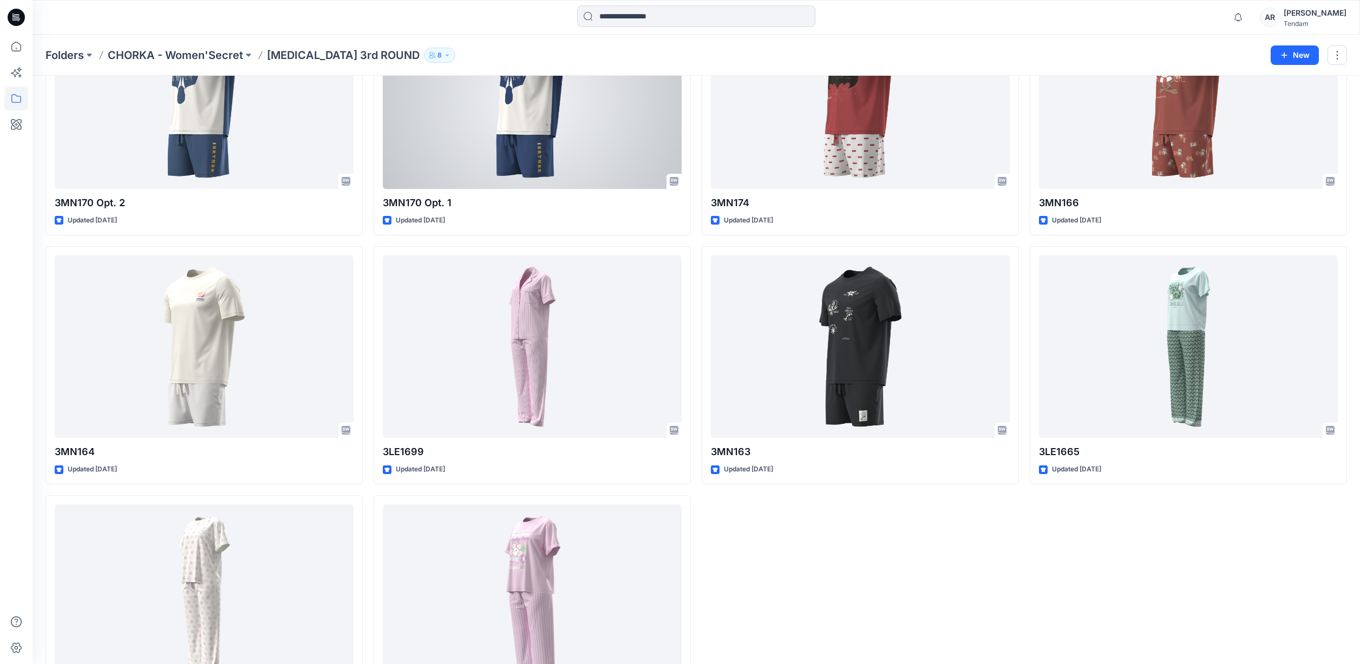
scroll to position [375, 0]
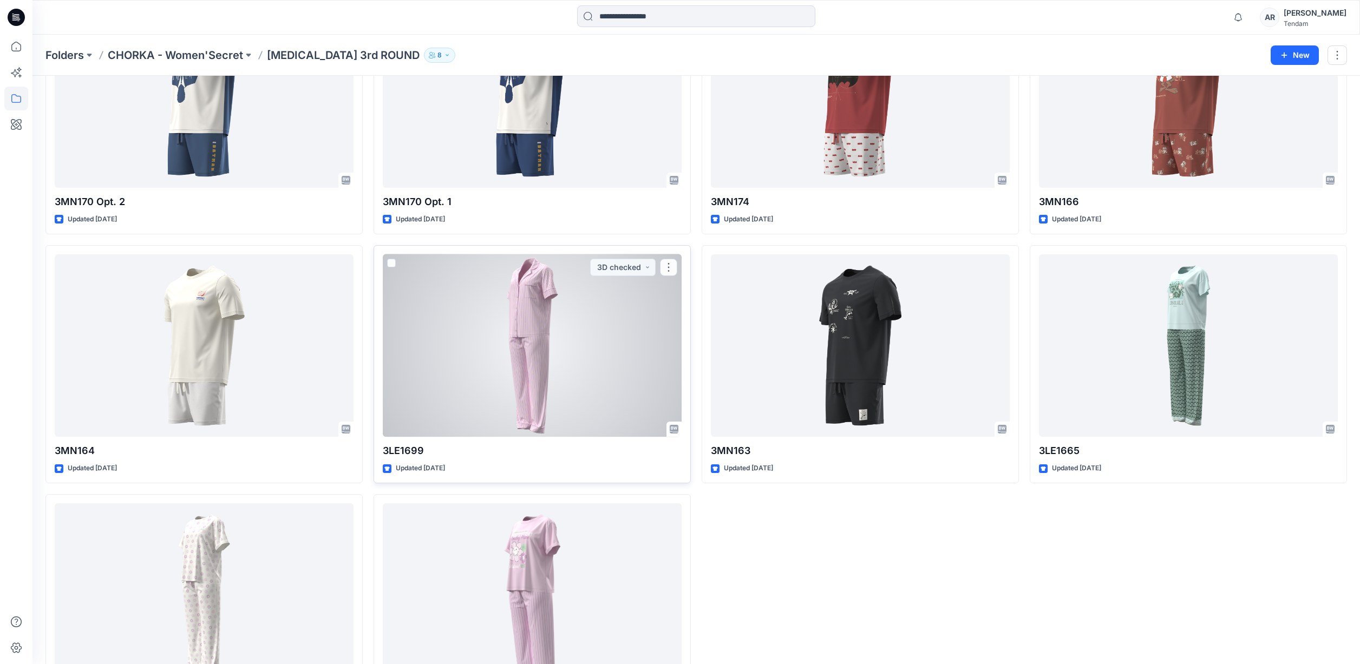
click at [551, 321] on div at bounding box center [532, 346] width 299 height 183
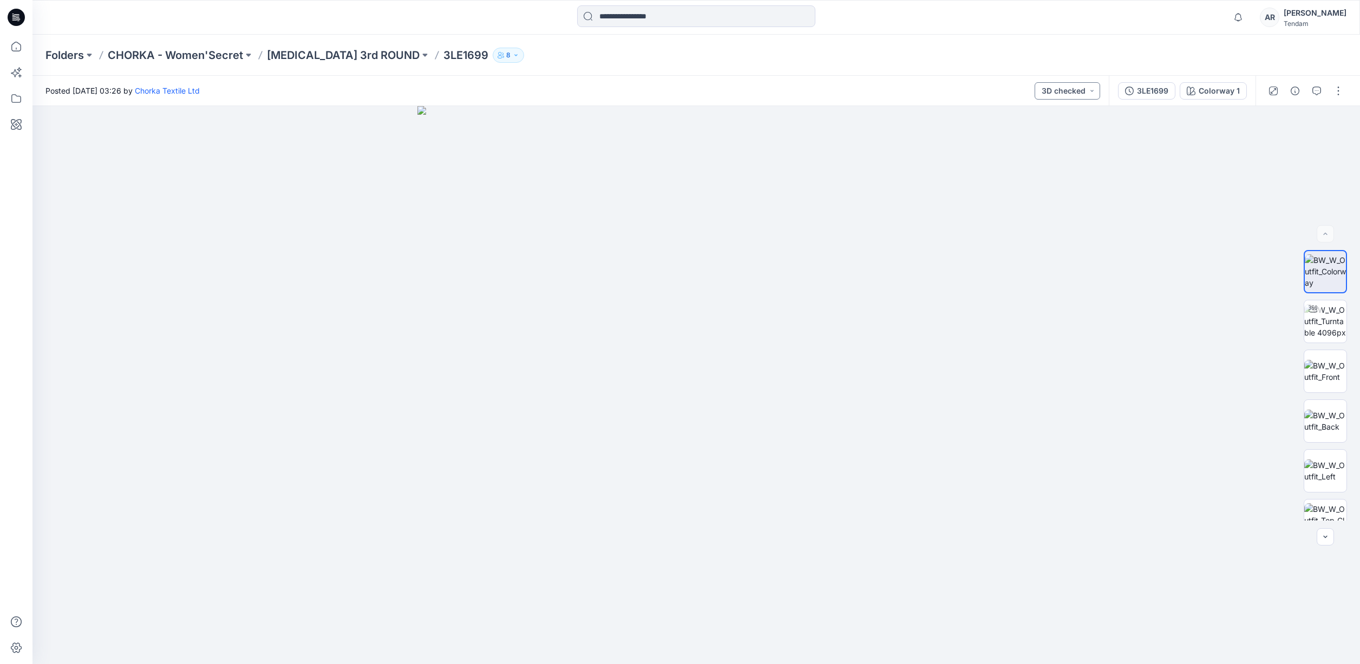
click at [1067, 90] on button "3D checked" at bounding box center [1068, 90] width 66 height 17
click at [1056, 196] on button "Approval 1" at bounding box center [1052, 187] width 93 height 24
click at [1318, 93] on icon "button" at bounding box center [1317, 91] width 9 height 9
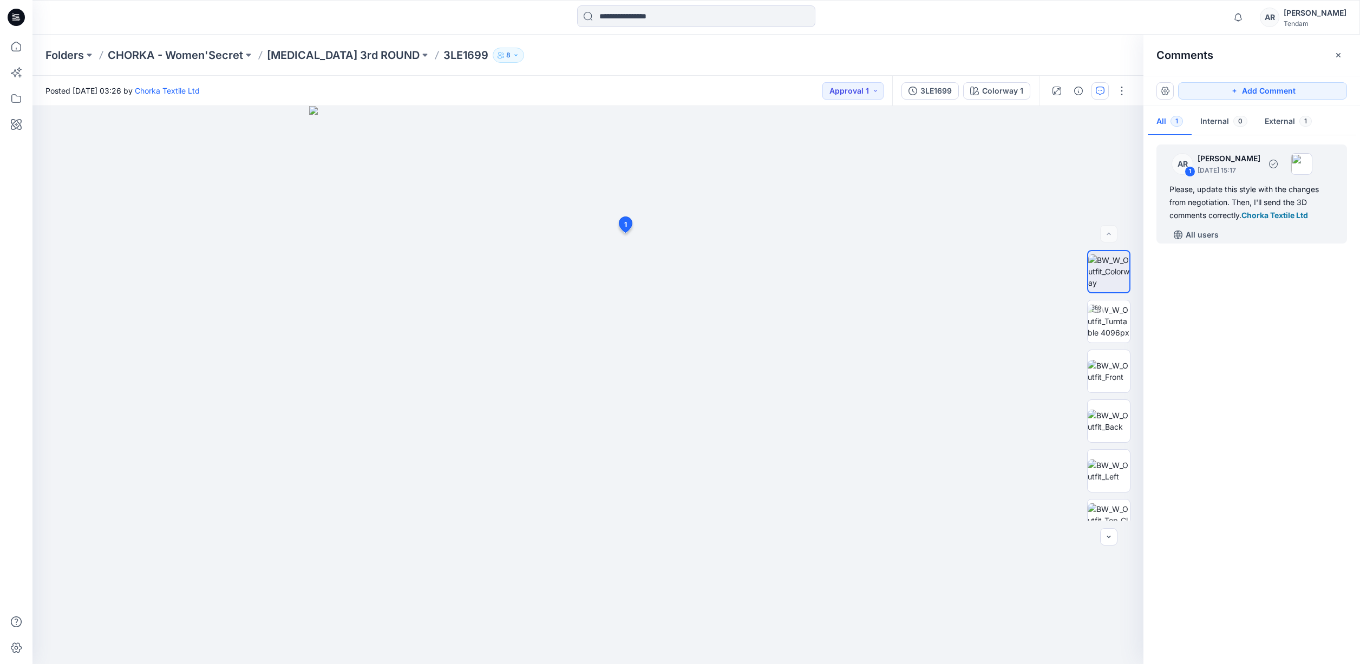
click at [1199, 184] on div "Please, update this style with the changes from negotiation. Then, I'll send th…" at bounding box center [1252, 202] width 165 height 39
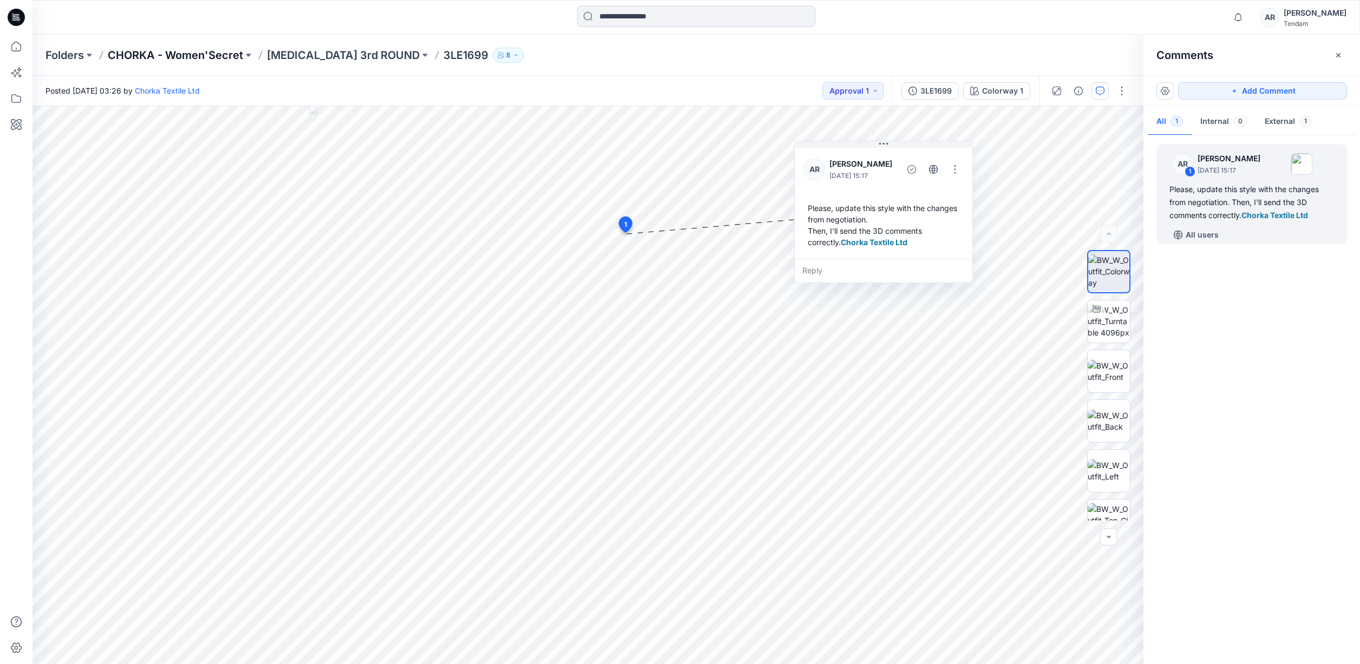
click at [220, 55] on p "CHORKA - Women'Secret" at bounding box center [175, 55] width 135 height 15
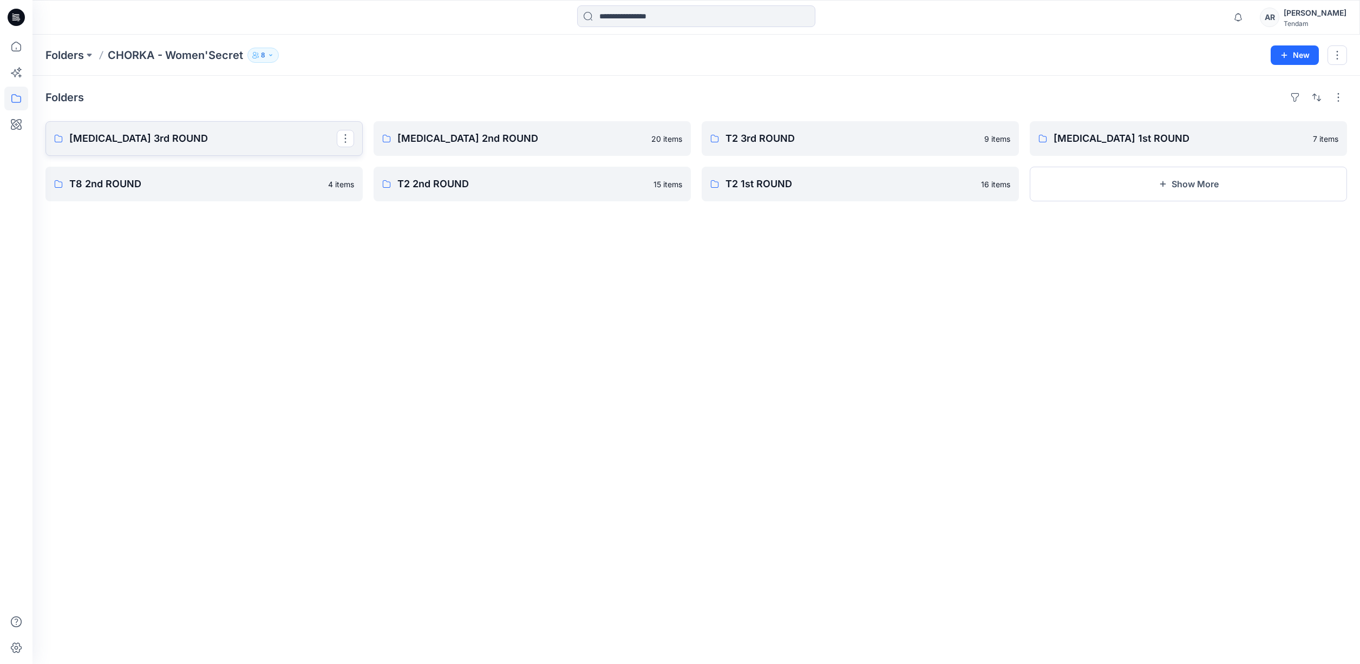
click at [197, 141] on p "[MEDICAL_DATA] 3rd ROUND" at bounding box center [203, 138] width 268 height 15
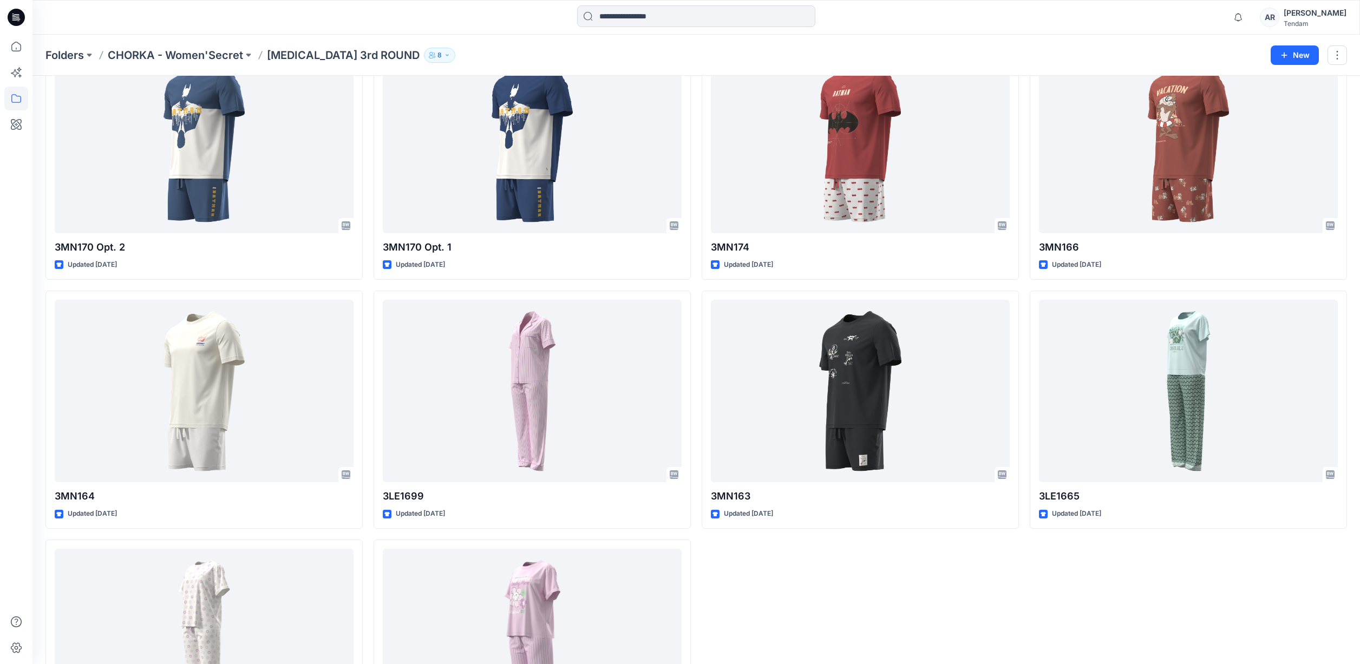
scroll to position [456, 0]
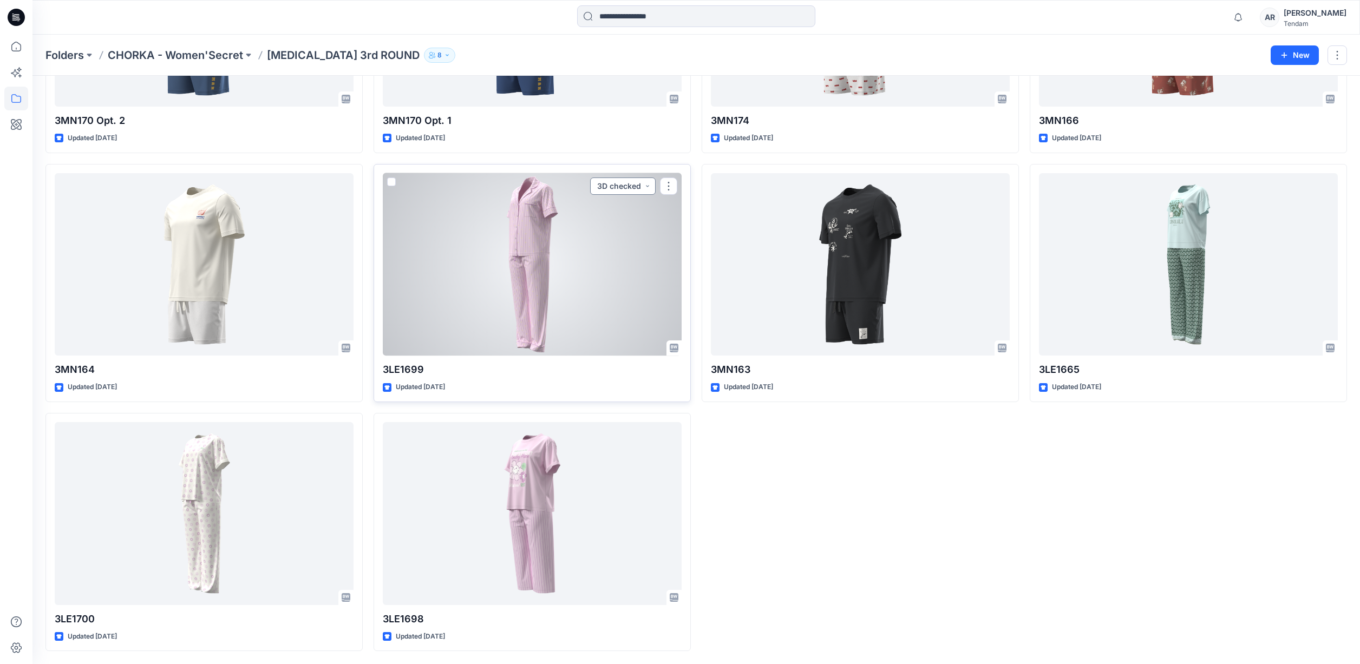
click at [618, 186] on button "3D checked" at bounding box center [623, 186] width 66 height 17
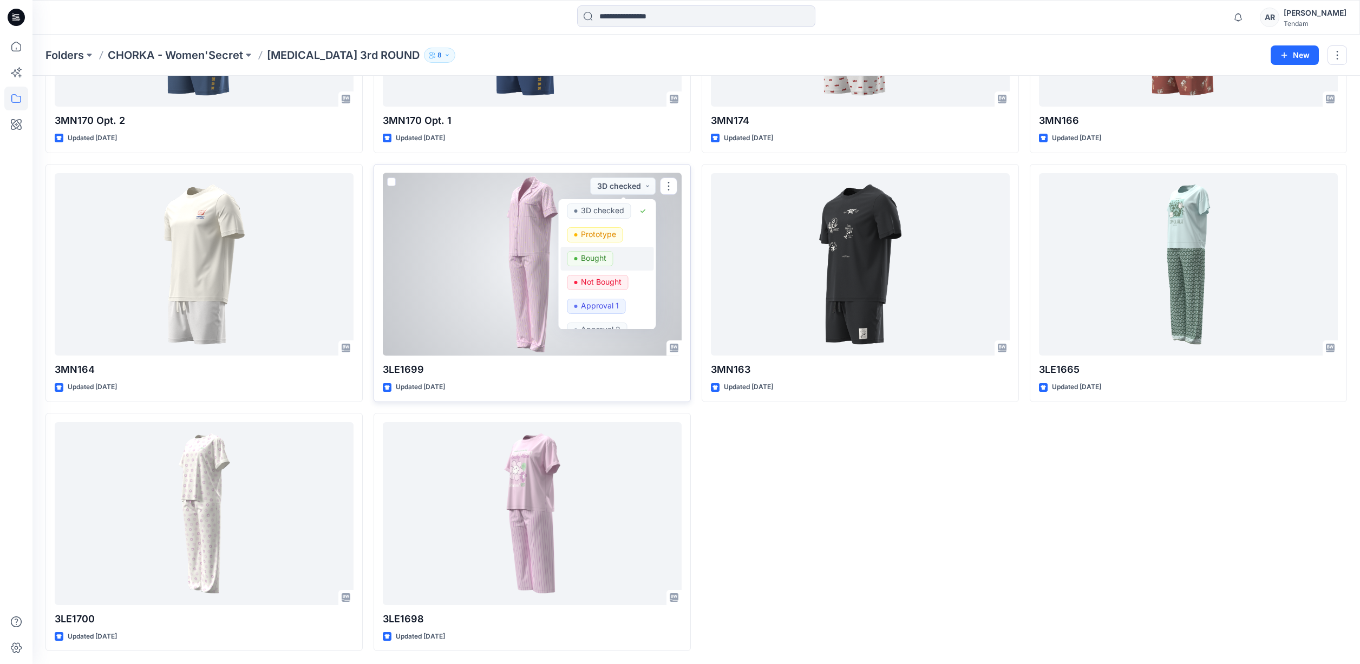
scroll to position [36, 0]
click at [619, 292] on span "Approval 1" at bounding box center [597, 296] width 58 height 15
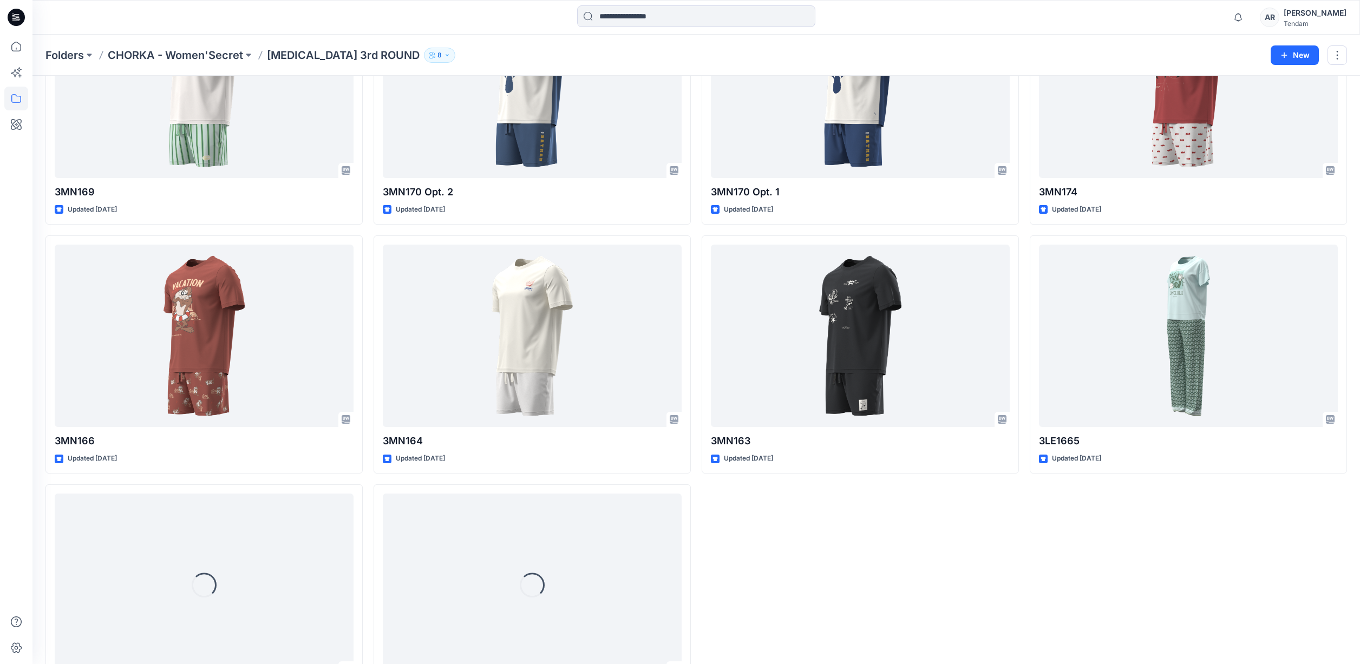
scroll to position [456, 0]
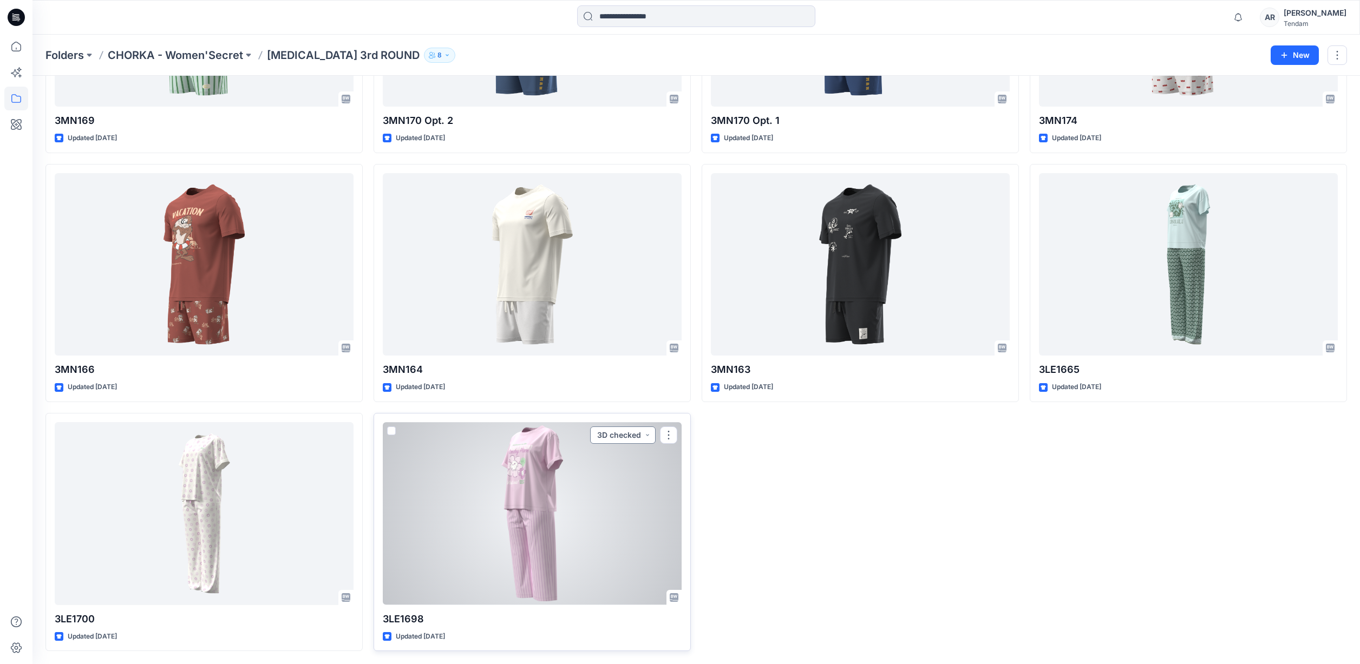
click at [630, 438] on button "3D checked" at bounding box center [623, 435] width 66 height 17
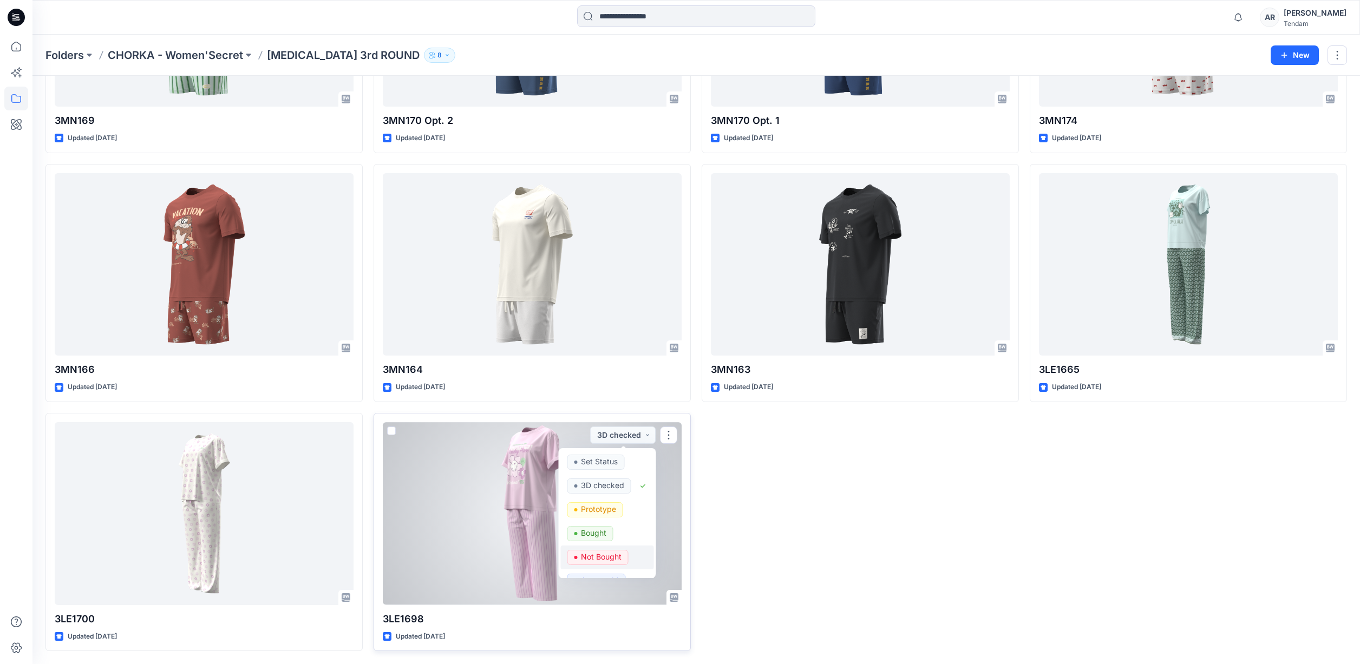
click at [626, 560] on span "Not Bought" at bounding box center [598, 557] width 61 height 15
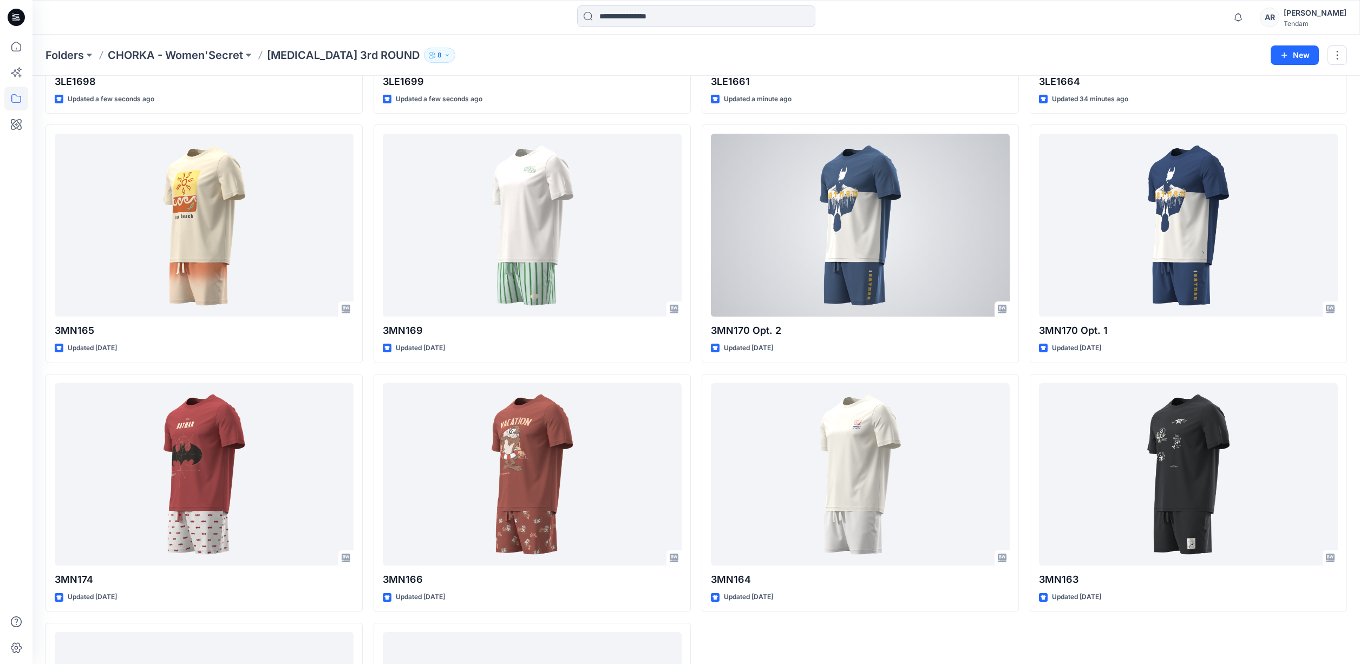
scroll to position [456, 0]
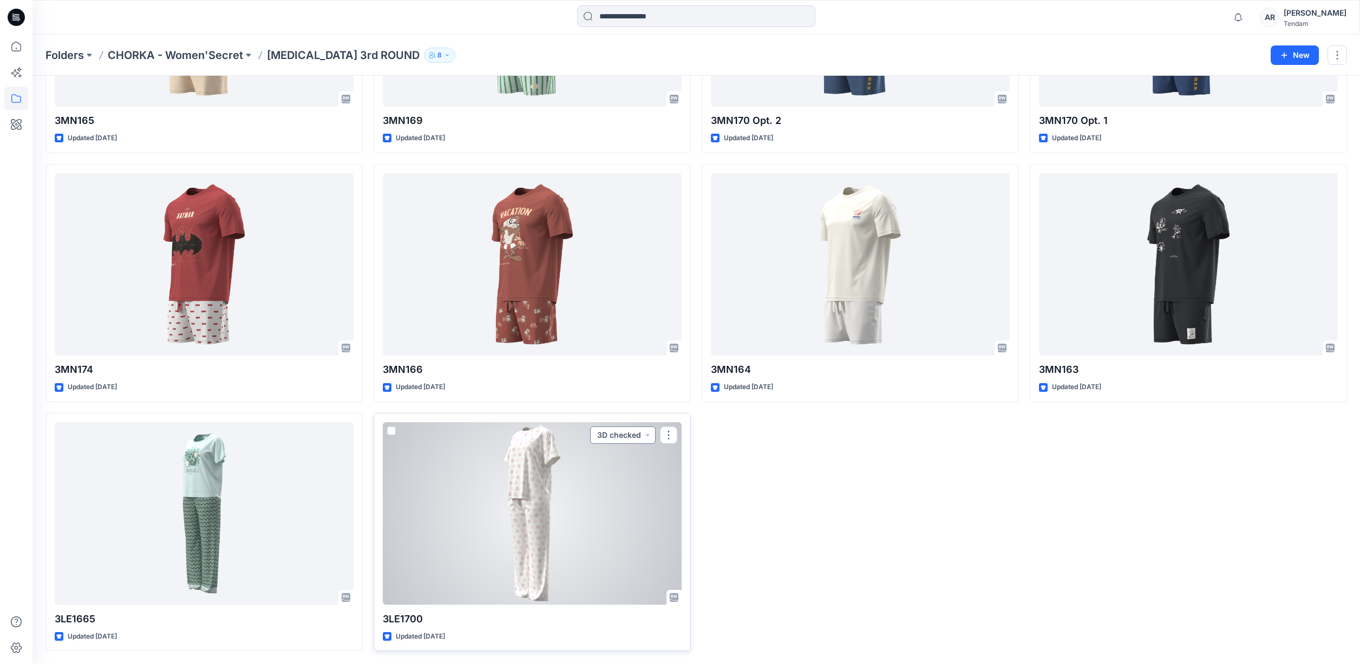
click at [605, 439] on button "3D checked" at bounding box center [623, 435] width 66 height 17
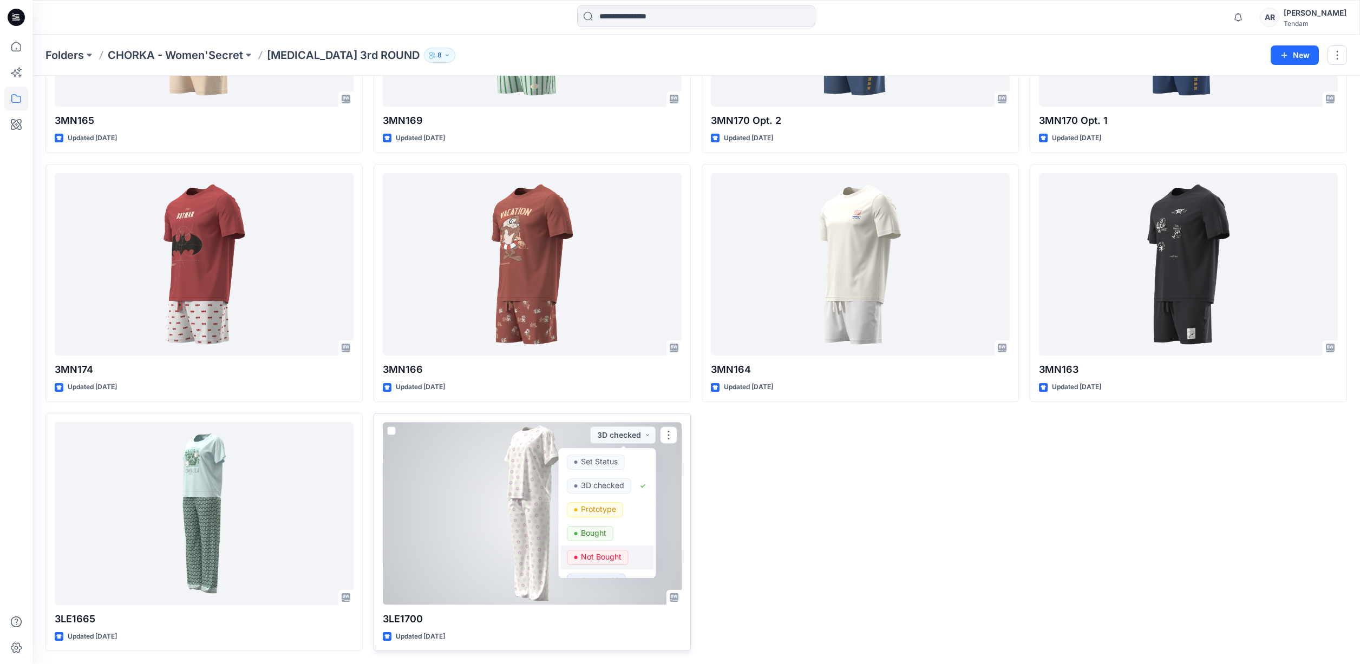
click at [631, 555] on div "Not Bought" at bounding box center [608, 557] width 80 height 15
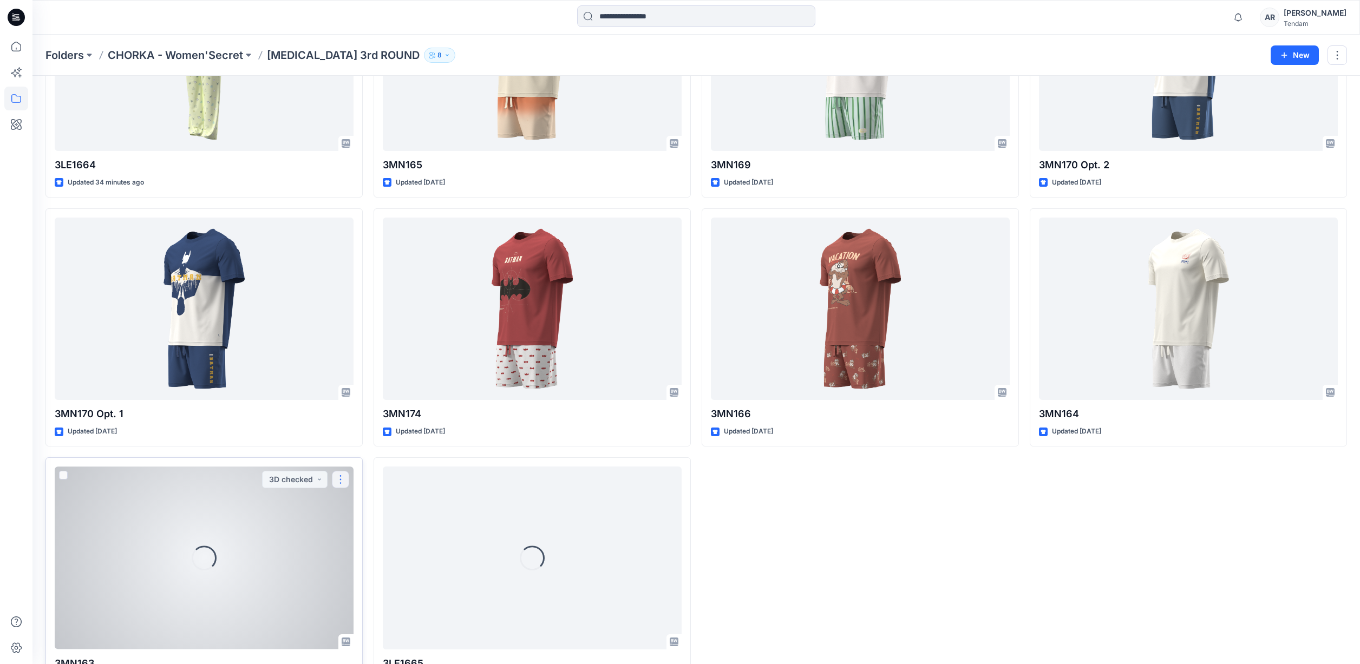
scroll to position [456, 0]
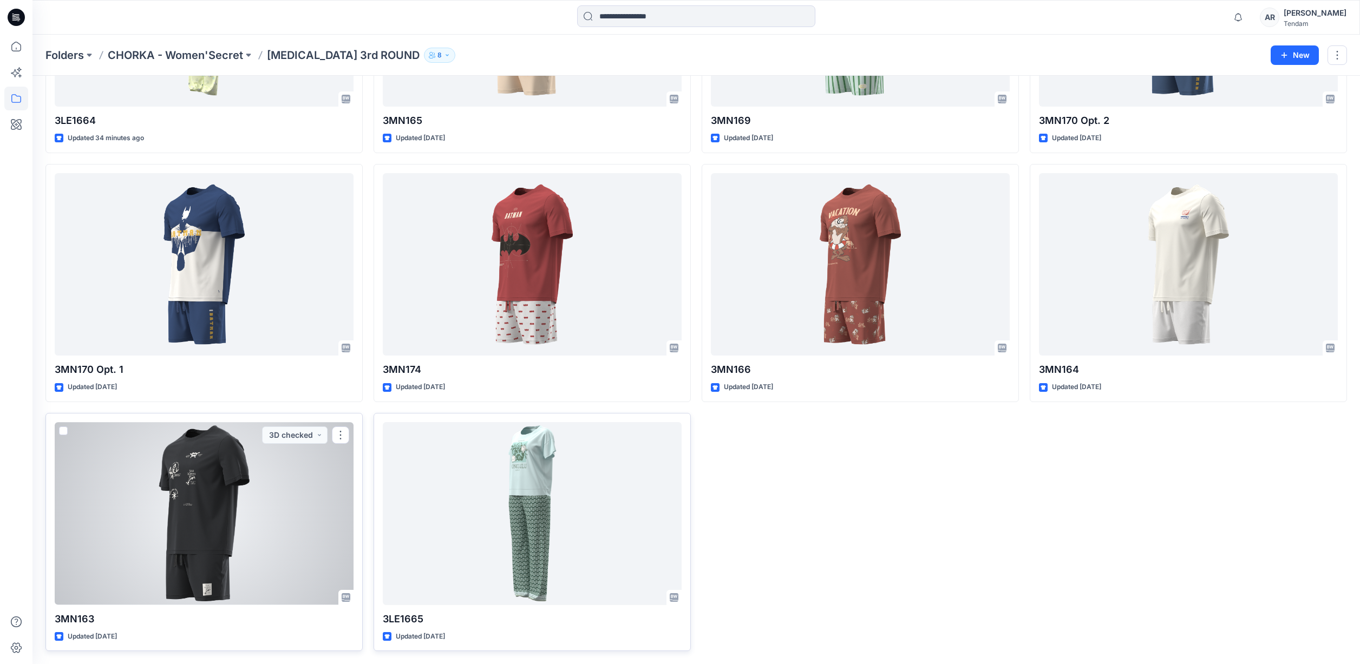
click at [514, 480] on div at bounding box center [532, 513] width 299 height 183
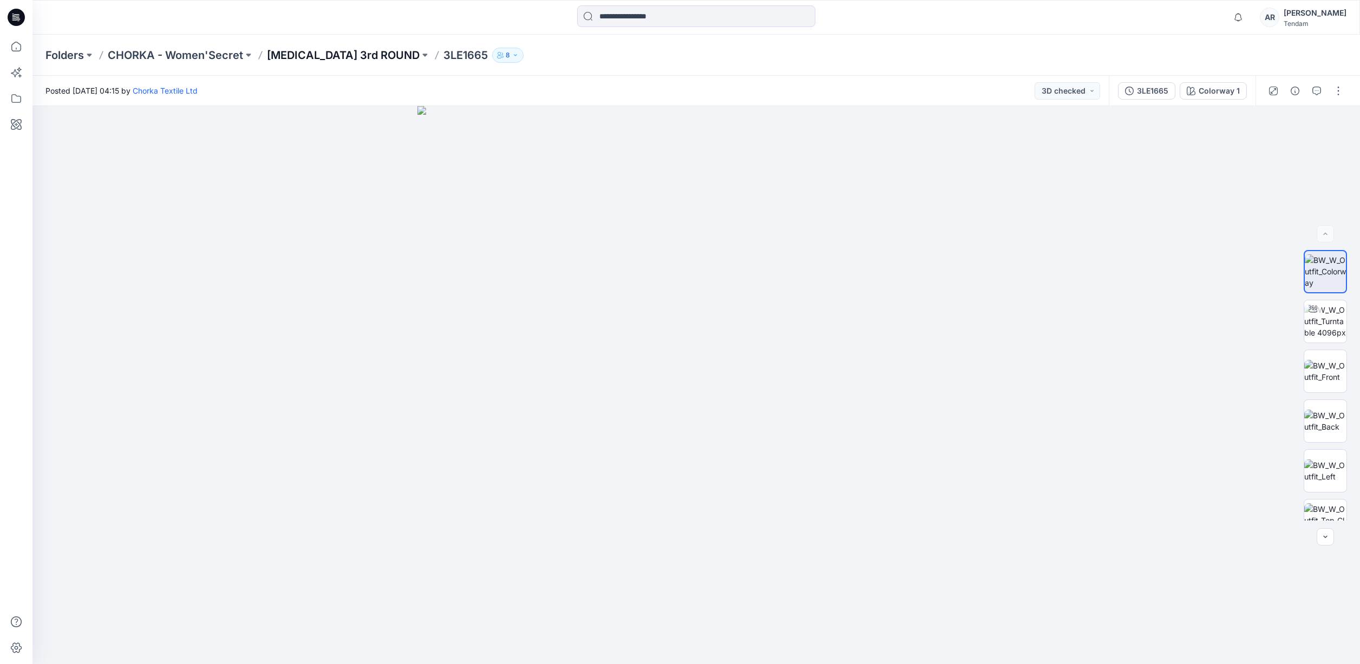
click at [294, 58] on p "[MEDICAL_DATA] 3rd ROUND" at bounding box center [343, 55] width 153 height 15
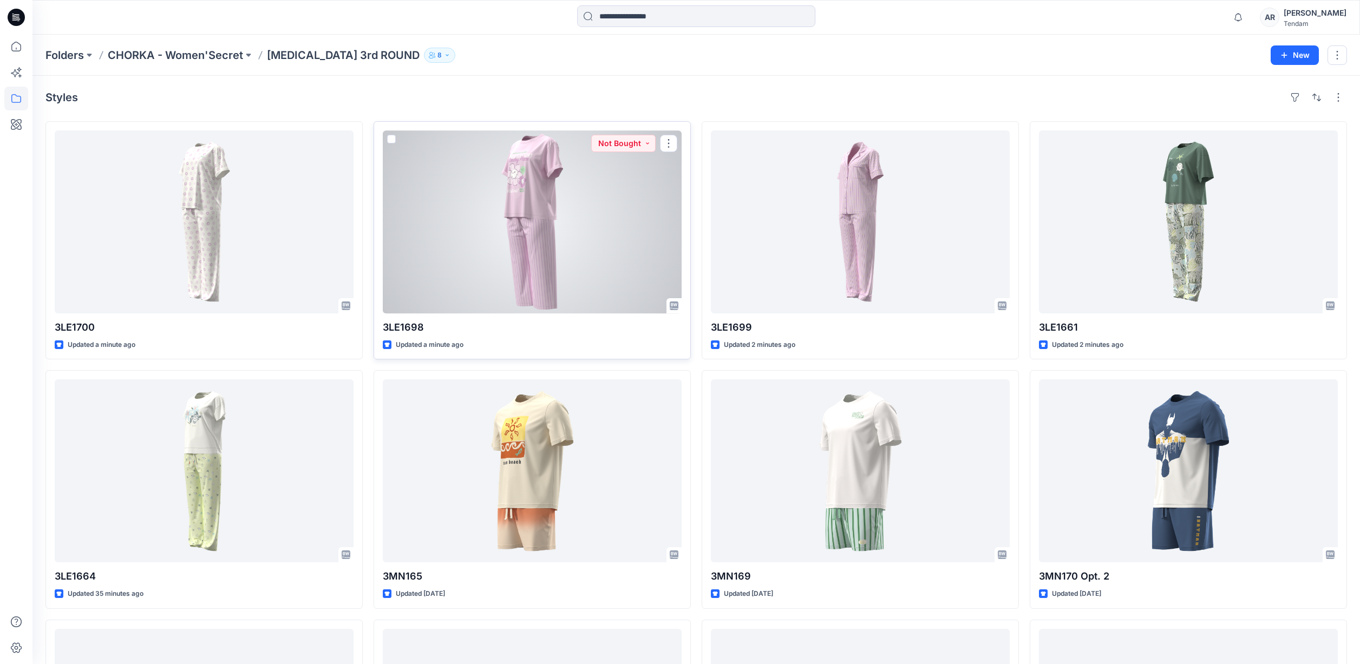
scroll to position [456, 0]
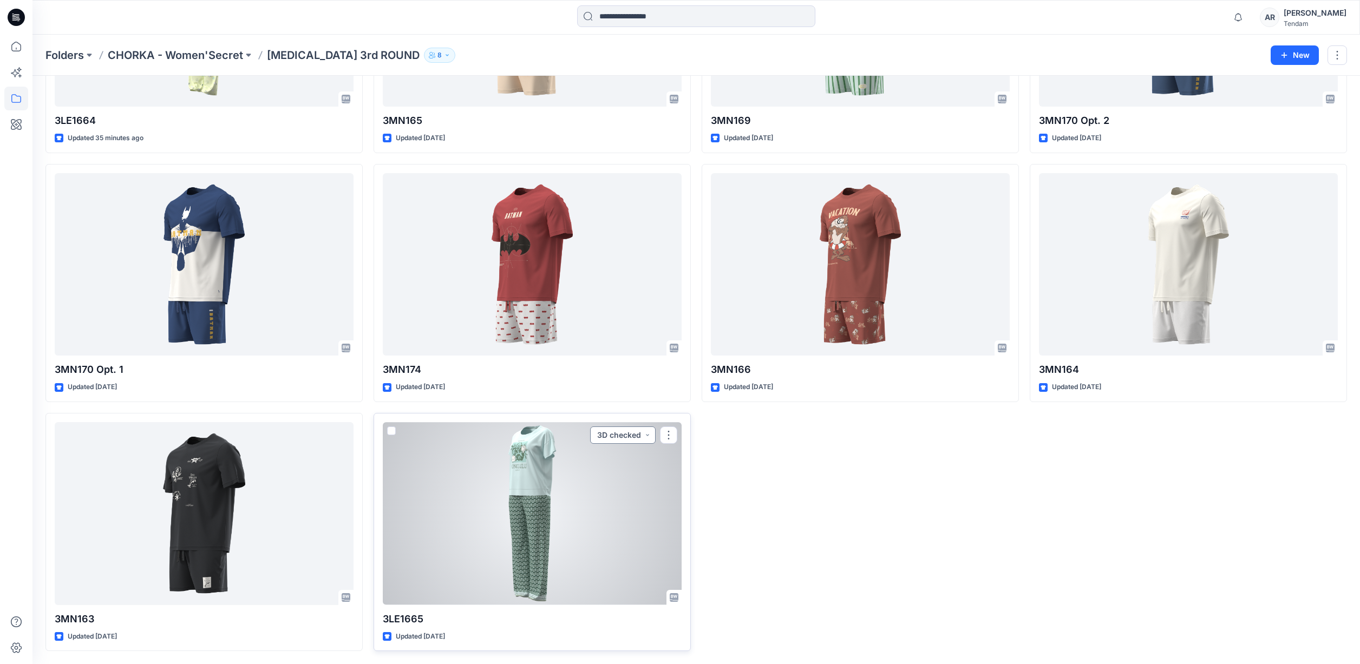
click at [618, 433] on button "3D checked" at bounding box center [623, 435] width 66 height 17
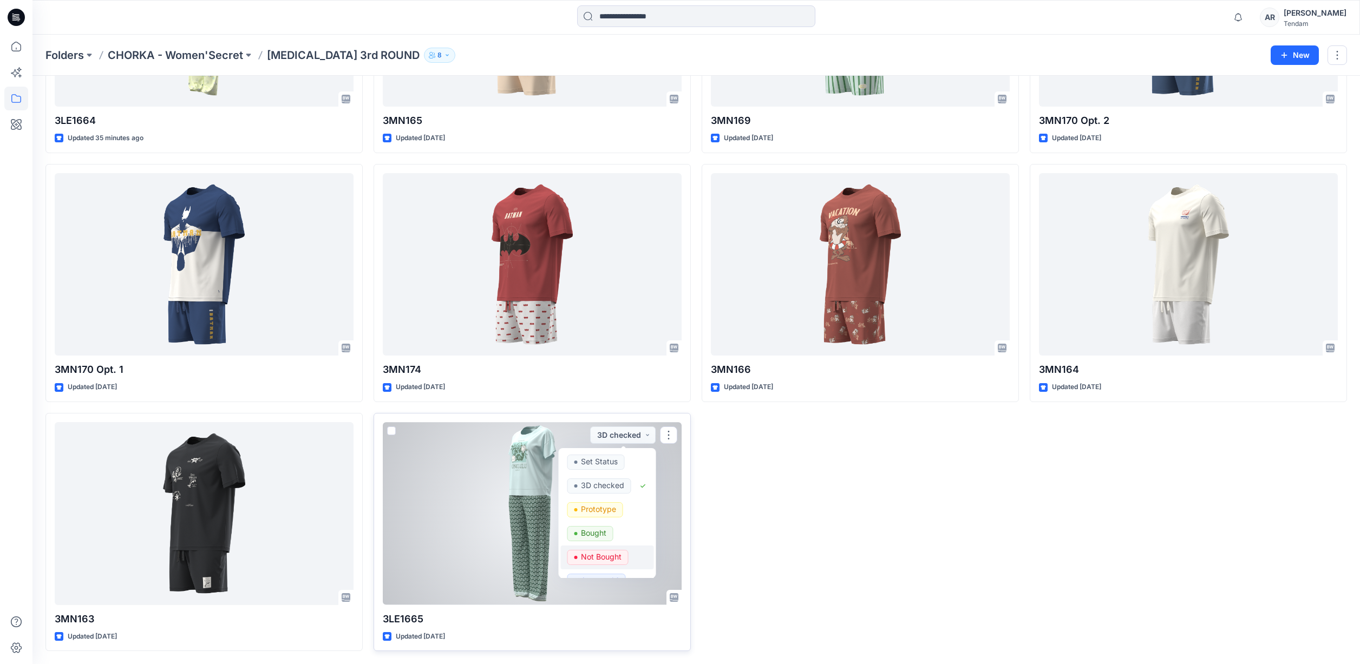
click at [623, 553] on span "Not Bought" at bounding box center [598, 557] width 61 height 15
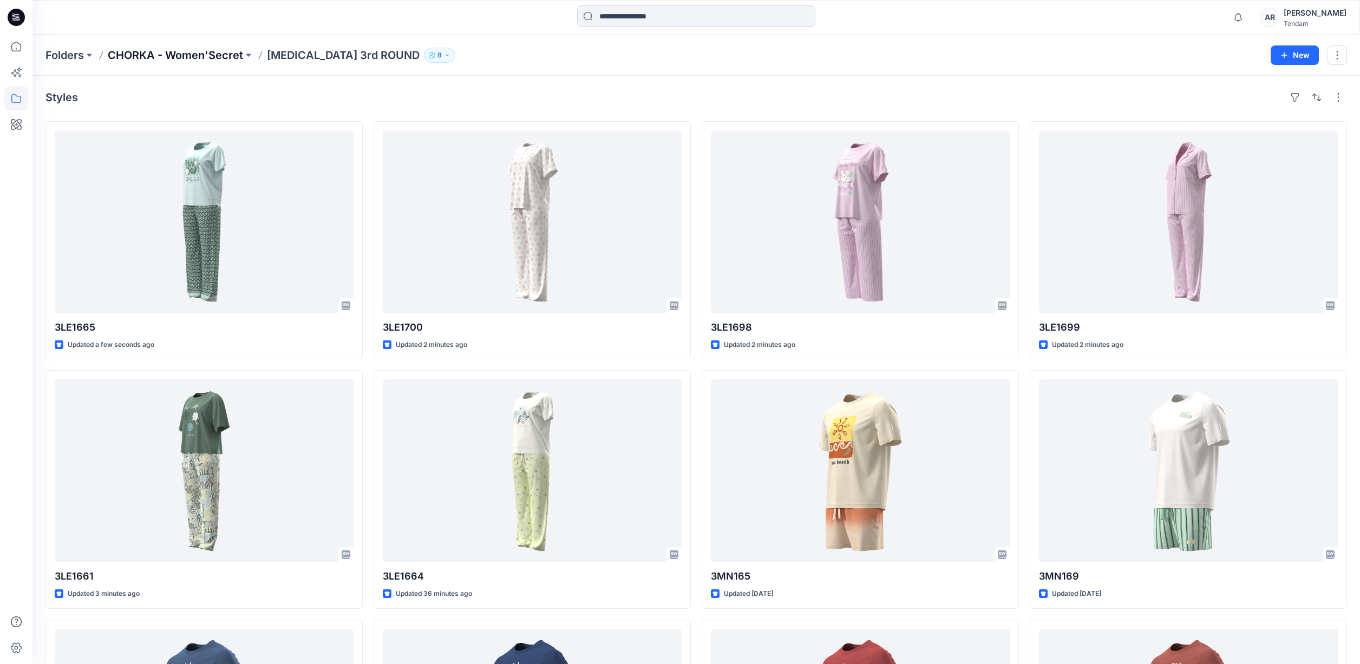
click at [194, 50] on p "CHORKA - Women'Secret" at bounding box center [175, 55] width 135 height 15
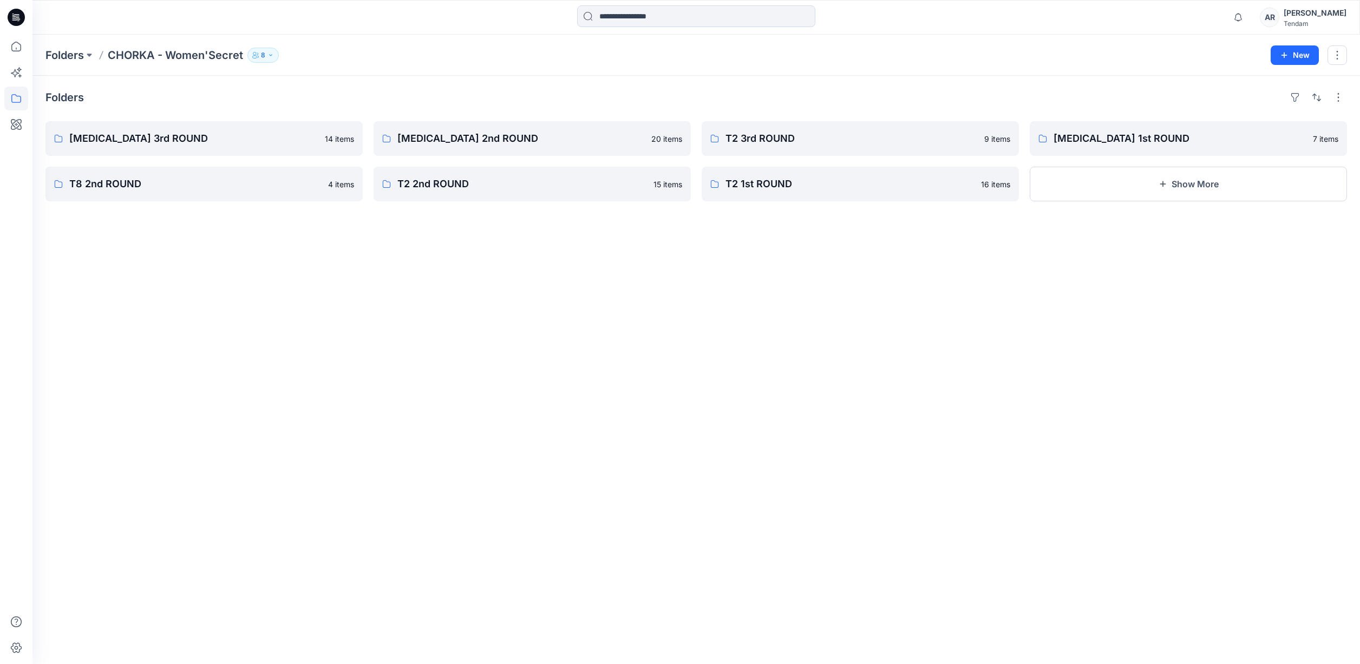
click at [466, 69] on div "Folders CHORKA - Women'Secret 8 New" at bounding box center [696, 55] width 1328 height 41
click at [67, 50] on p "Folders" at bounding box center [64, 55] width 38 height 15
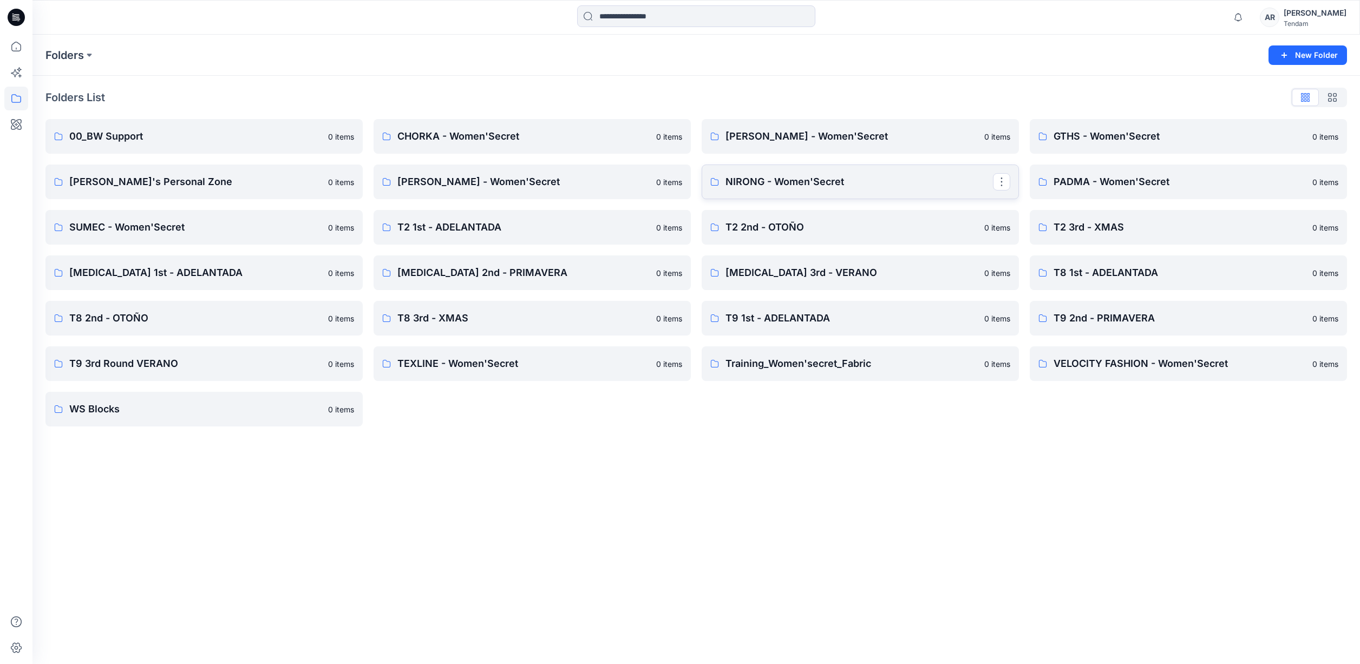
click at [833, 176] on p "NIRONG - Women'Secret" at bounding box center [860, 181] width 268 height 15
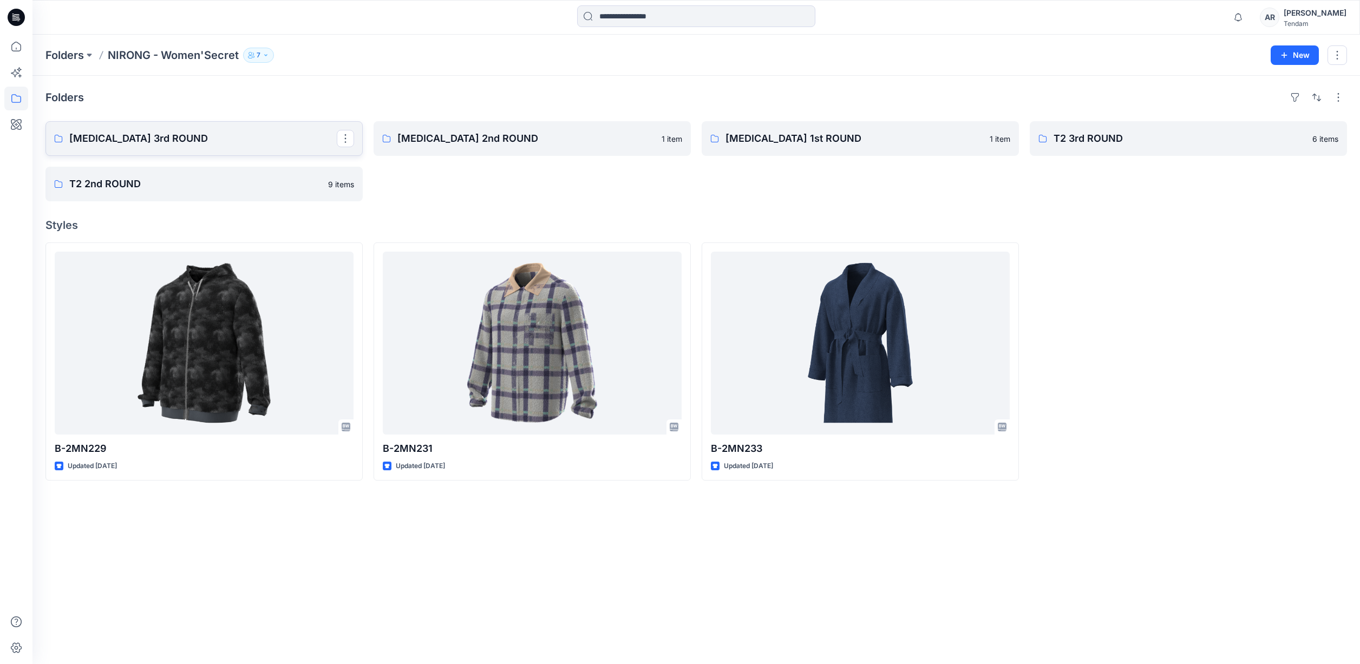
click at [204, 123] on link "[MEDICAL_DATA] 3rd ROUND" at bounding box center [203, 138] width 317 height 35
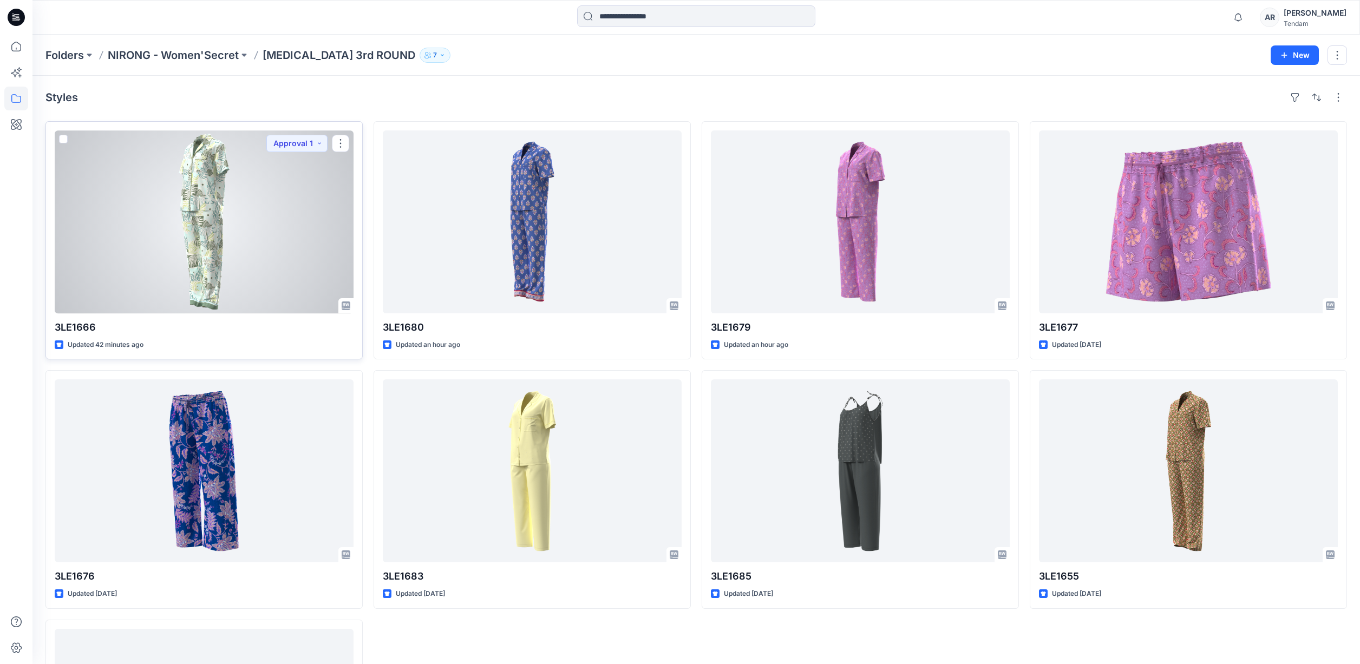
click at [188, 180] on div at bounding box center [204, 222] width 299 height 183
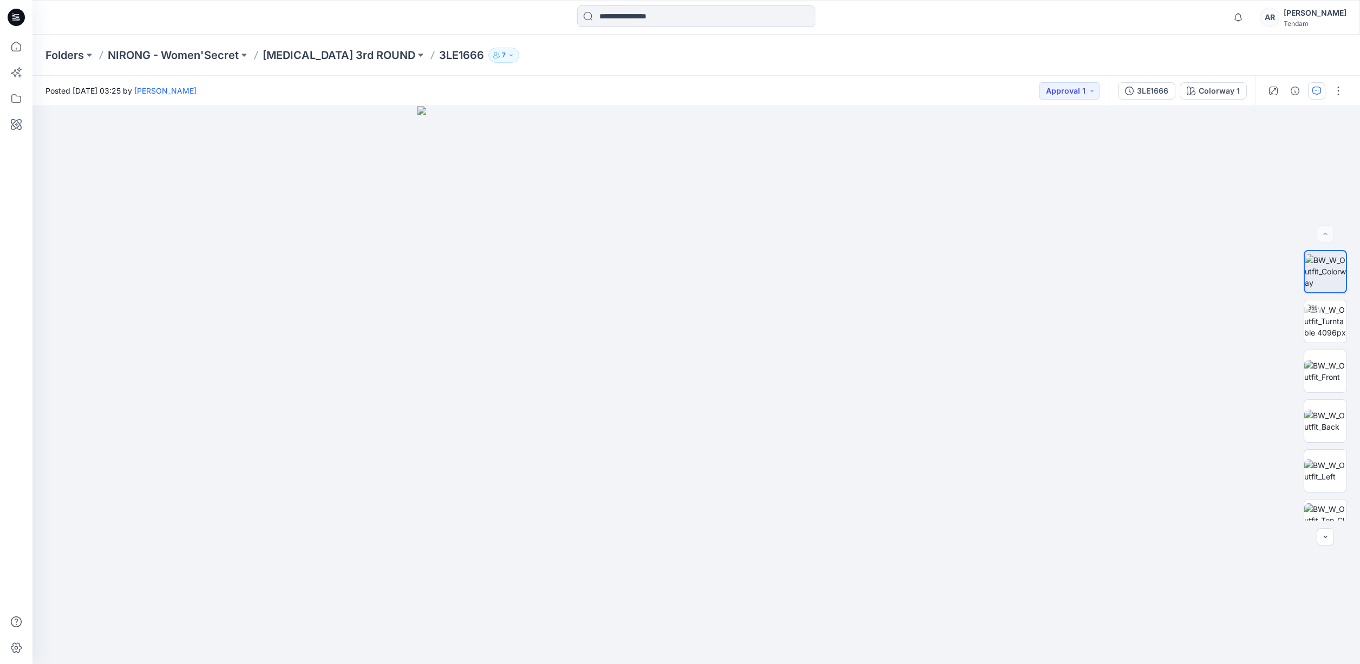
click at [1321, 96] on button "button" at bounding box center [1316, 90] width 17 height 17
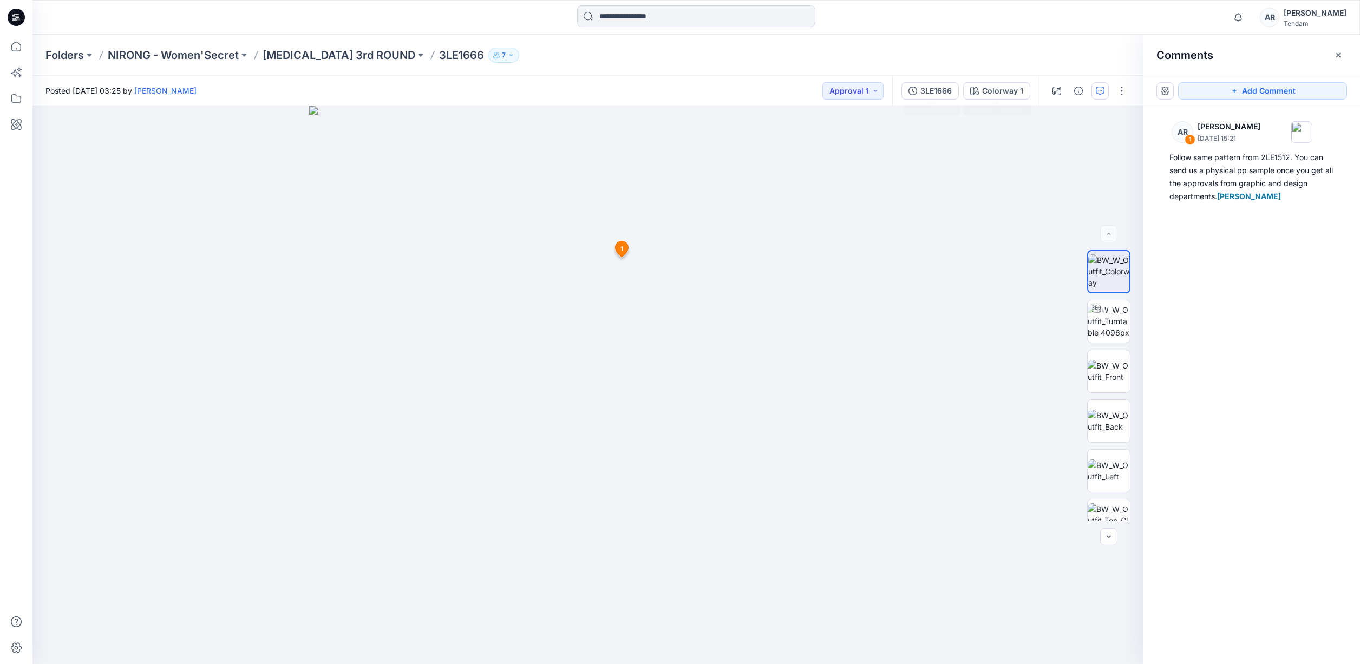
click at [790, 69] on div "Folders NIRONG - Women'Secret [MEDICAL_DATA] 3rd ROUND 3LE1666 7" at bounding box center [696, 55] width 1328 height 41
drag, startPoint x: 610, startPoint y: 79, endPoint x: 582, endPoint y: 80, distance: 28.7
click at [606, 79] on div "Posted [DATE] 03:25 by [PERSON_NAME] Approval 1" at bounding box center [462, 91] width 860 height 30
click at [71, 58] on p "Folders" at bounding box center [64, 55] width 38 height 15
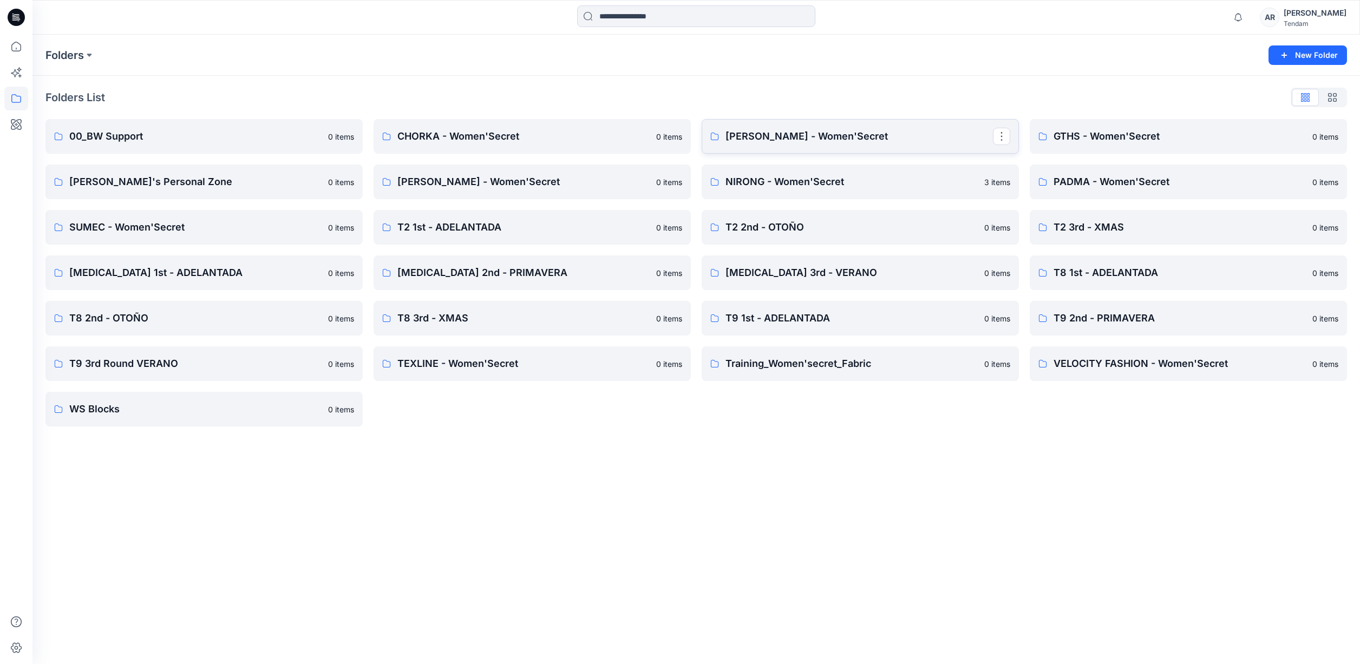
click at [822, 151] on link "[PERSON_NAME] - Women'Secret" at bounding box center [860, 136] width 317 height 35
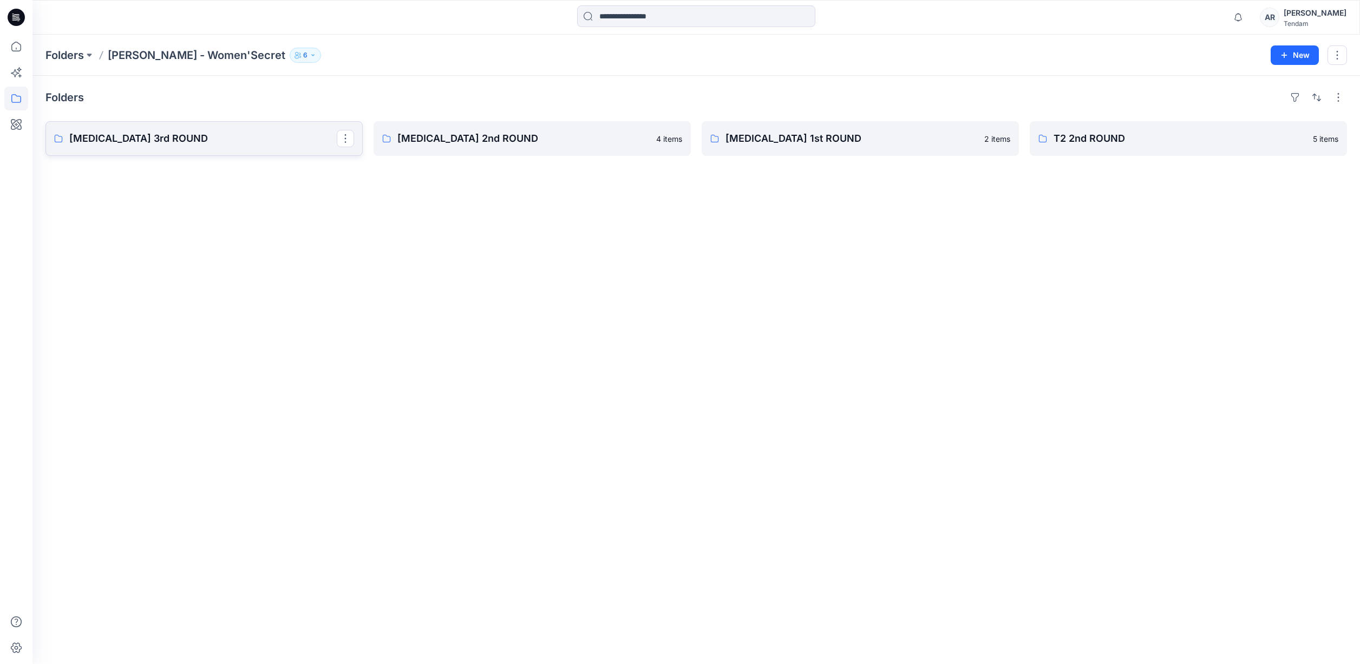
click at [270, 135] on p "[MEDICAL_DATA] 3rd ROUND" at bounding box center [203, 138] width 268 height 15
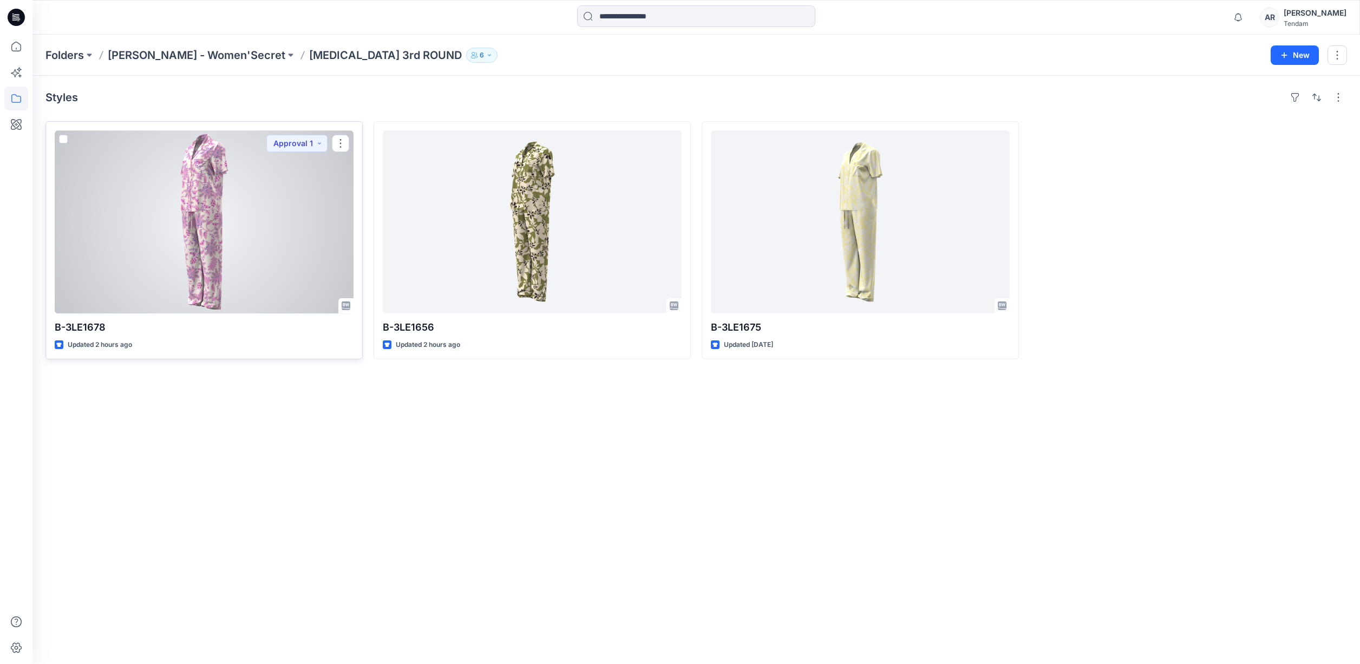
click at [205, 183] on div at bounding box center [204, 222] width 299 height 183
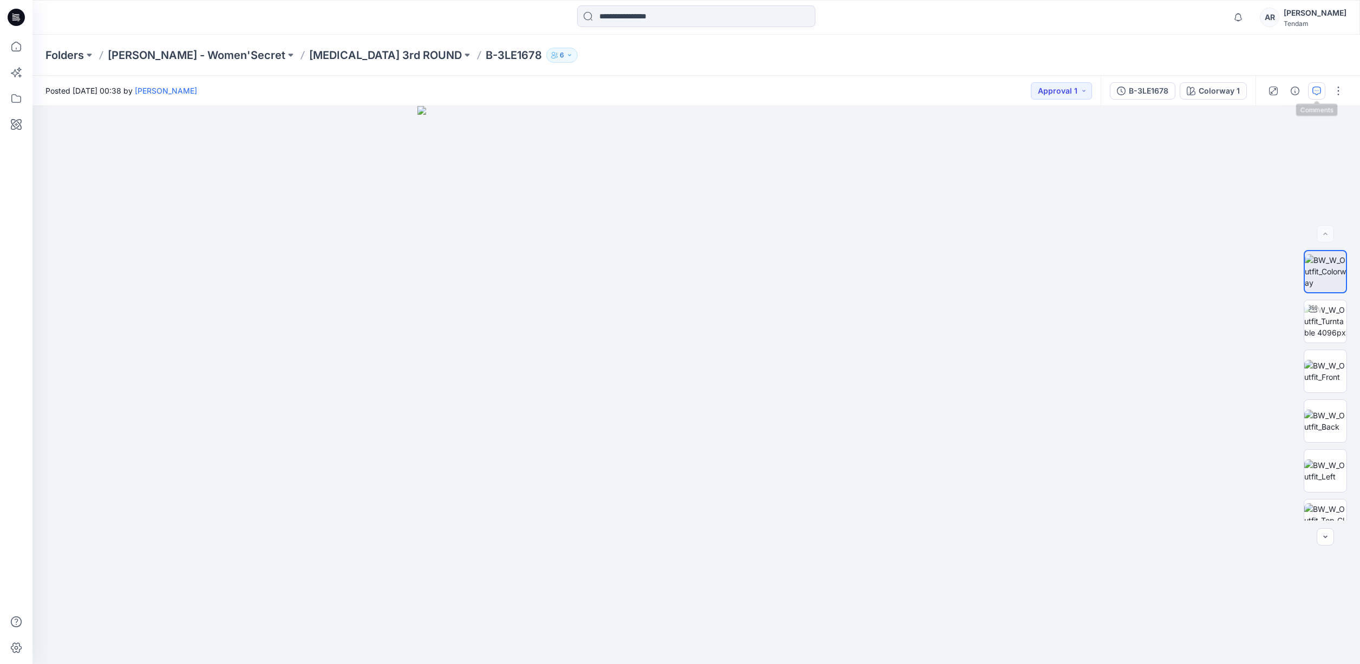
click at [1310, 90] on button "button" at bounding box center [1316, 90] width 17 height 17
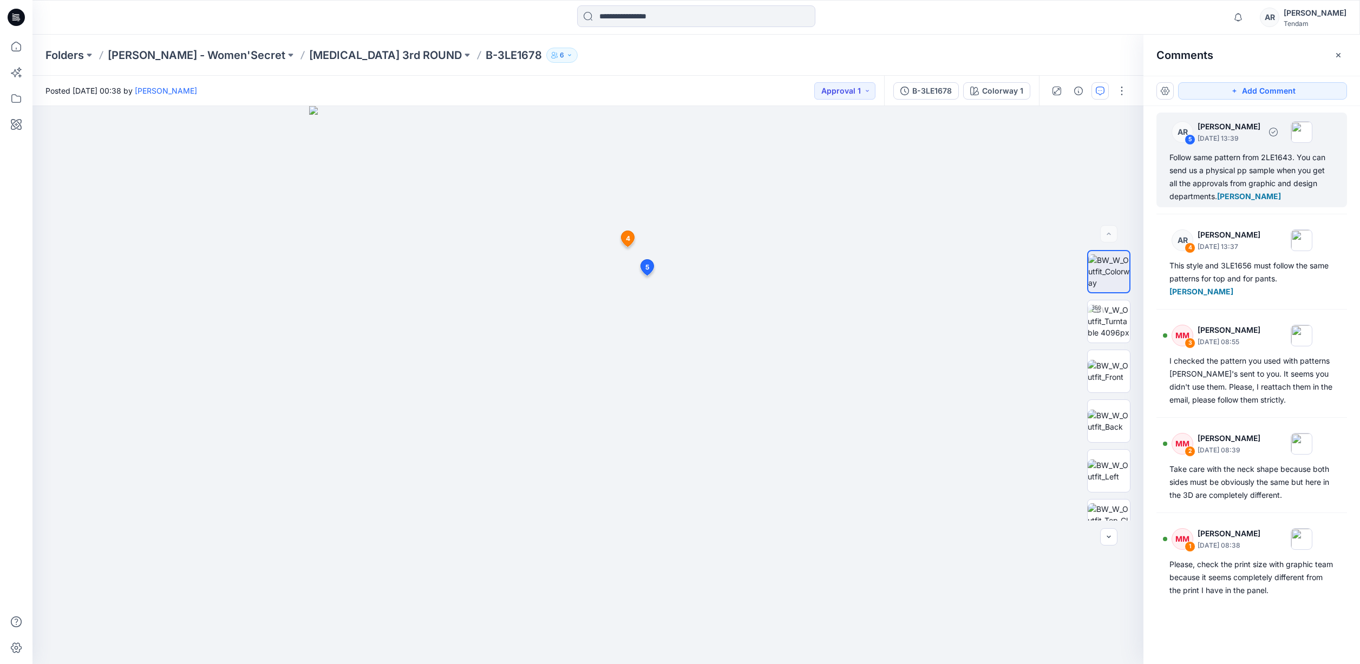
click at [1256, 172] on div "Follow same pattern from 2LE1643. You can send us a physical pp sample when you…" at bounding box center [1252, 177] width 165 height 52
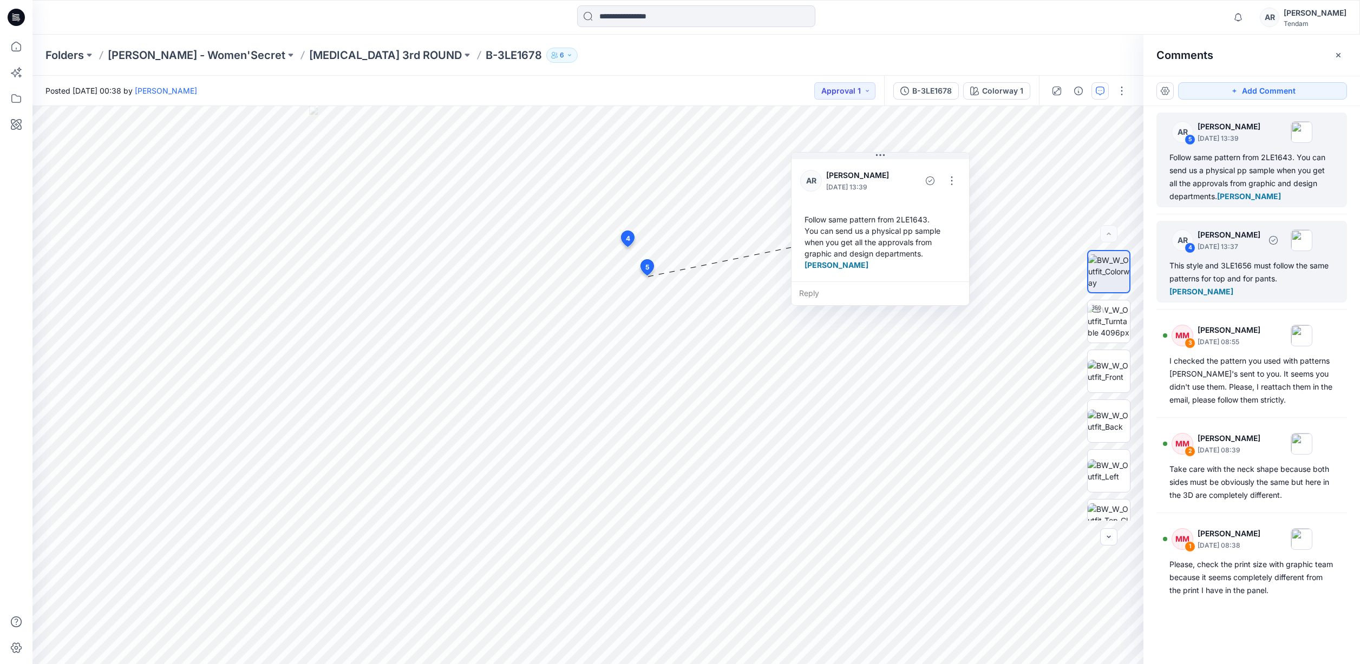
click at [1246, 256] on div "AR 4 [PERSON_NAME] [DATE] 13:37 This style and 3LE1656 must follow the same pat…" at bounding box center [1252, 262] width 191 height 82
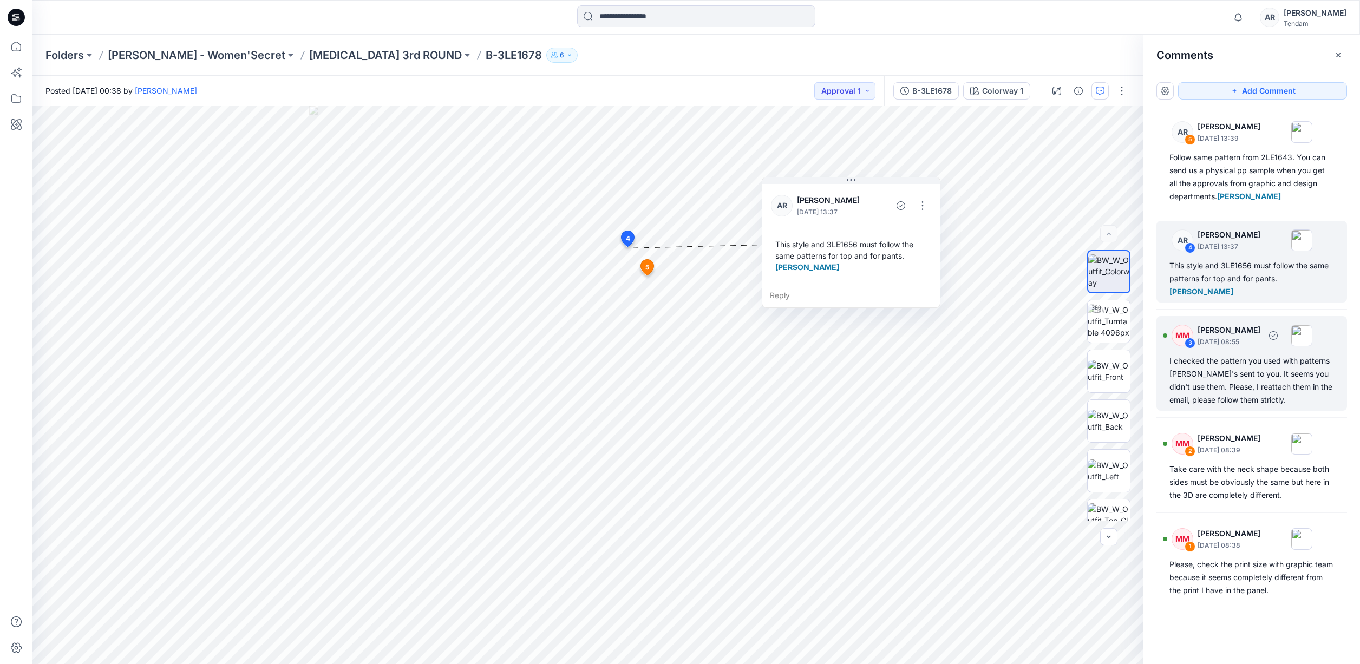
click at [1253, 337] on p "[DATE] 08:55" at bounding box center [1229, 342] width 63 height 11
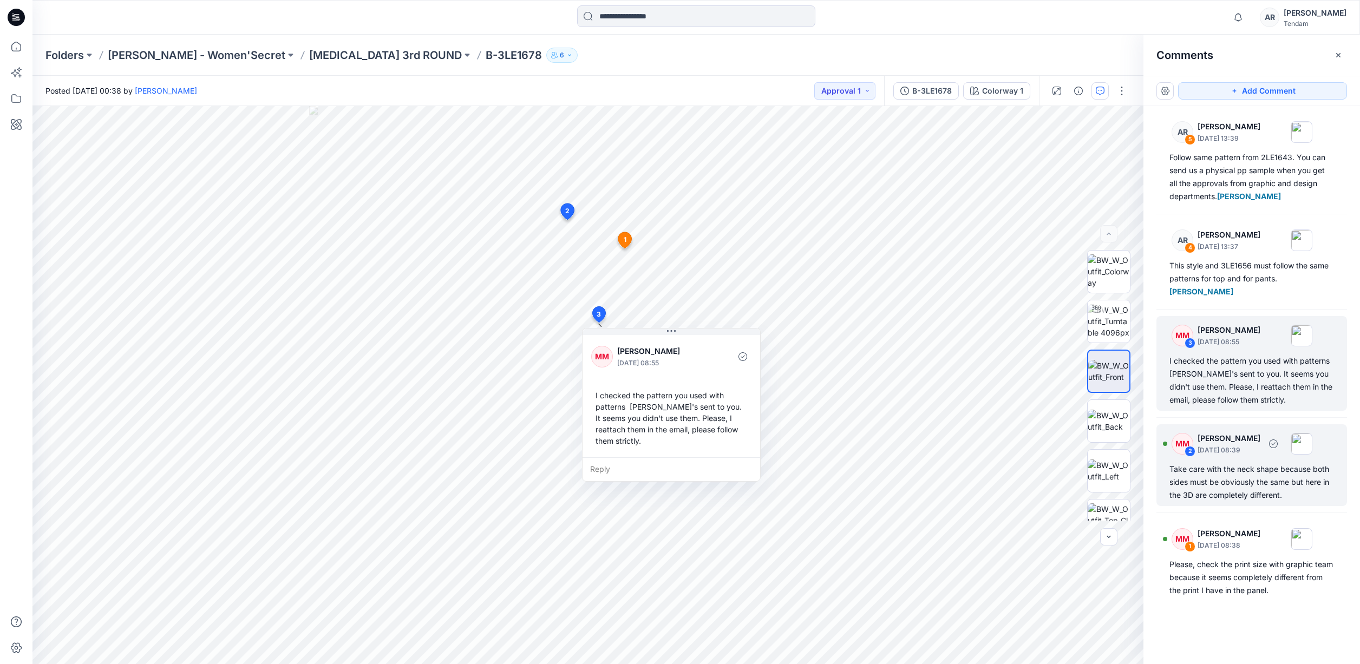
click at [1247, 432] on p "[PERSON_NAME]" at bounding box center [1229, 438] width 63 height 13
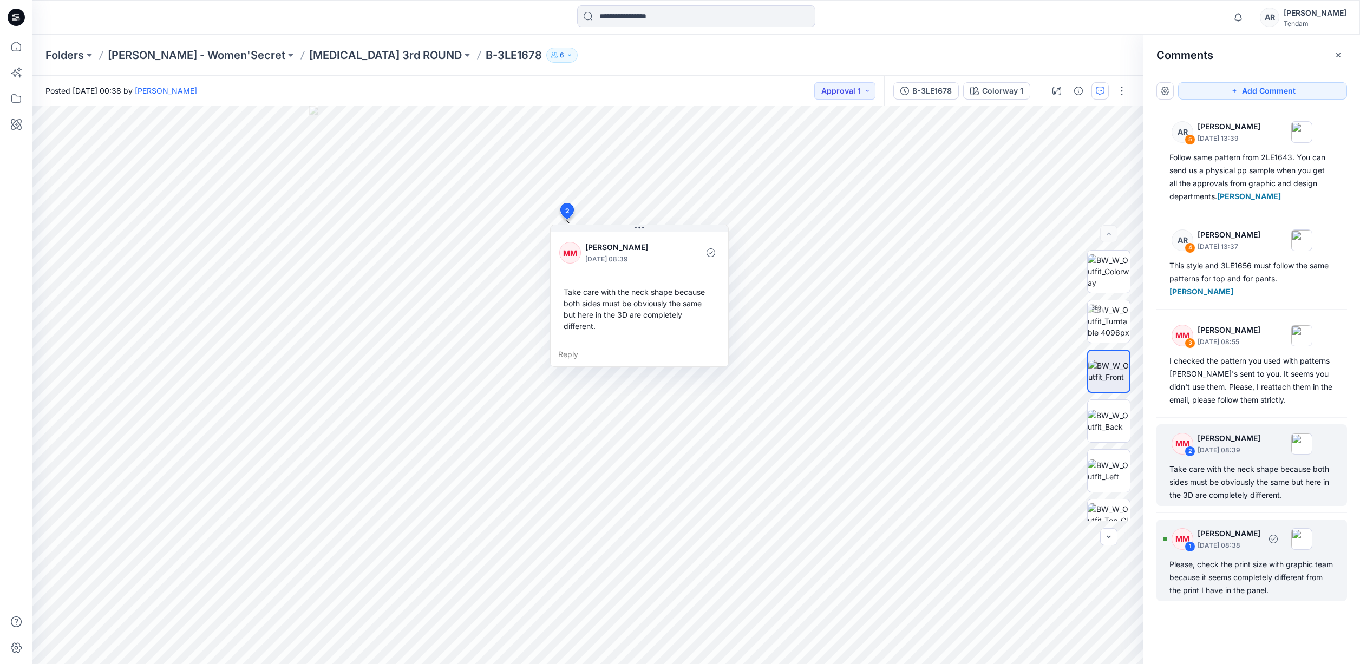
click at [1236, 540] on p "[DATE] 08:38" at bounding box center [1229, 545] width 63 height 11
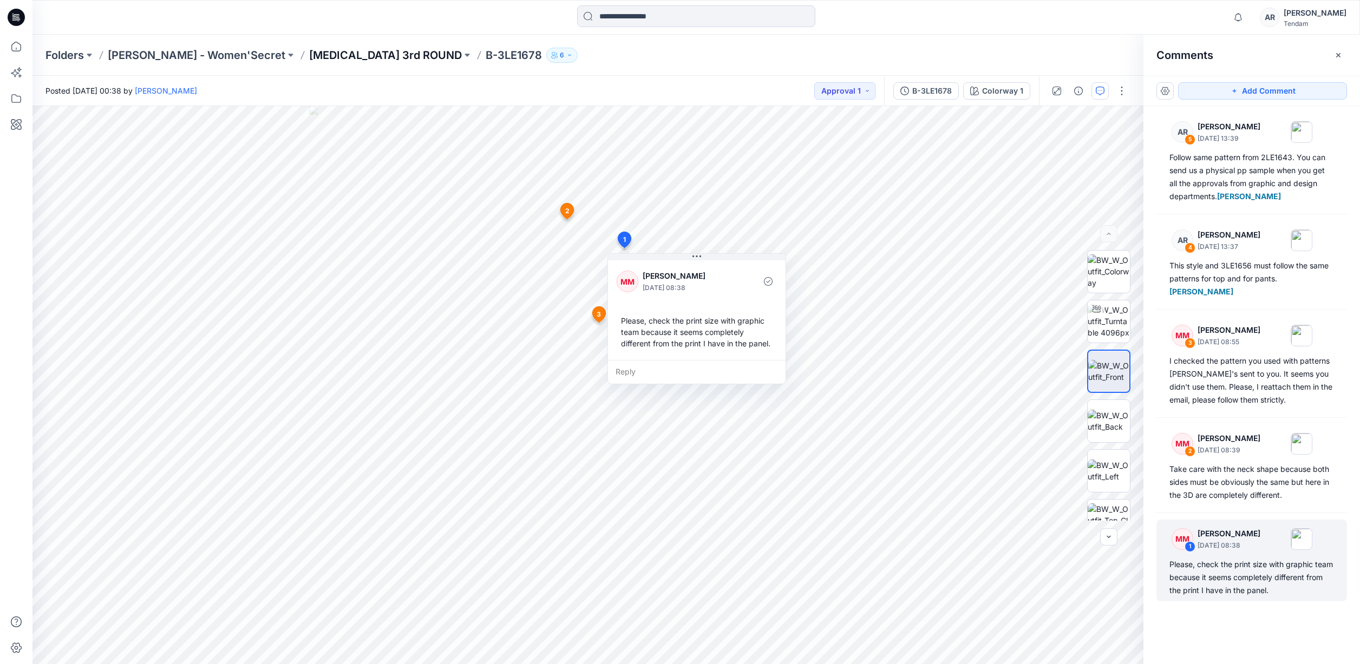
click at [342, 56] on p "[MEDICAL_DATA] 3rd ROUND" at bounding box center [385, 55] width 153 height 15
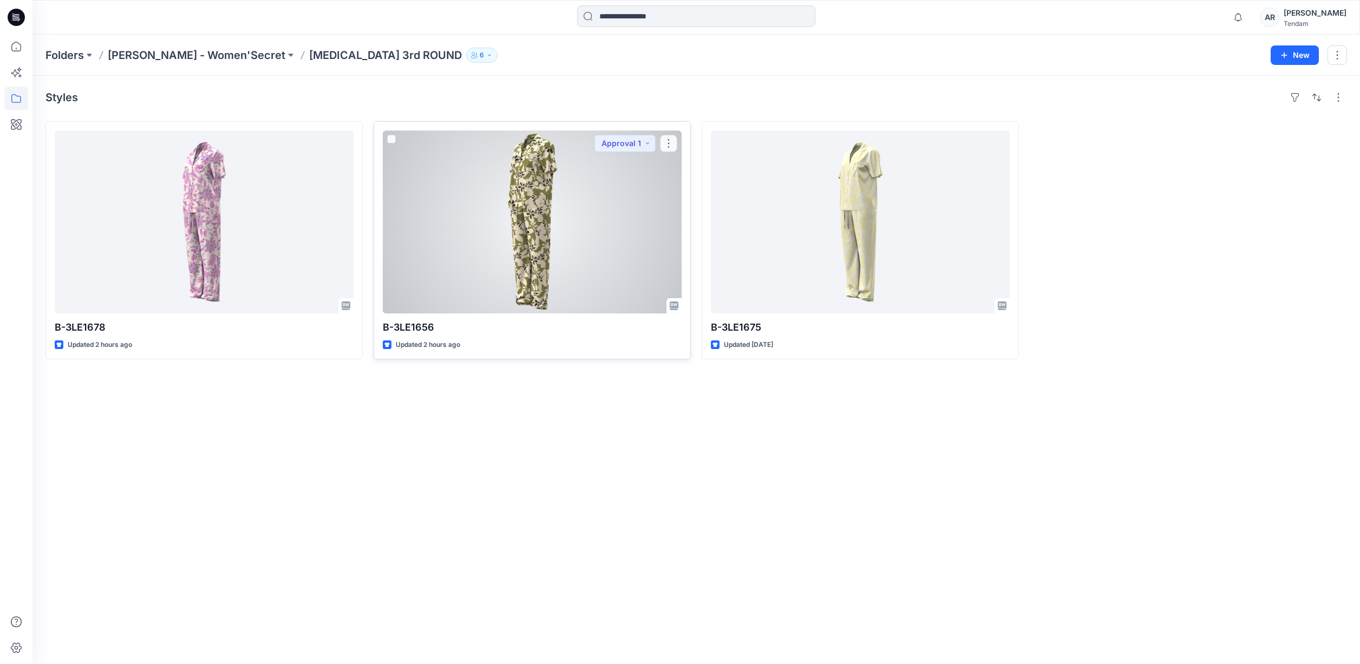
click at [540, 239] on div at bounding box center [532, 222] width 299 height 183
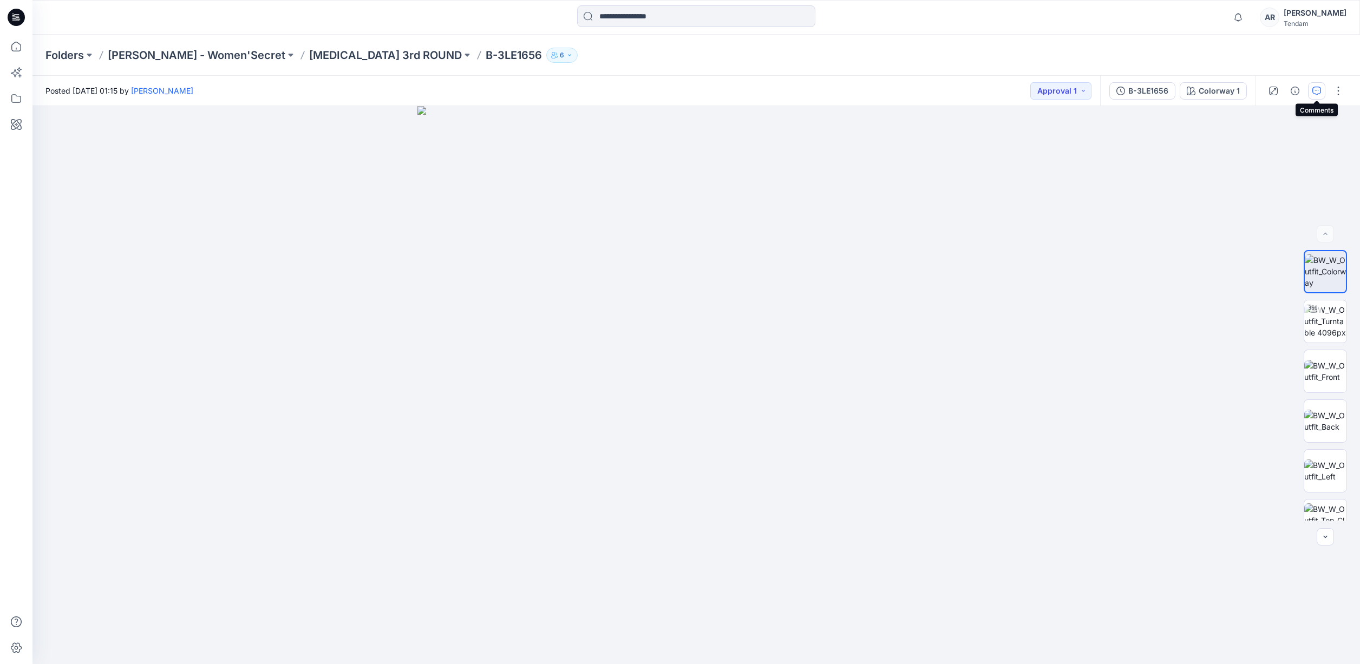
click at [1322, 94] on button "button" at bounding box center [1316, 90] width 17 height 17
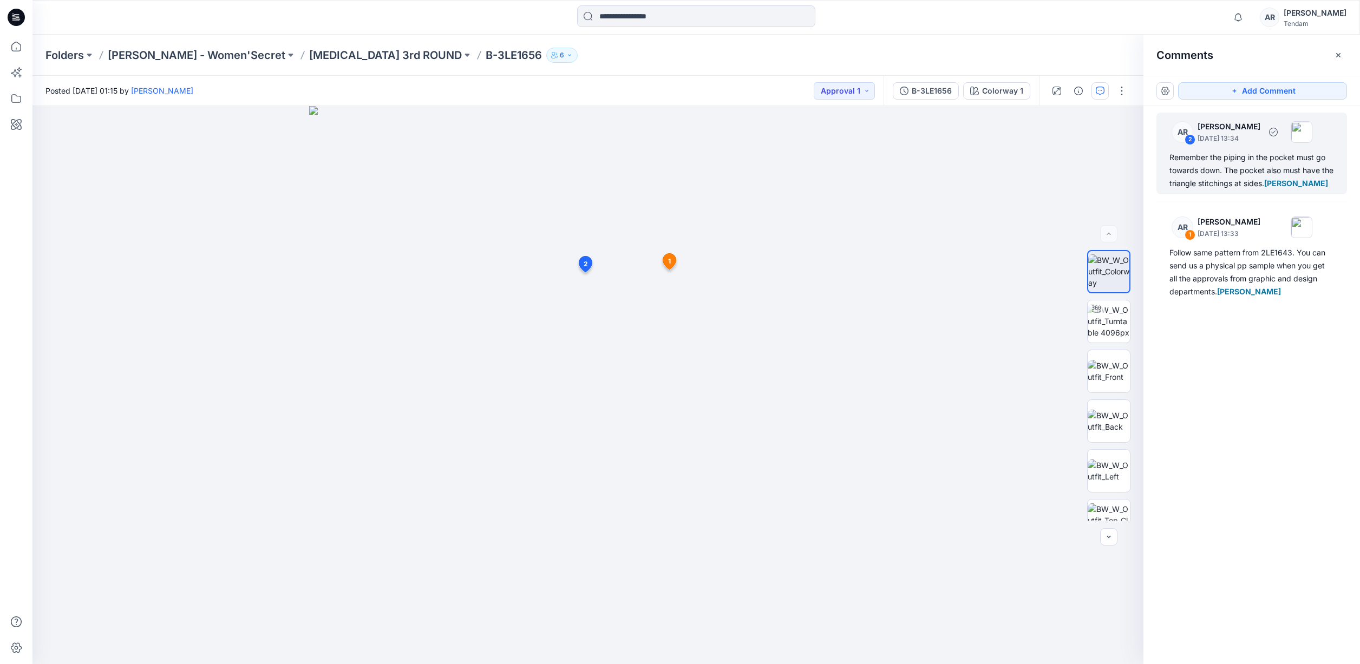
click at [1241, 158] on div "Remember the piping in the pocket must go towards down. The pocket also must ha…" at bounding box center [1252, 170] width 165 height 39
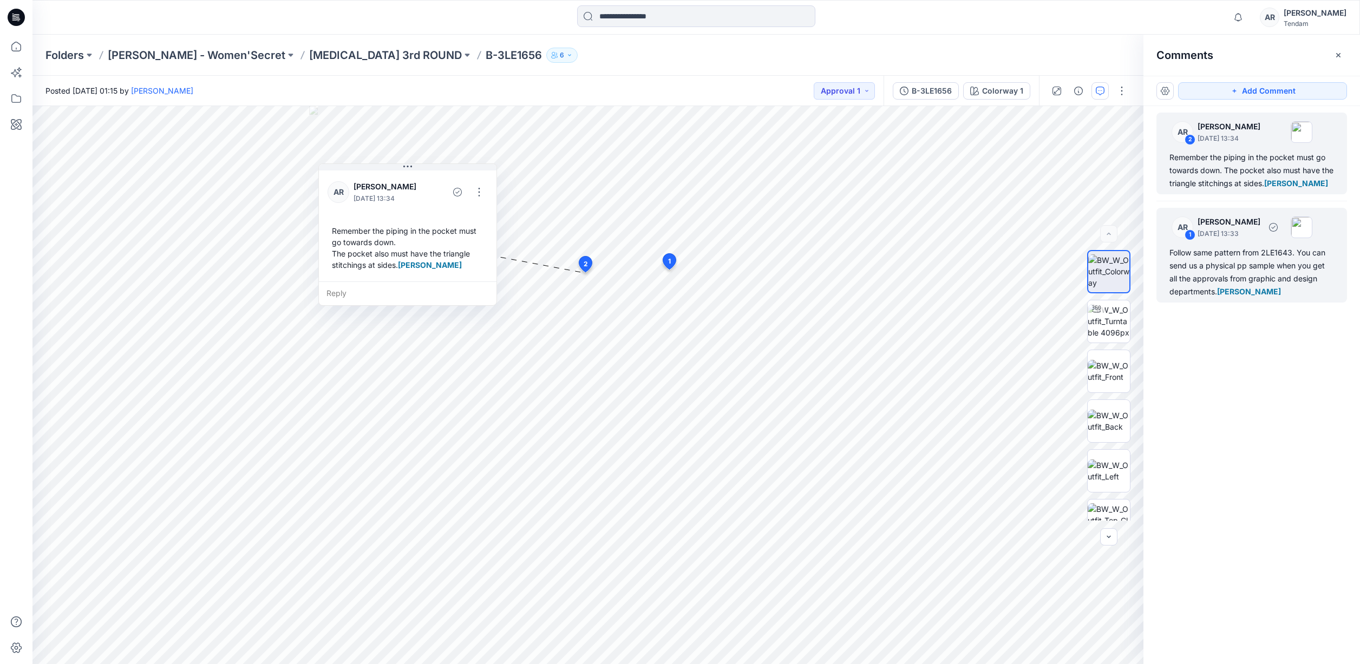
click at [1250, 266] on div "Follow same pattern from 2LE1643. You can send us a physical pp sample when you…" at bounding box center [1252, 272] width 165 height 52
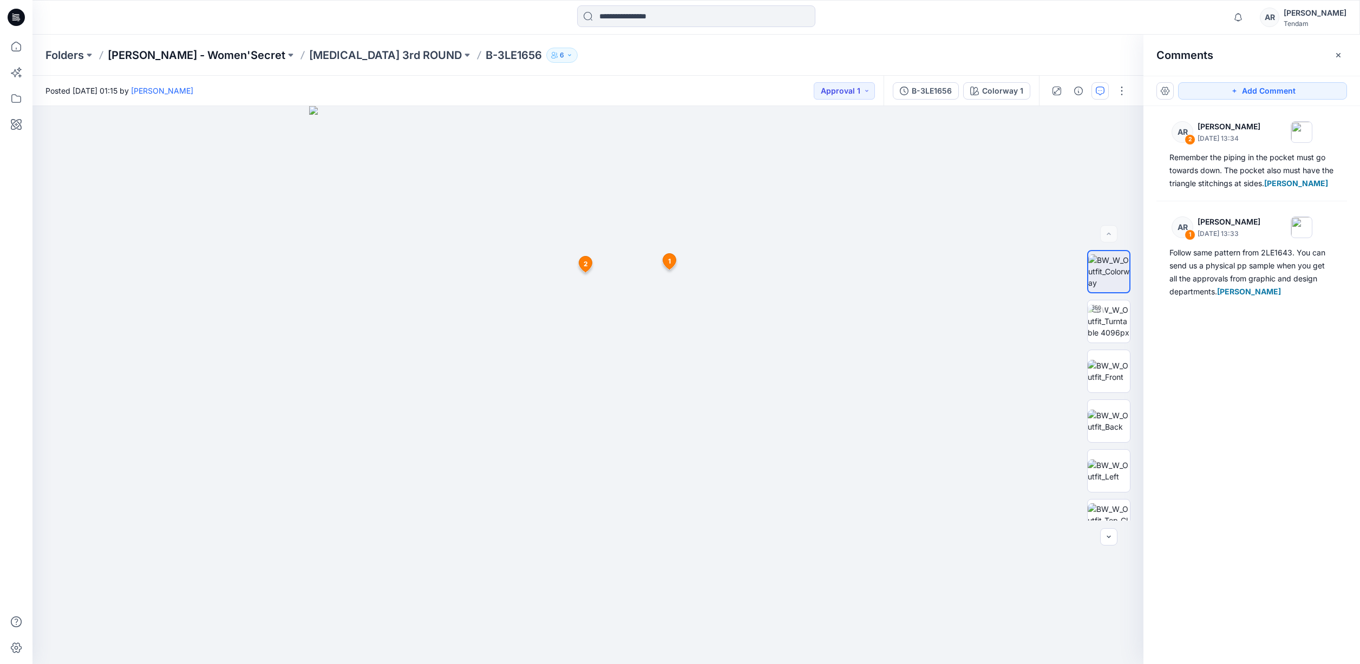
click at [171, 56] on p "[PERSON_NAME] - Women'Secret" at bounding box center [197, 55] width 178 height 15
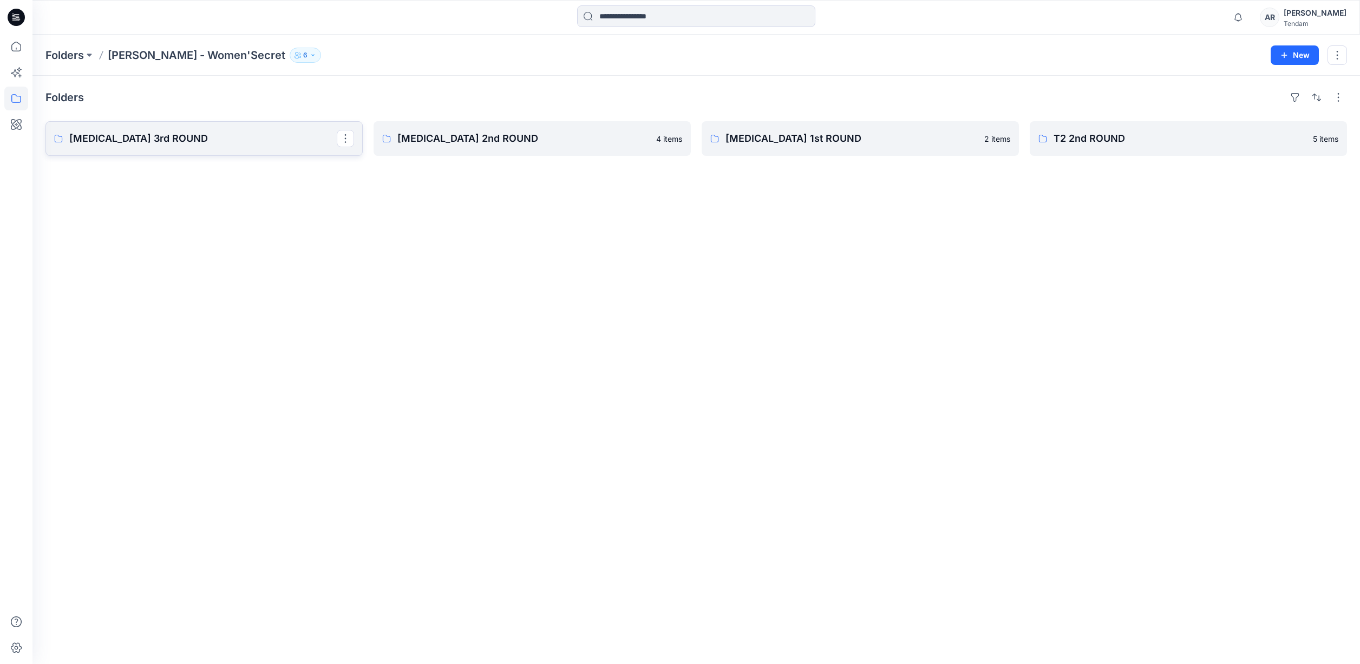
click at [186, 135] on p "[MEDICAL_DATA] 3rd ROUND" at bounding box center [203, 138] width 268 height 15
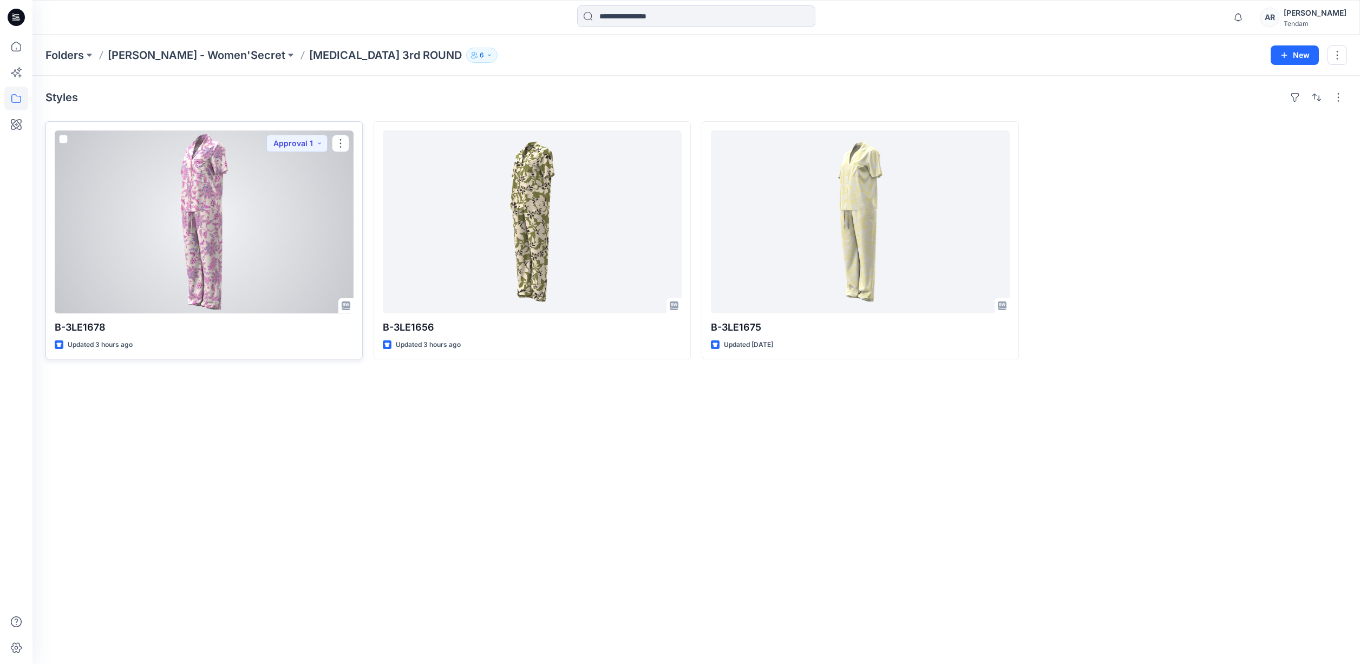
click at [207, 220] on div at bounding box center [204, 222] width 299 height 183
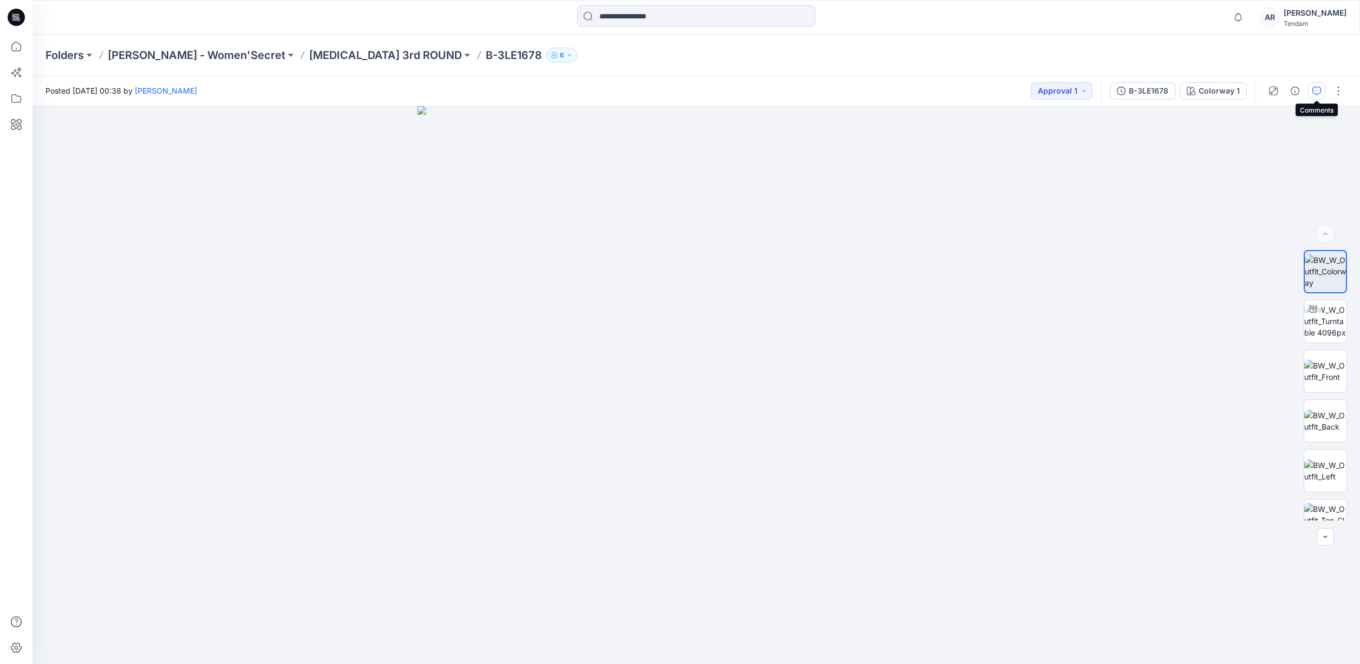
click at [1313, 90] on icon "button" at bounding box center [1317, 91] width 9 height 9
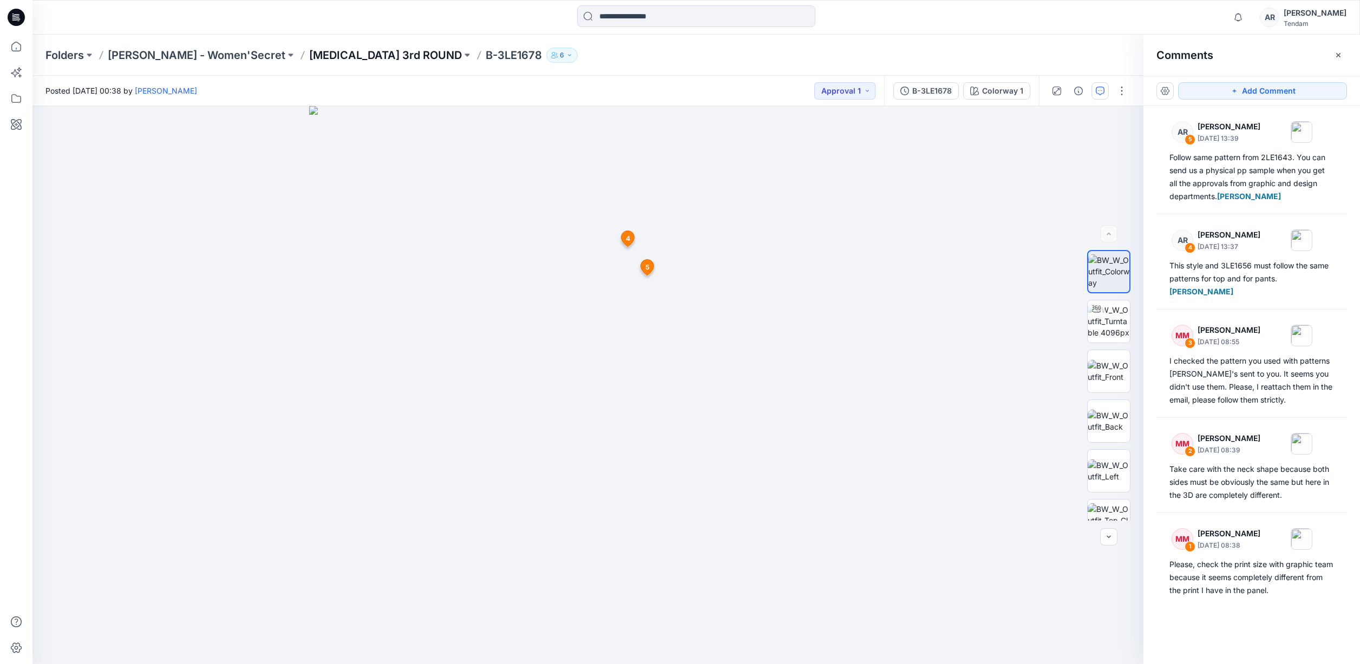
click at [341, 50] on p "[MEDICAL_DATA] 3rd ROUND" at bounding box center [385, 55] width 153 height 15
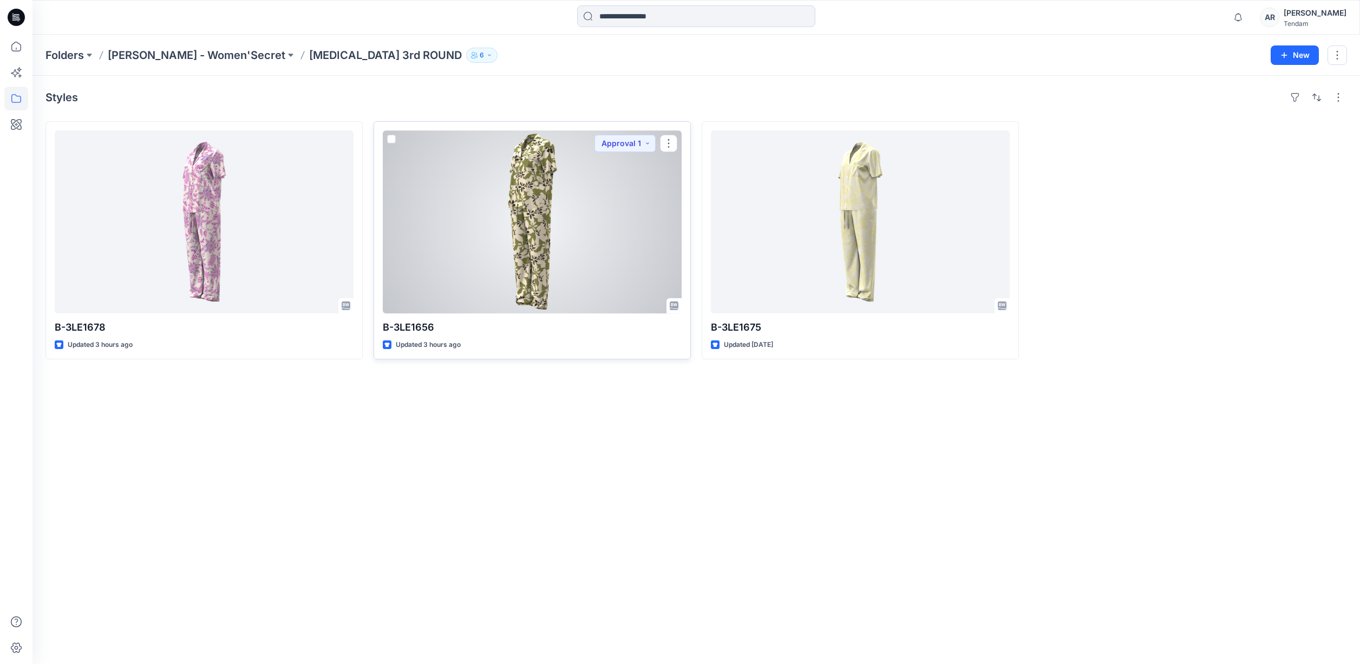
click at [471, 194] on div at bounding box center [532, 222] width 299 height 183
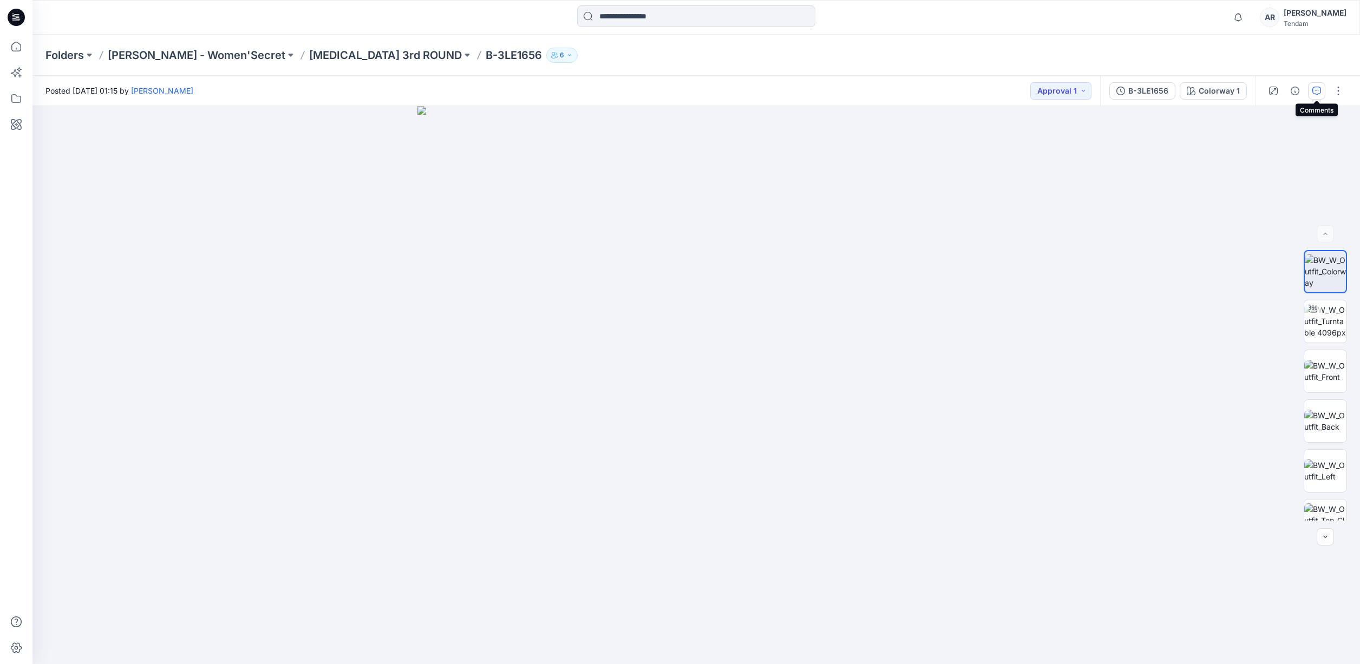
click at [1314, 90] on icon "button" at bounding box center [1317, 91] width 9 height 9
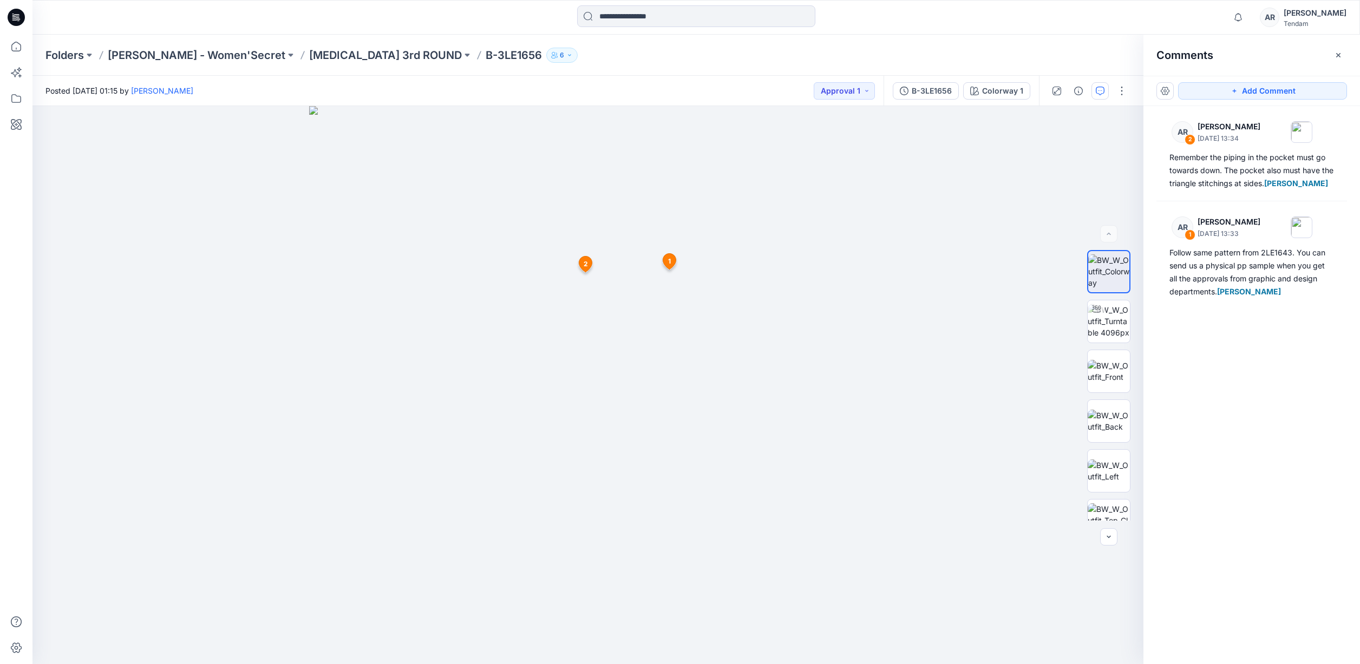
click at [1314, 90] on button "Add Comment" at bounding box center [1262, 90] width 169 height 17
click at [581, 358] on div "3 1 AR [PERSON_NAME] [DATE] 13:33 Follow same pattern from 2LE1643. You can sen…" at bounding box center [587, 385] width 1111 height 558
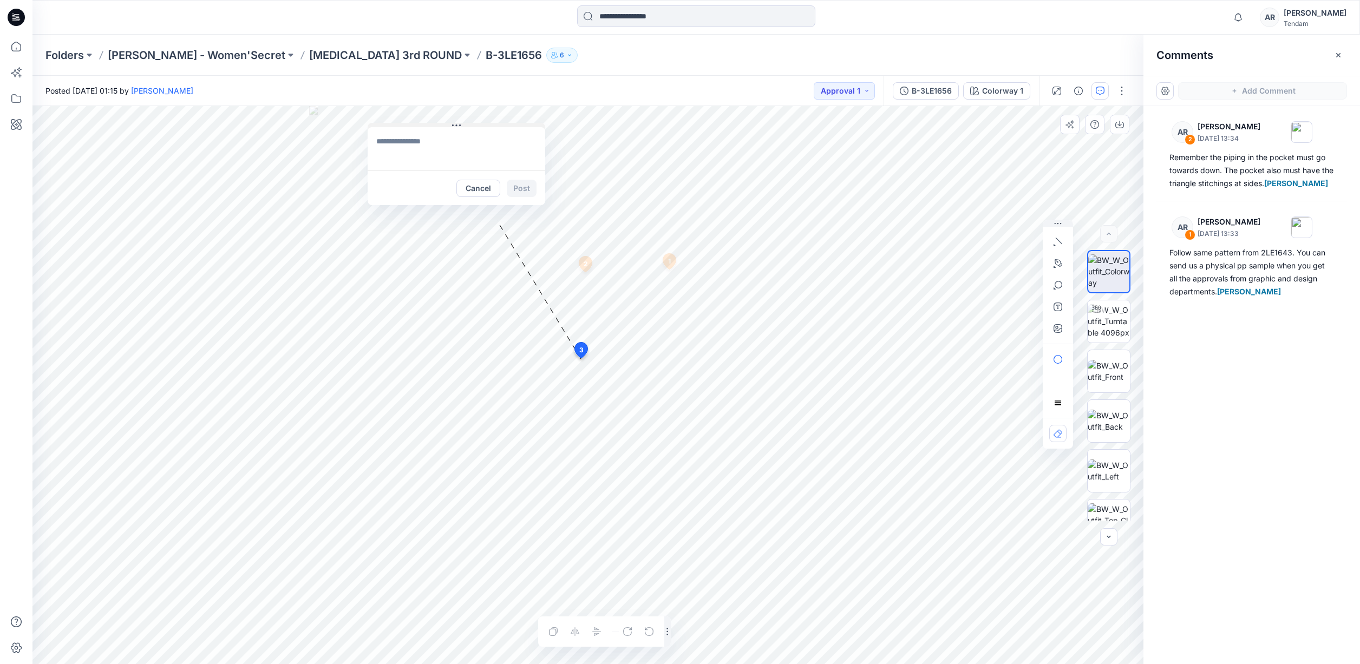
drag, startPoint x: 659, startPoint y: 366, endPoint x: 444, endPoint y: 120, distance: 326.2
click at [444, 123] on button at bounding box center [457, 126] width 178 height 6
click at [431, 142] on textarea at bounding box center [438, 144] width 178 height 43
type textarea "**********"
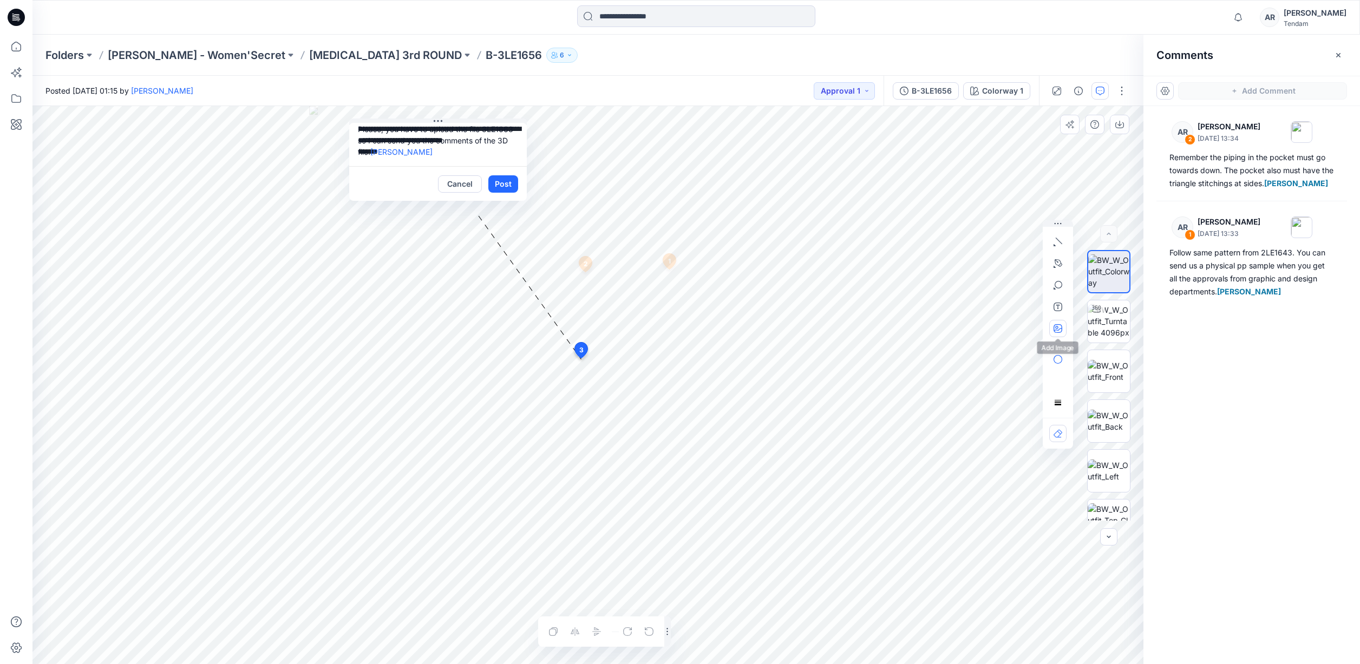
click at [1060, 330] on icon "button" at bounding box center [1058, 328] width 9 height 9
type input"] "**********"
click at [499, 179] on button "Post" at bounding box center [503, 183] width 30 height 17
